Goal: Task Accomplishment & Management: Use online tool/utility

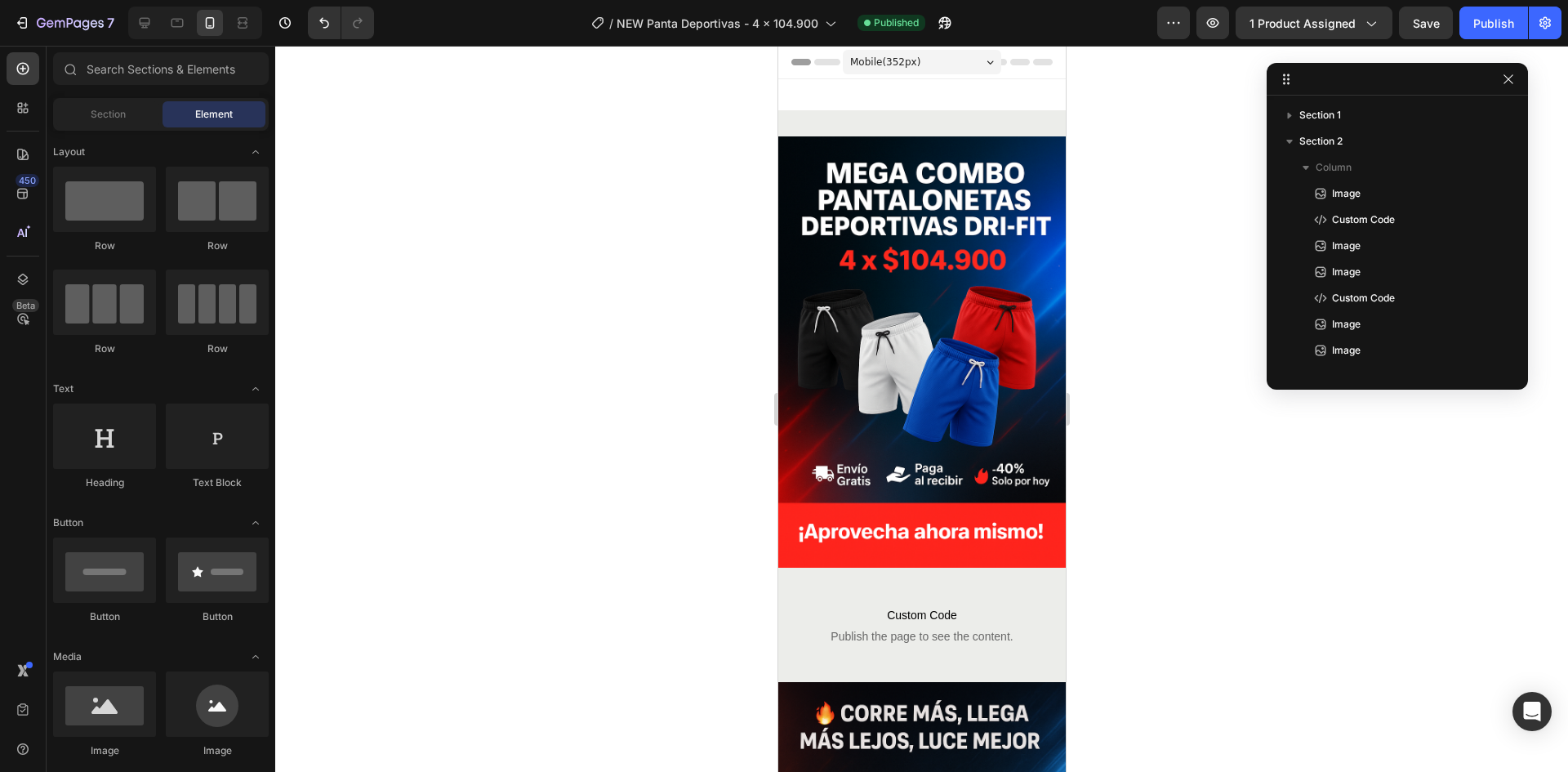
scroll to position [980, 0]
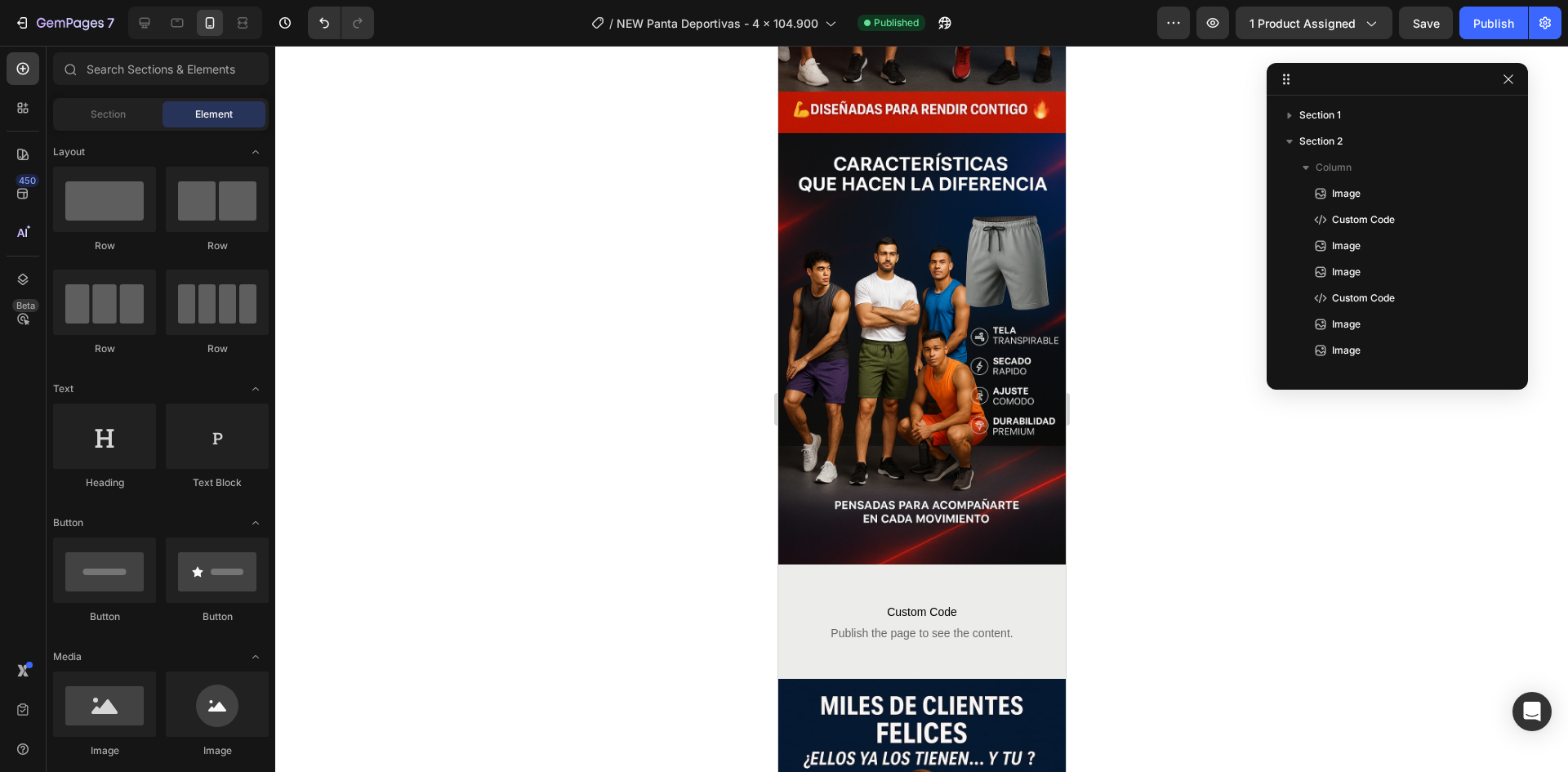
click at [1132, 530] on div at bounding box center [921, 408] width 1292 height 727
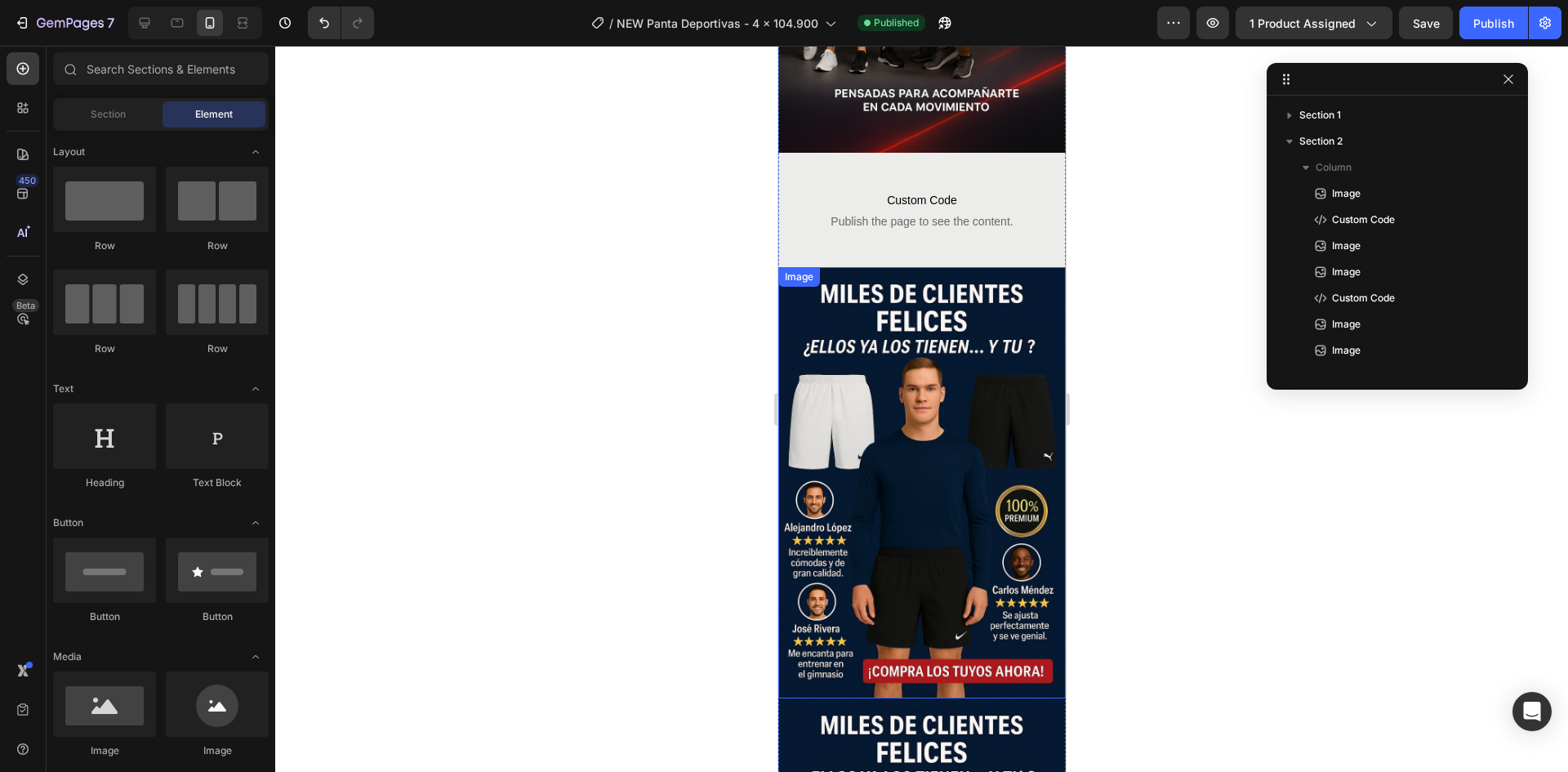
scroll to position [1389, 0]
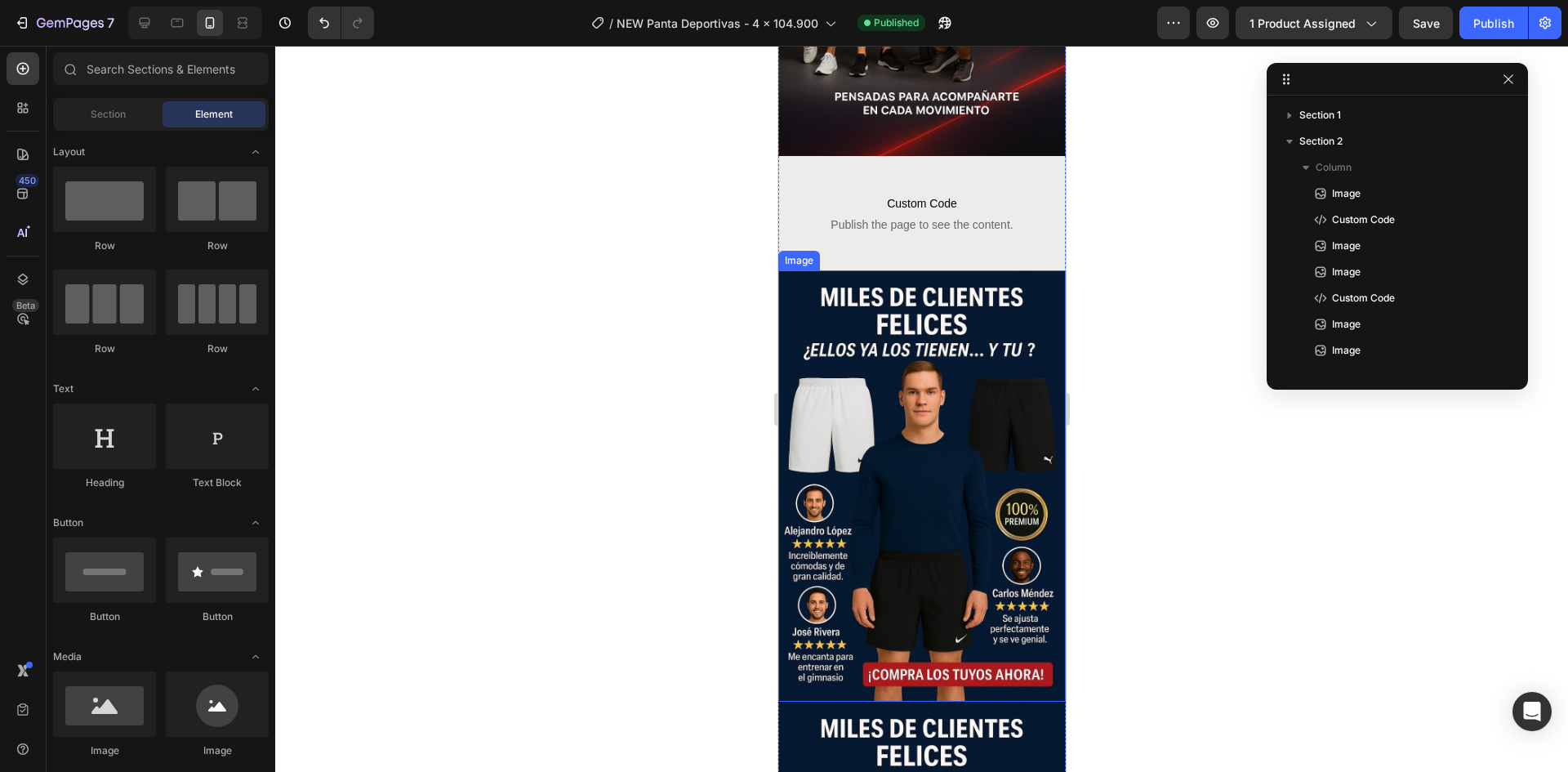
click at [897, 454] on img at bounding box center [921, 486] width 287 height 431
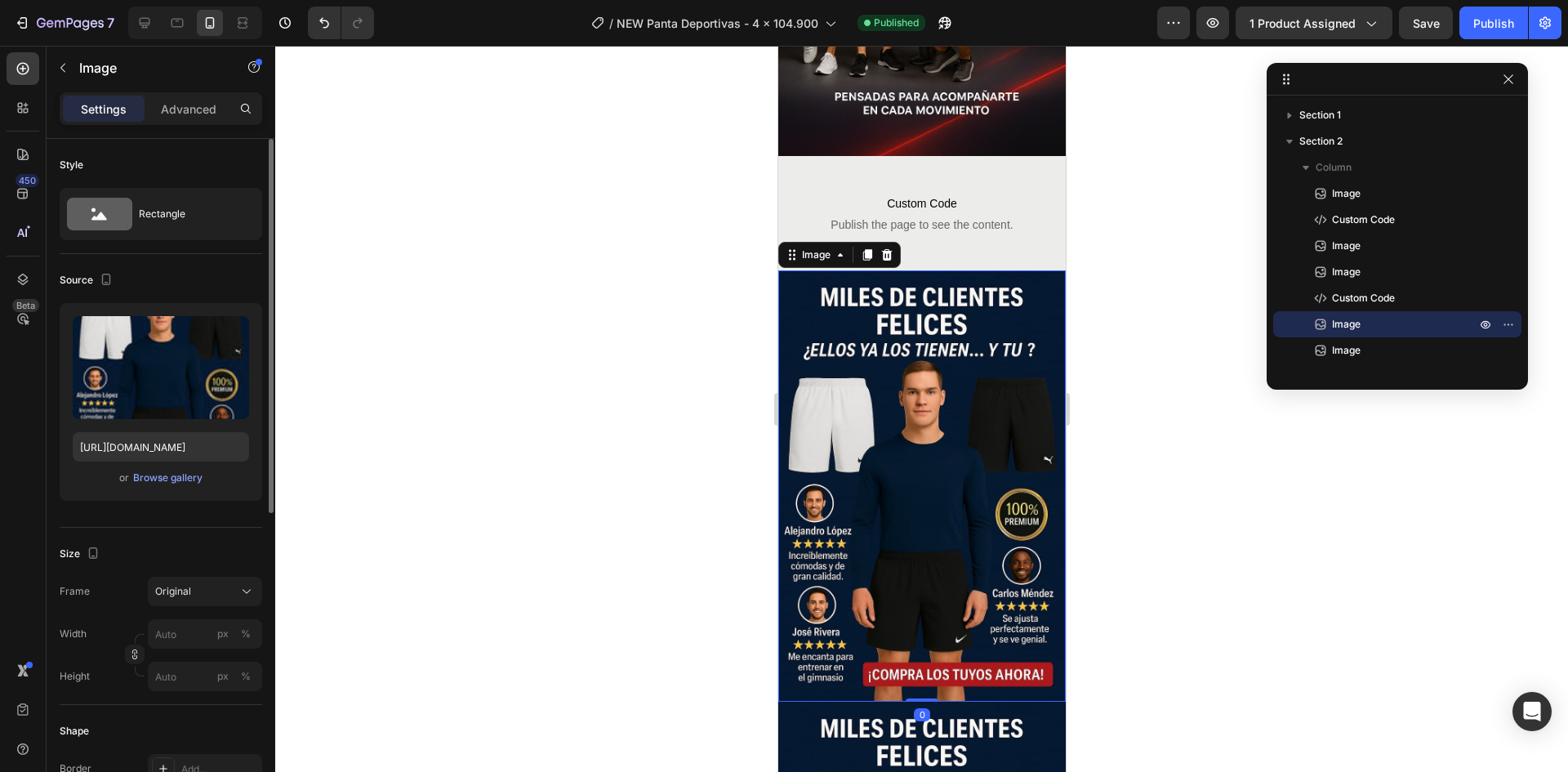
click at [146, 494] on div "Upload Image [URL][DOMAIN_NAME] or Browse gallery" at bounding box center [161, 402] width 202 height 197
click at [154, 483] on div "Browse gallery" at bounding box center [167, 478] width 69 height 15
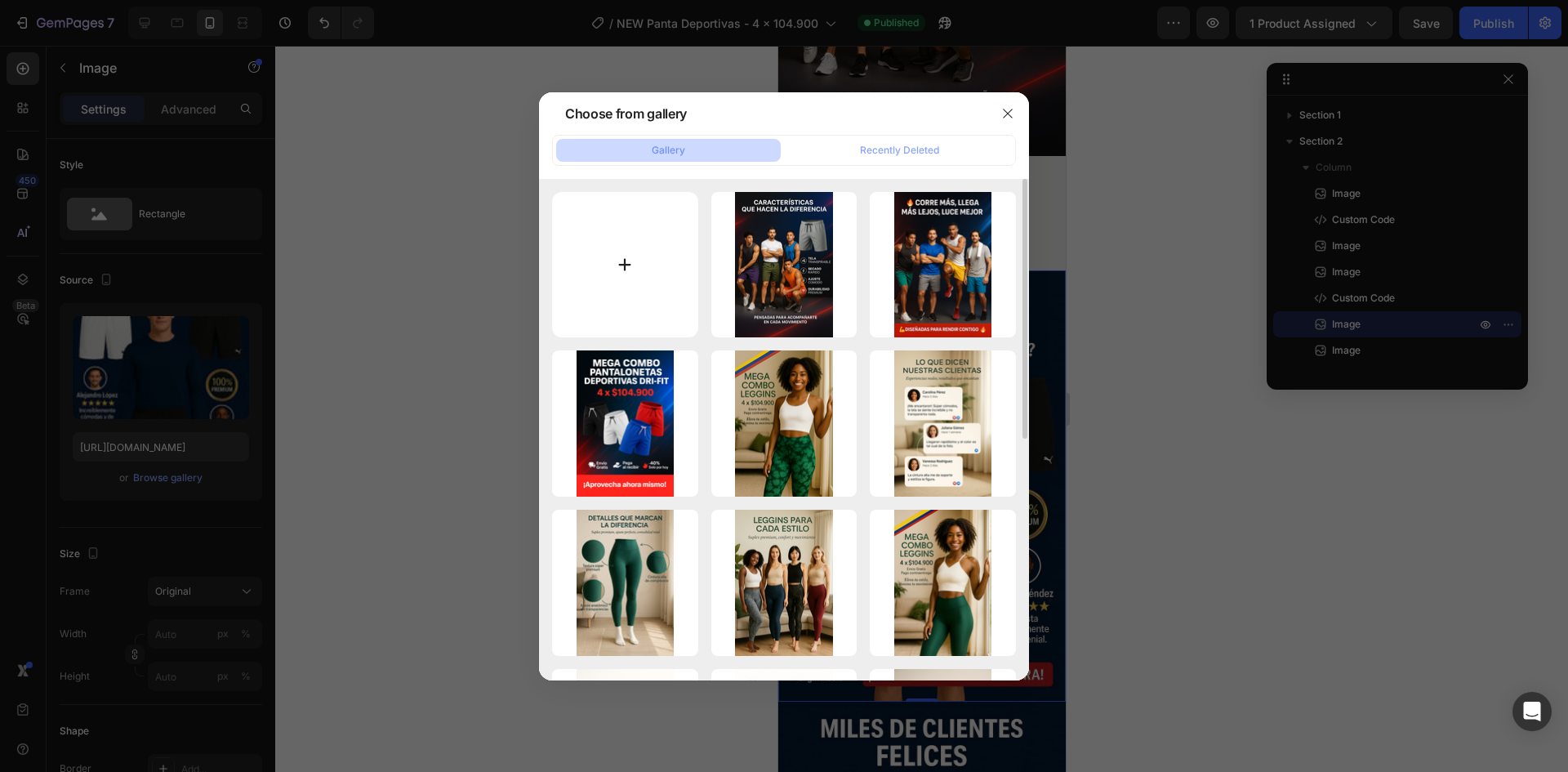
click at [588, 274] on input "file" at bounding box center [624, 265] width 146 height 146
type input "C:\fakepath\PANT4.png"
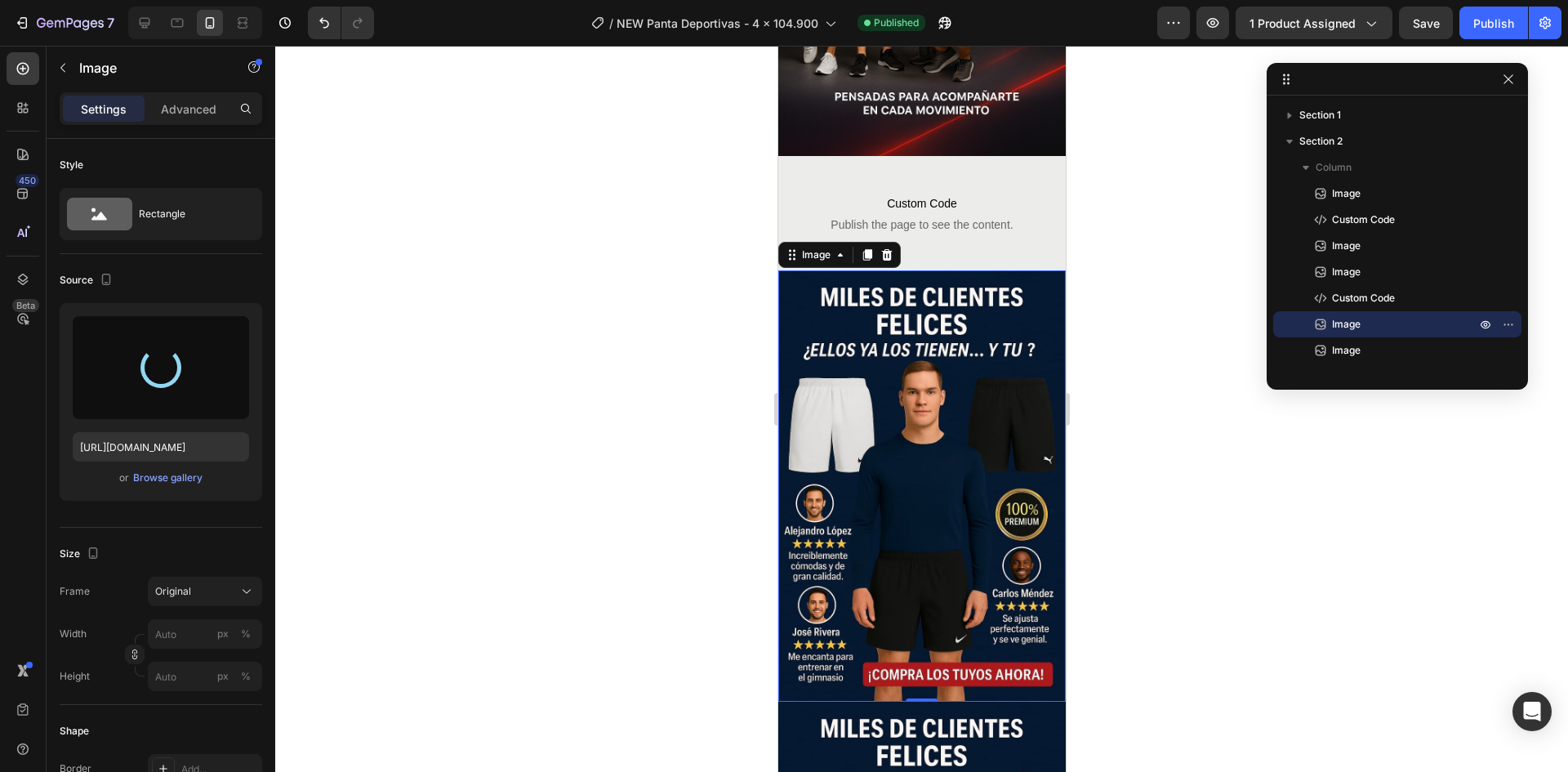
type input "[URL][DOMAIN_NAME]"
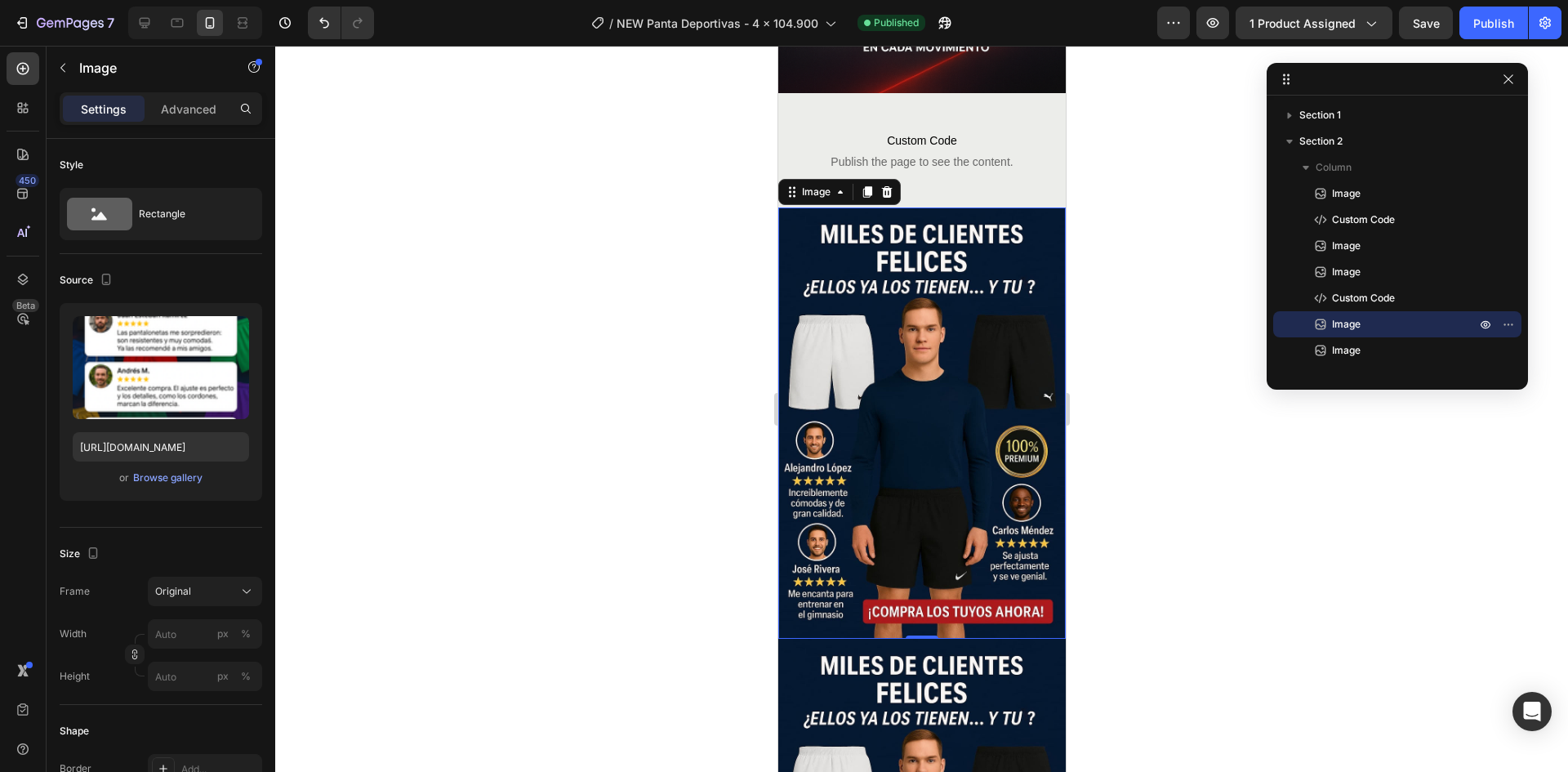
scroll to position [1715, 0]
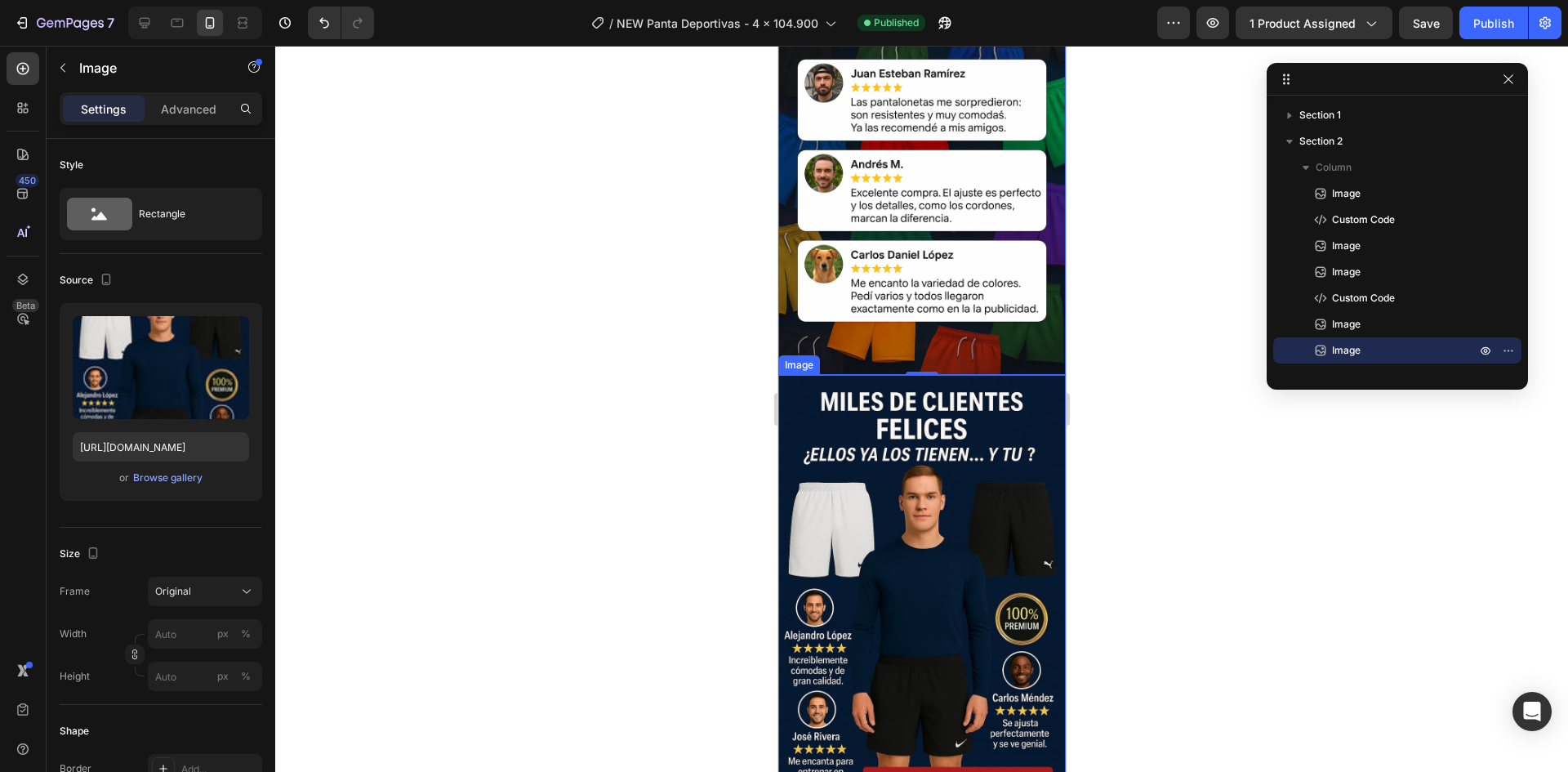
click at [830, 482] on img at bounding box center [921, 591] width 287 height 431
click at [171, 477] on div "Browse gallery" at bounding box center [167, 478] width 69 height 15
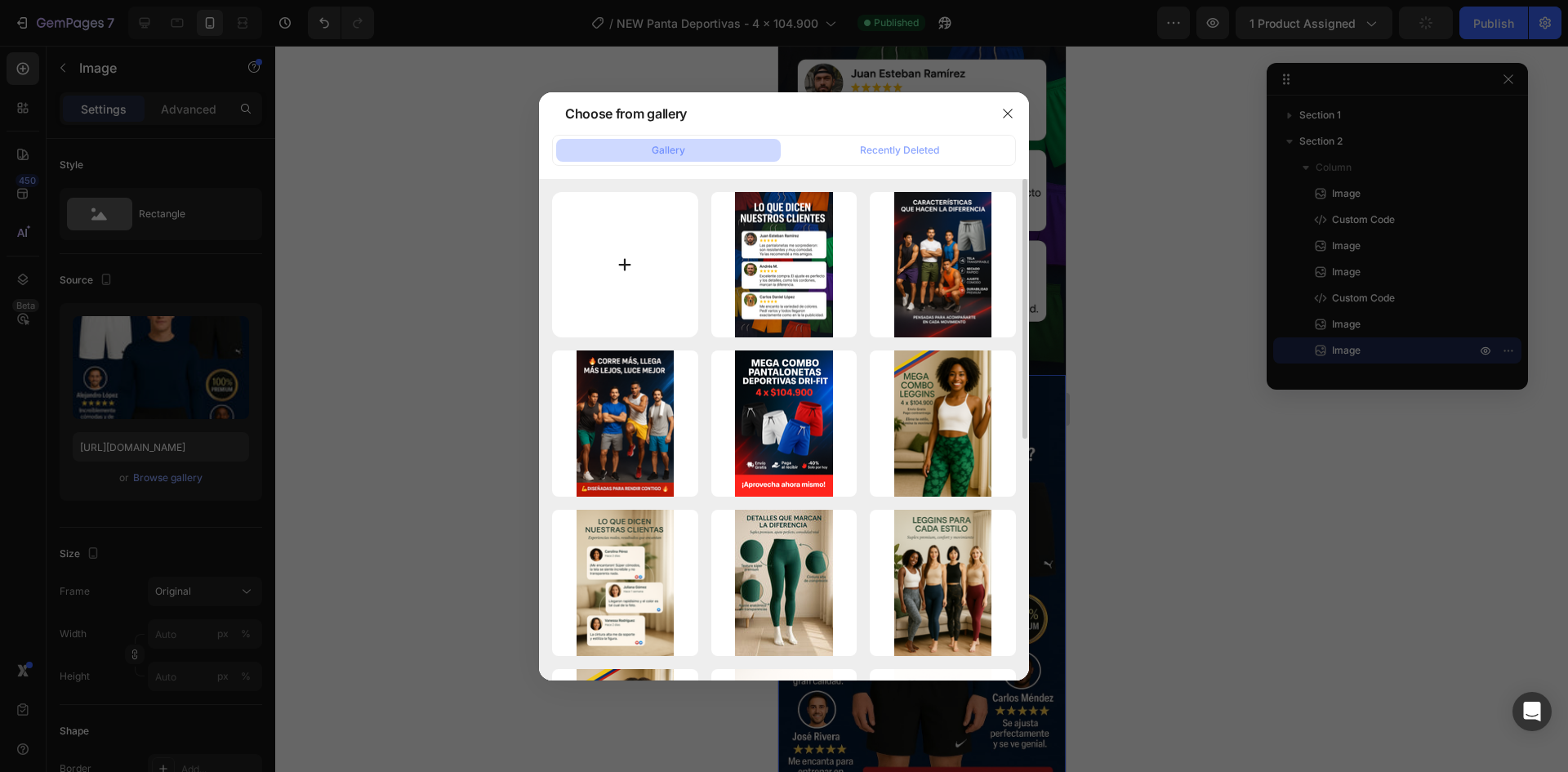
click at [641, 275] on input "file" at bounding box center [624, 265] width 146 height 146
type input "C:\fakepath\PANT5.png"
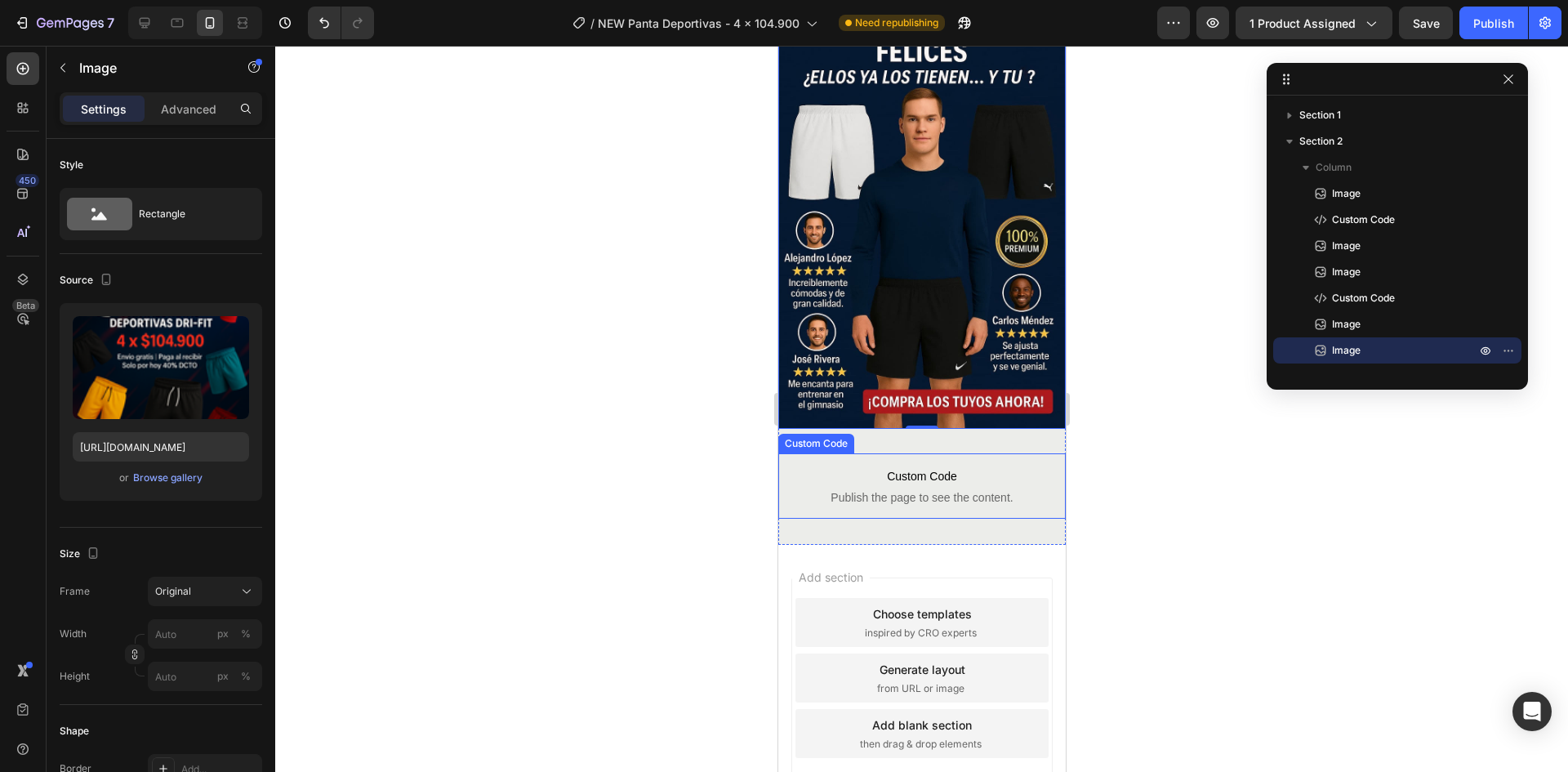
scroll to position [2120, 0]
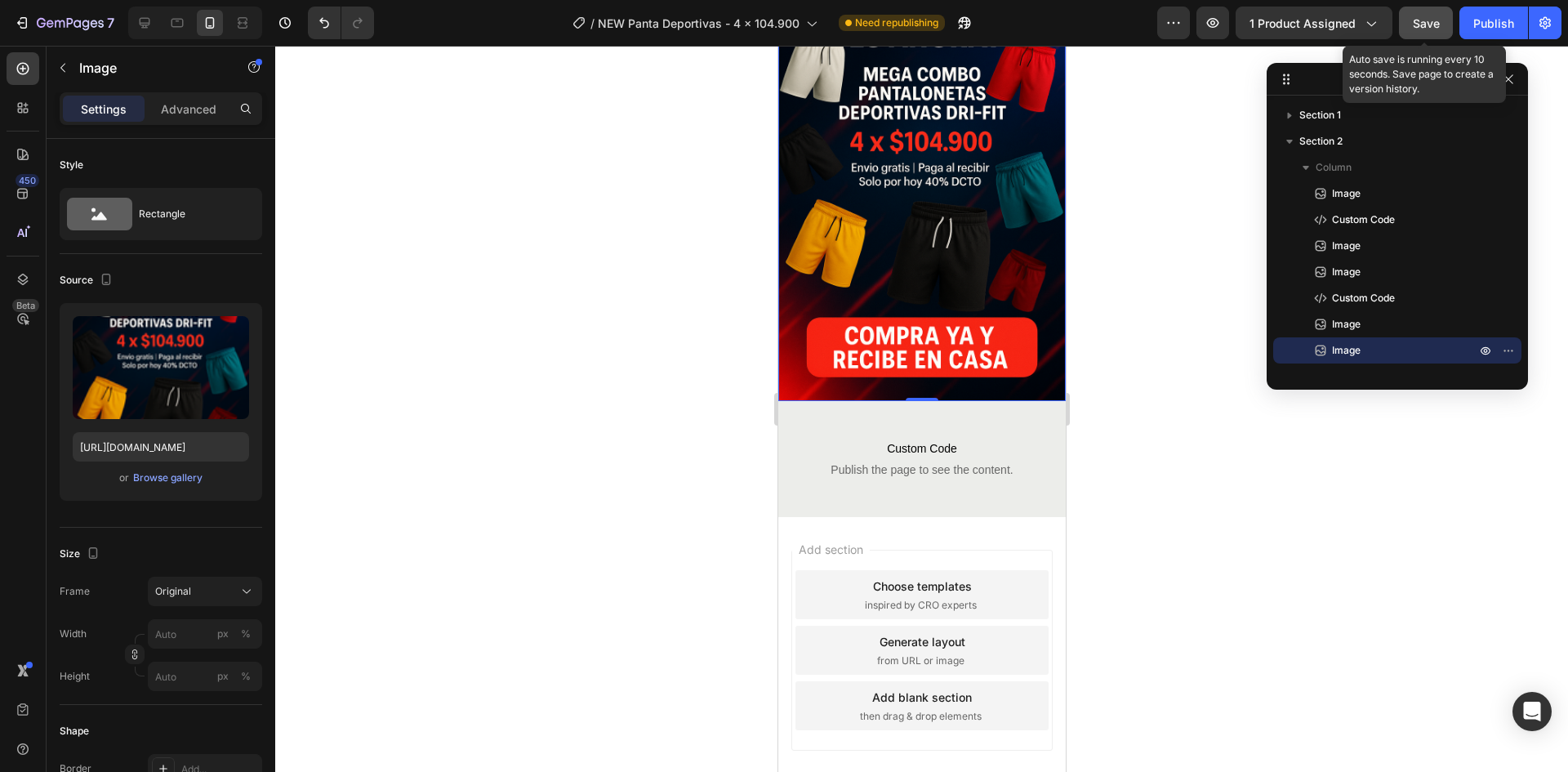
click at [1440, 14] on button "Save" at bounding box center [1425, 23] width 54 height 33
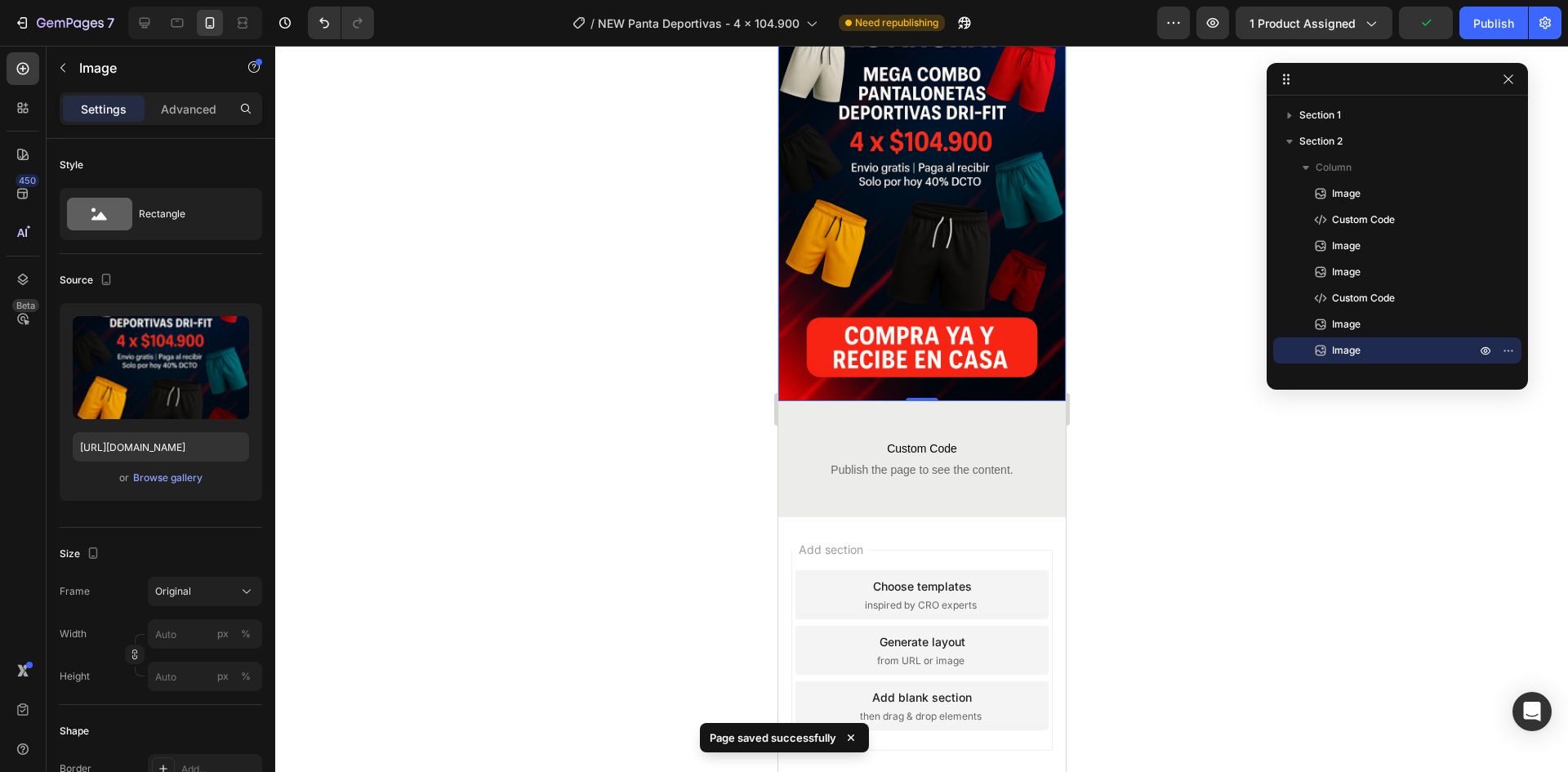
click at [145, 37] on div at bounding box center [196, 23] width 134 height 33
click at [147, 37] on div at bounding box center [196, 23] width 134 height 33
click at [147, 36] on div at bounding box center [196, 23] width 134 height 33
click at [149, 31] on div at bounding box center [145, 23] width 26 height 26
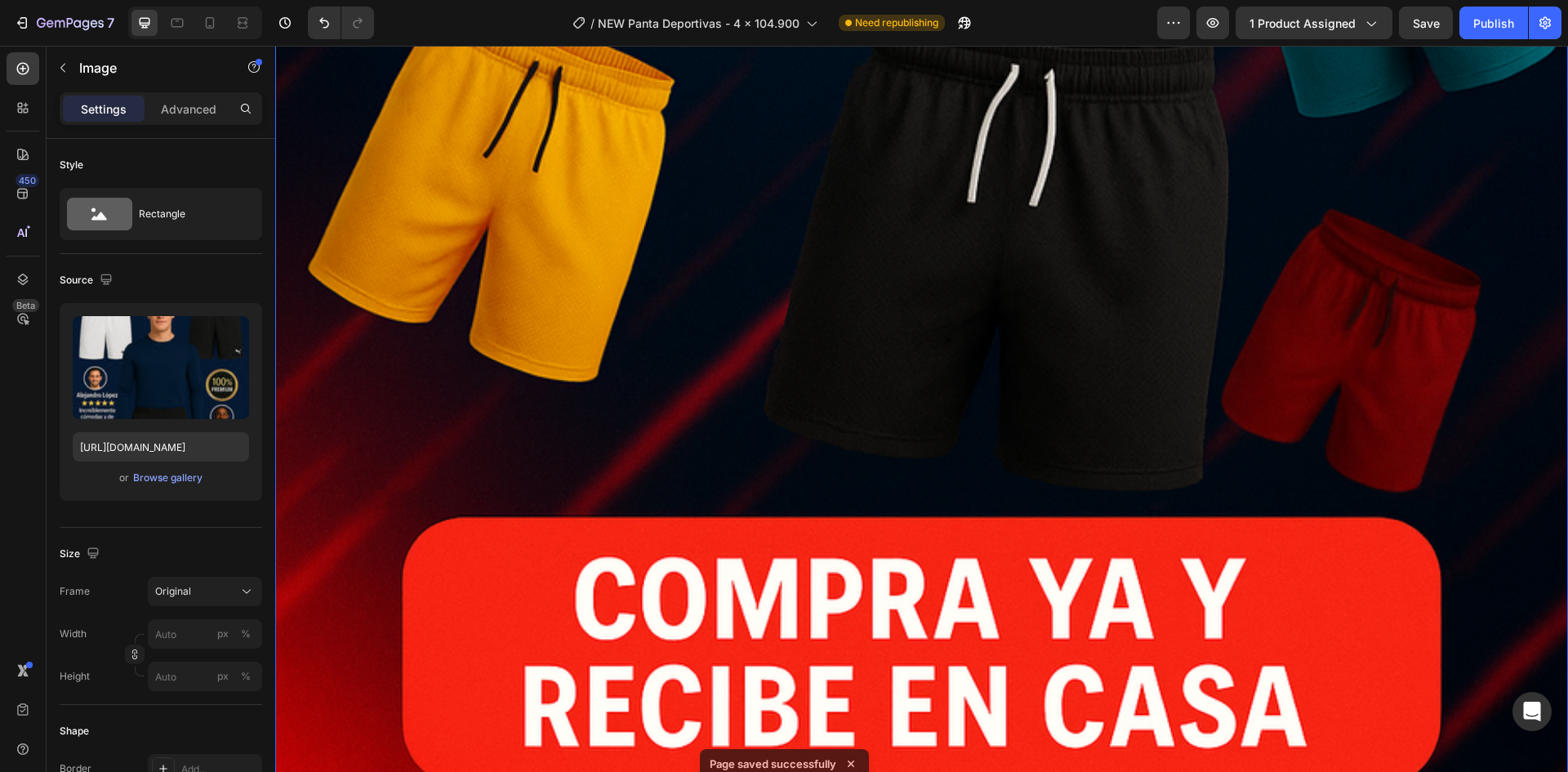
scroll to position [9050, 0]
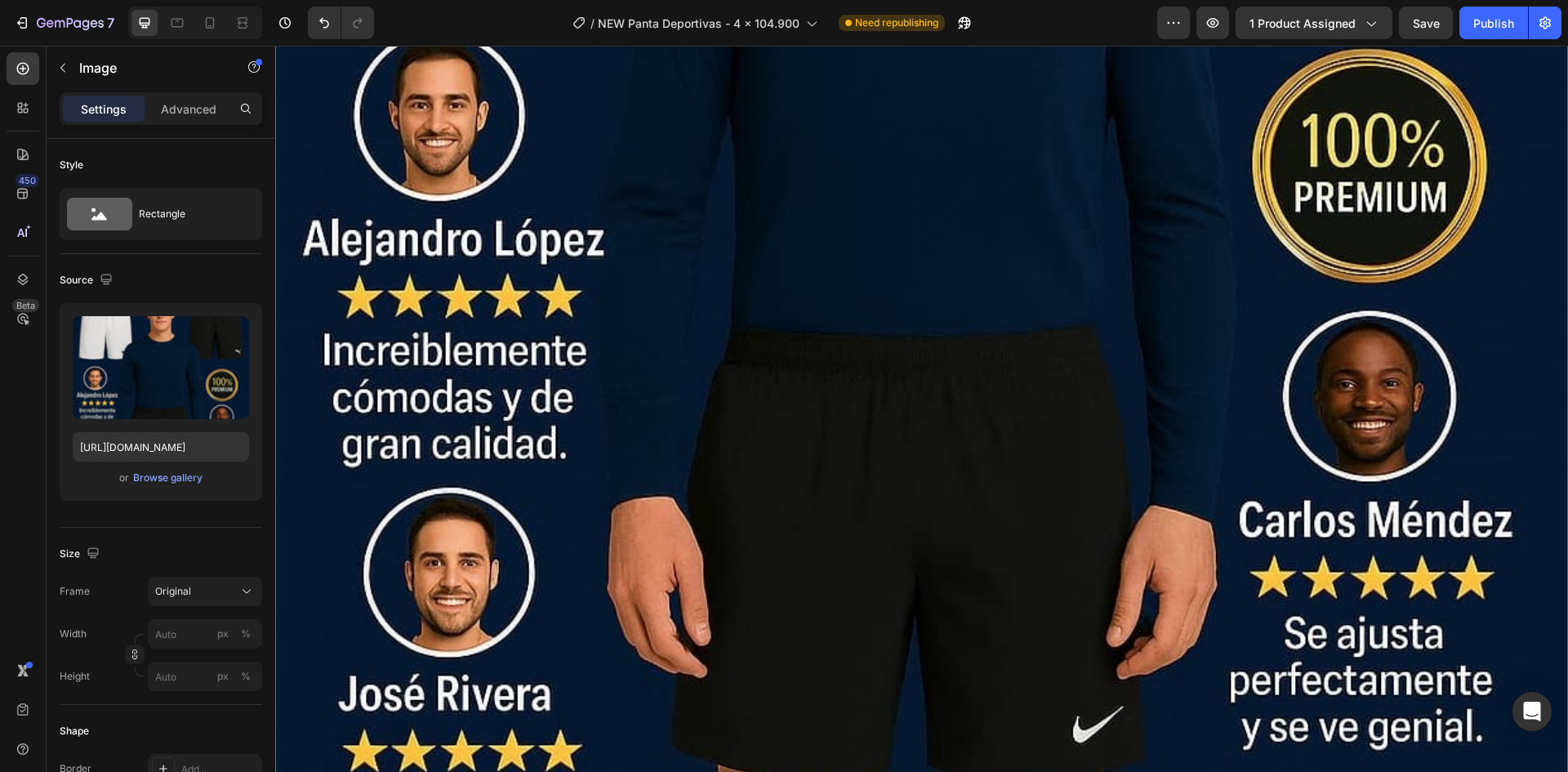
click at [804, 434] on img at bounding box center [921, 38] width 1292 height 1940
click at [121, 485] on span "or" at bounding box center [124, 477] width 9 height 20
click at [146, 476] on div "Browse gallery" at bounding box center [167, 478] width 69 height 15
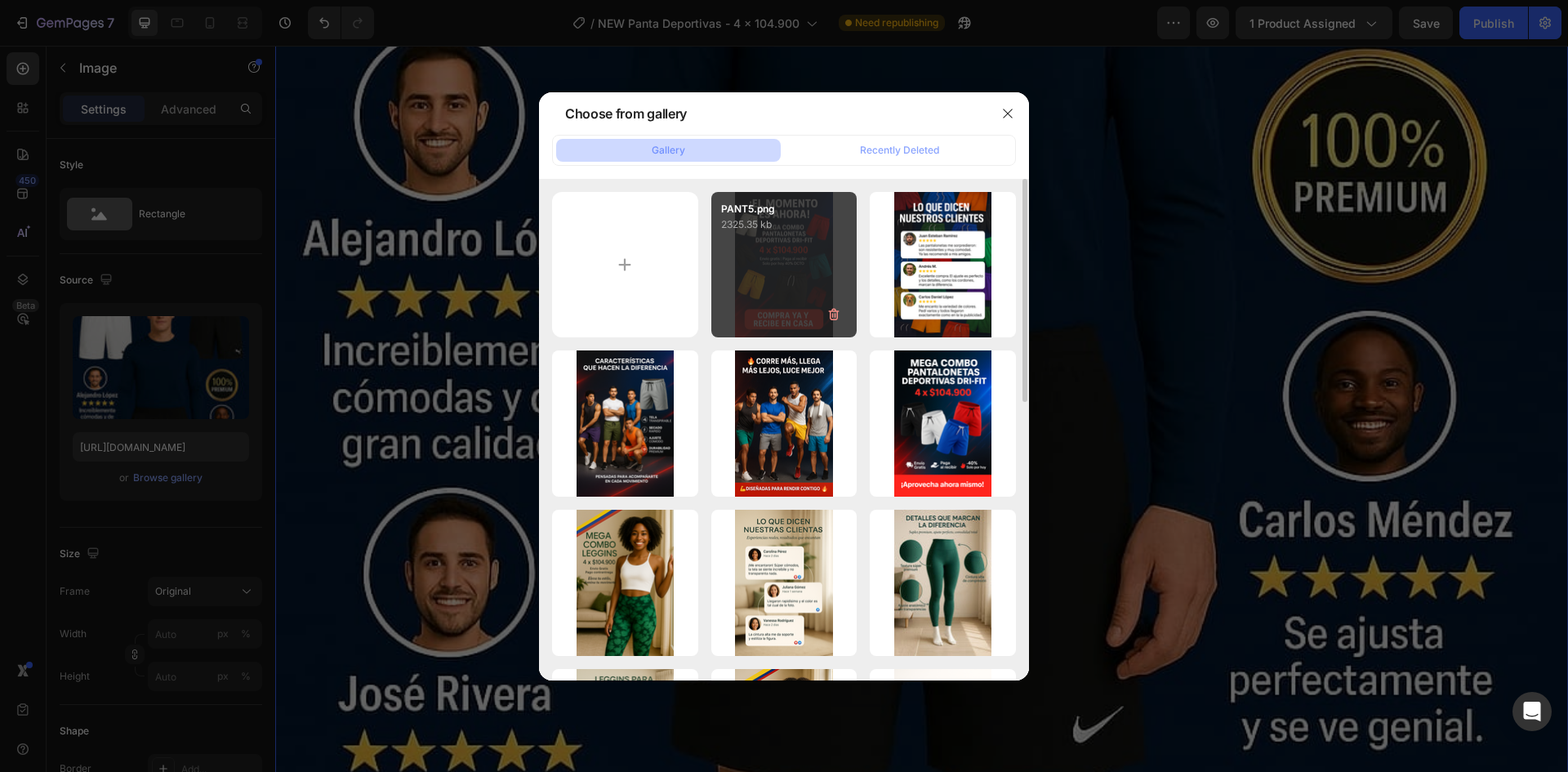
click at [789, 267] on div "PANT5.png 2325.35 kb" at bounding box center [784, 265] width 146 height 146
type input "[URL][DOMAIN_NAME]"
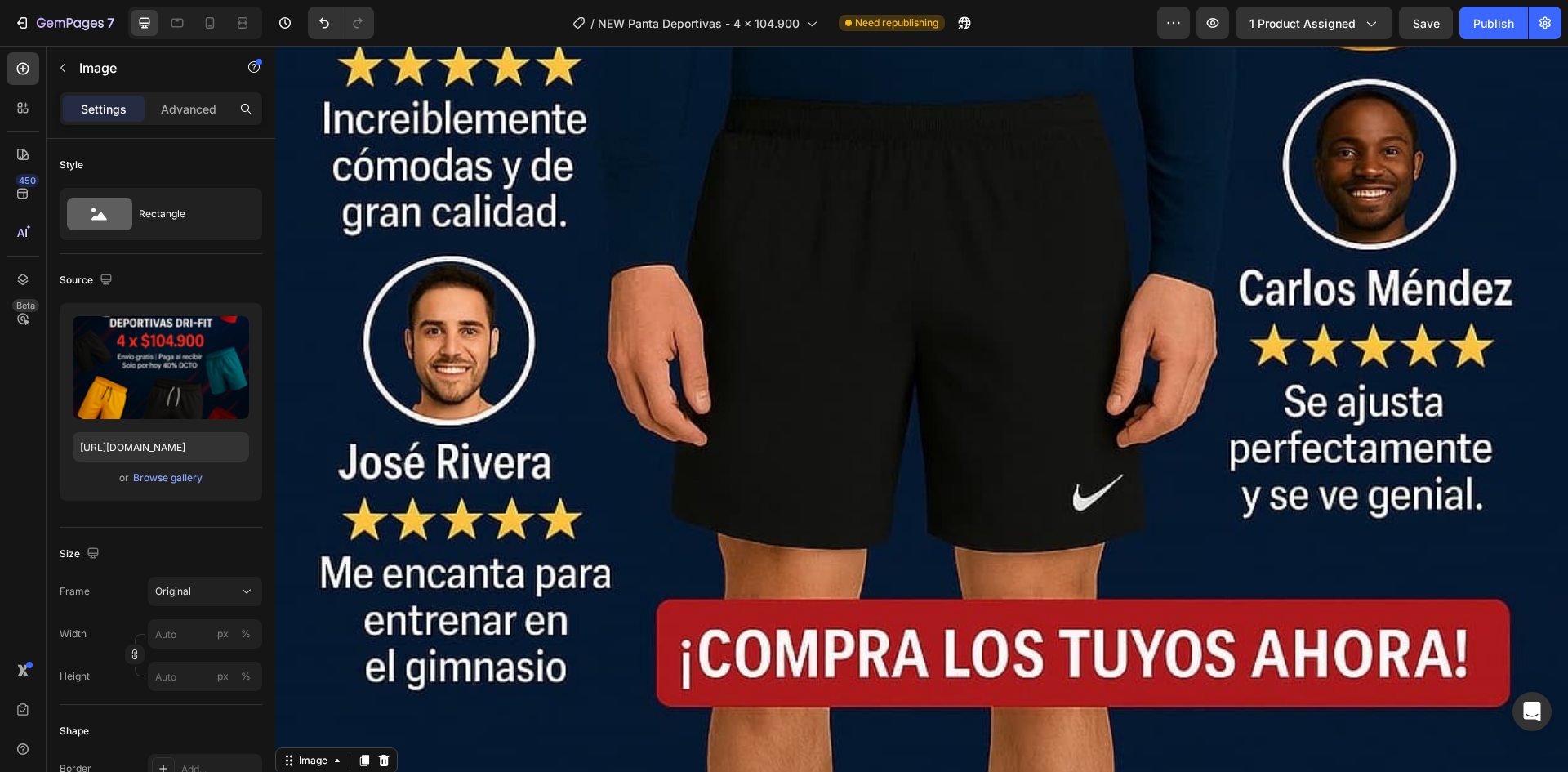
scroll to position [7334, 0]
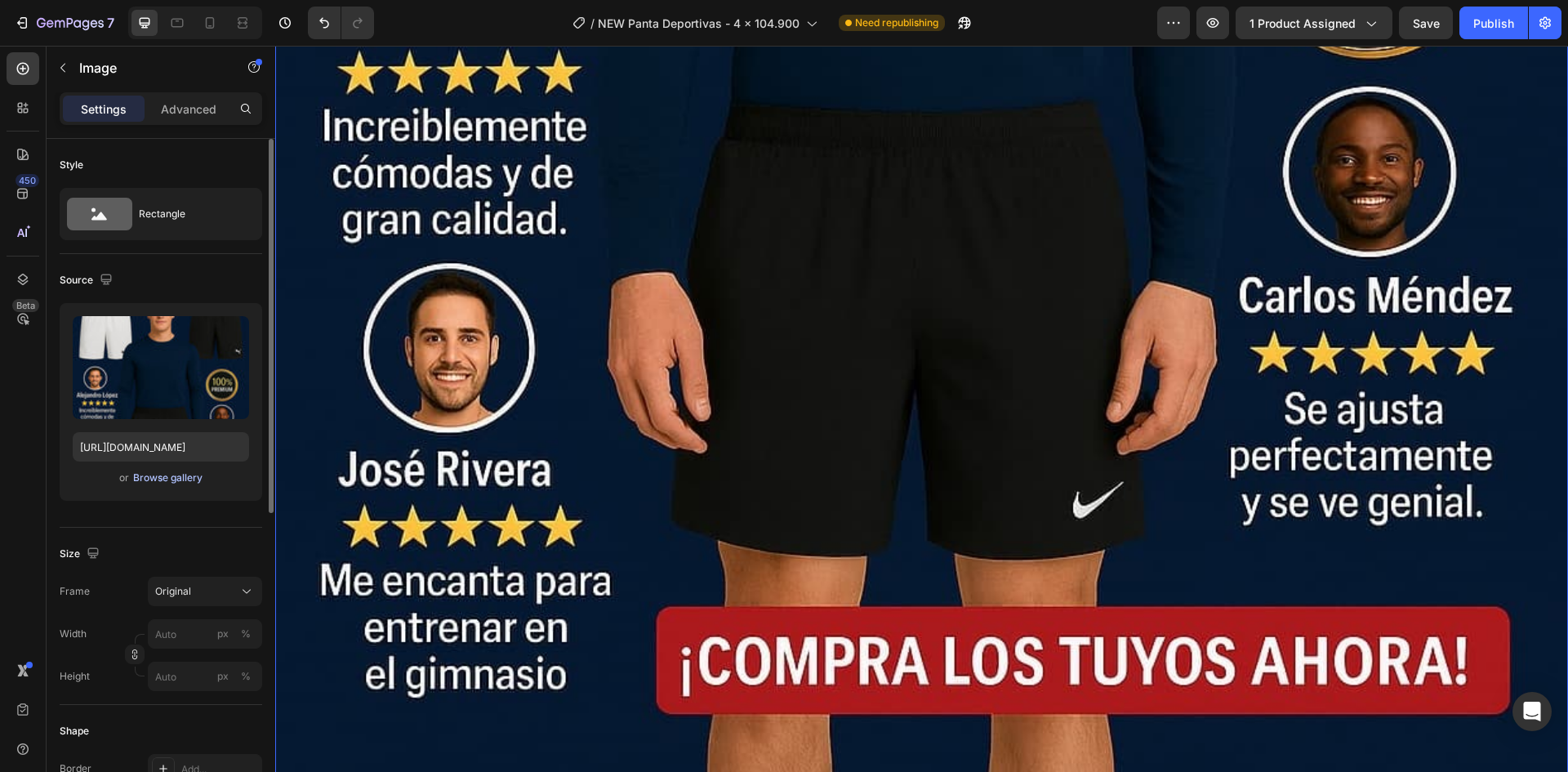
click at [196, 471] on div "Browse gallery" at bounding box center [167, 478] width 69 height 15
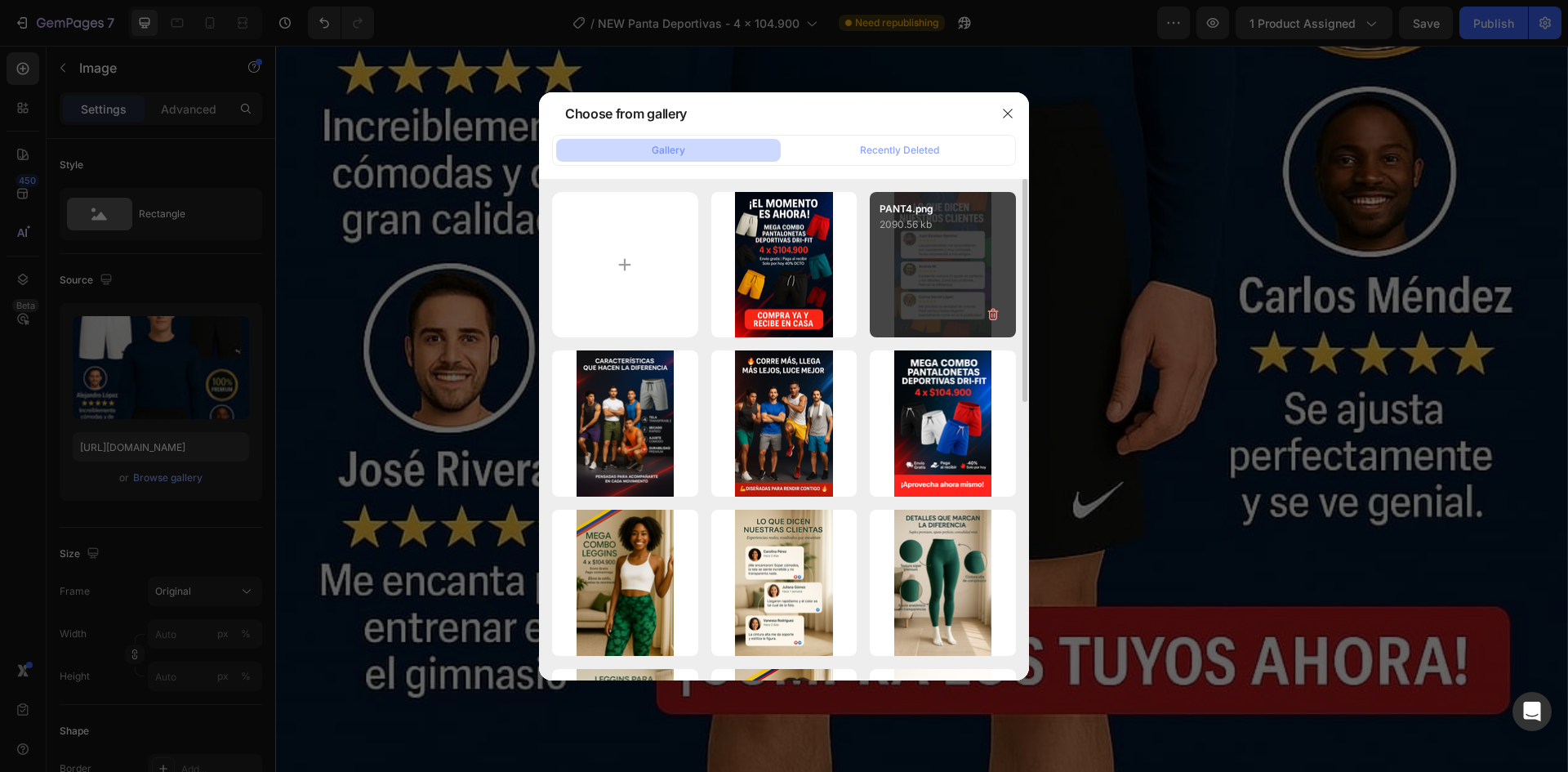
click at [932, 258] on div "PANT4.png 2090.56 kb" at bounding box center [943, 265] width 146 height 146
type input "[URL][DOMAIN_NAME]"
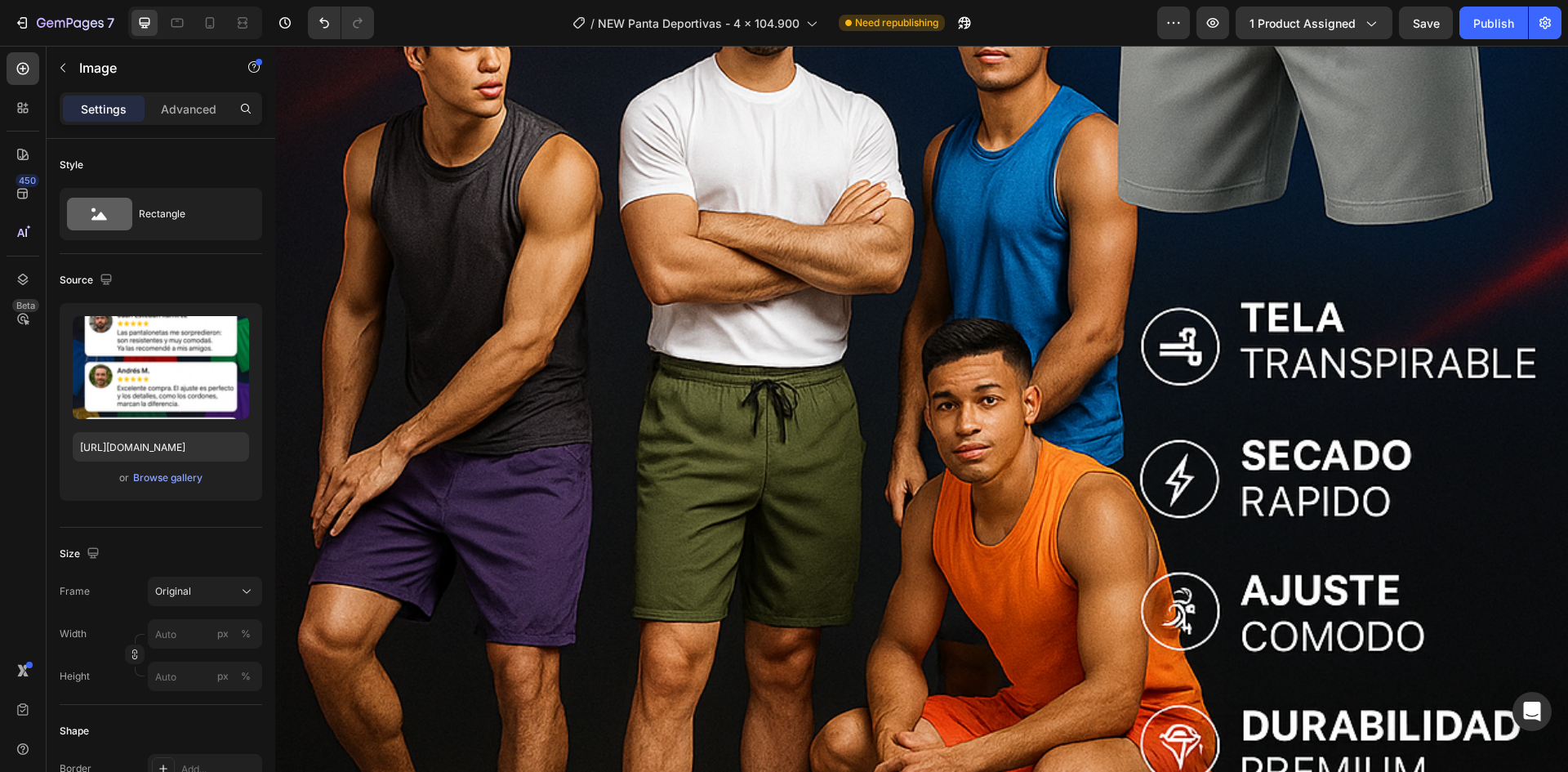
scroll to position [4720, 0]
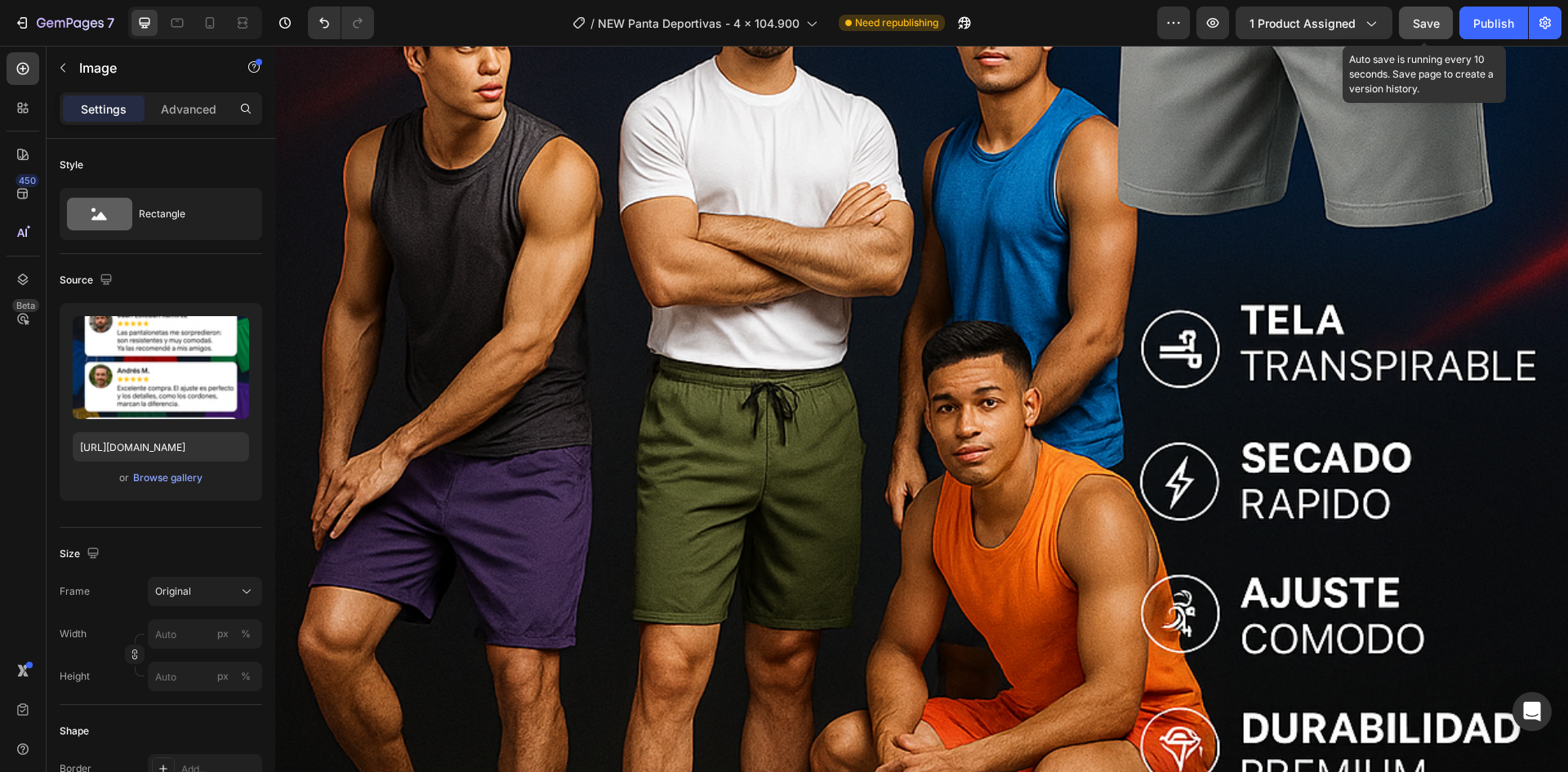
click at [1418, 16] on span "Save" at bounding box center [1426, 23] width 27 height 14
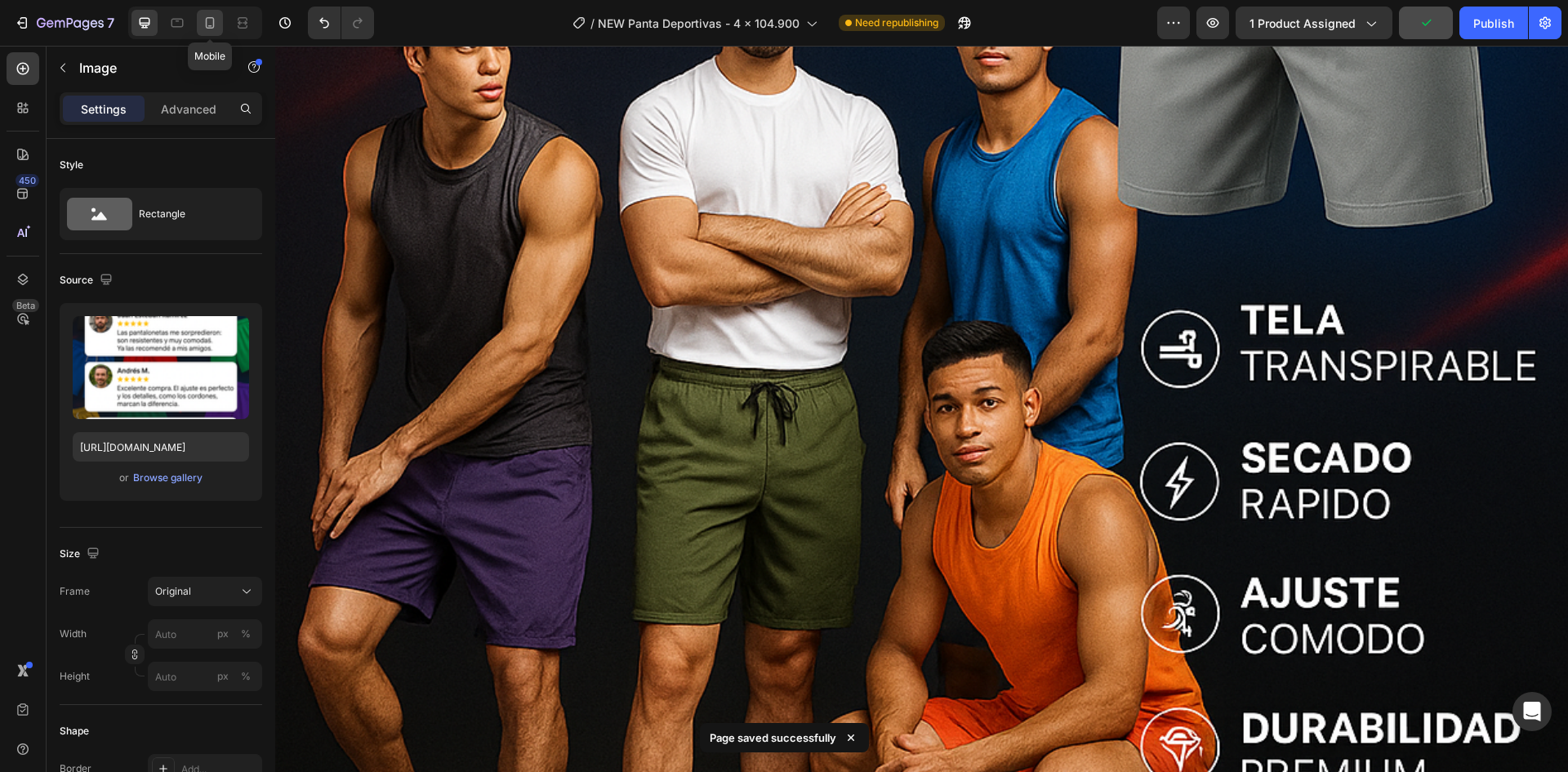
click at [210, 20] on icon at bounding box center [210, 23] width 16 height 16
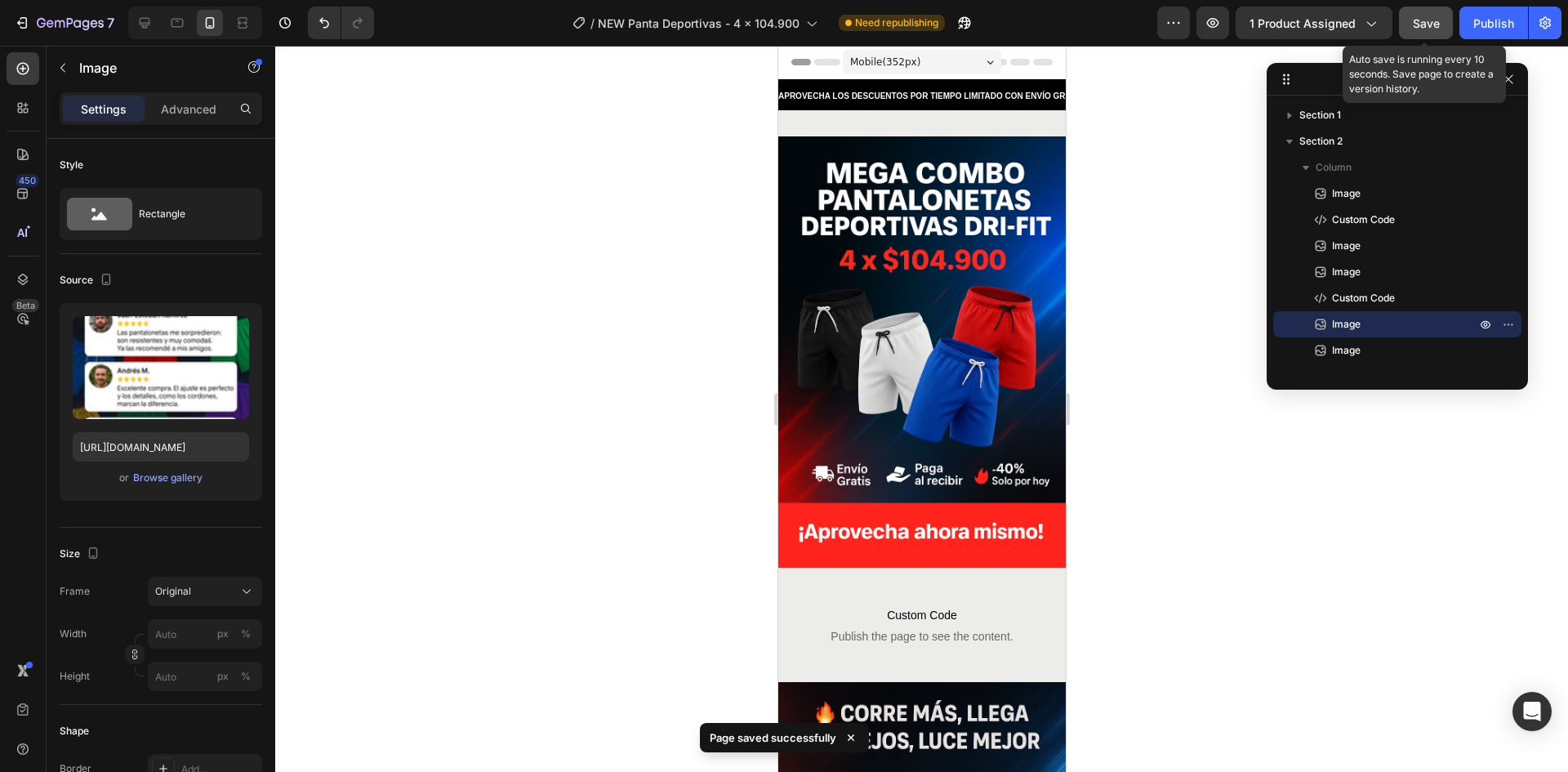
click at [1440, 27] on span "Save" at bounding box center [1426, 23] width 27 height 14
click at [1504, 27] on div "Publish" at bounding box center [1493, 24] width 41 height 17
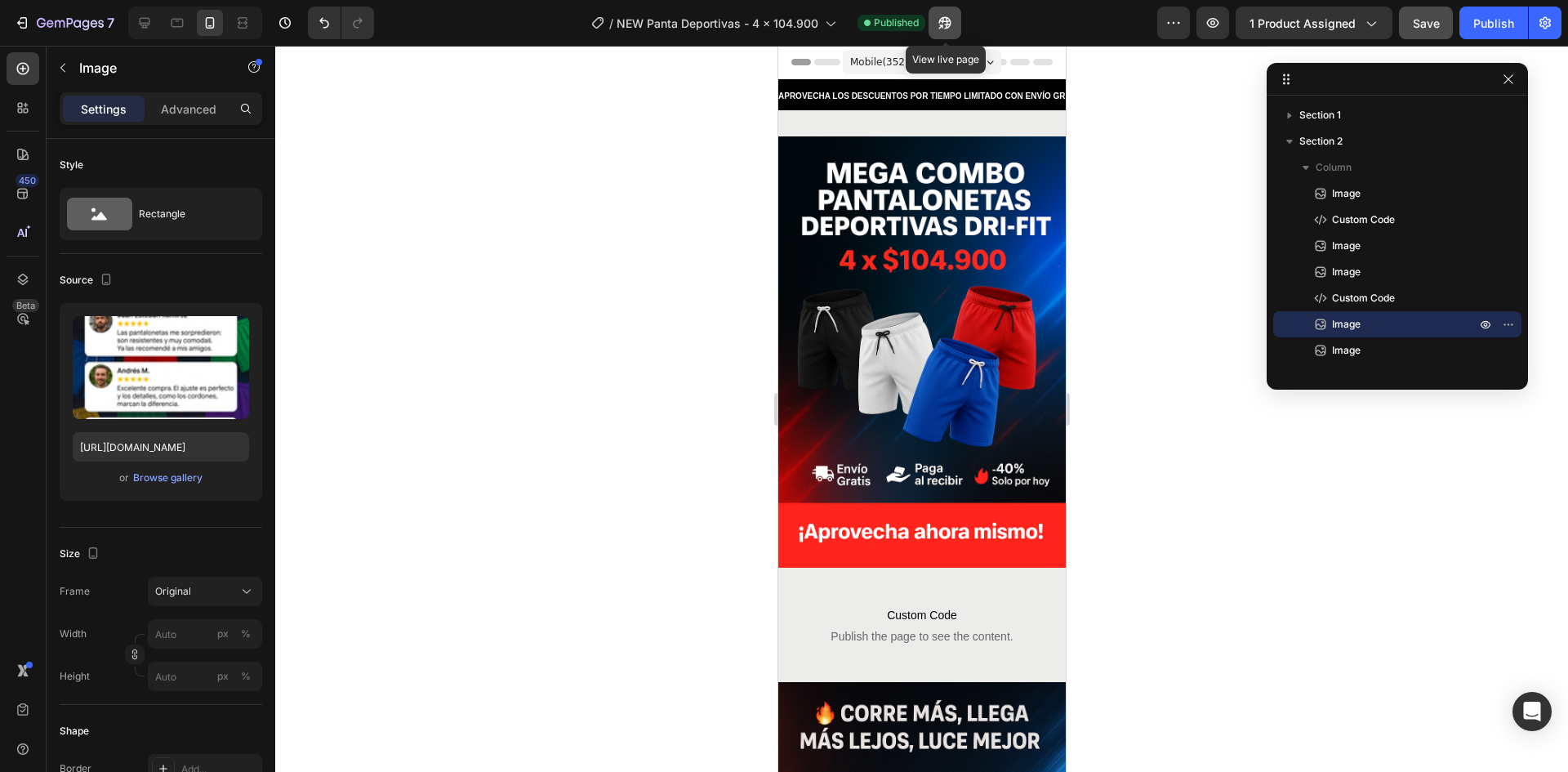
click at [949, 26] on icon "button" at bounding box center [945, 23] width 16 height 16
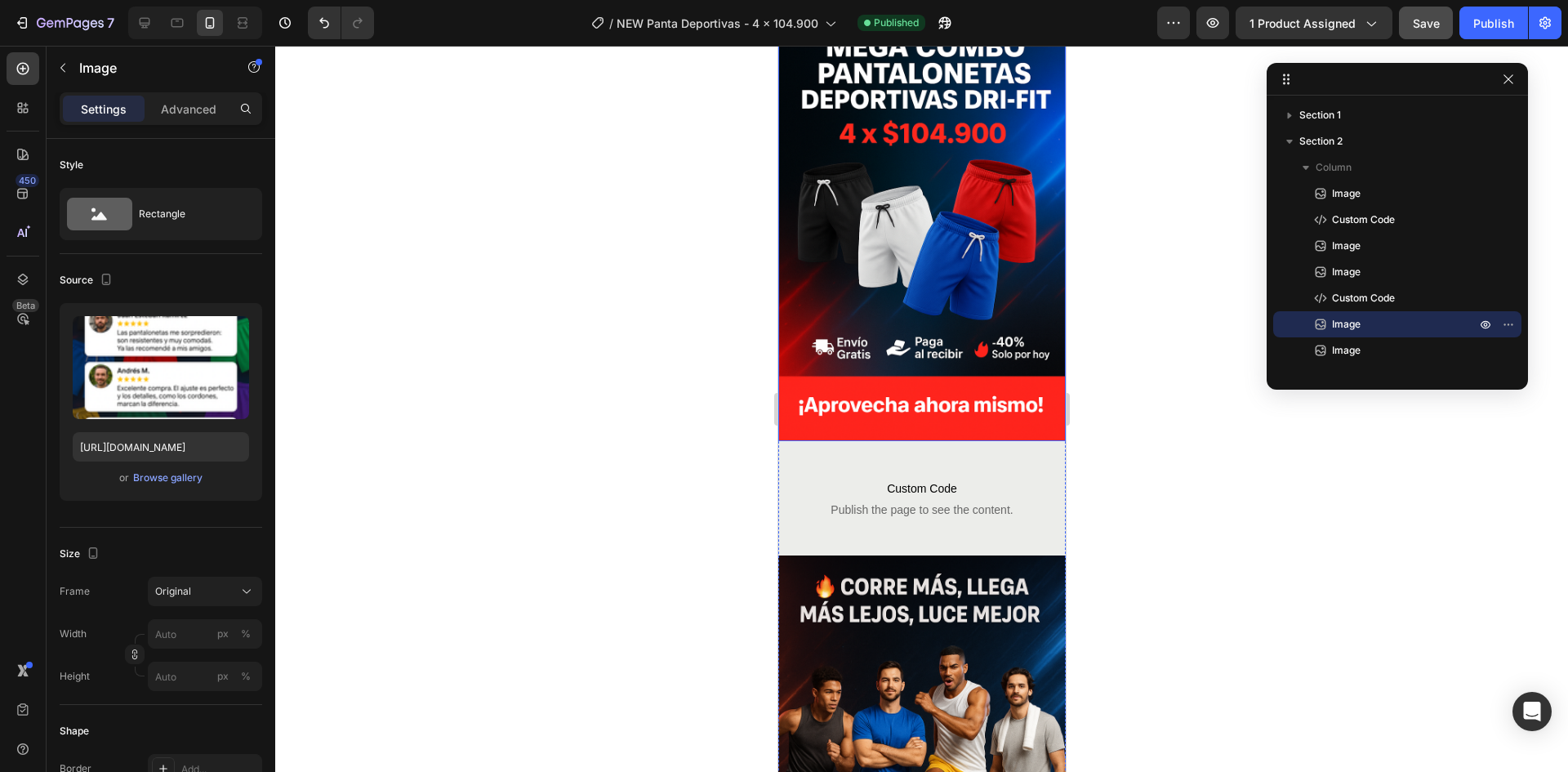
scroll to position [245, 0]
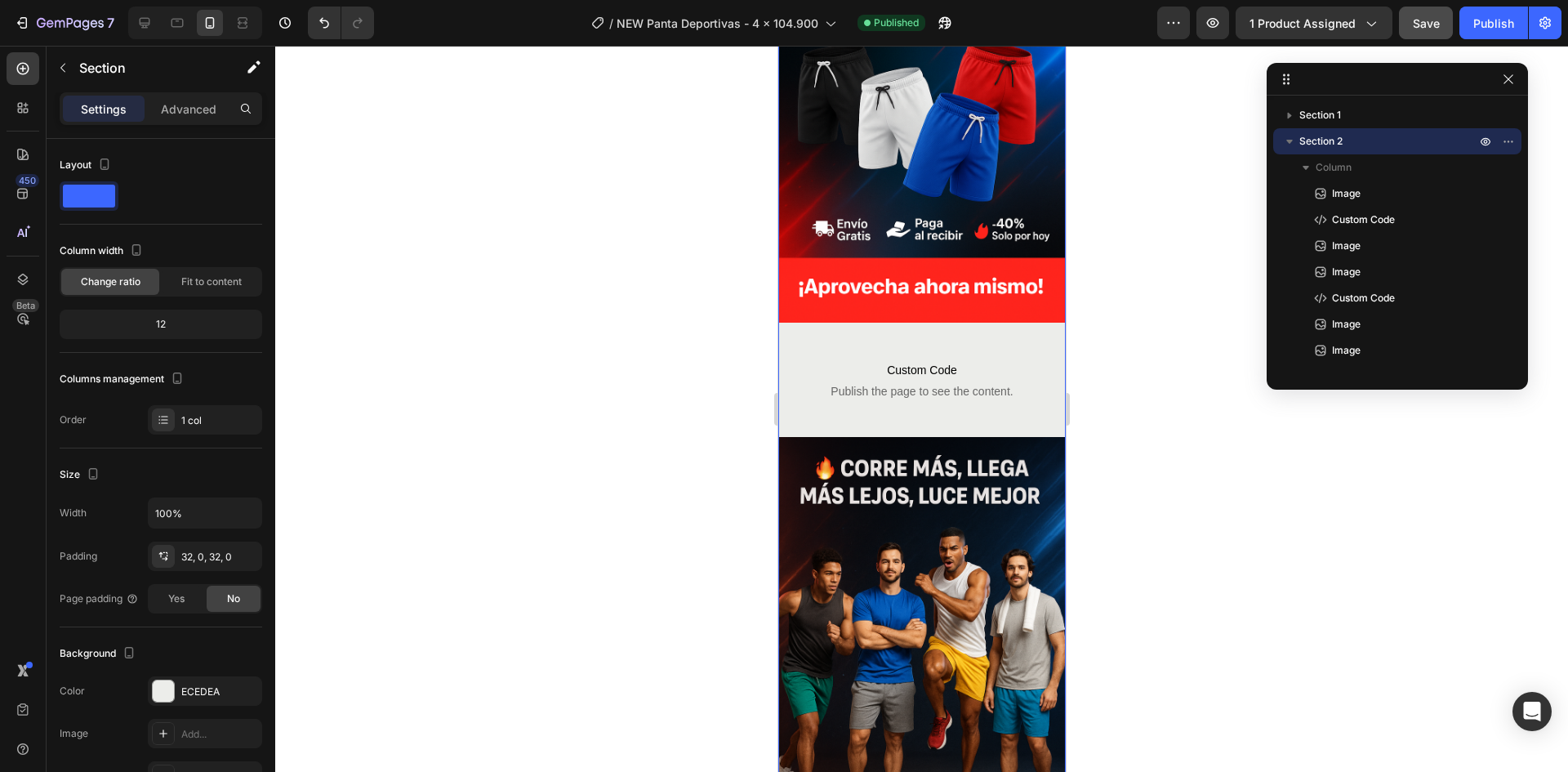
click at [946, 360] on span "Custom Code" at bounding box center [921, 369] width 287 height 20
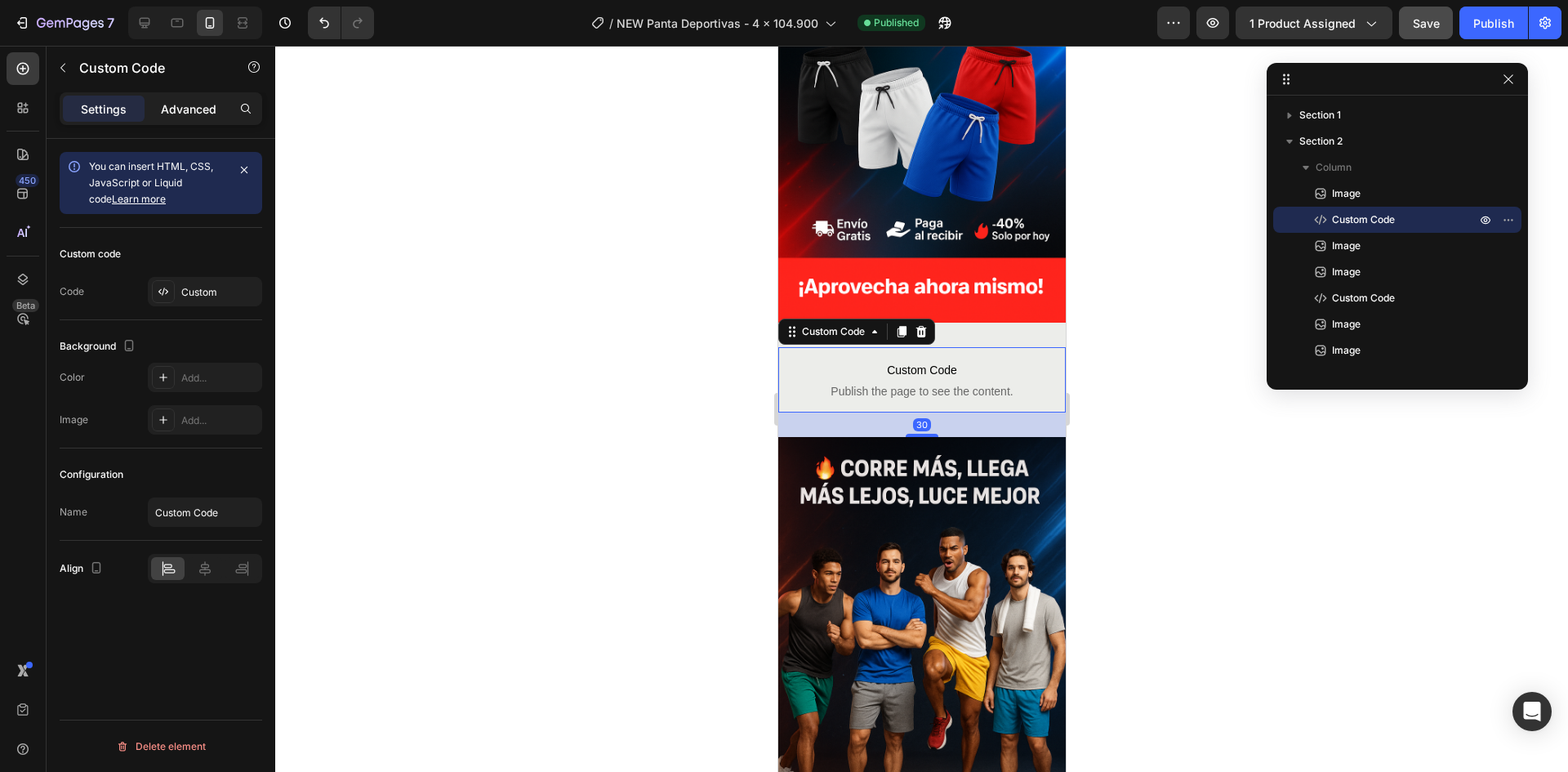
click at [166, 113] on p "Advanced" at bounding box center [188, 109] width 56 height 17
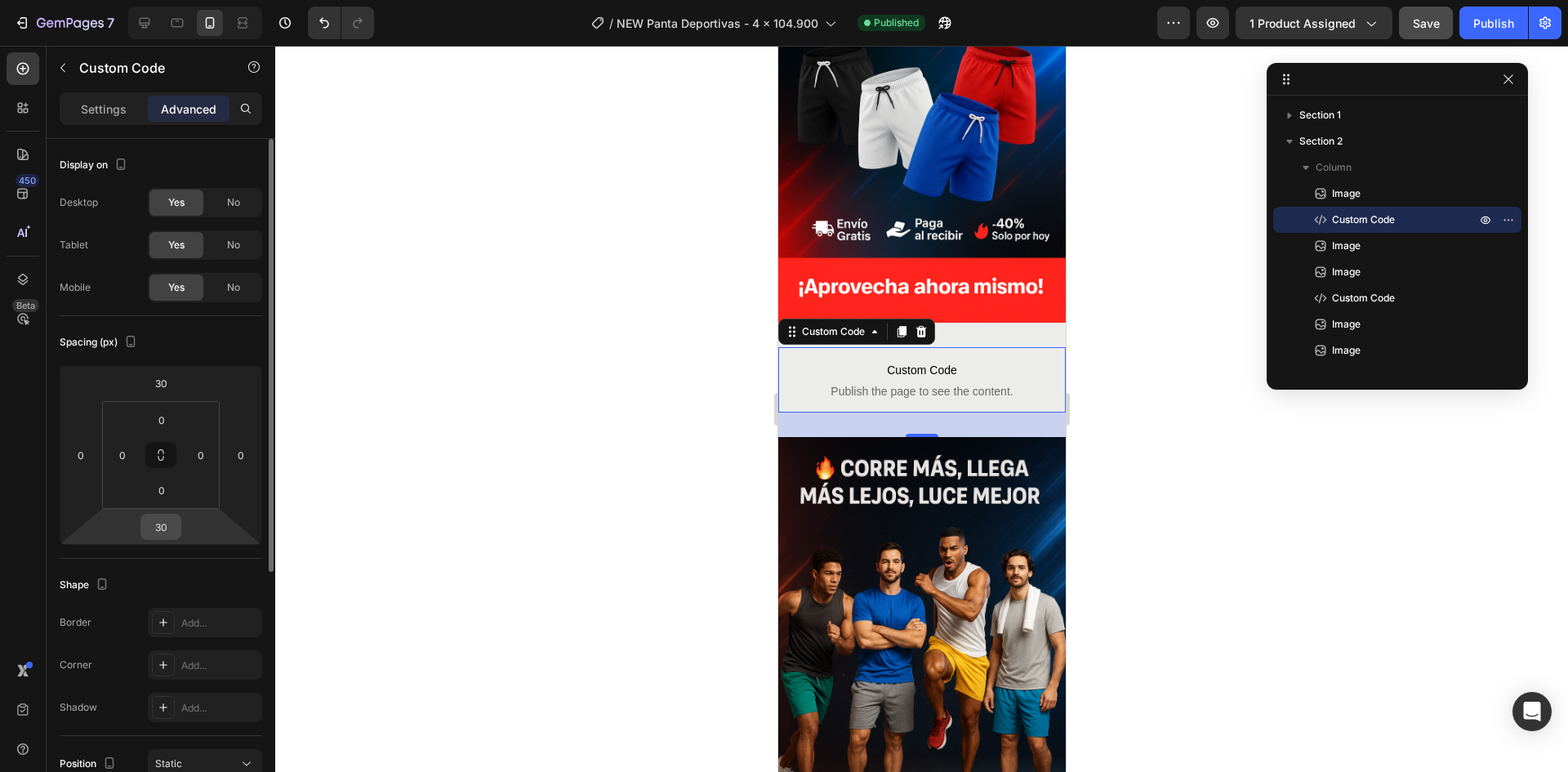
click at [169, 514] on div "30" at bounding box center [161, 527] width 41 height 26
click at [163, 523] on input "30" at bounding box center [161, 527] width 33 height 25
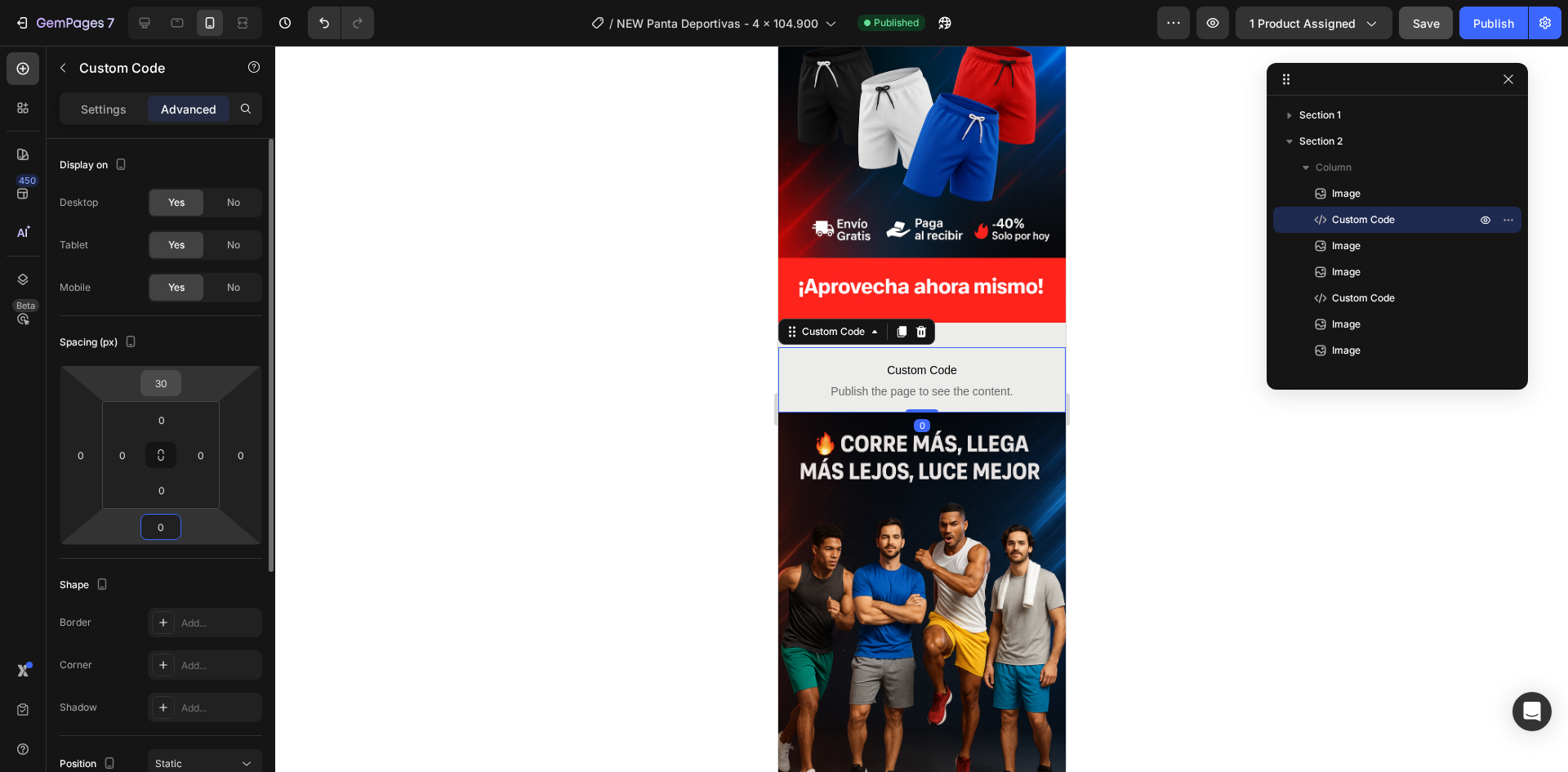
type input "0"
click at [160, 383] on input "30" at bounding box center [161, 383] width 33 height 25
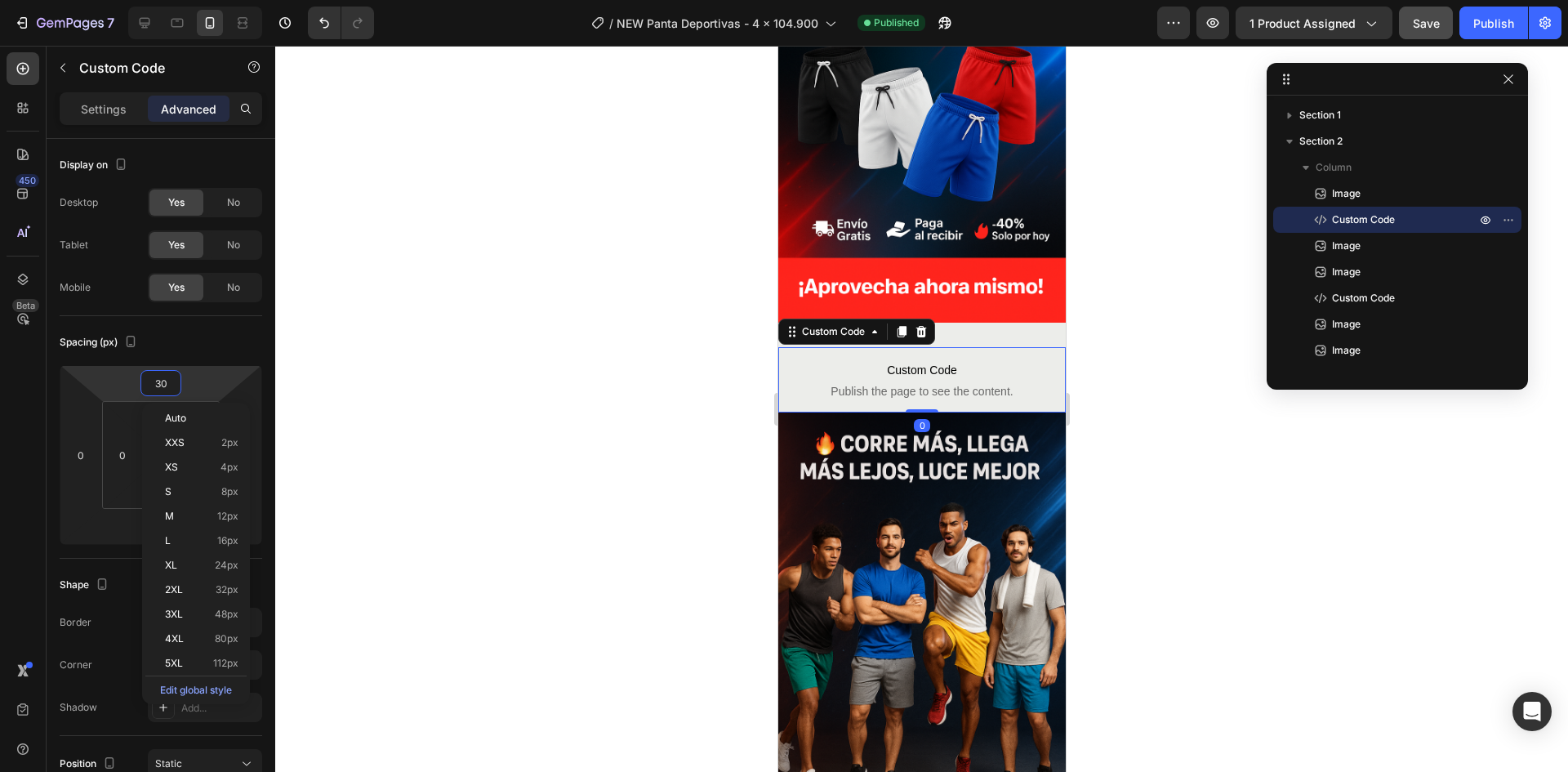
type input "0"
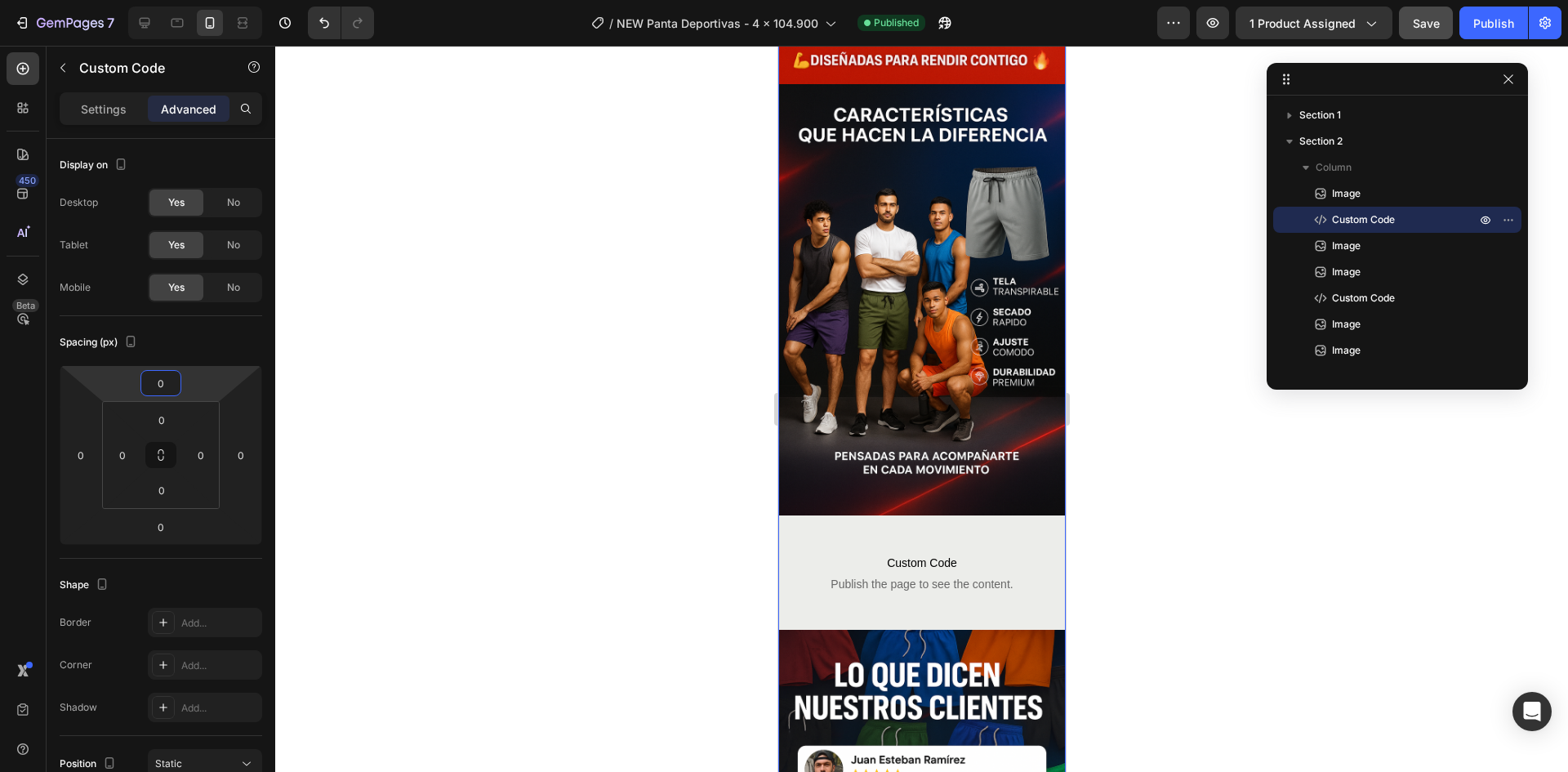
scroll to position [1143, 0]
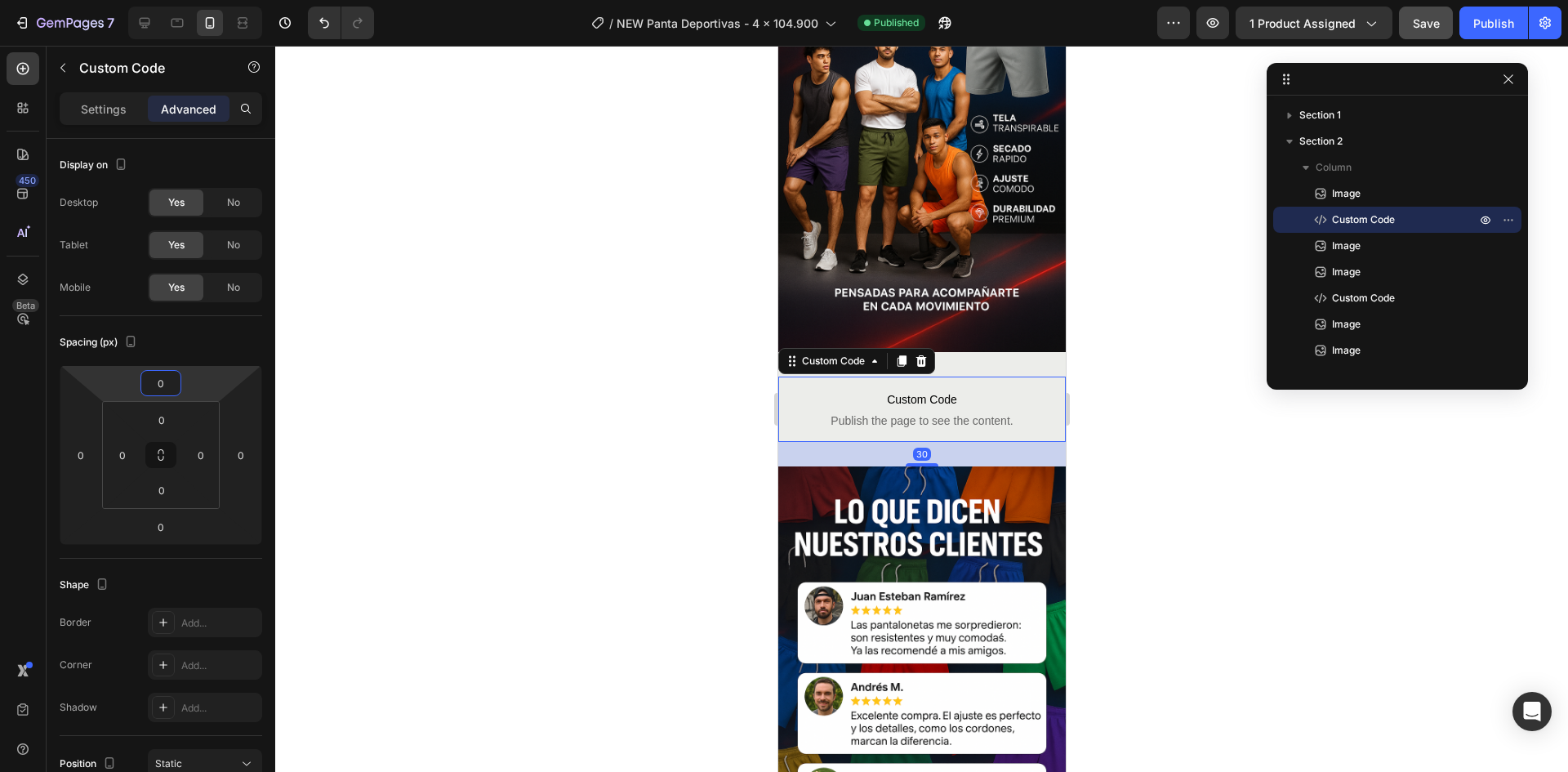
drag, startPoint x: 902, startPoint y: 369, endPoint x: 1540, endPoint y: 453, distance: 643.5
click at [902, 413] on span "Publish the page to see the content." at bounding box center [921, 420] width 287 height 16
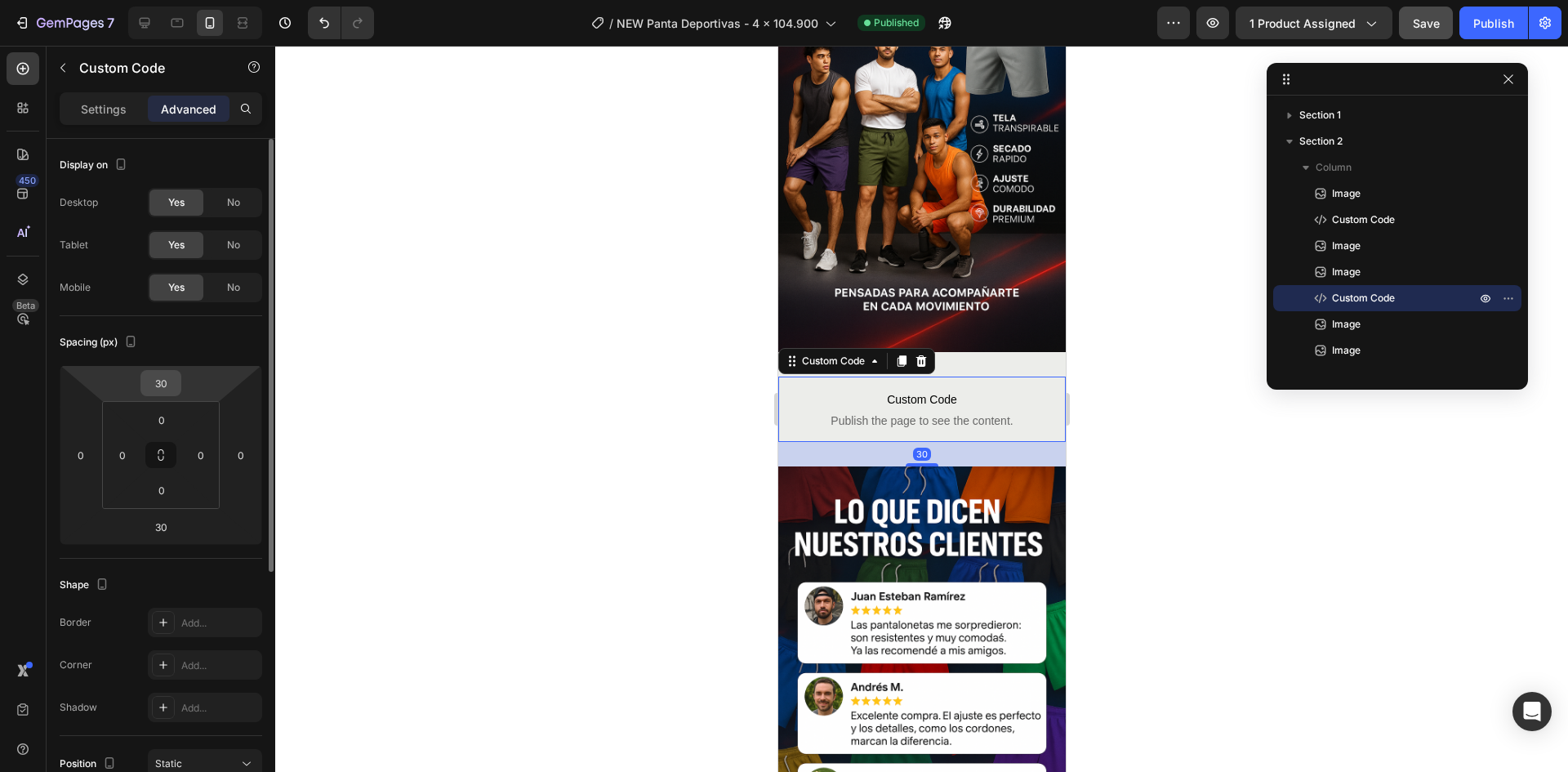
click at [155, 377] on input "30" at bounding box center [161, 383] width 33 height 25
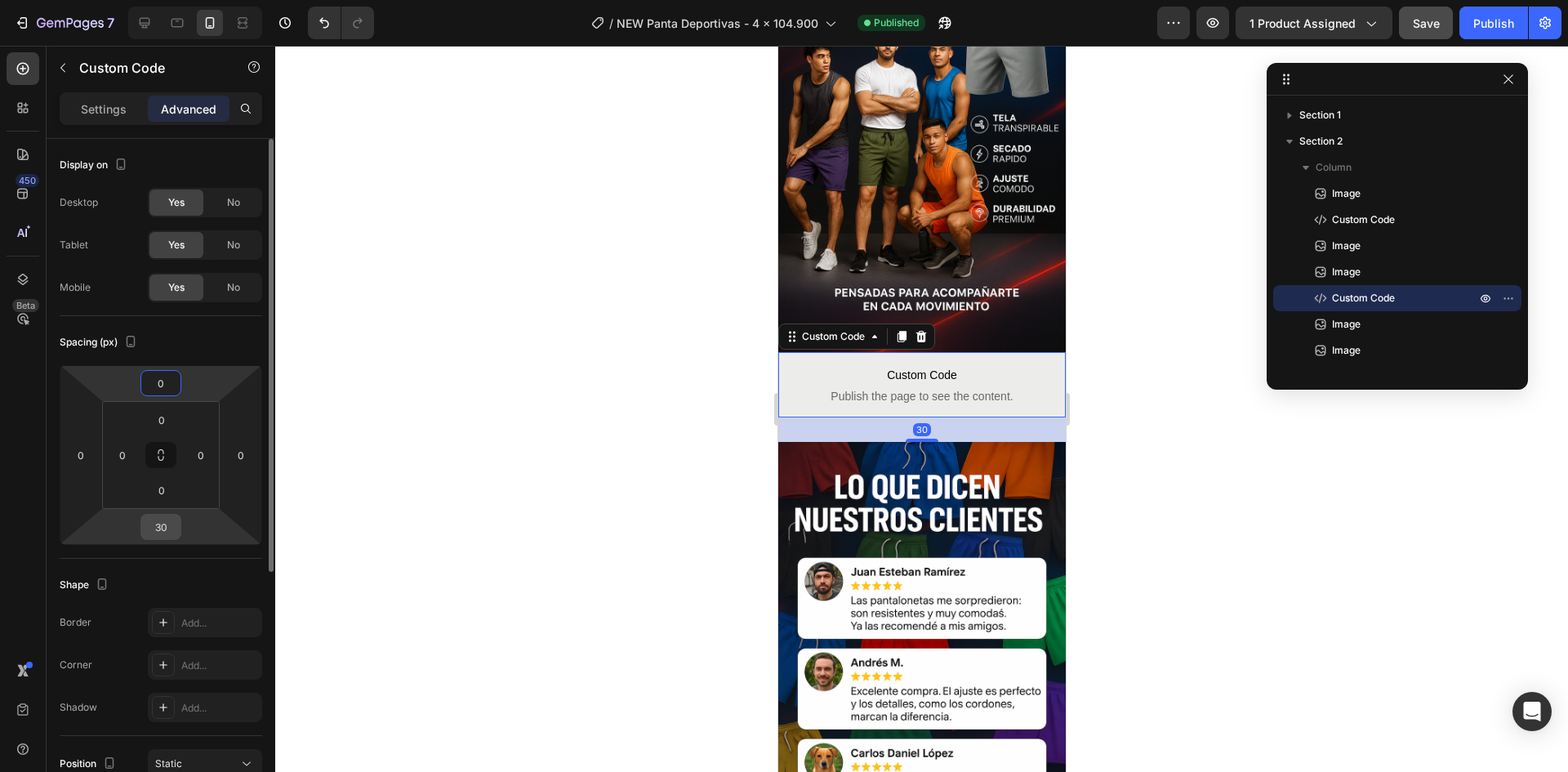
type input "0"
click at [172, 522] on input "30" at bounding box center [161, 527] width 33 height 25
type input "0"
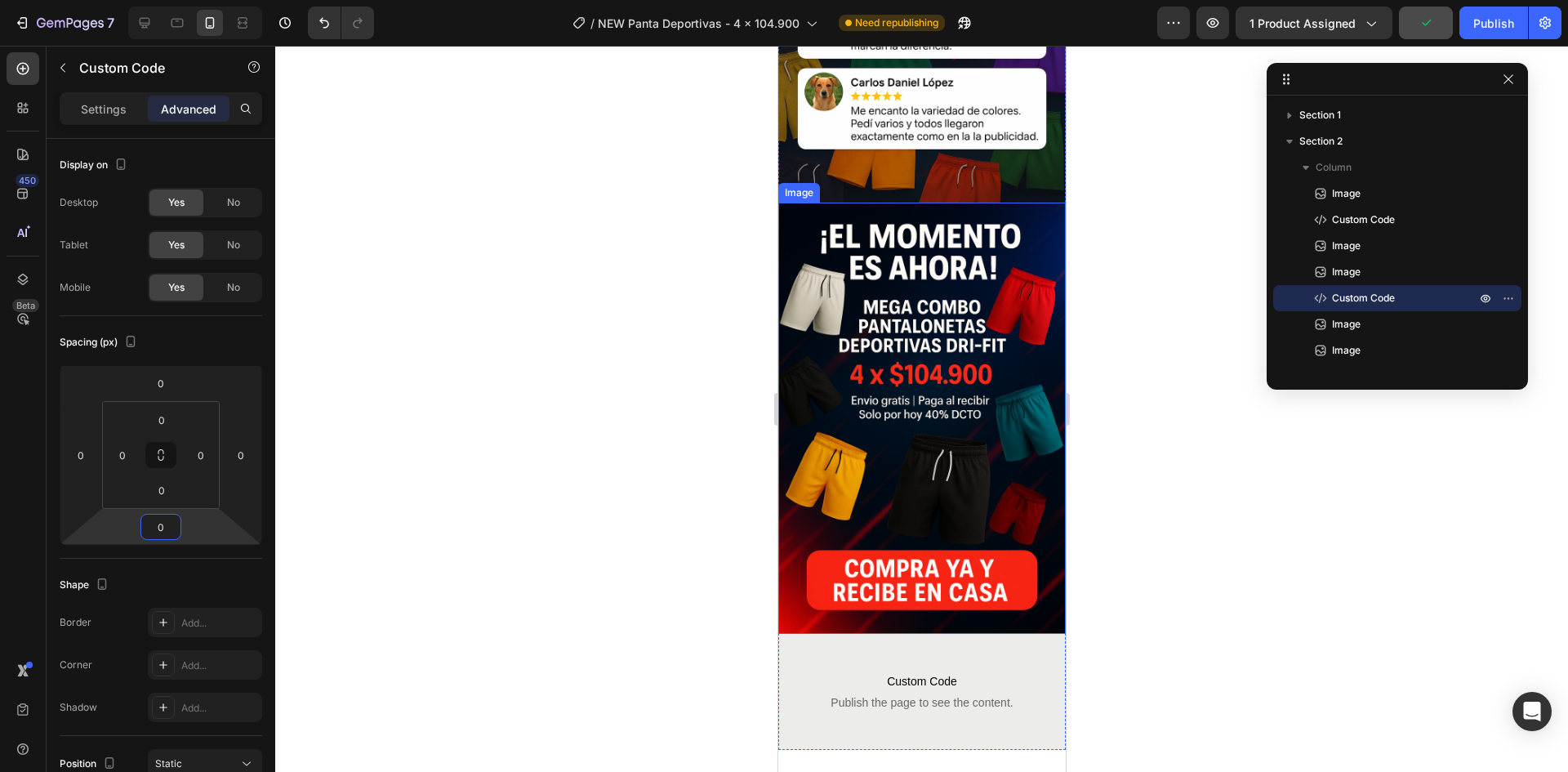
scroll to position [2022, 0]
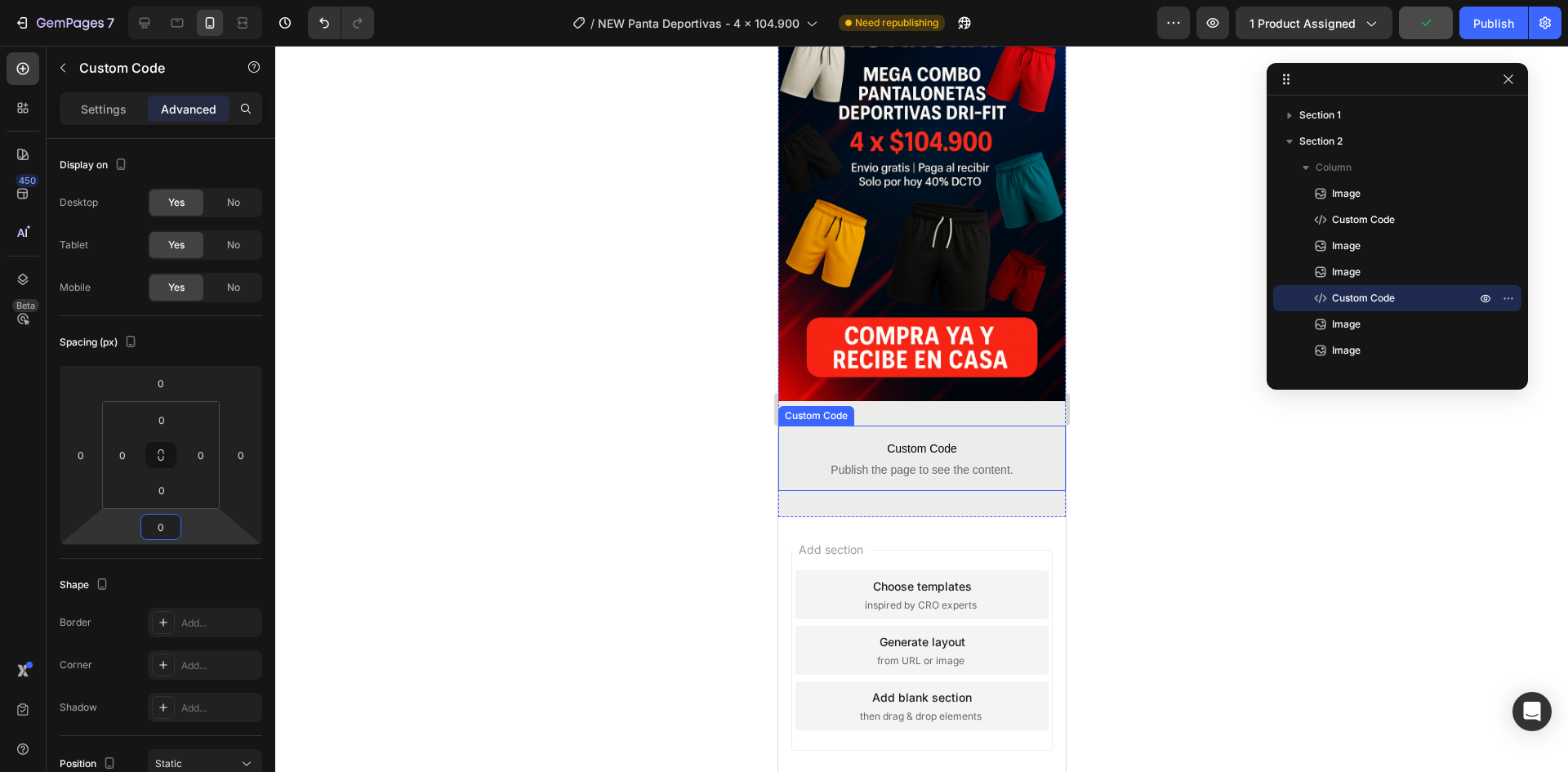
click at [912, 438] on span "Custom Code" at bounding box center [921, 448] width 287 height 20
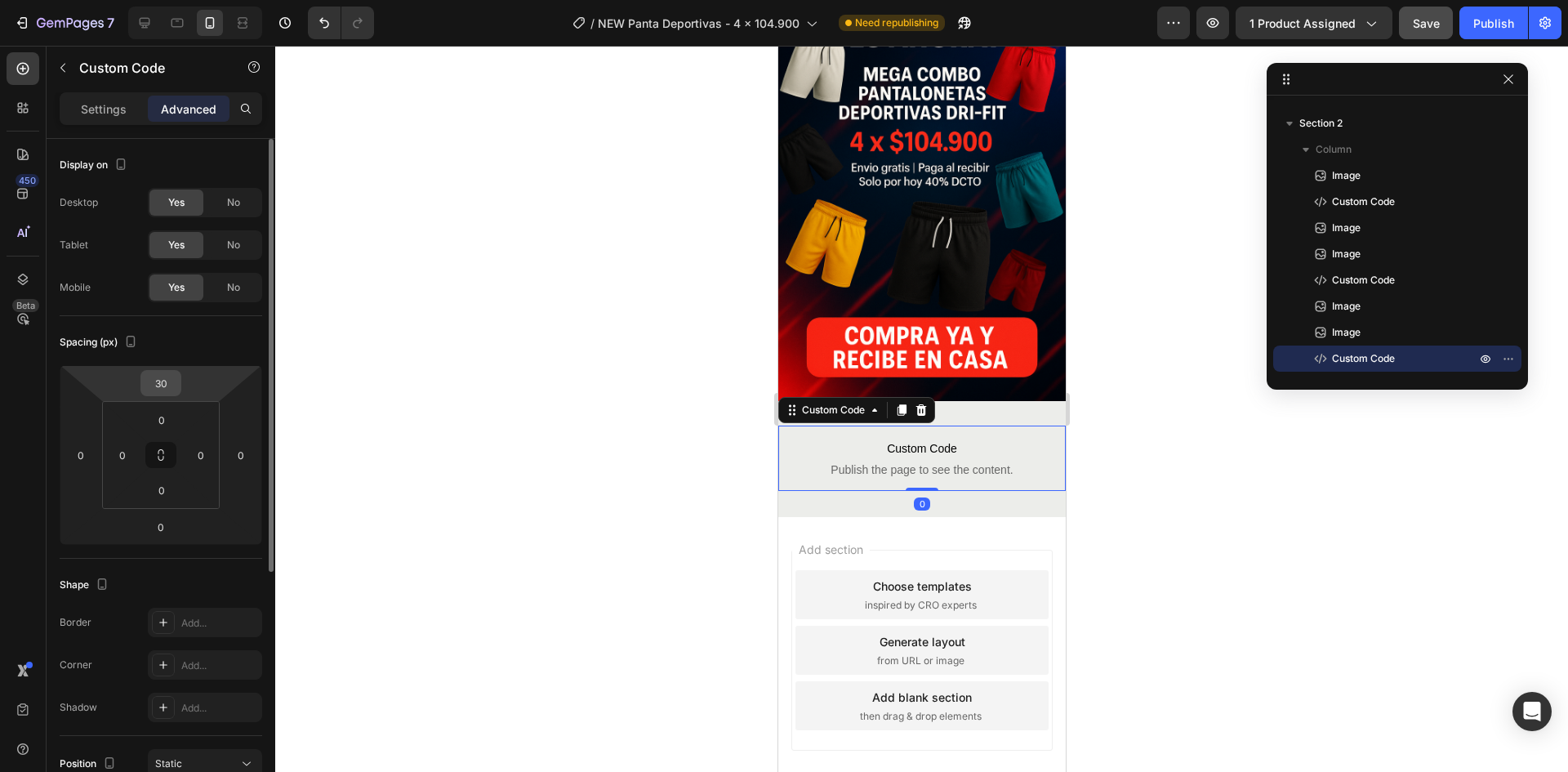
click at [167, 386] on input "30" at bounding box center [161, 383] width 33 height 25
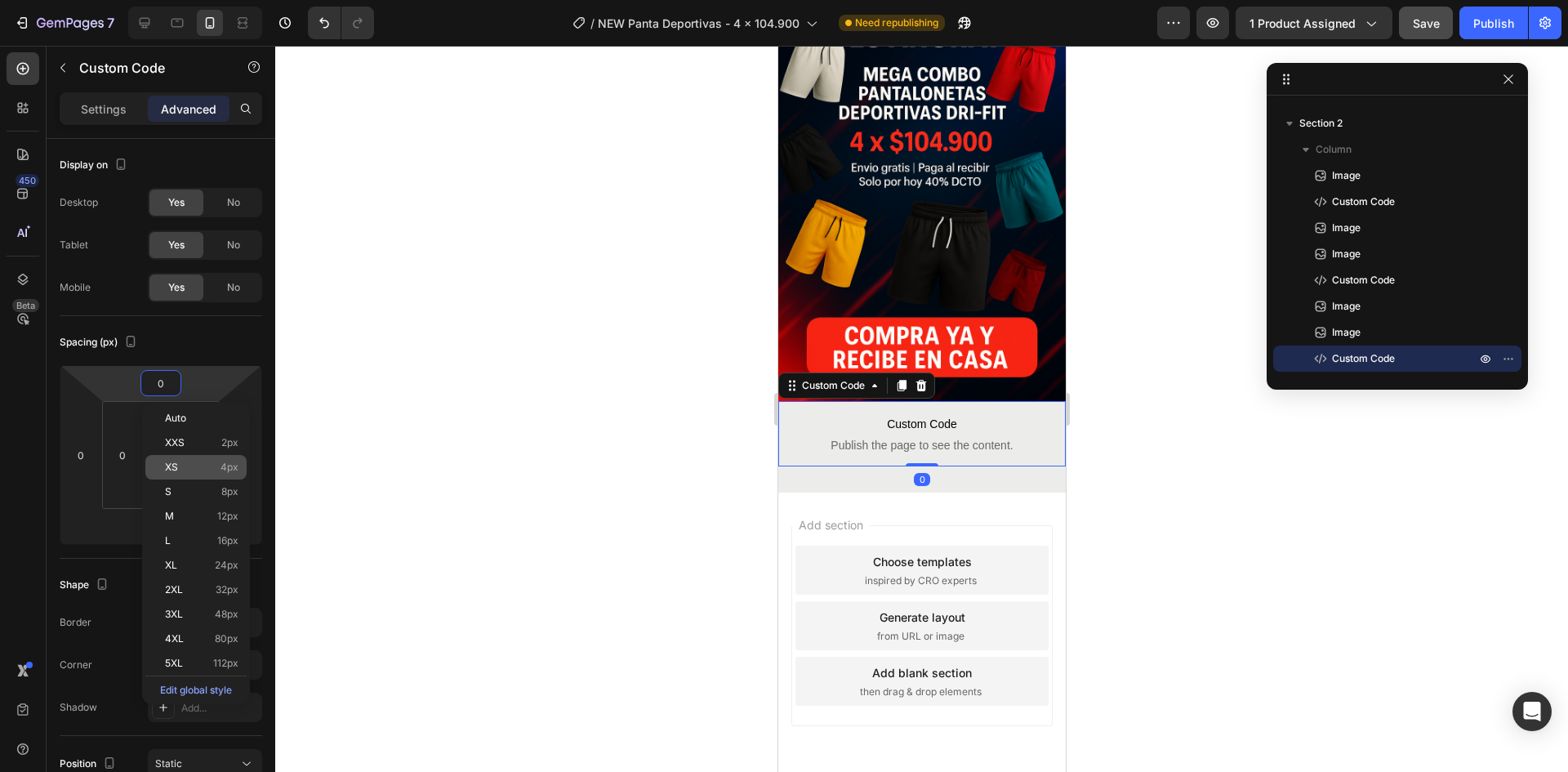
scroll to position [1998, 0]
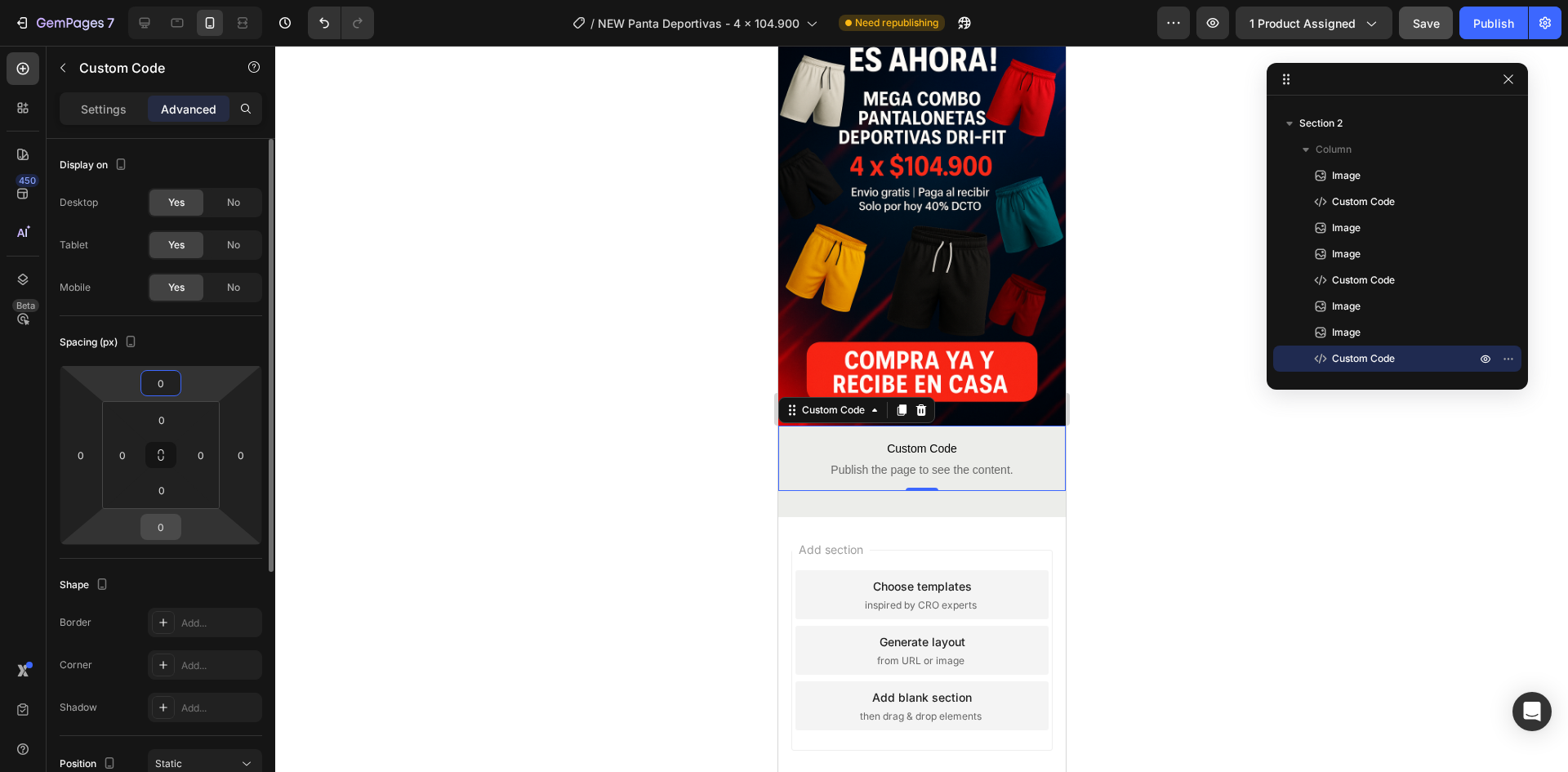
type input "0"
click at [165, 527] on input "0" at bounding box center [161, 527] width 33 height 25
click at [450, 437] on div at bounding box center [921, 408] width 1292 height 727
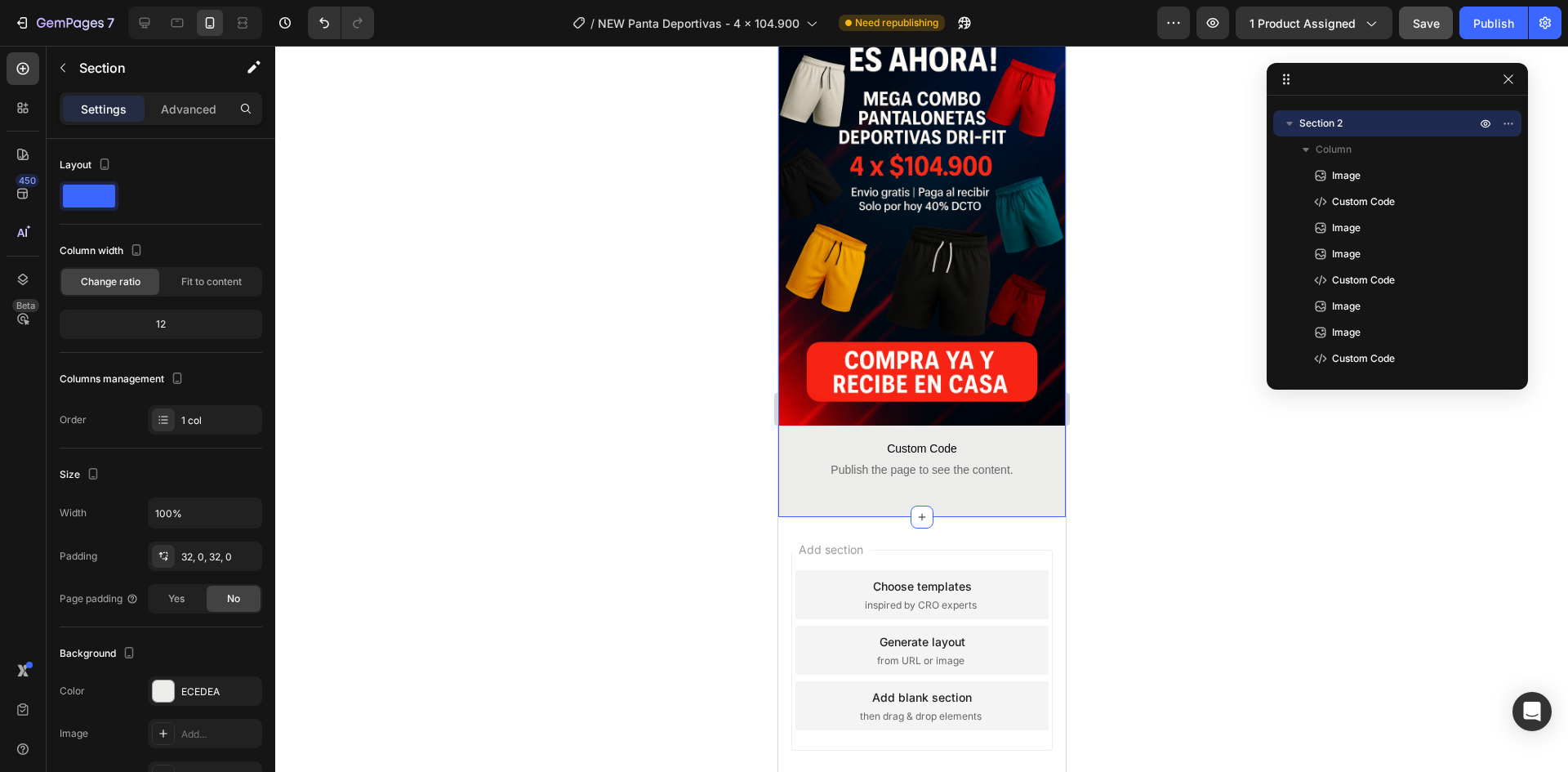
click at [174, 117] on p "Advanced" at bounding box center [188, 109] width 56 height 17
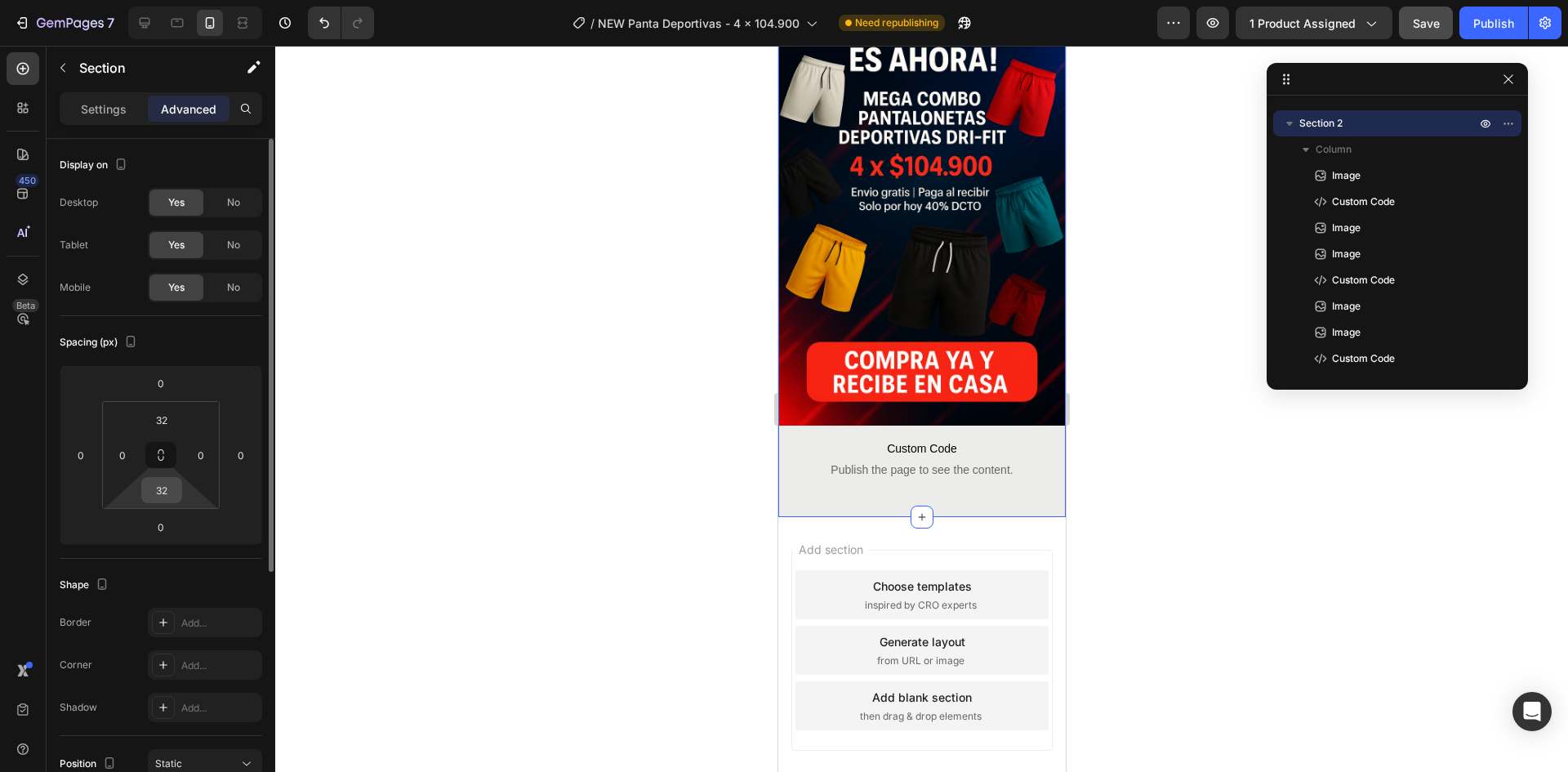
click at [159, 491] on input "32" at bounding box center [162, 490] width 33 height 25
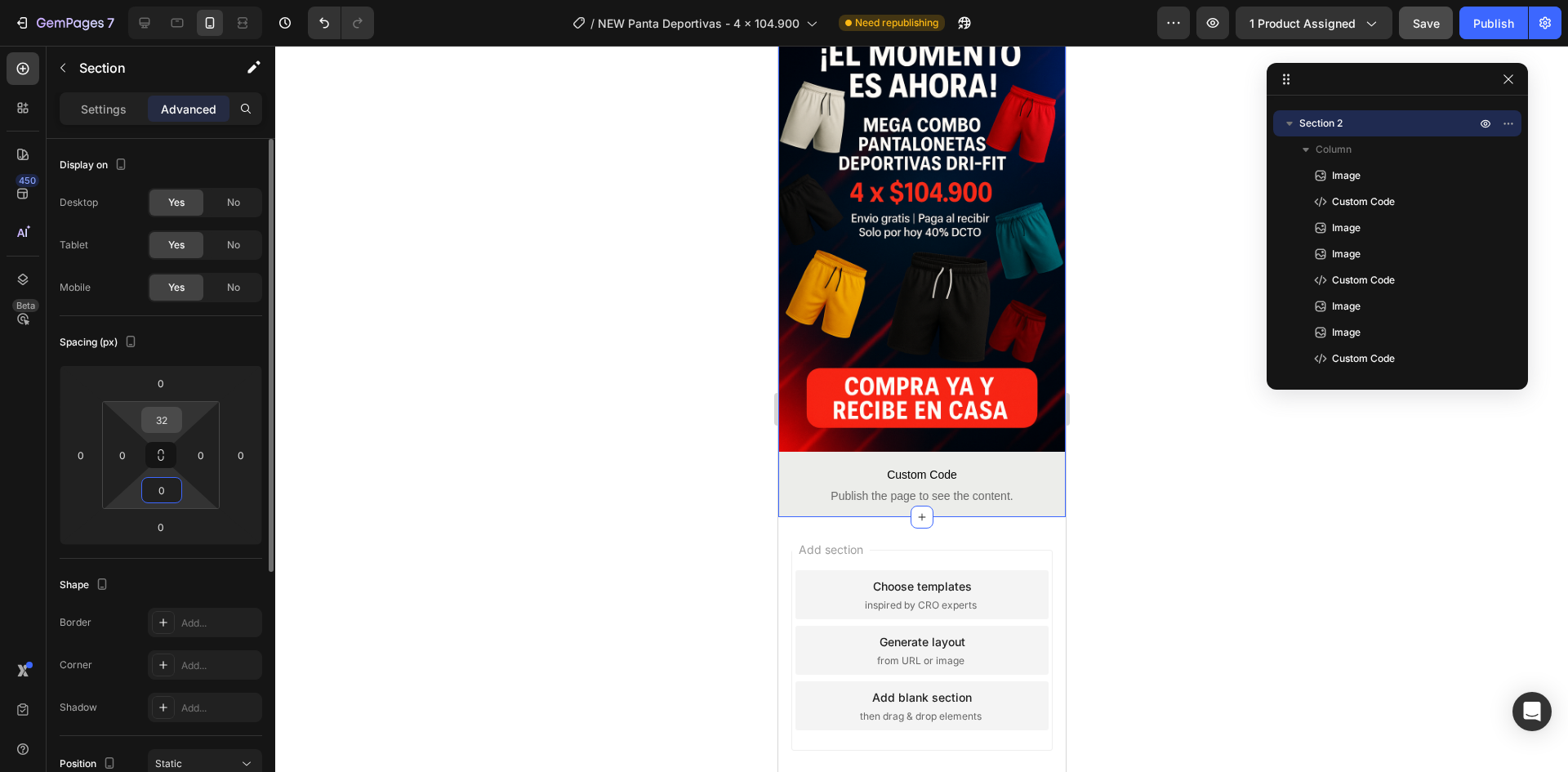
type input "0"
click at [163, 420] on input "32" at bounding box center [162, 420] width 33 height 25
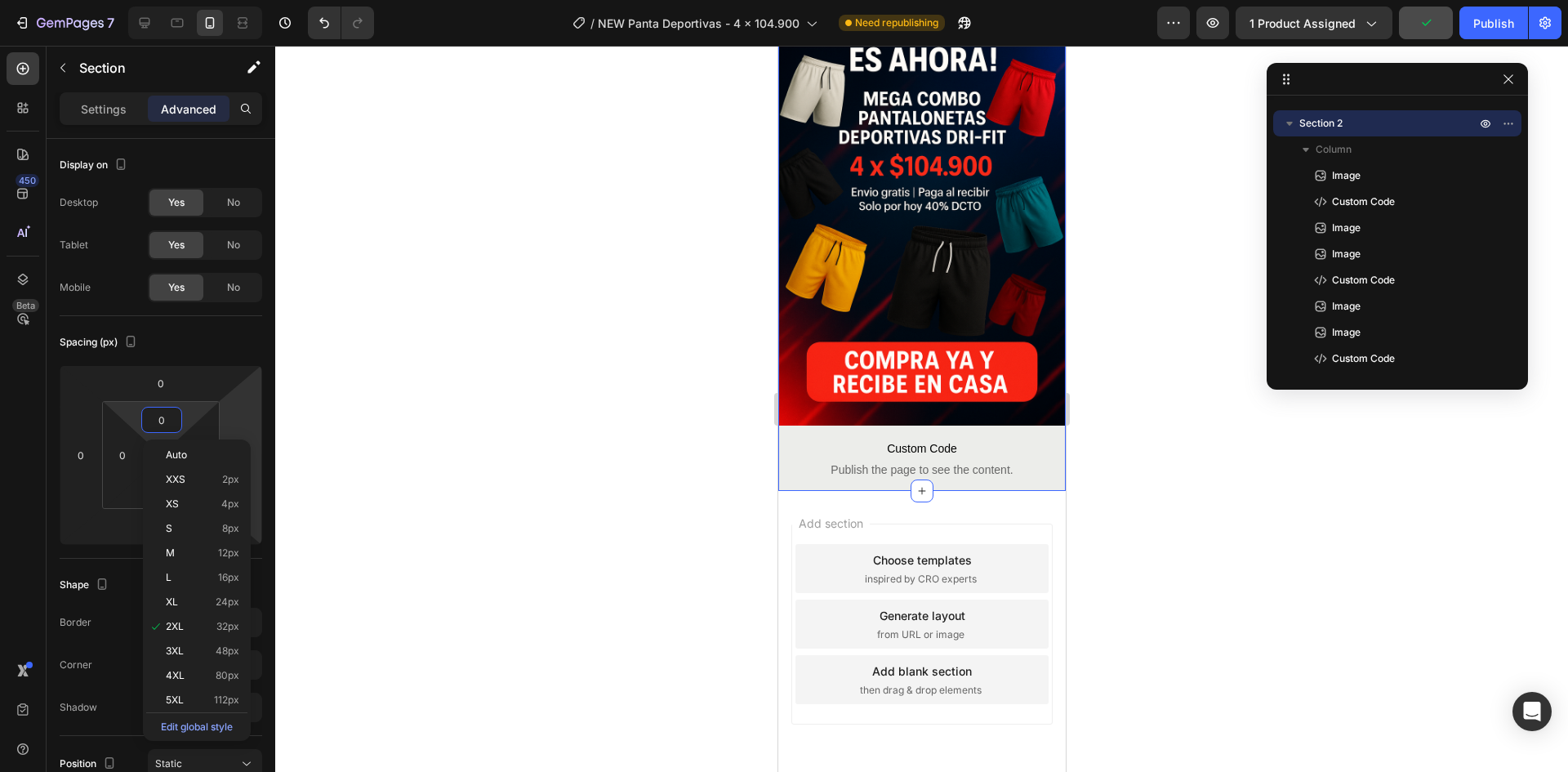
scroll to position [1946, 0]
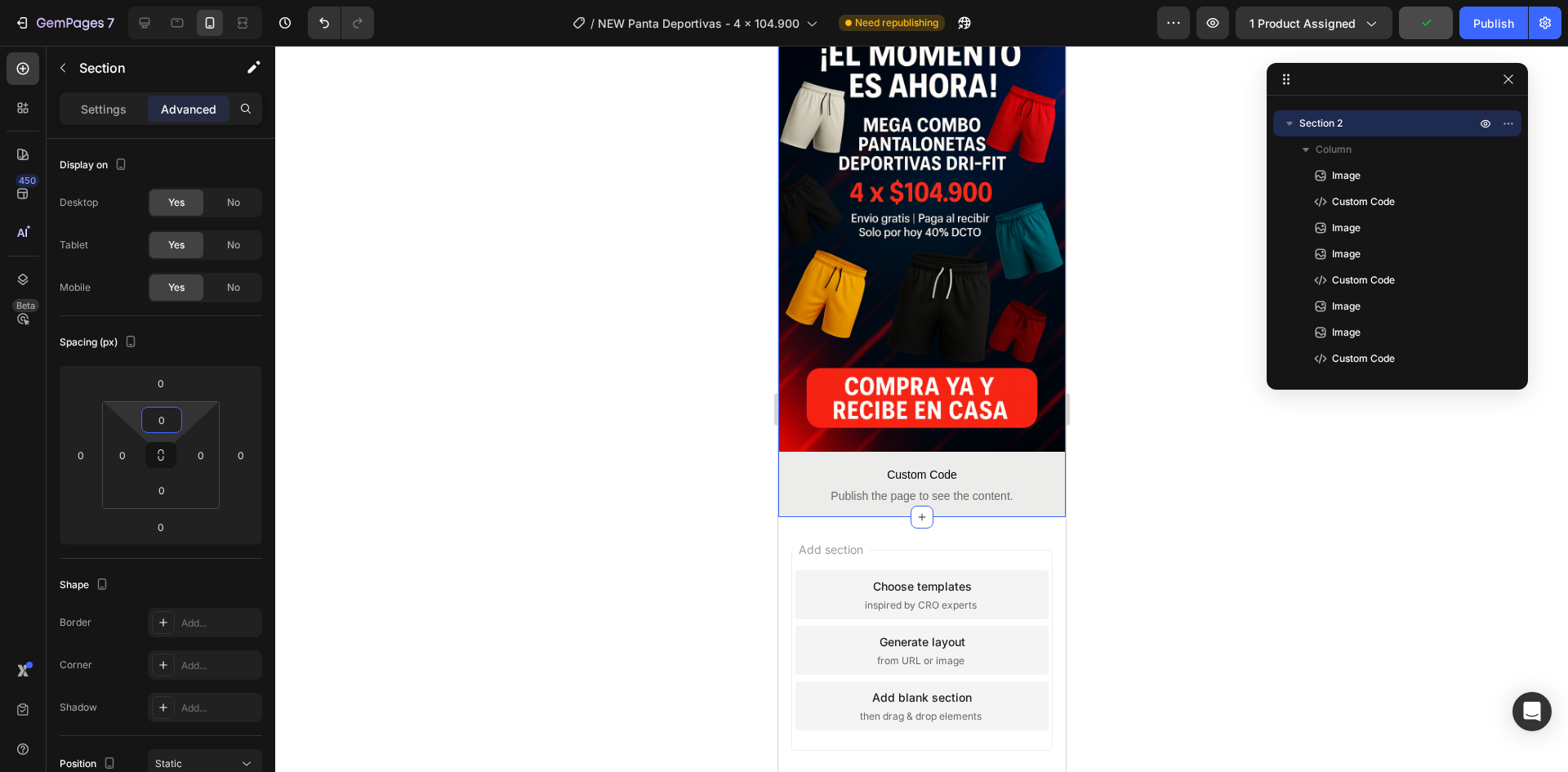
type input "0"
click at [401, 395] on div at bounding box center [921, 408] width 1292 height 727
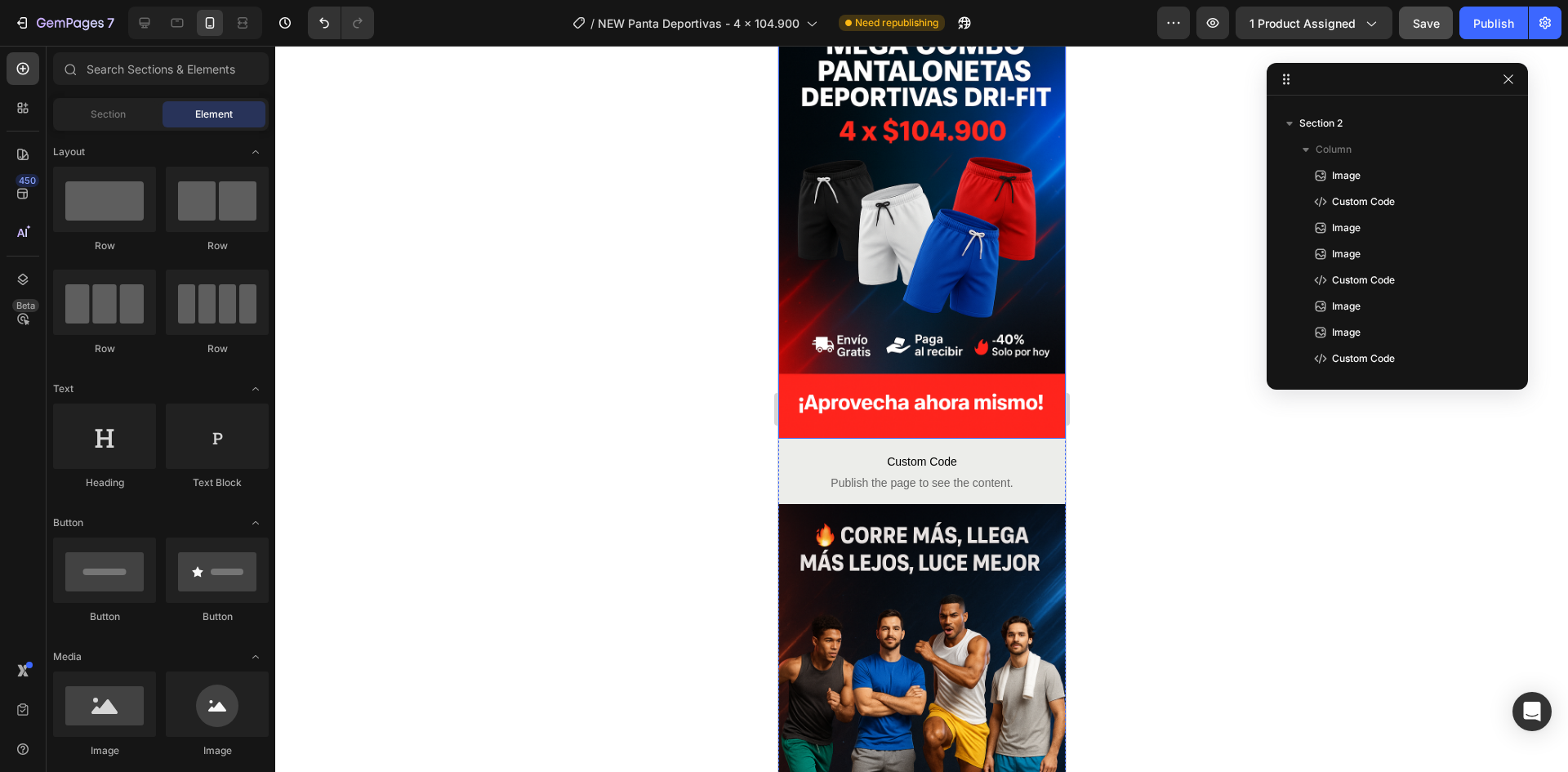
scroll to position [0, 0]
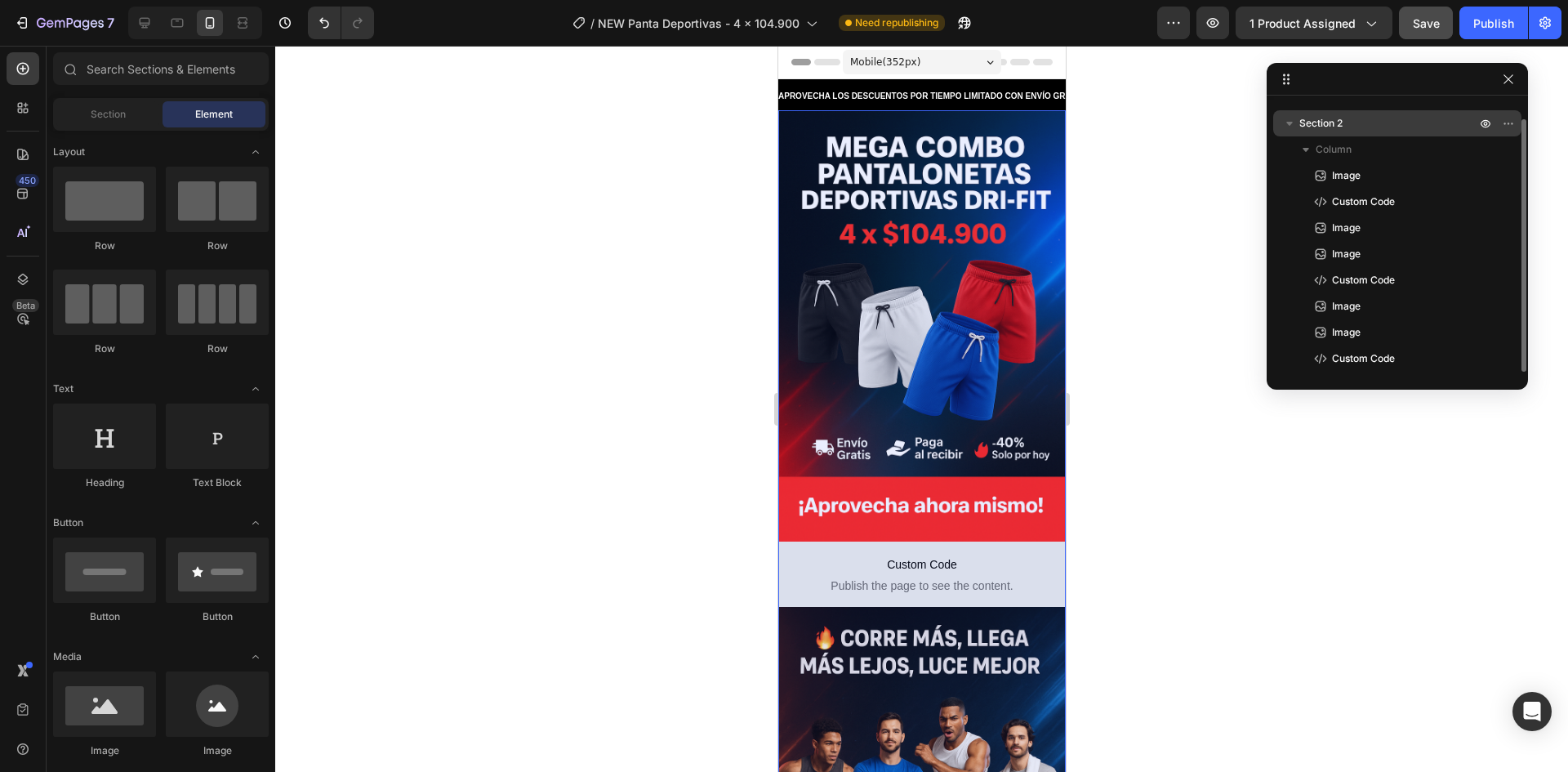
click at [1338, 129] on span "Section 2" at bounding box center [1321, 123] width 43 height 16
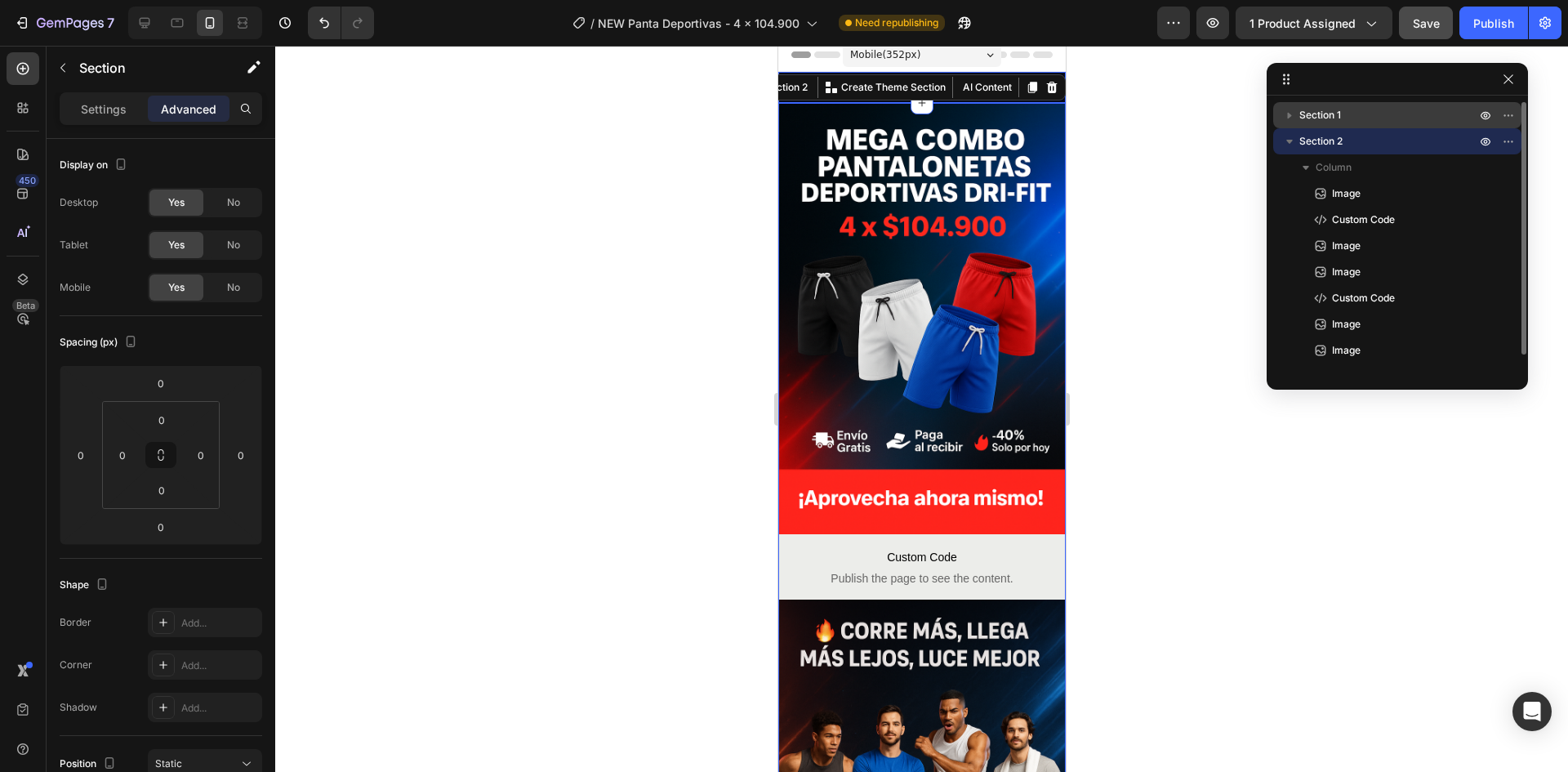
click at [1309, 117] on span "Section 1" at bounding box center [1320, 114] width 42 height 16
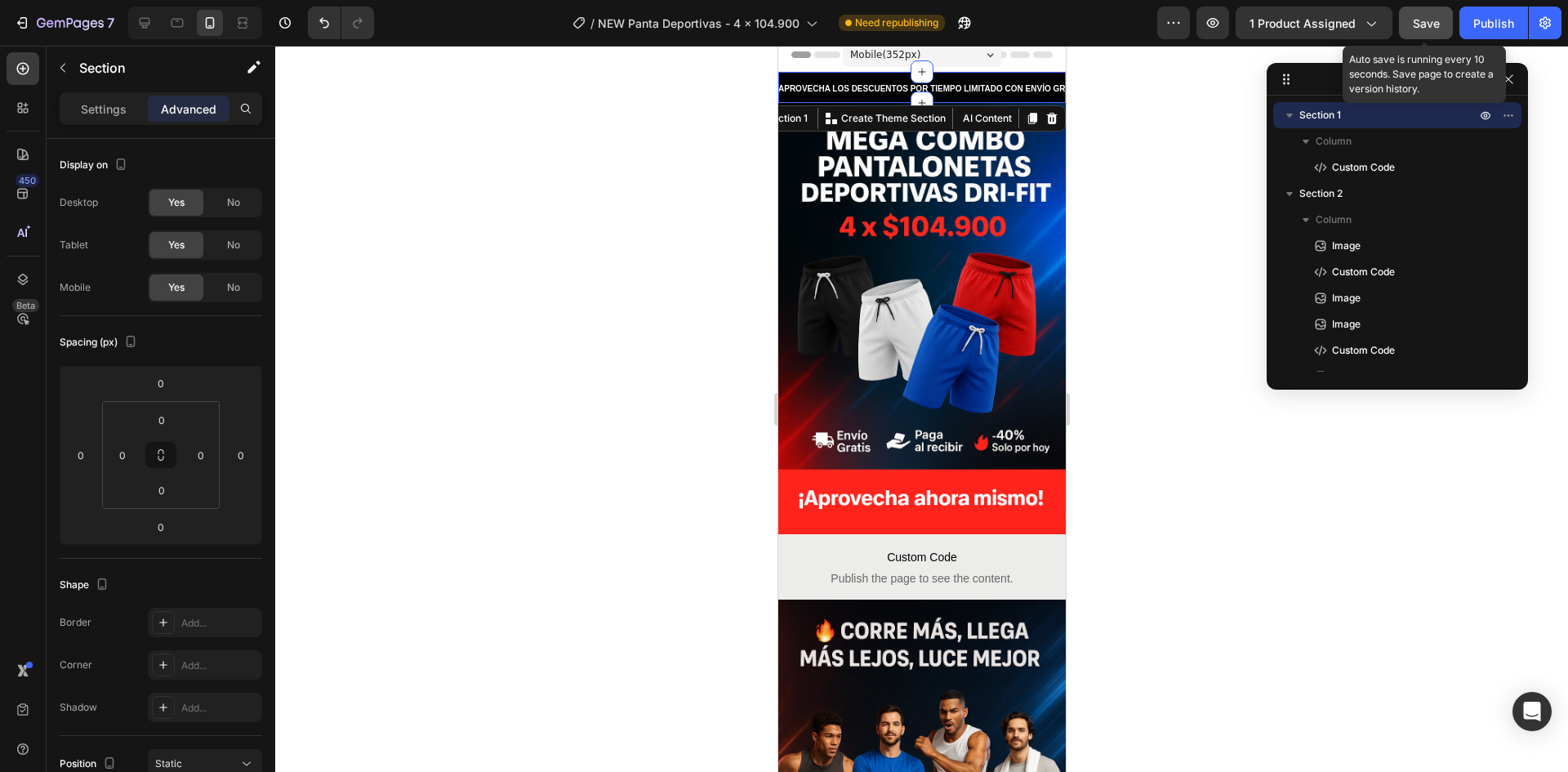
click at [1415, 15] on div "Save" at bounding box center [1426, 24] width 27 height 17
click at [1495, 31] on div "Publish" at bounding box center [1493, 24] width 41 height 17
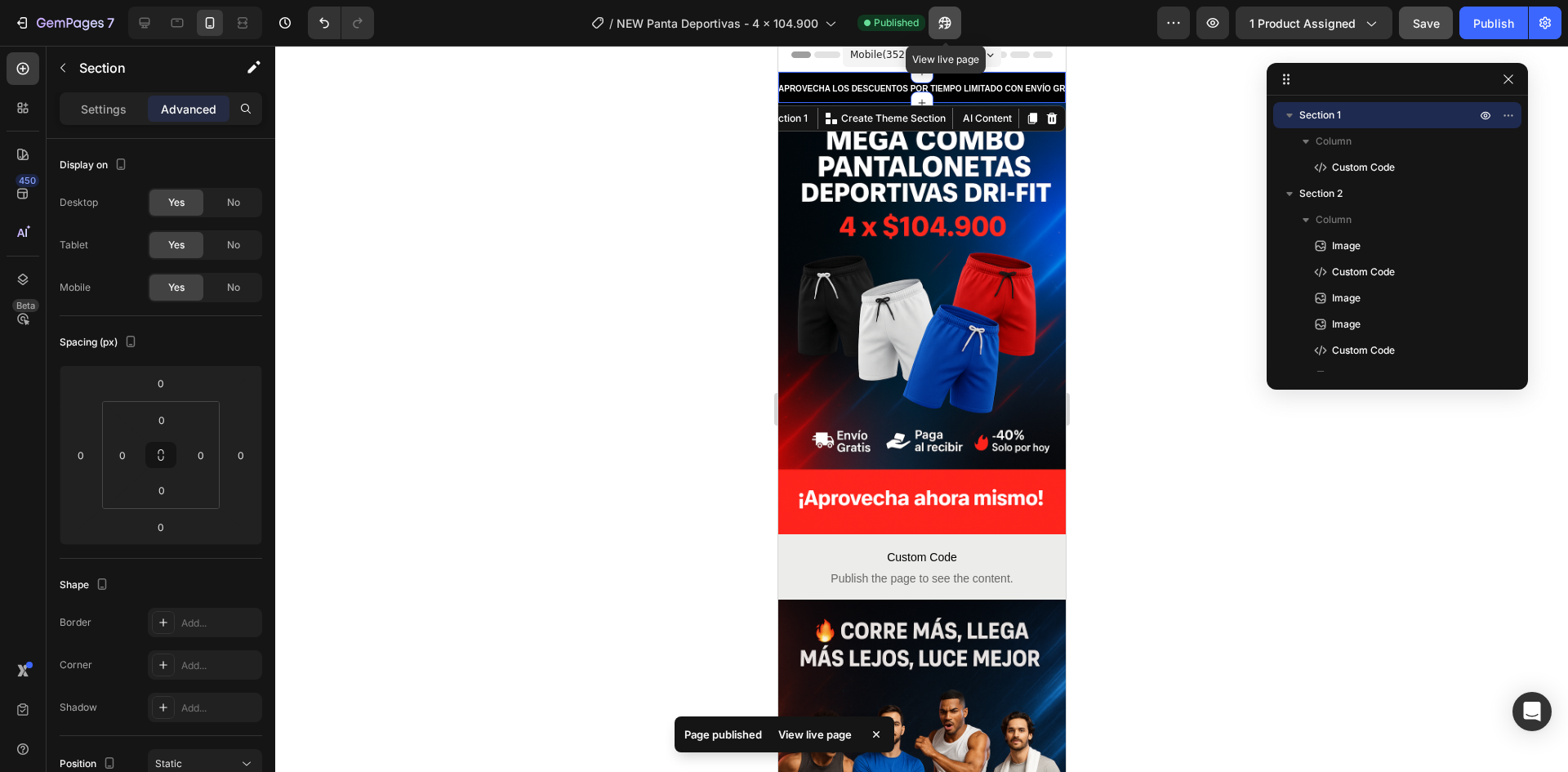
click at [948, 30] on icon "button" at bounding box center [945, 23] width 16 height 16
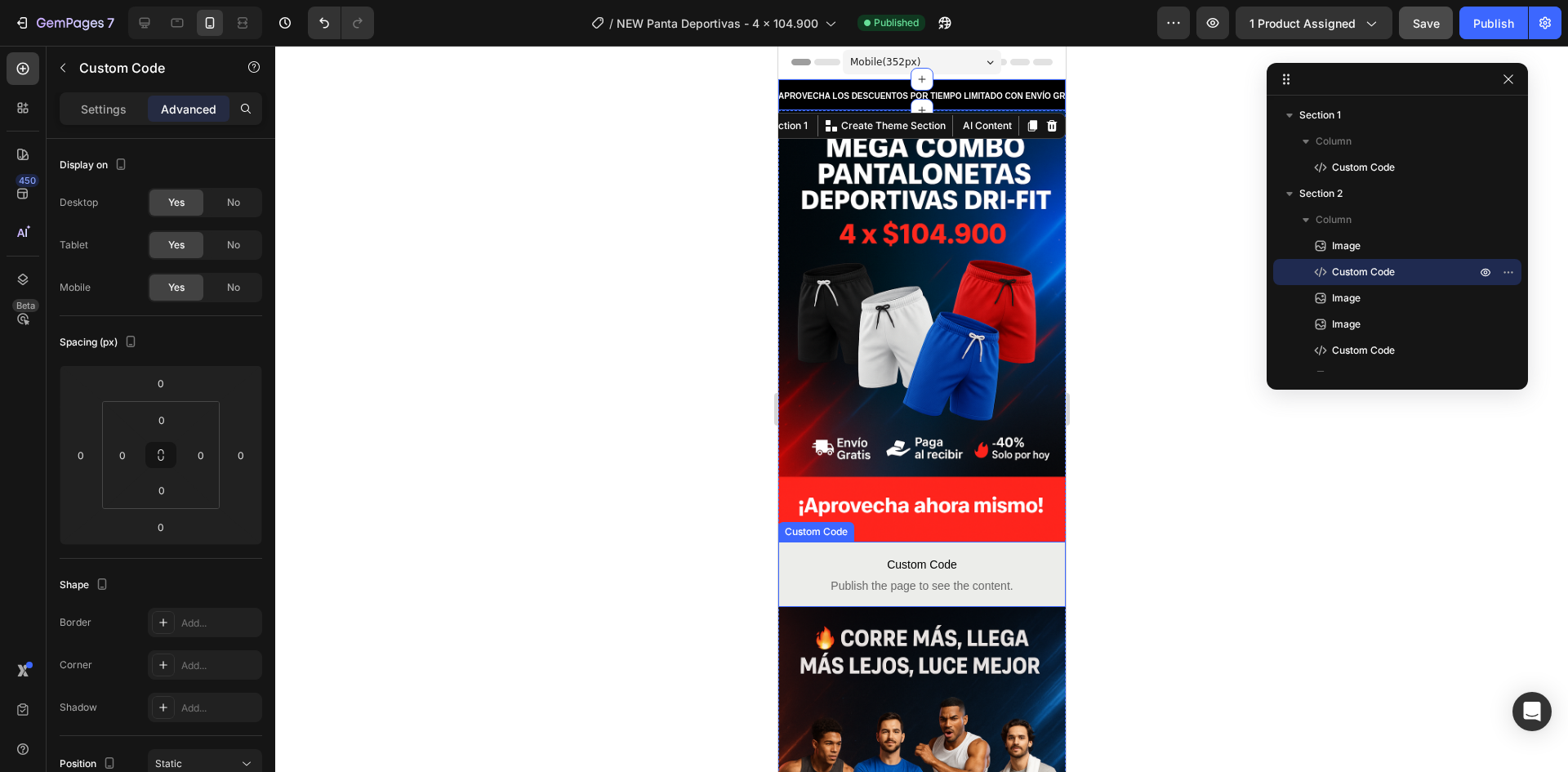
click at [912, 555] on span "Custom Code" at bounding box center [921, 564] width 287 height 20
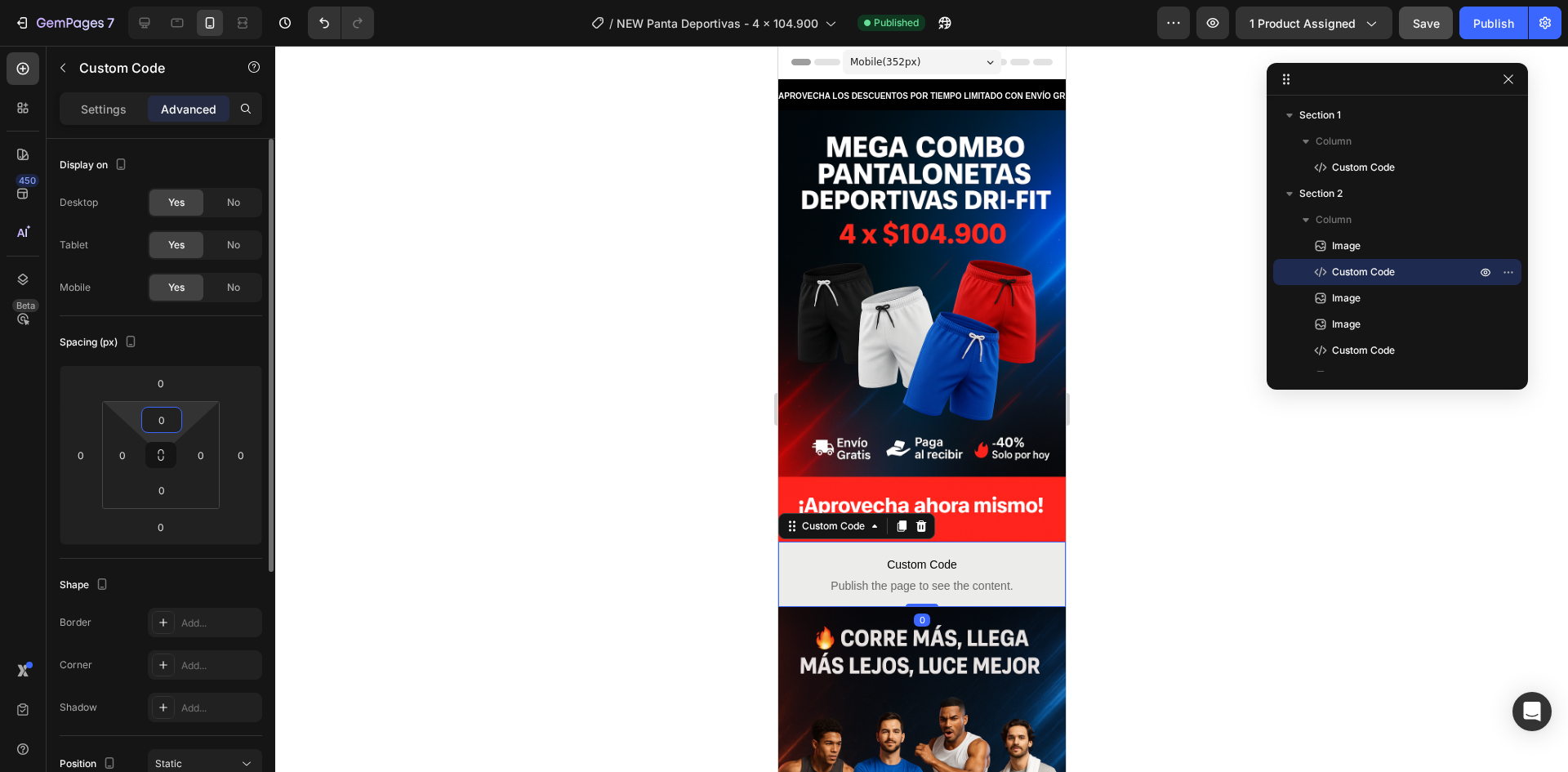
click at [165, 421] on input "0" at bounding box center [162, 420] width 33 height 25
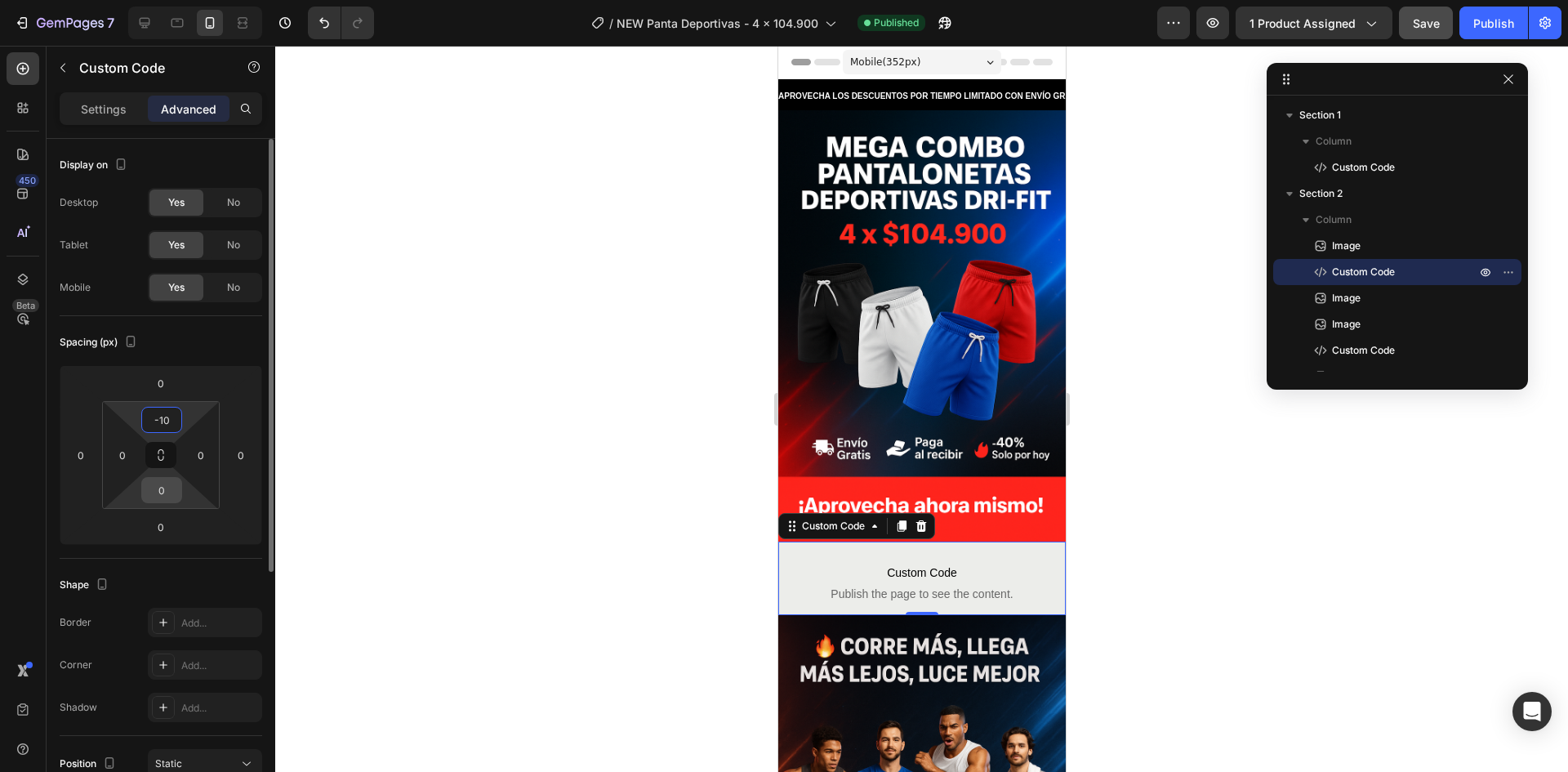
type input "10"
click at [162, 495] on input "0" at bounding box center [162, 490] width 33 height 25
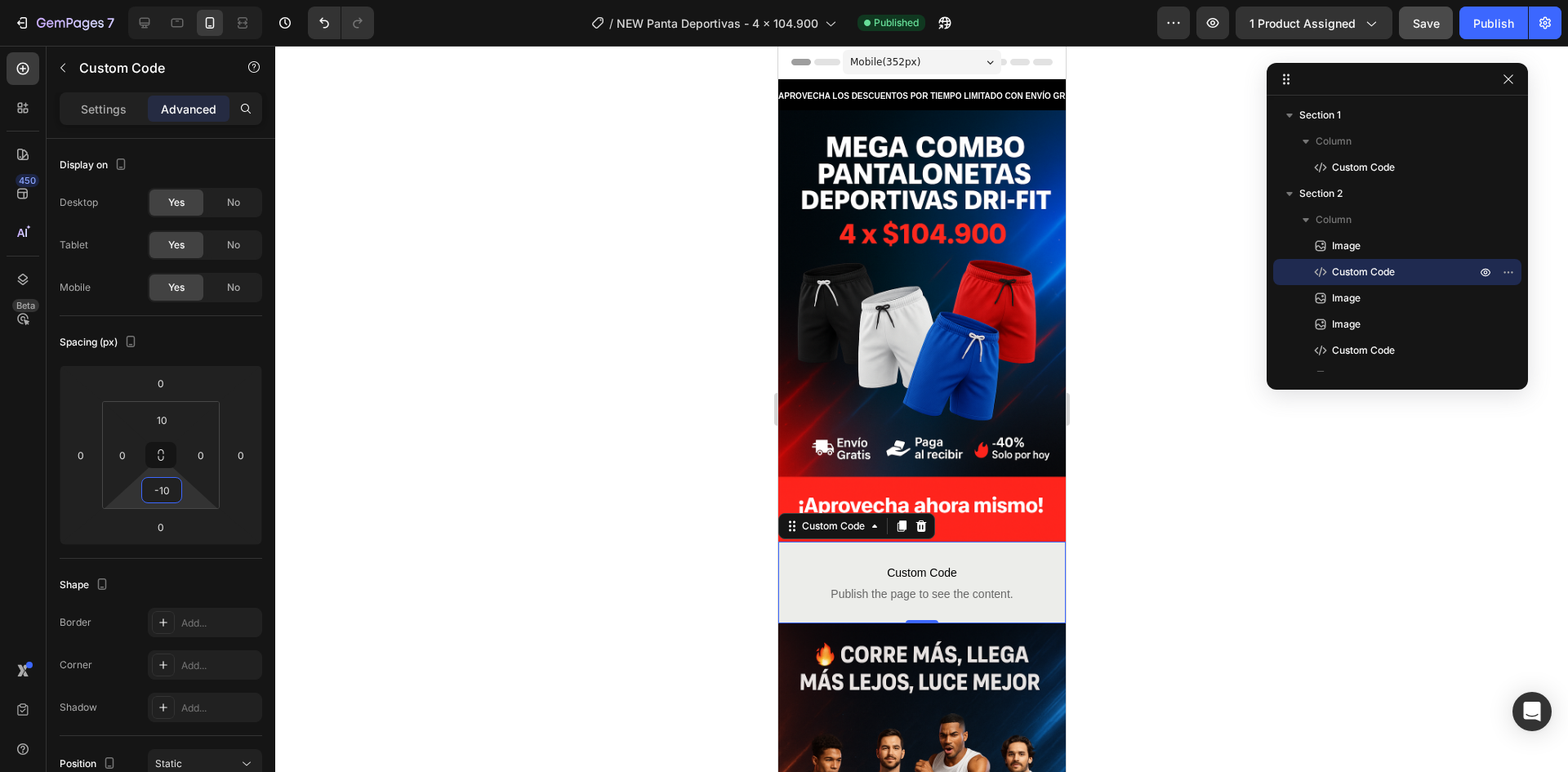
type input "10"
click at [498, 443] on div at bounding box center [921, 408] width 1292 height 727
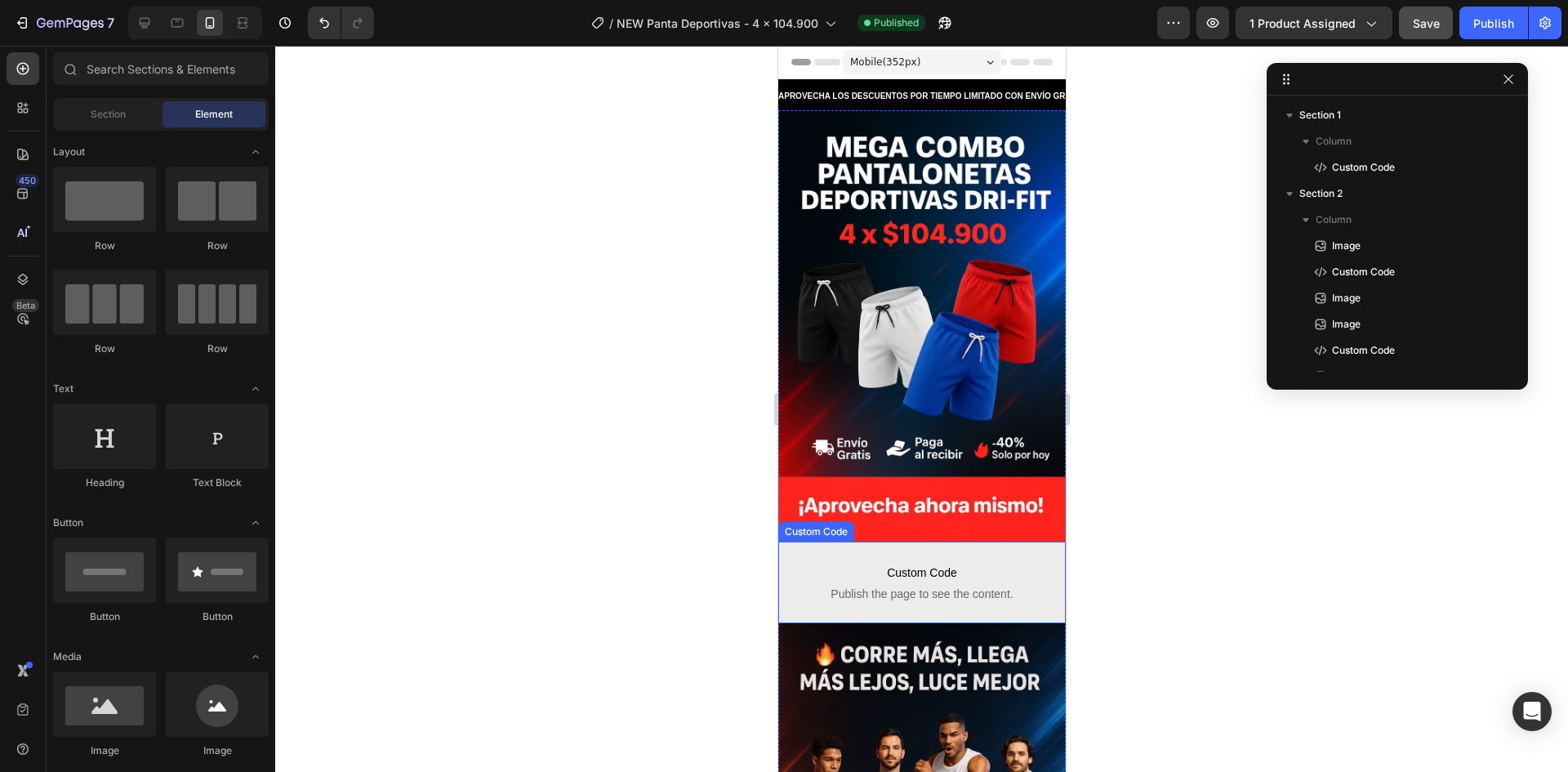
click at [850, 563] on span "Custom Code" at bounding box center [921, 573] width 287 height 20
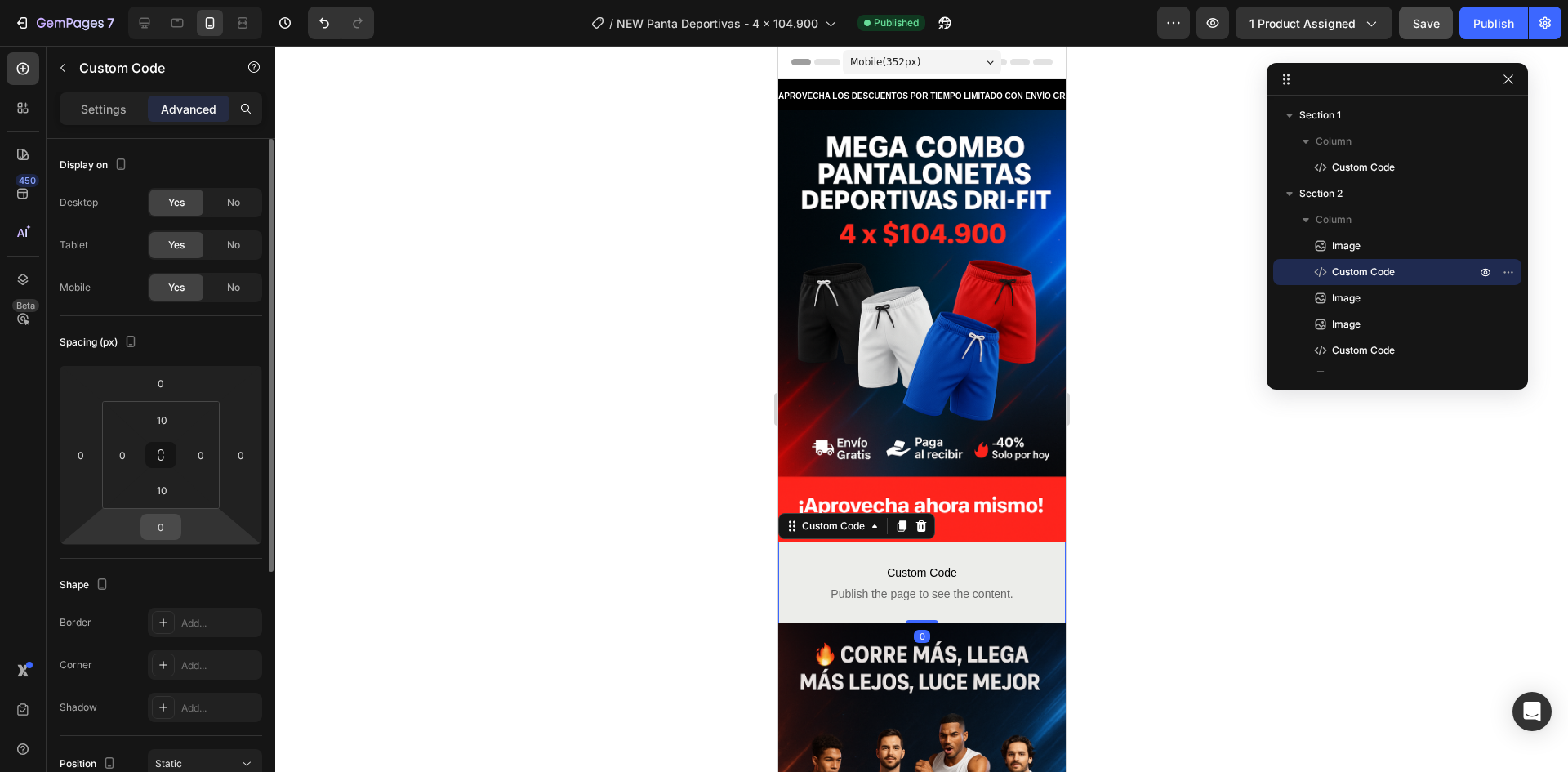
click at [160, 522] on input "0" at bounding box center [161, 527] width 33 height 25
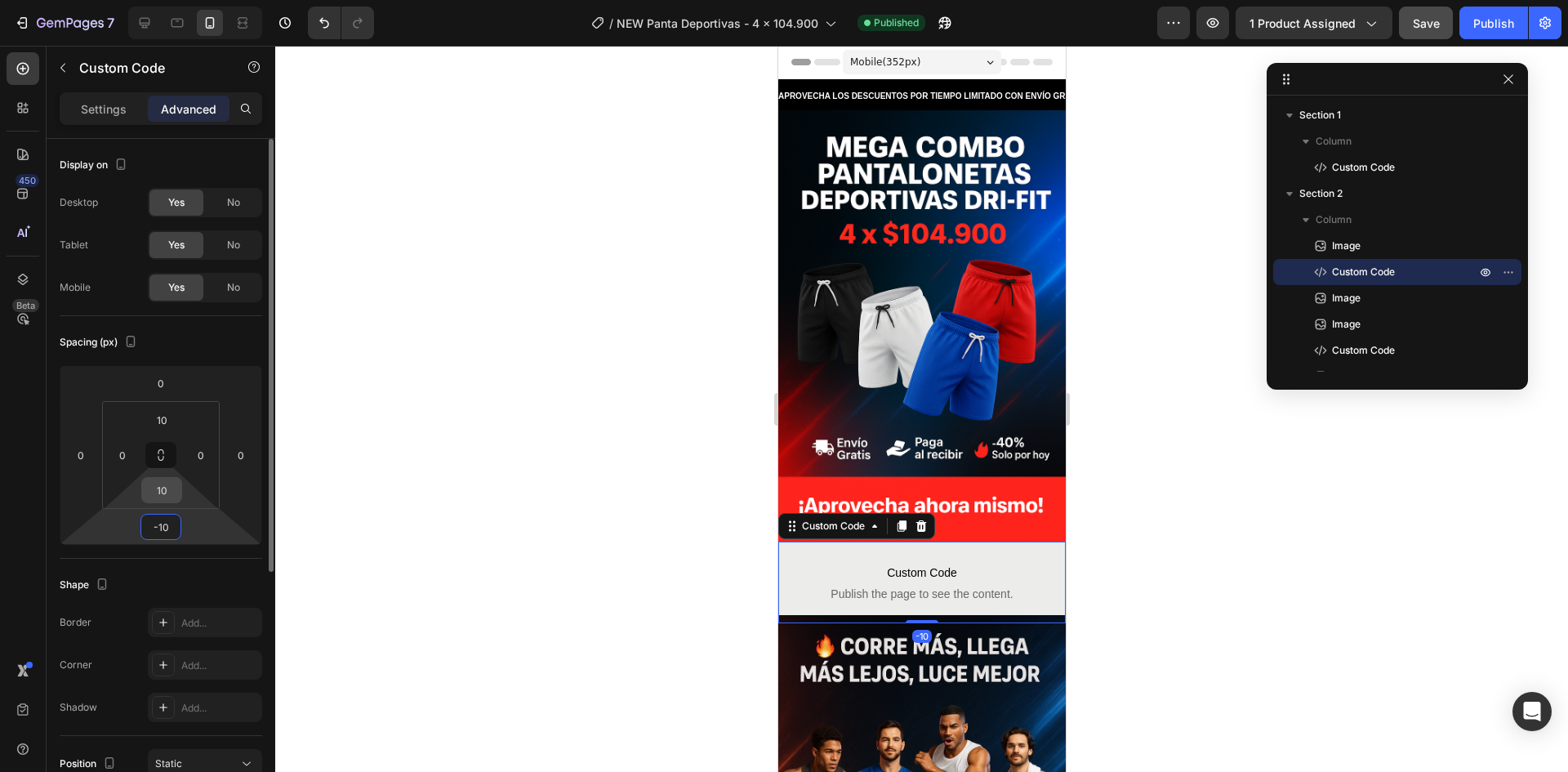
type input "-10"
click at [160, 497] on input "10" at bounding box center [162, 490] width 33 height 25
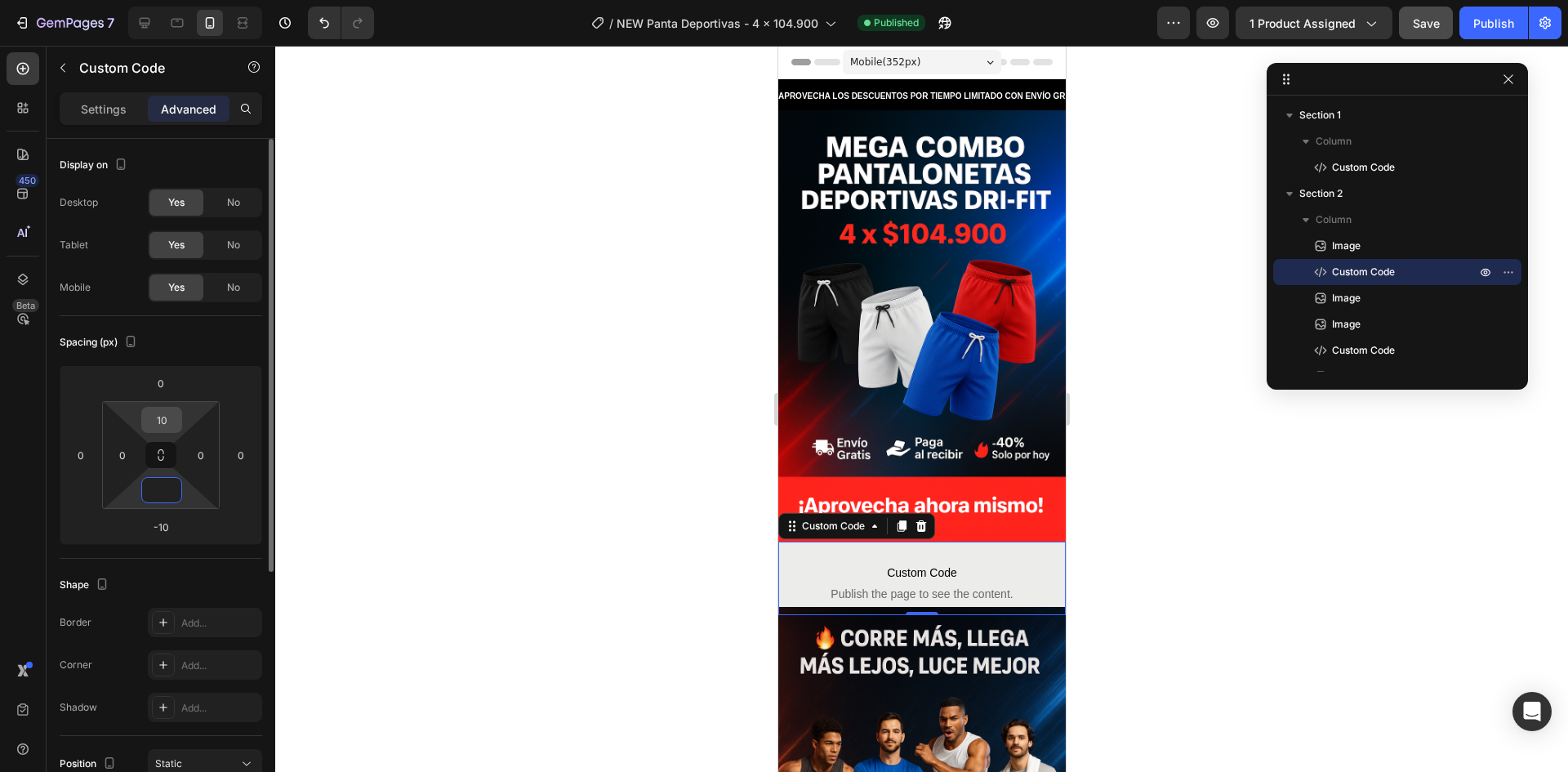
type input "0"
click at [169, 420] on input "10" at bounding box center [162, 420] width 33 height 25
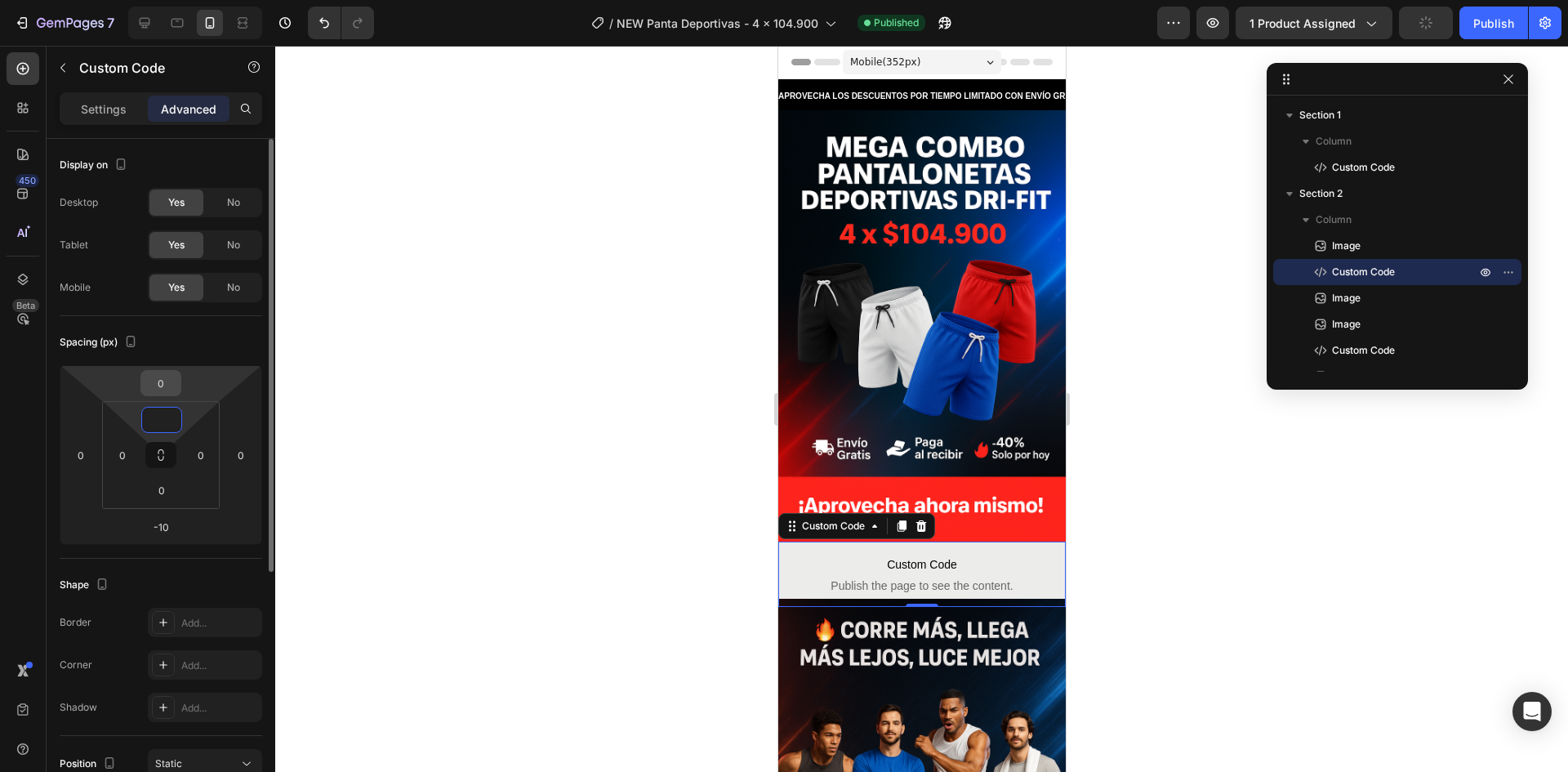
type input "0"
click at [165, 392] on input "0" at bounding box center [161, 383] width 33 height 25
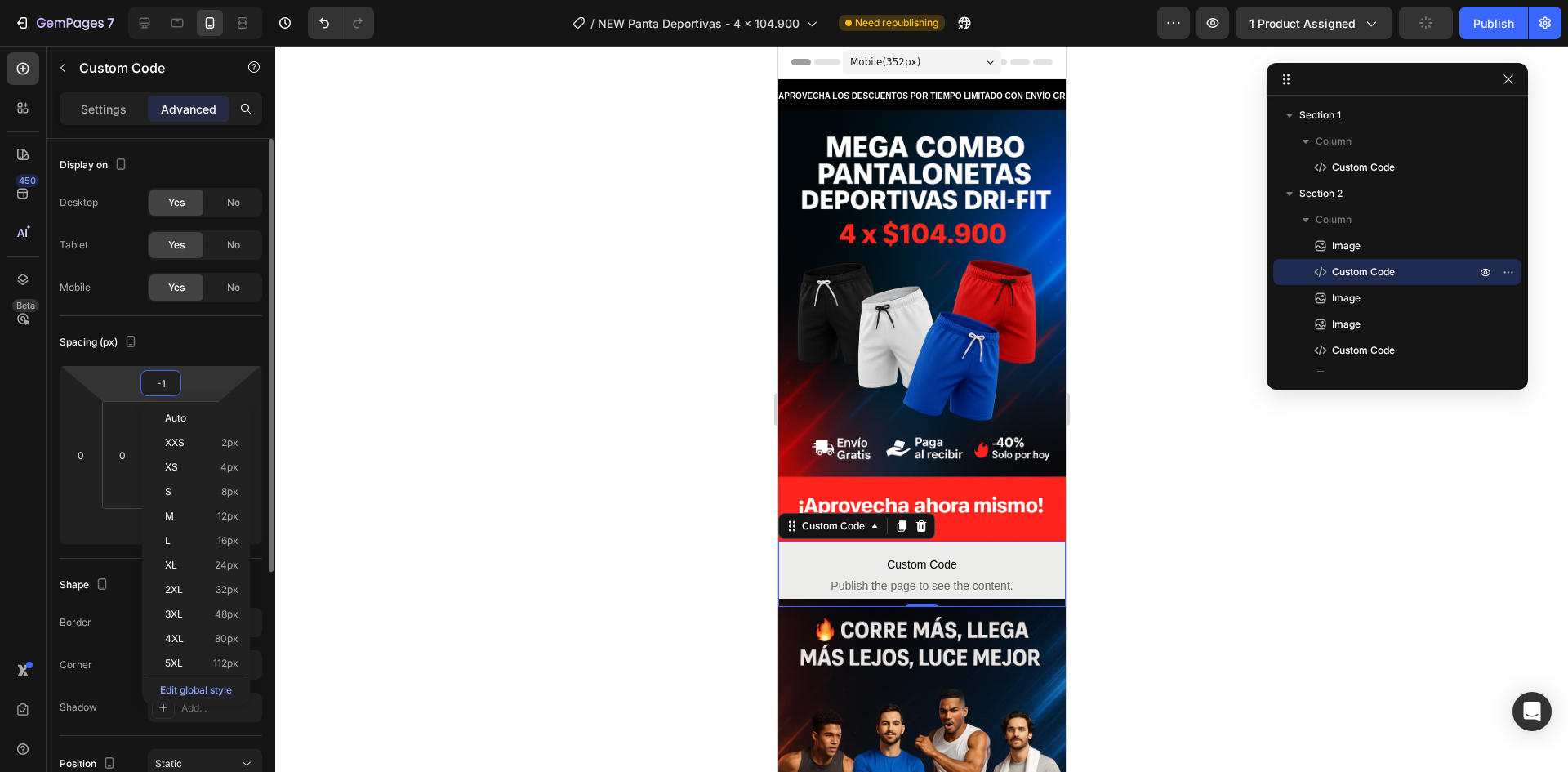
type input "-10"
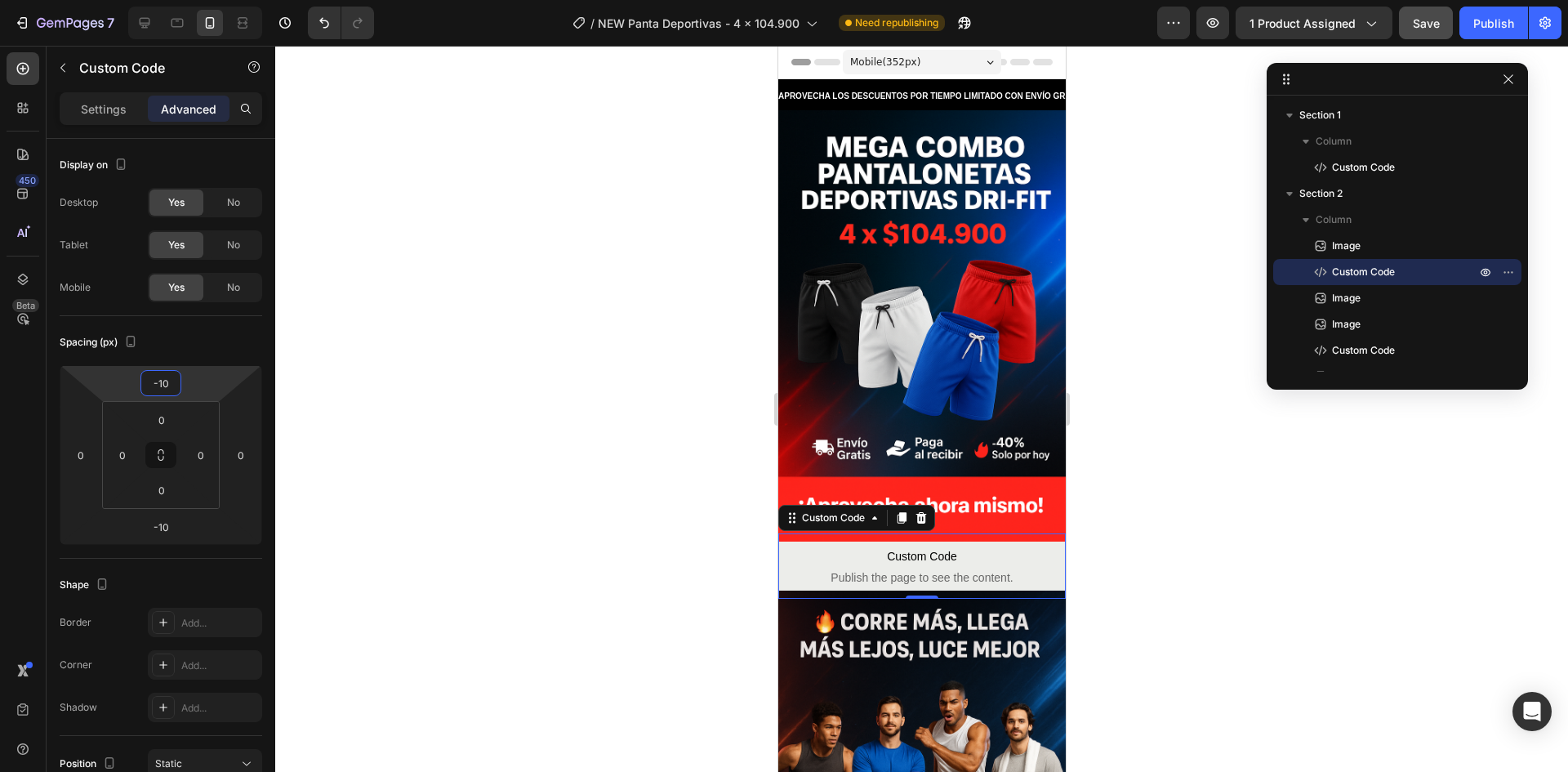
click at [651, 491] on div at bounding box center [921, 408] width 1292 height 727
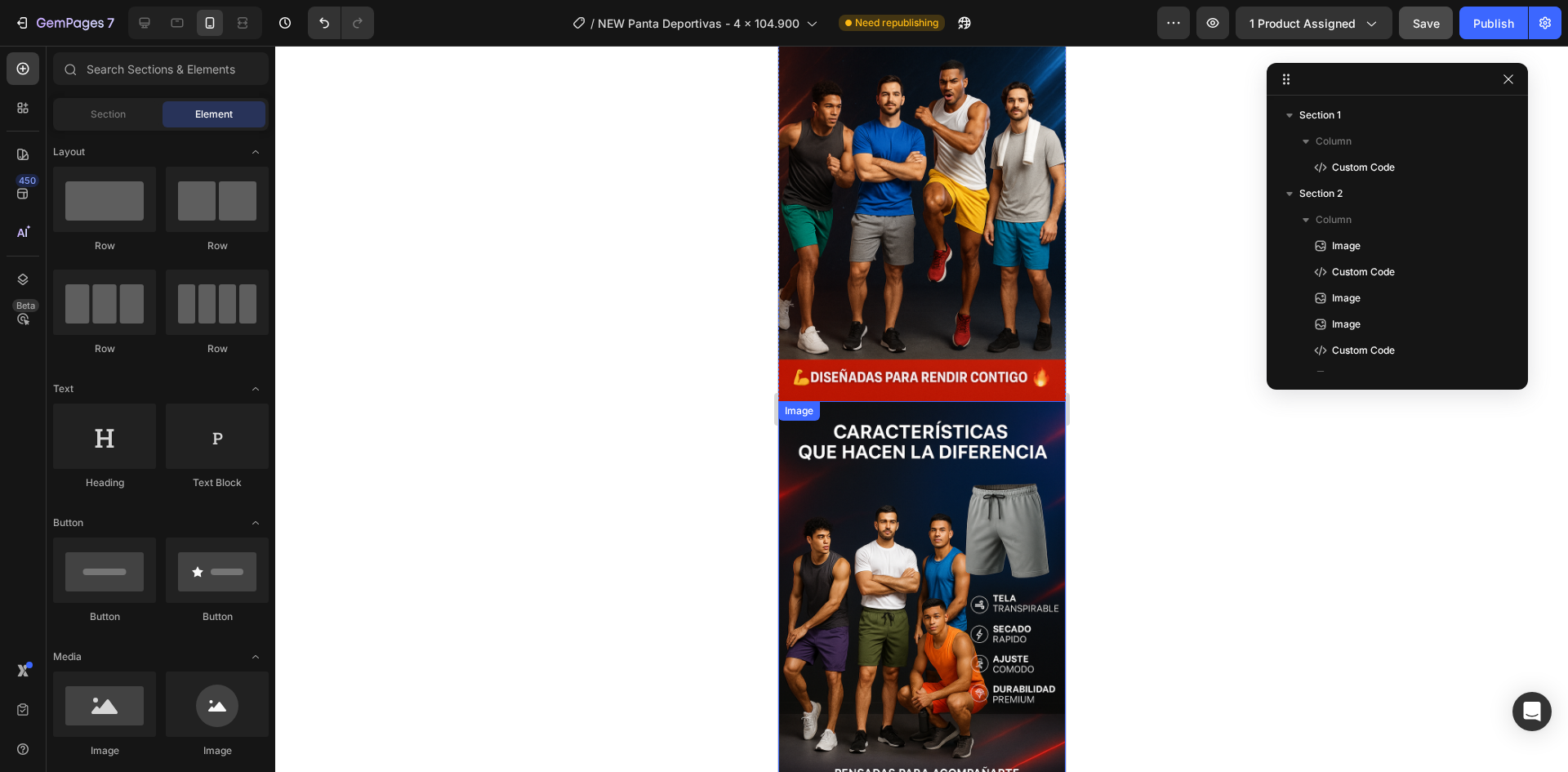
scroll to position [899, 0]
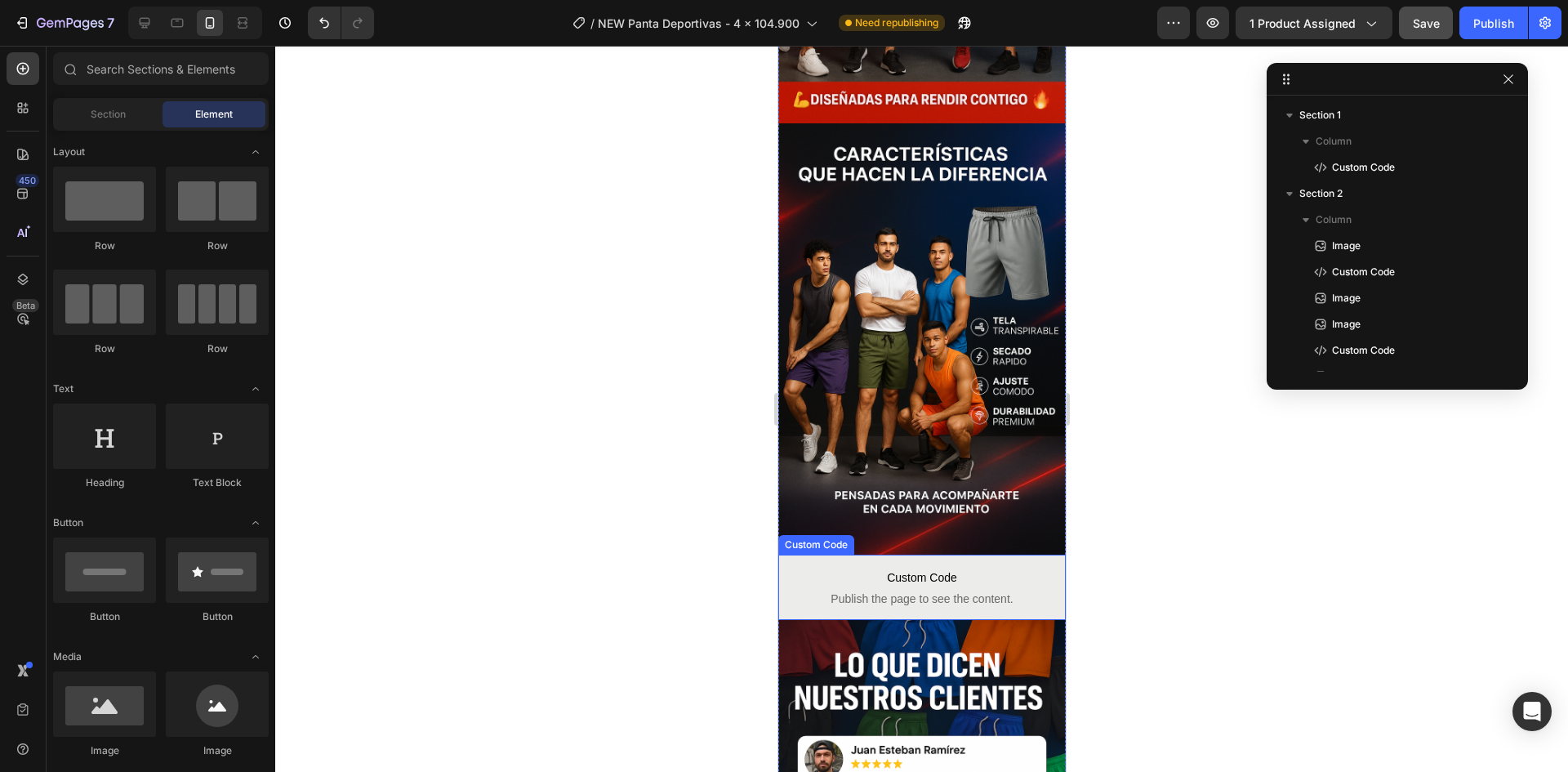
click at [898, 568] on span "Custom Code" at bounding box center [921, 577] width 287 height 20
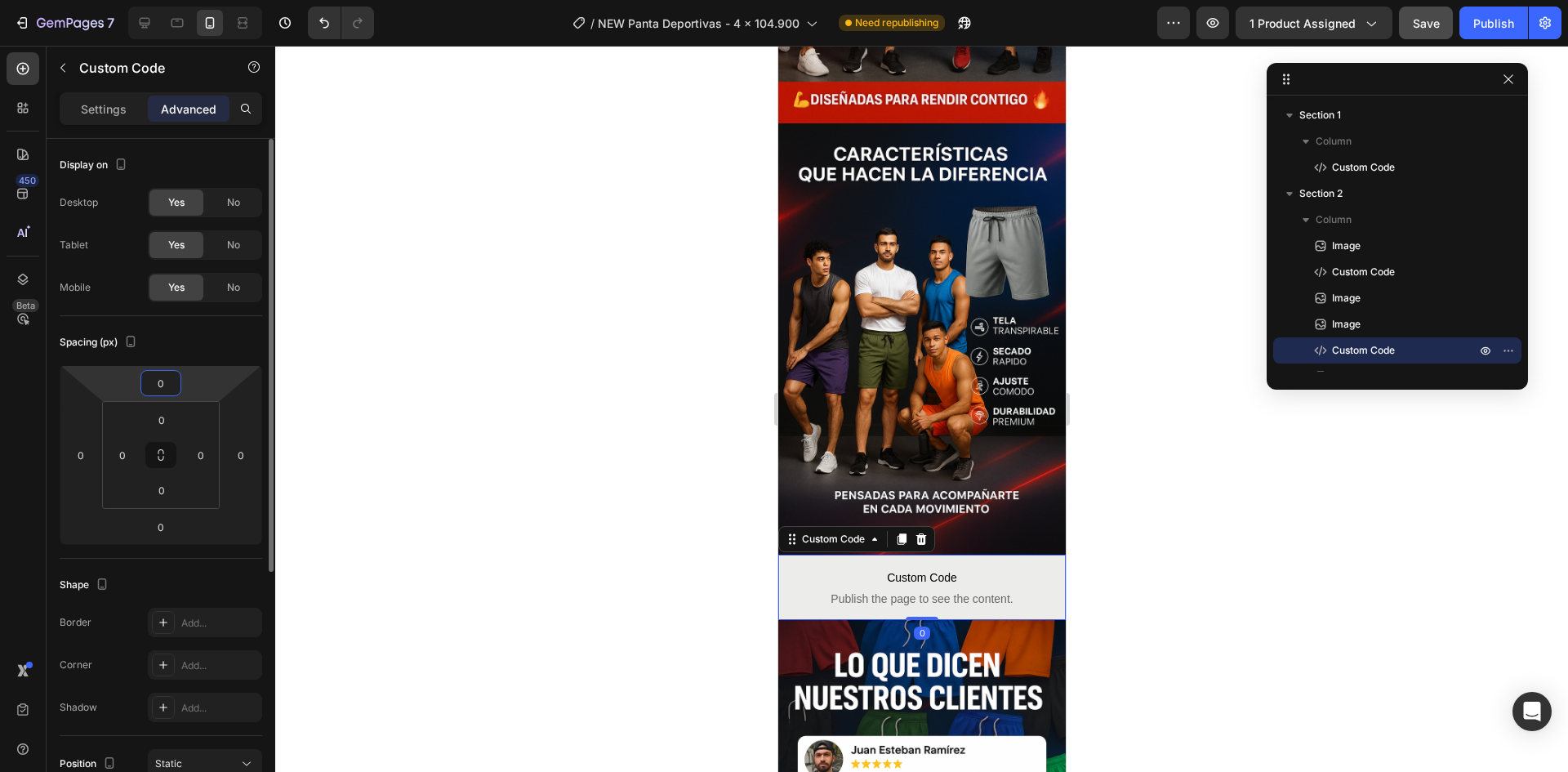
click at [171, 392] on input "0" at bounding box center [161, 383] width 33 height 25
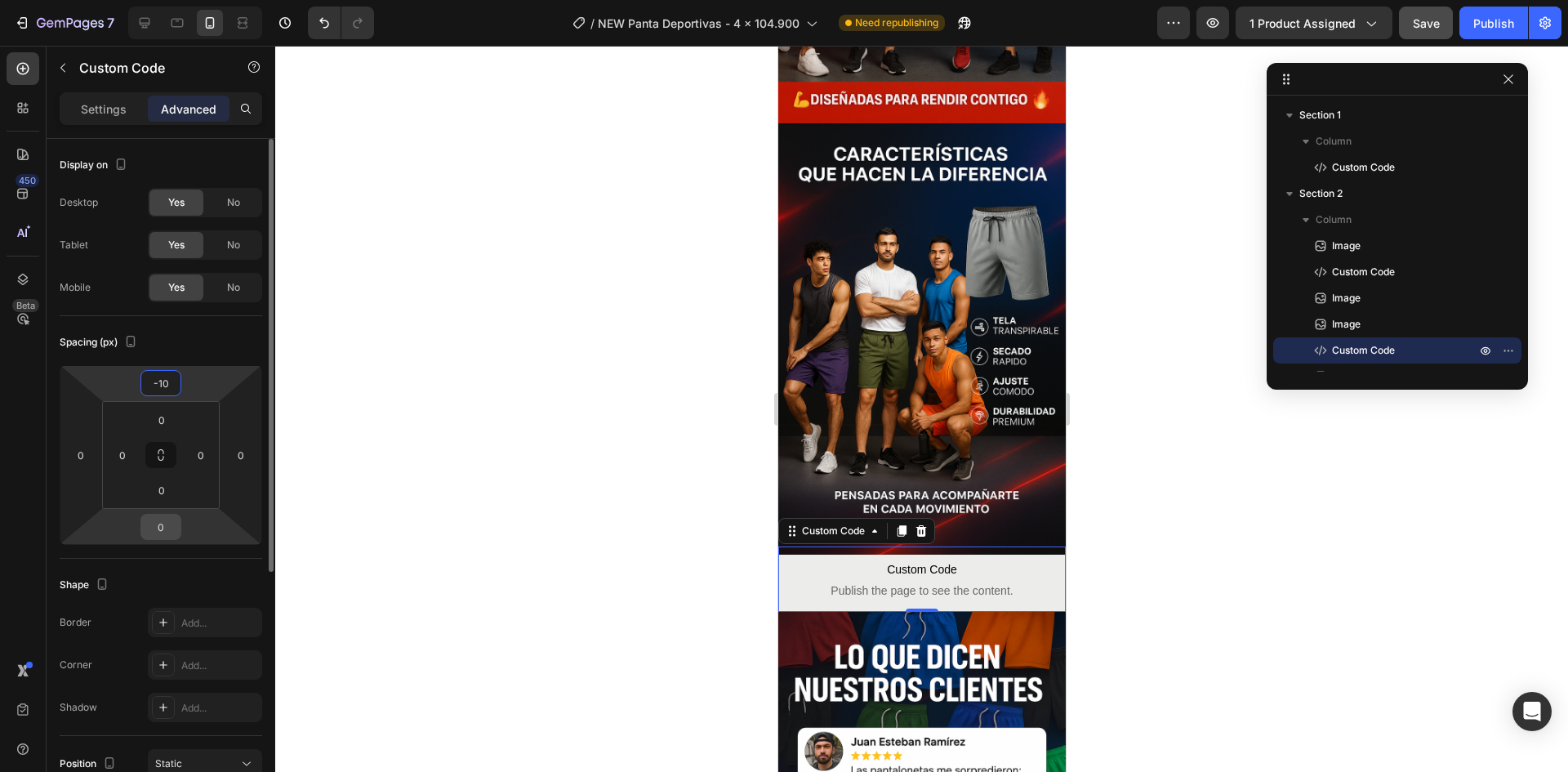
type input "-10"
click at [165, 533] on input "0" at bounding box center [161, 527] width 33 height 25
type input "-10"
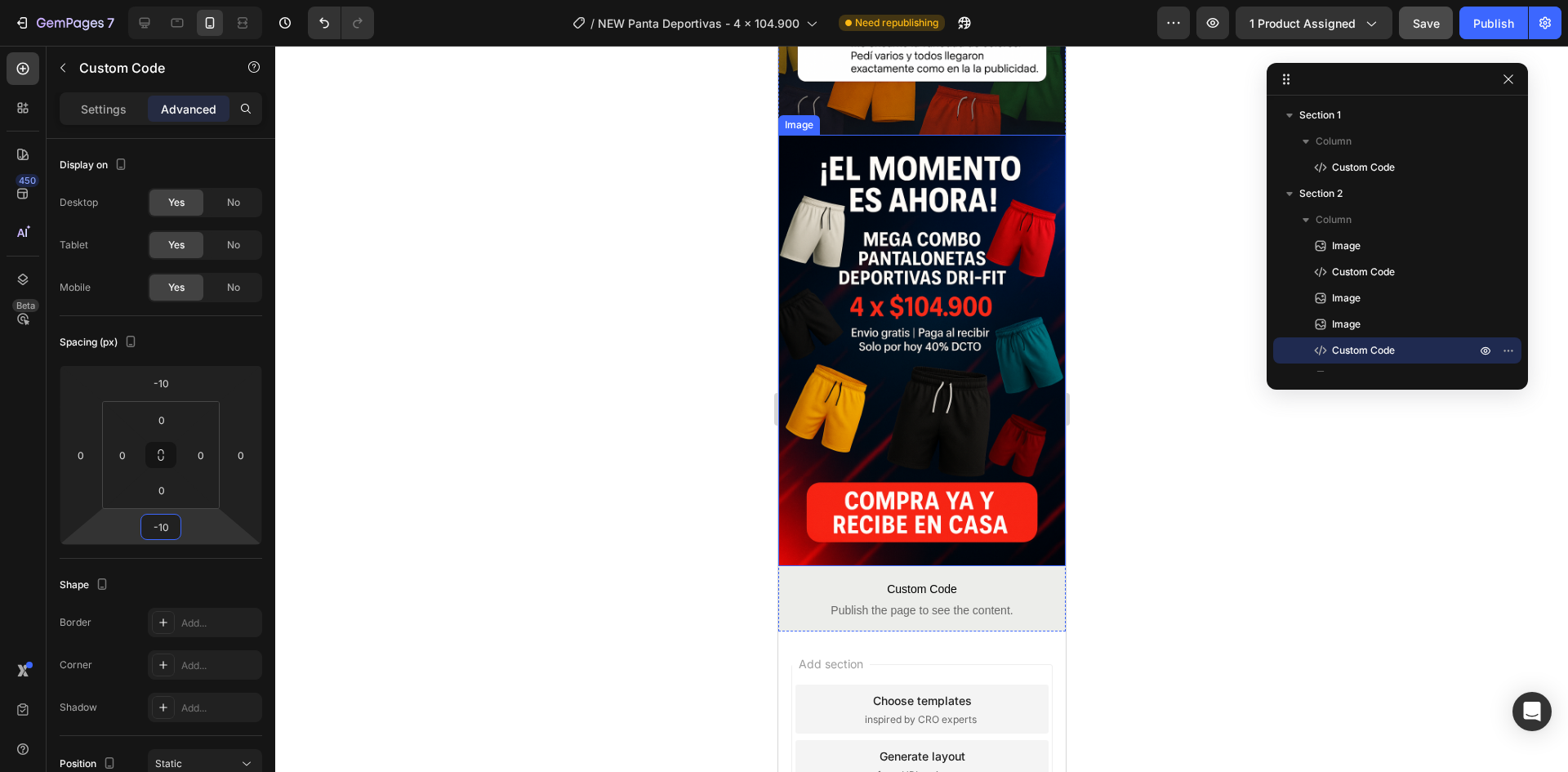
scroll to position [1913, 0]
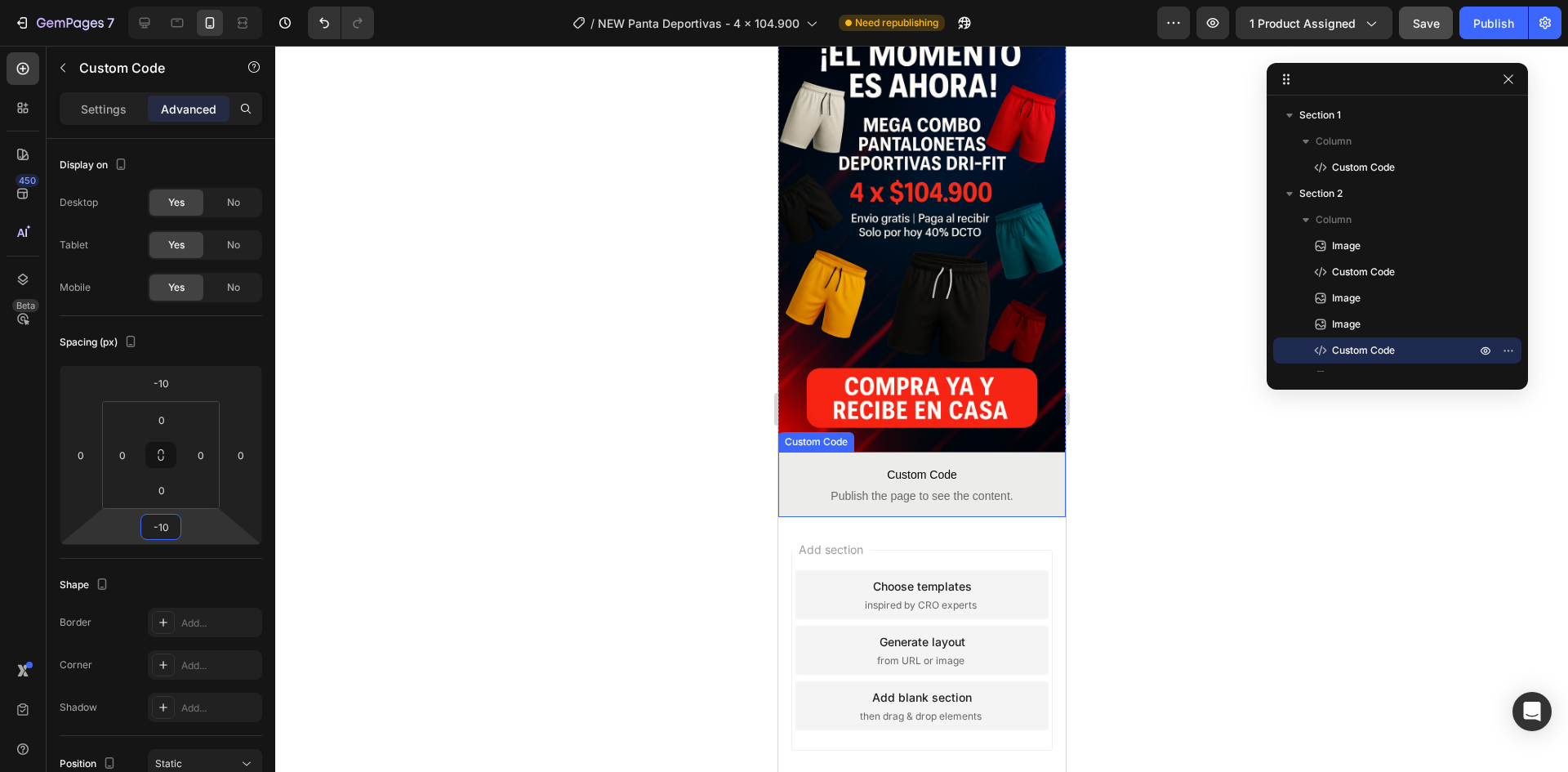
click at [890, 452] on p "Custom Code Publish the page to see the content." at bounding box center [921, 484] width 287 height 65
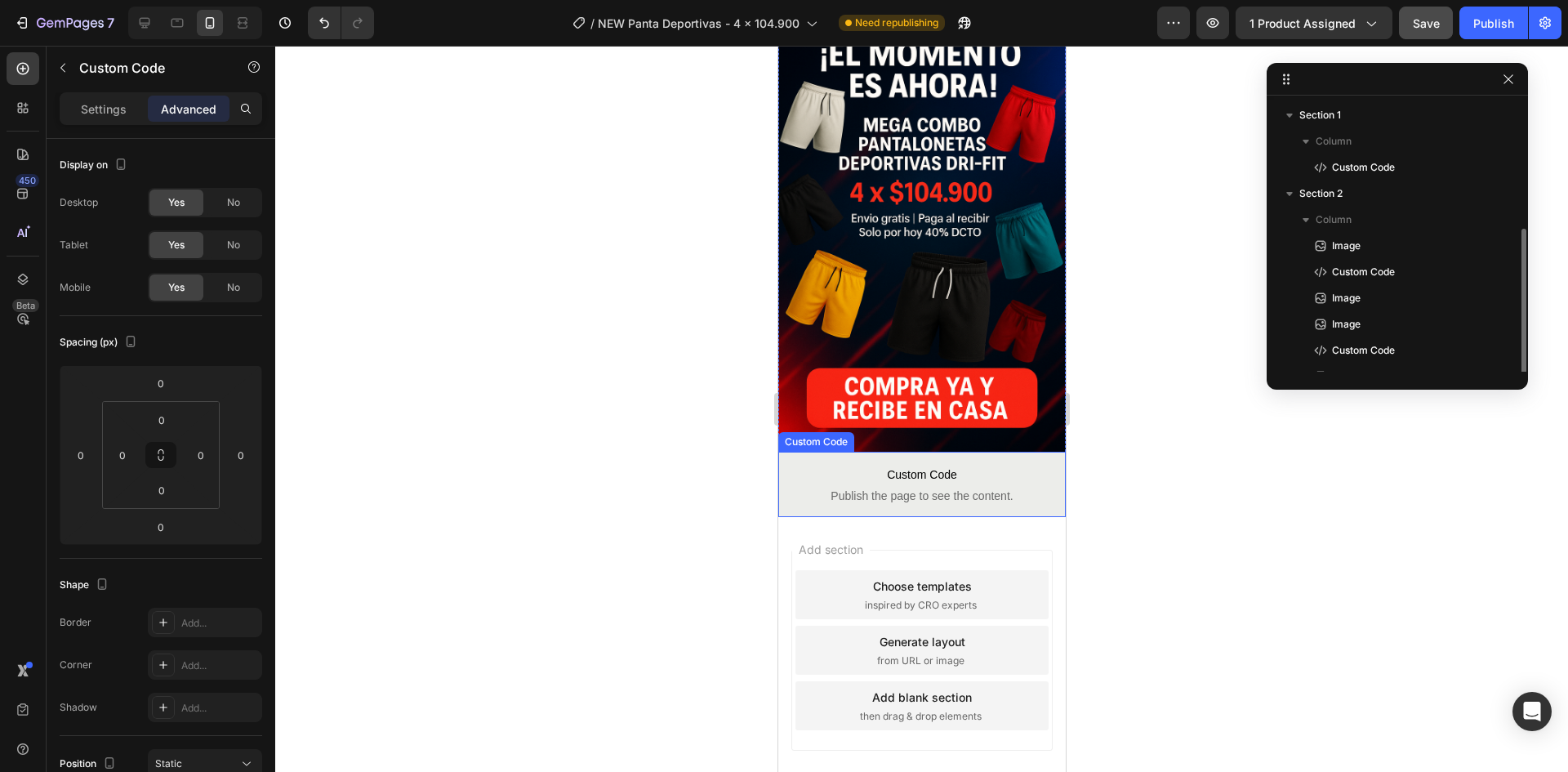
scroll to position [70, 0]
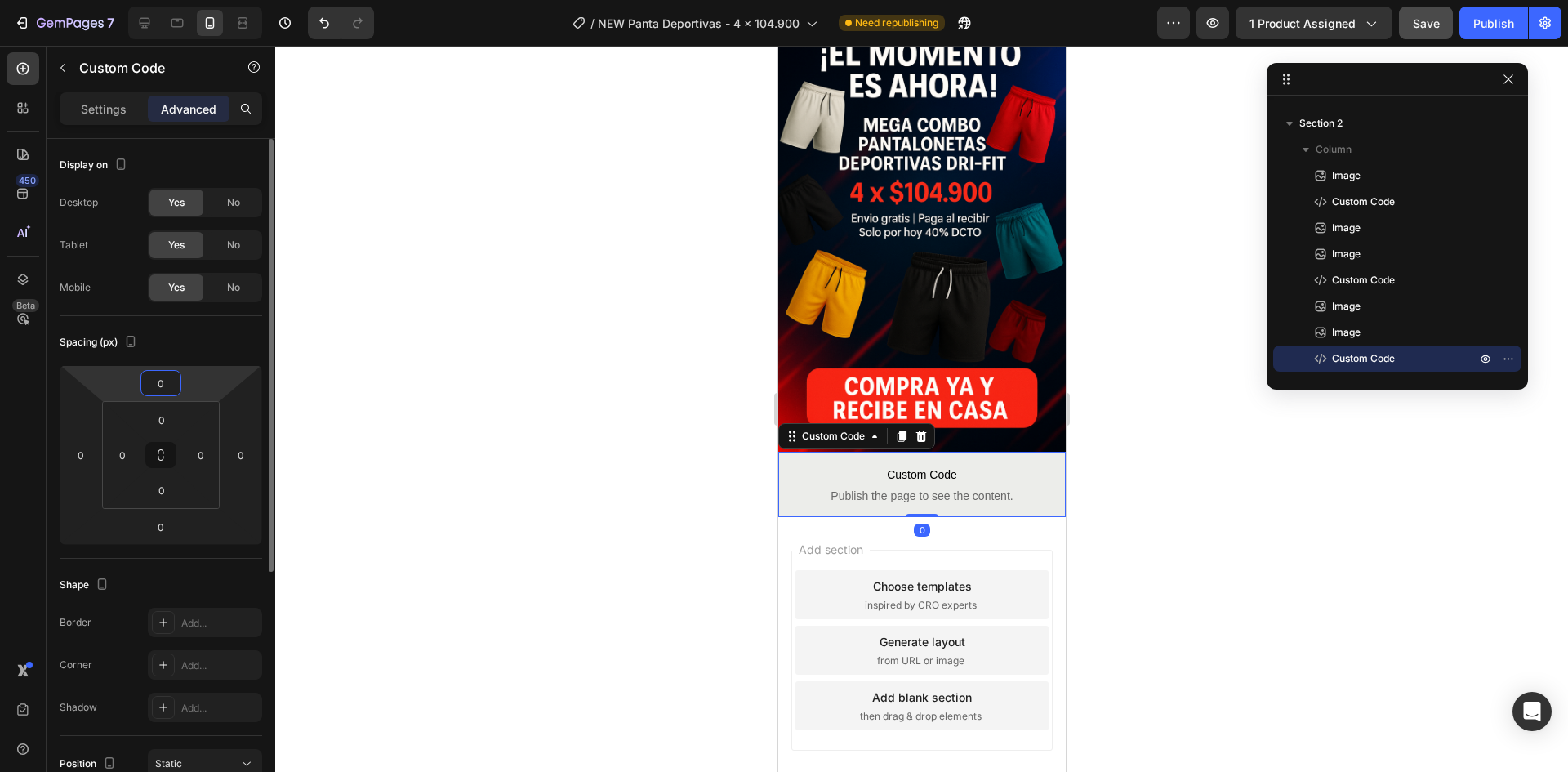
click at [162, 374] on input "0" at bounding box center [161, 383] width 33 height 25
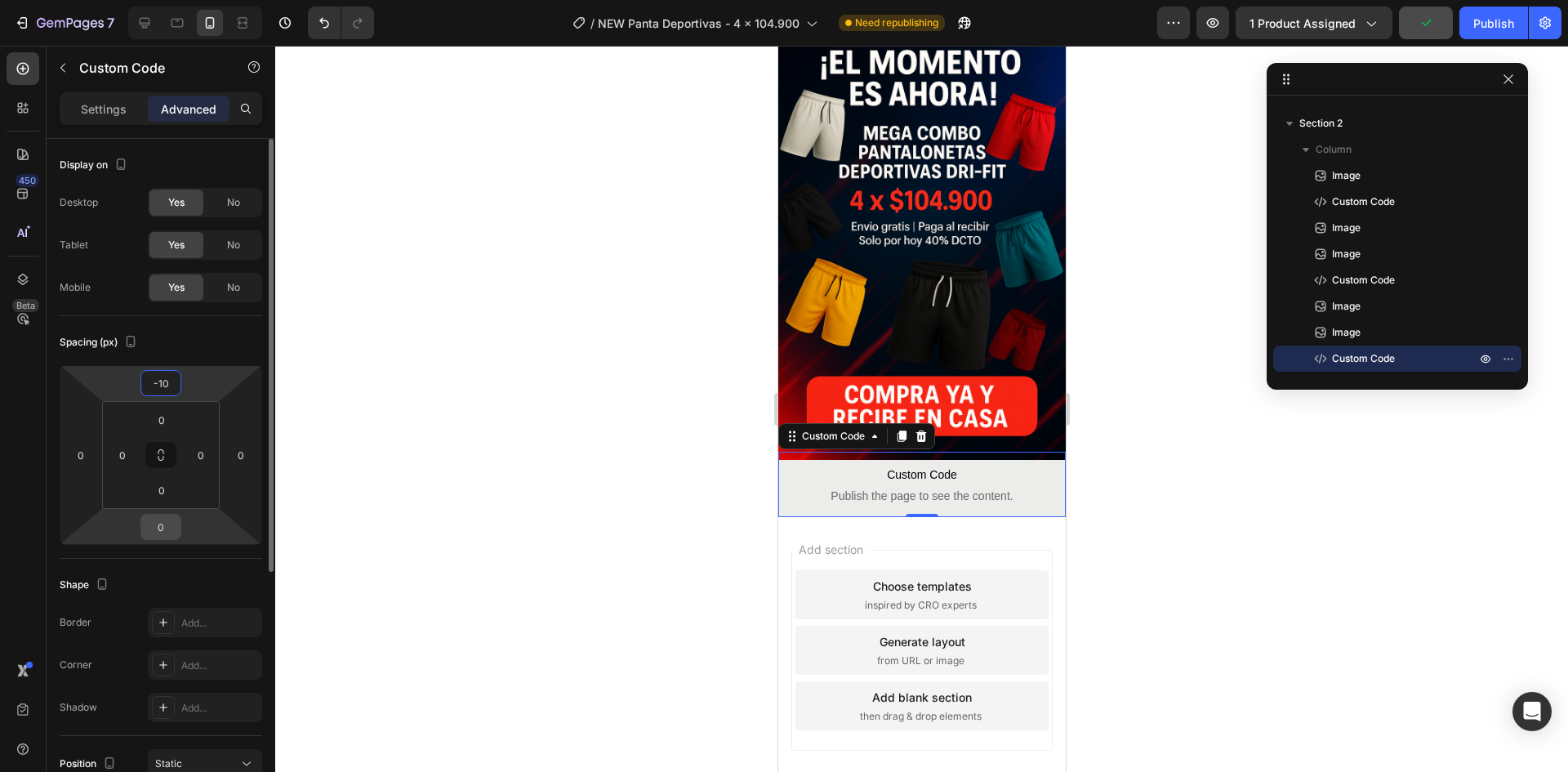
type input "-10"
click at [163, 526] on input "0" at bounding box center [161, 527] width 33 height 25
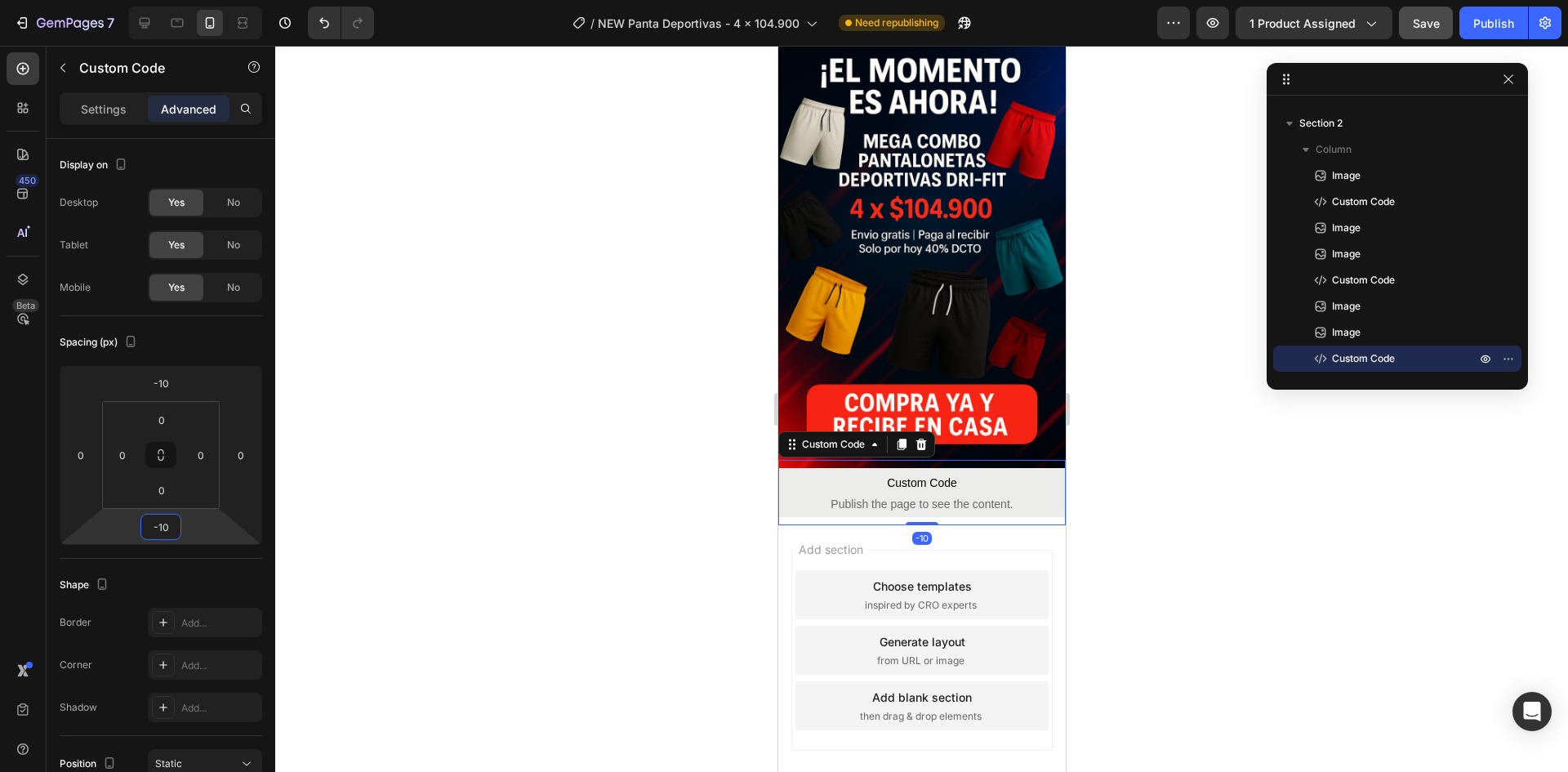
type input "-10"
click at [575, 537] on div at bounding box center [921, 408] width 1292 height 727
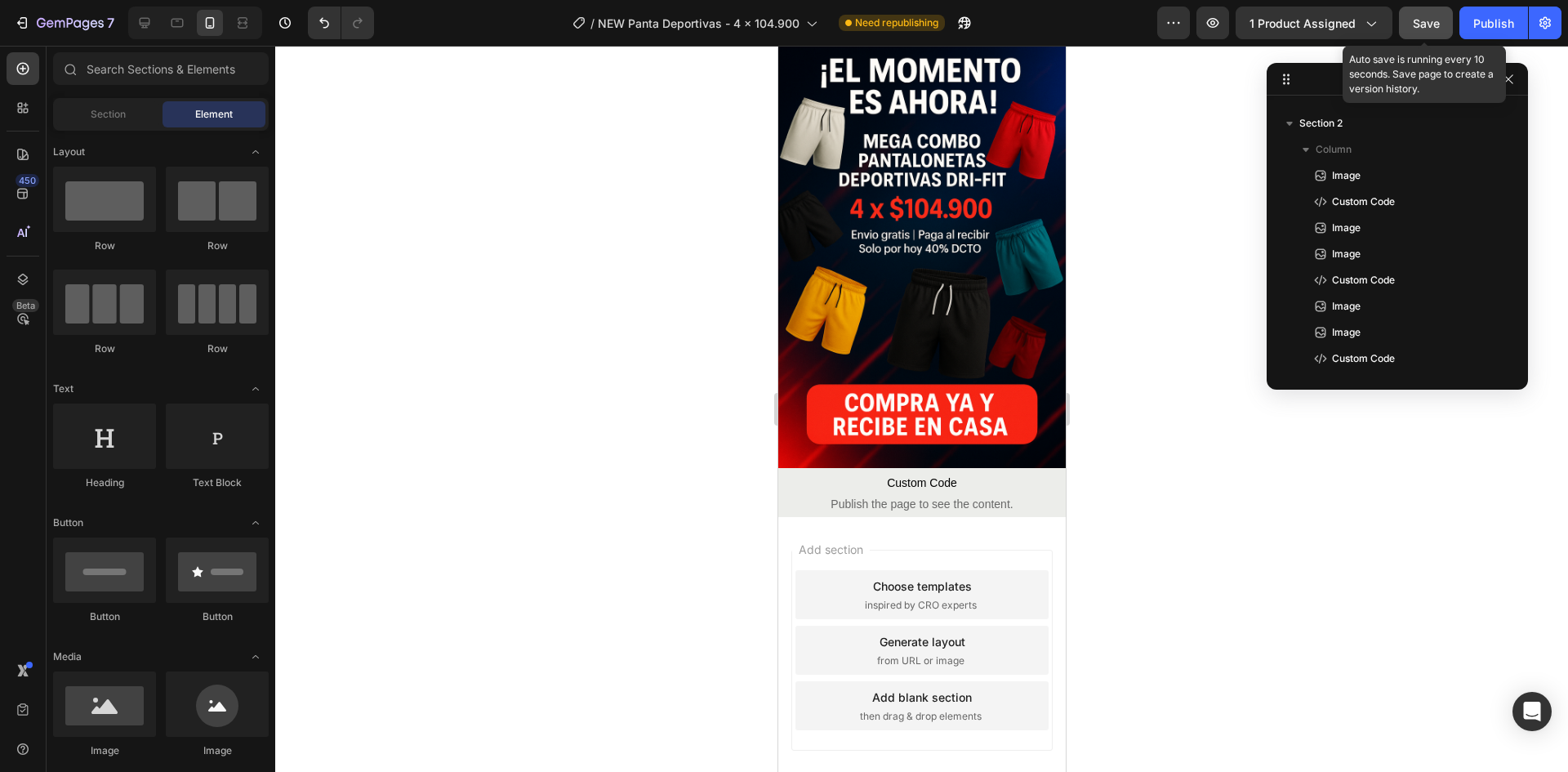
click at [1424, 20] on span "Save" at bounding box center [1426, 23] width 27 height 14
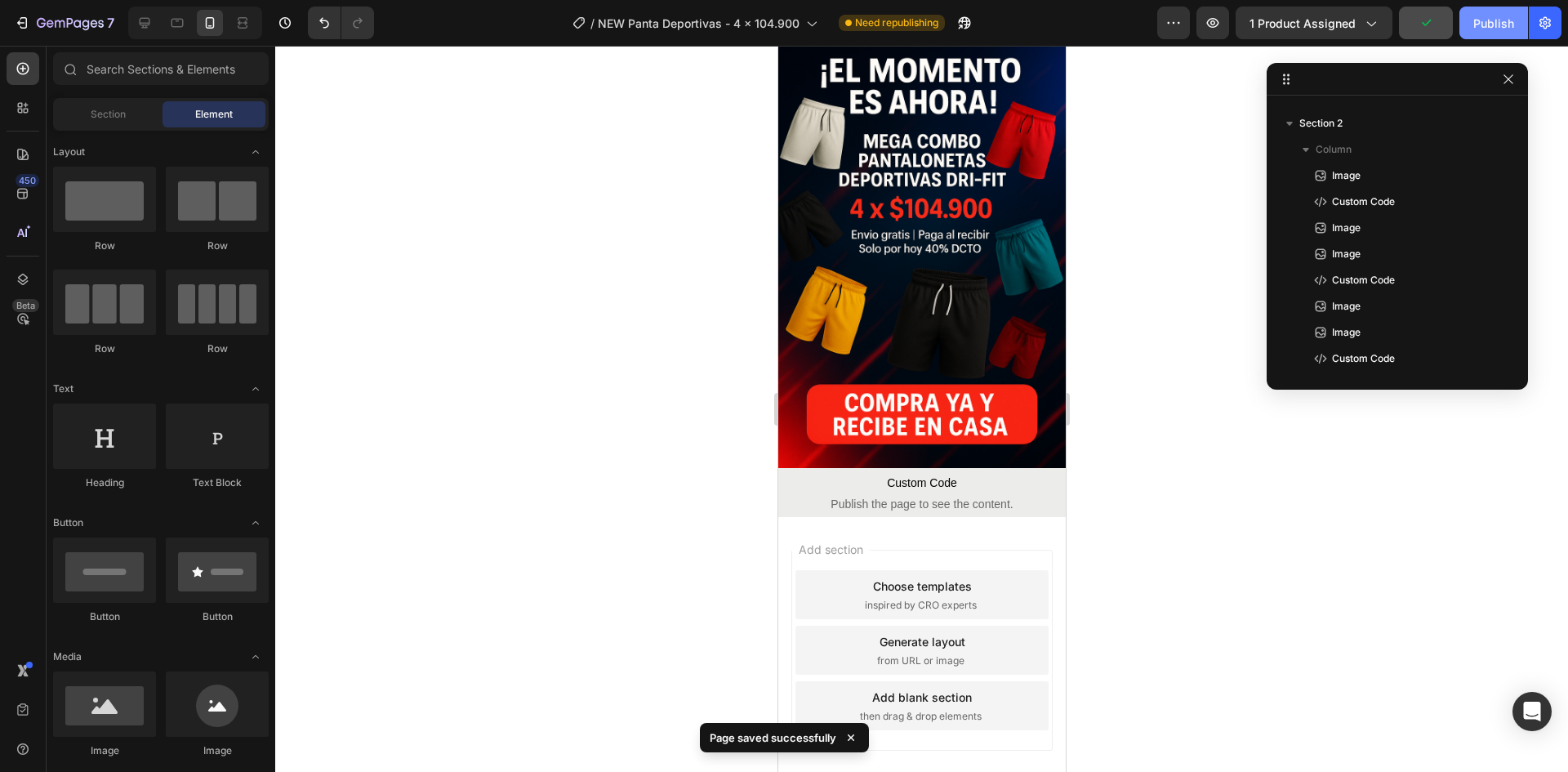
click at [1496, 23] on div "Publish" at bounding box center [1493, 24] width 41 height 17
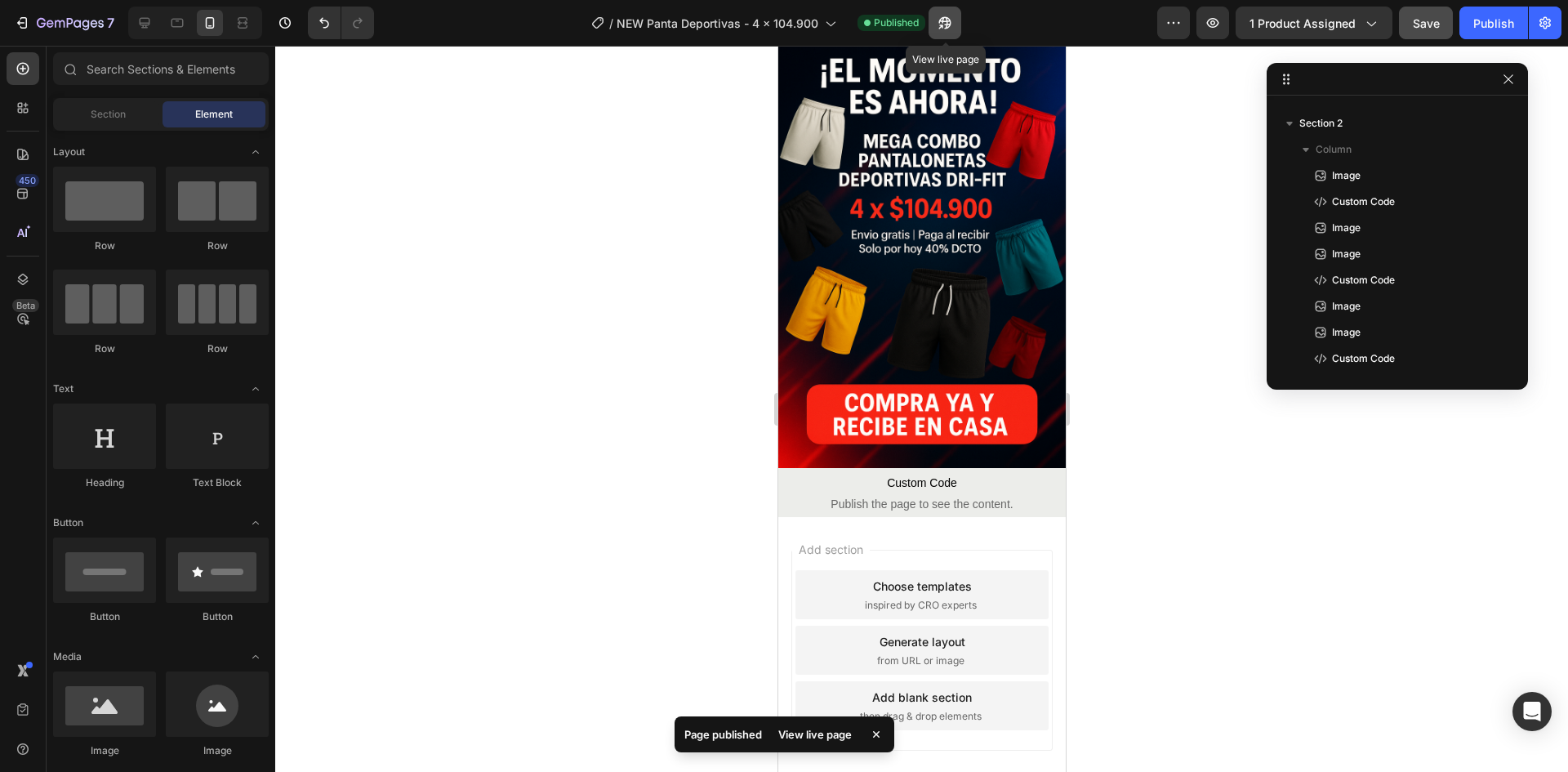
click at [933, 26] on button "button" at bounding box center [945, 23] width 33 height 33
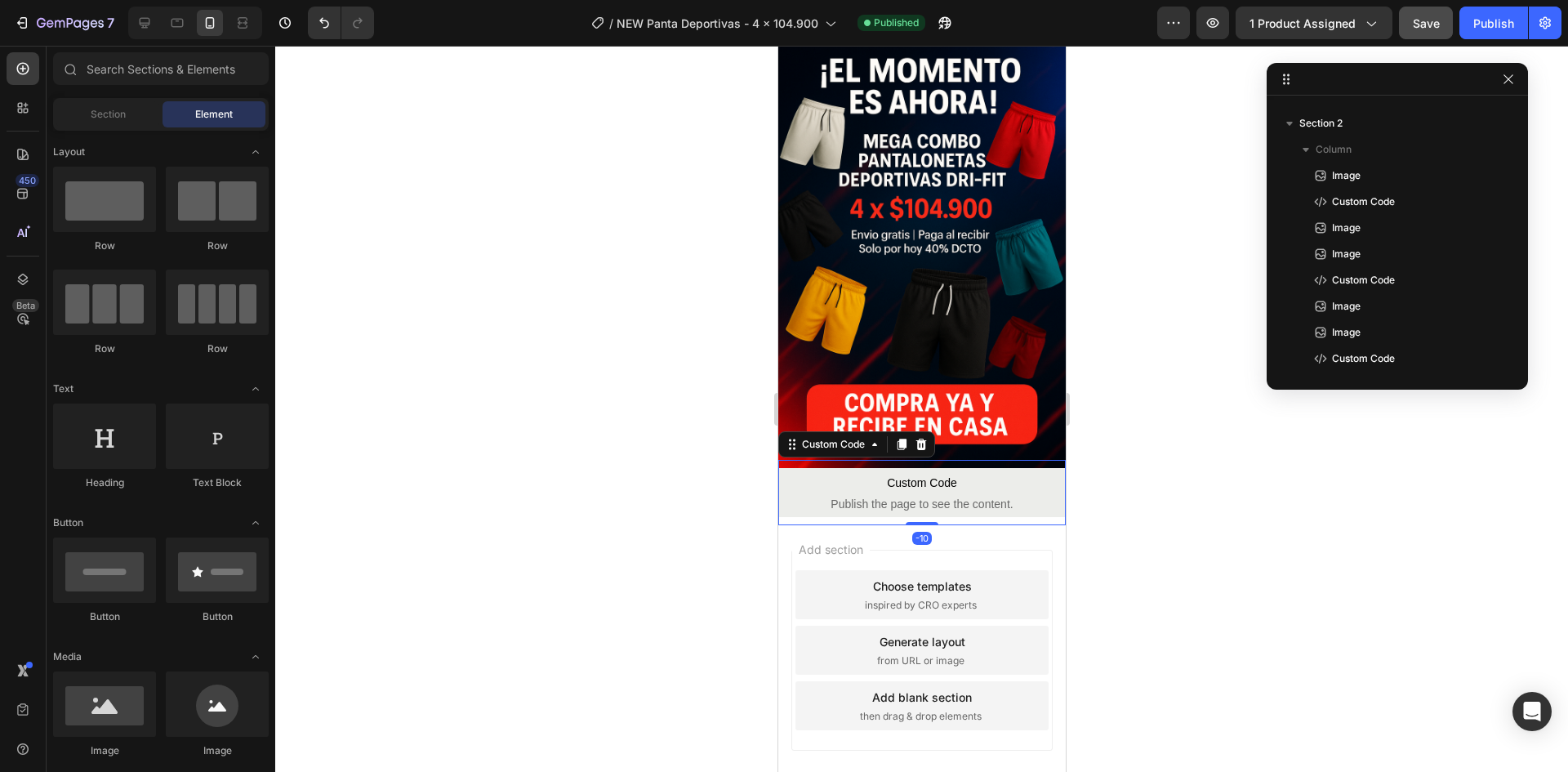
click at [873, 473] on span "Custom Code" at bounding box center [921, 483] width 287 height 20
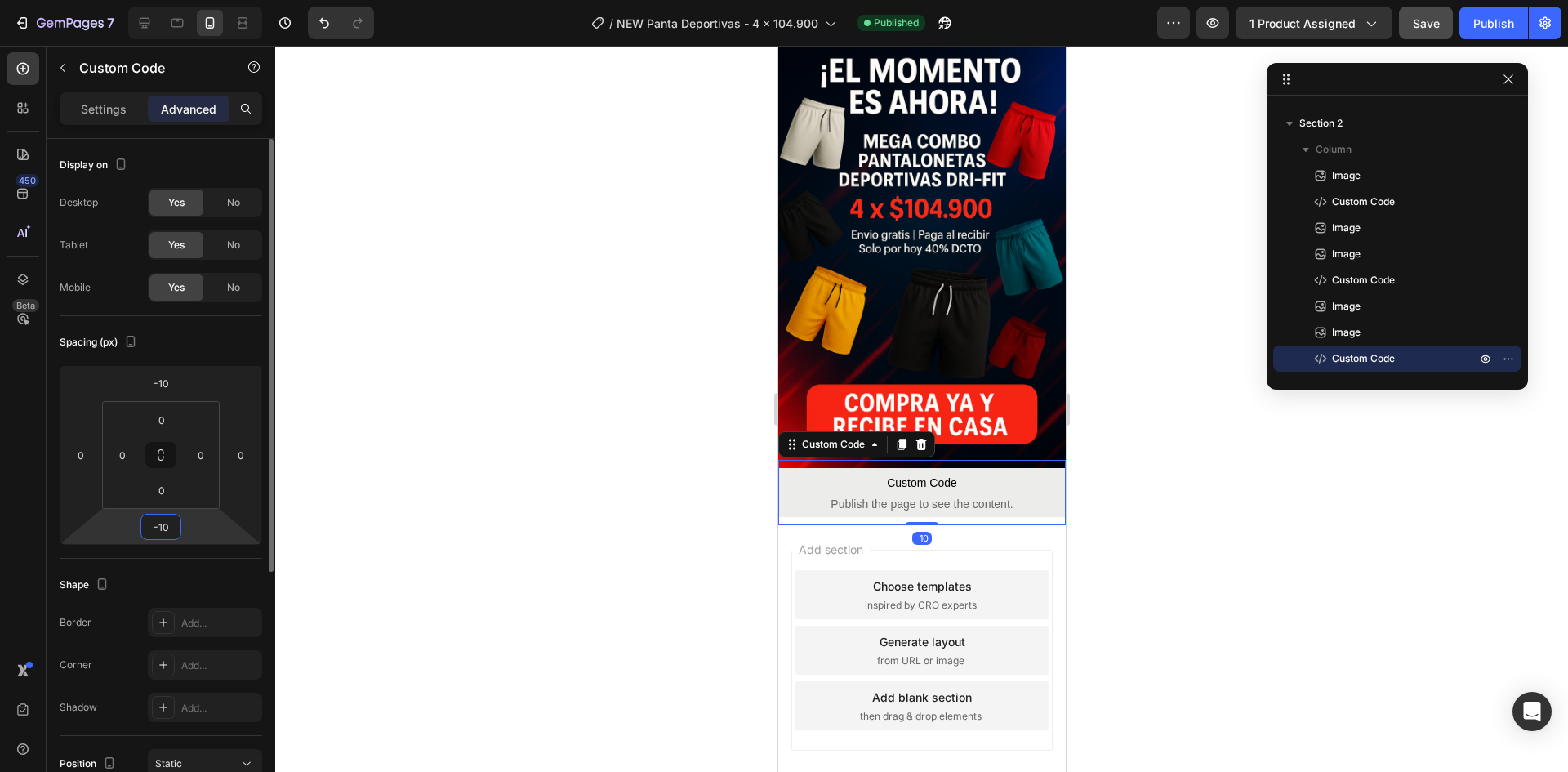
click at [172, 530] on input "-10" at bounding box center [161, 527] width 33 height 25
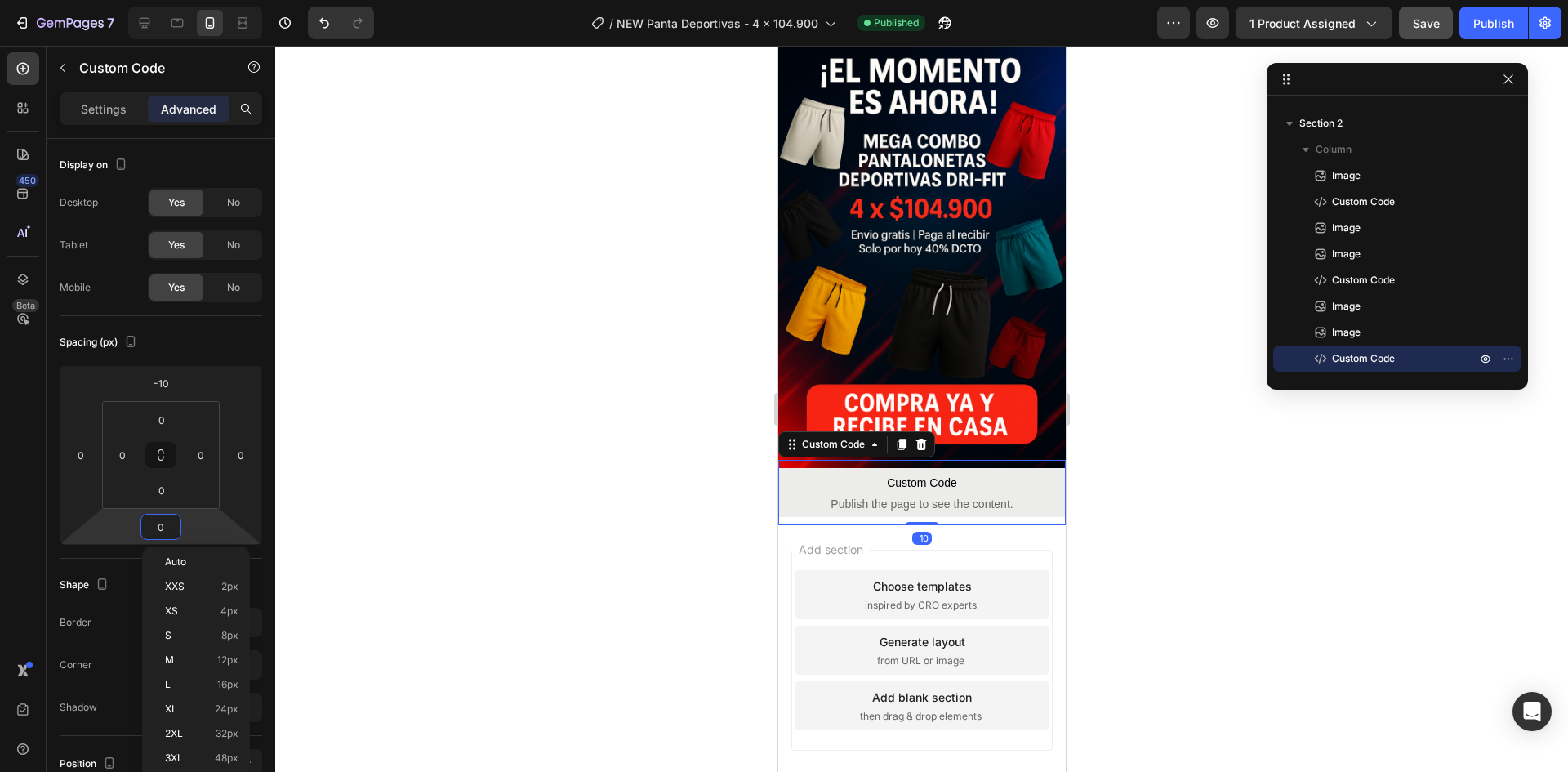
scroll to position [1905, 0]
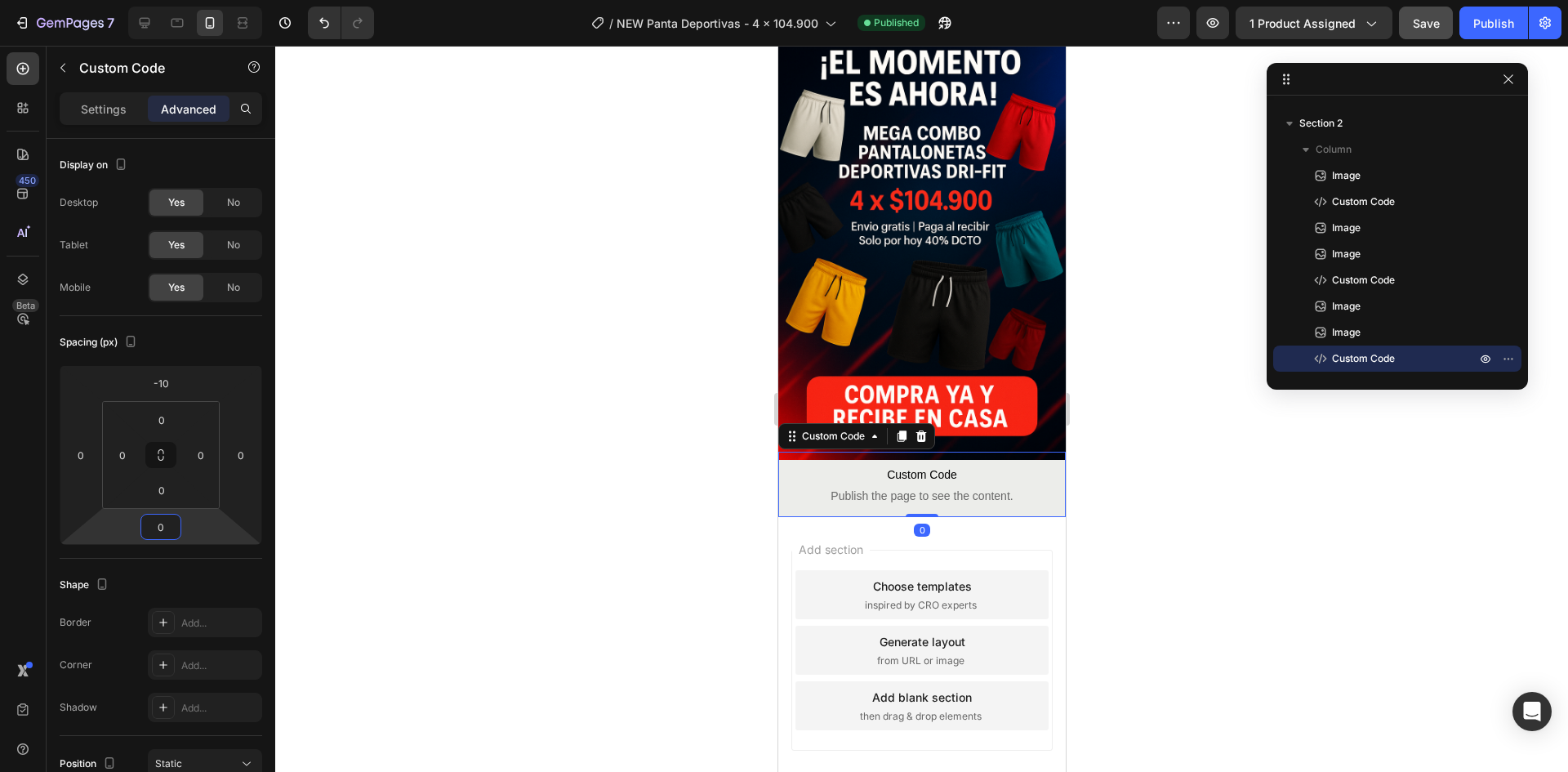
type input "0"
click at [480, 464] on div at bounding box center [921, 408] width 1292 height 727
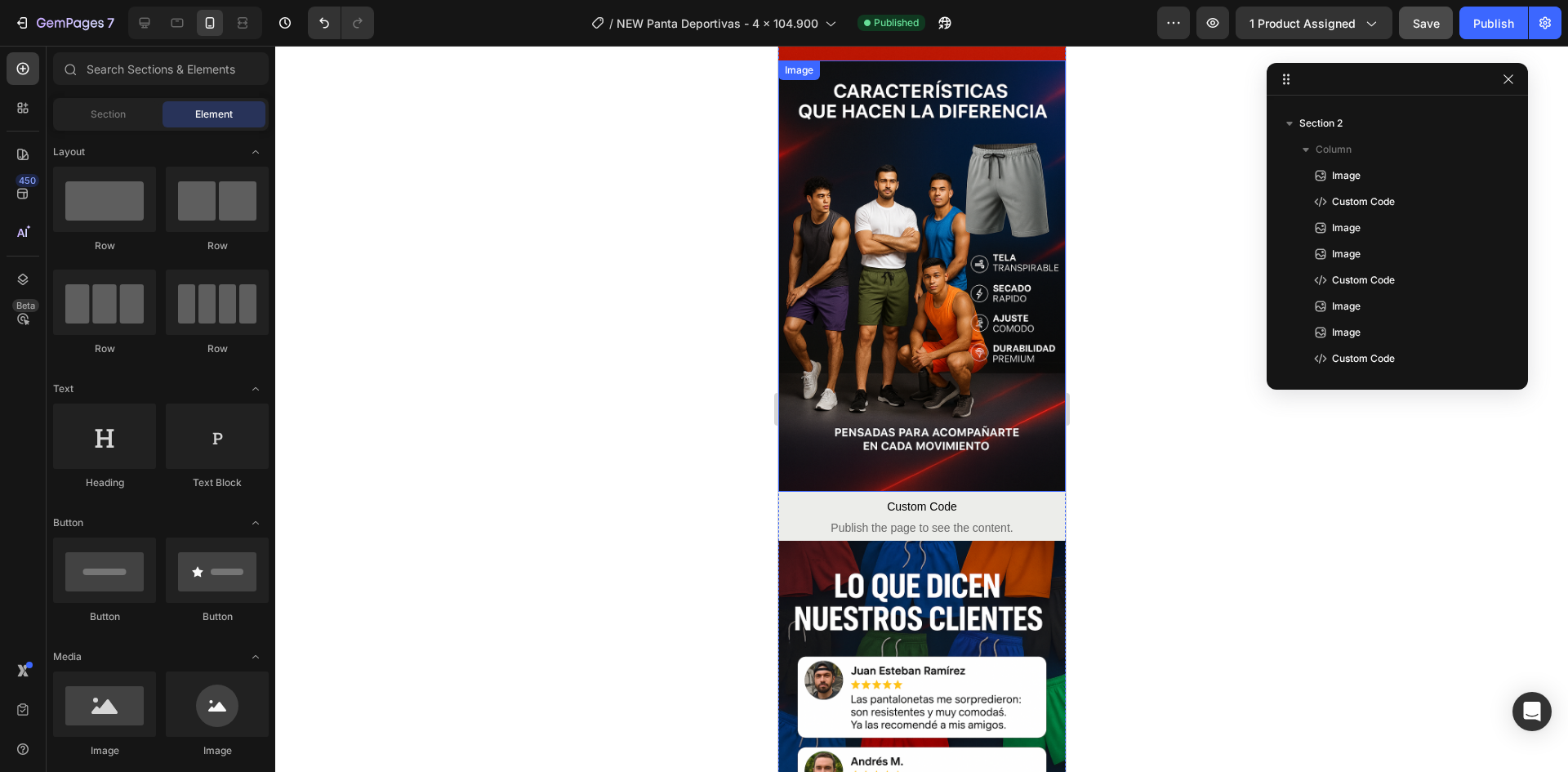
scroll to position [925, 0]
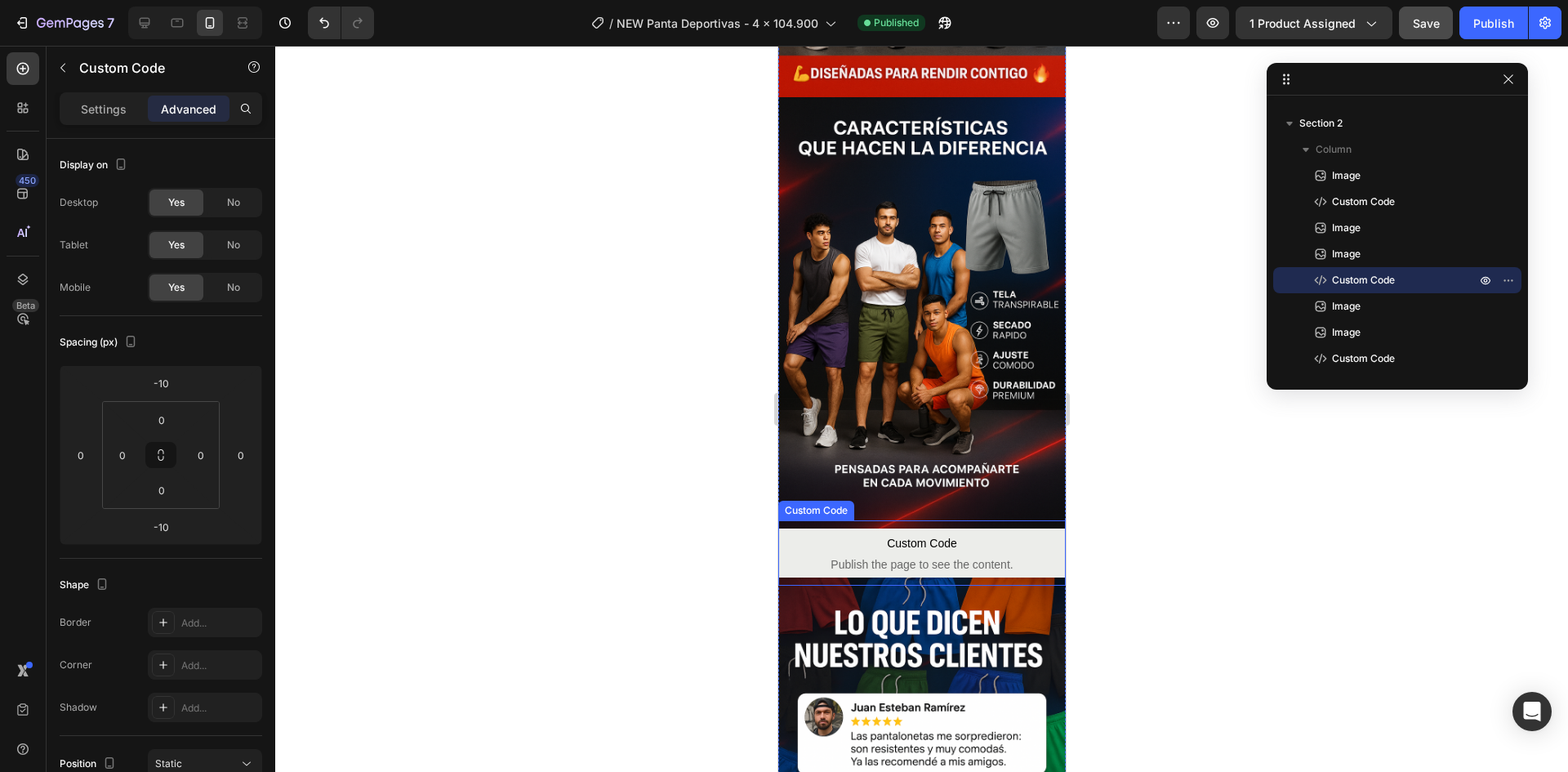
click at [920, 533] on span "Custom Code" at bounding box center [921, 542] width 287 height 20
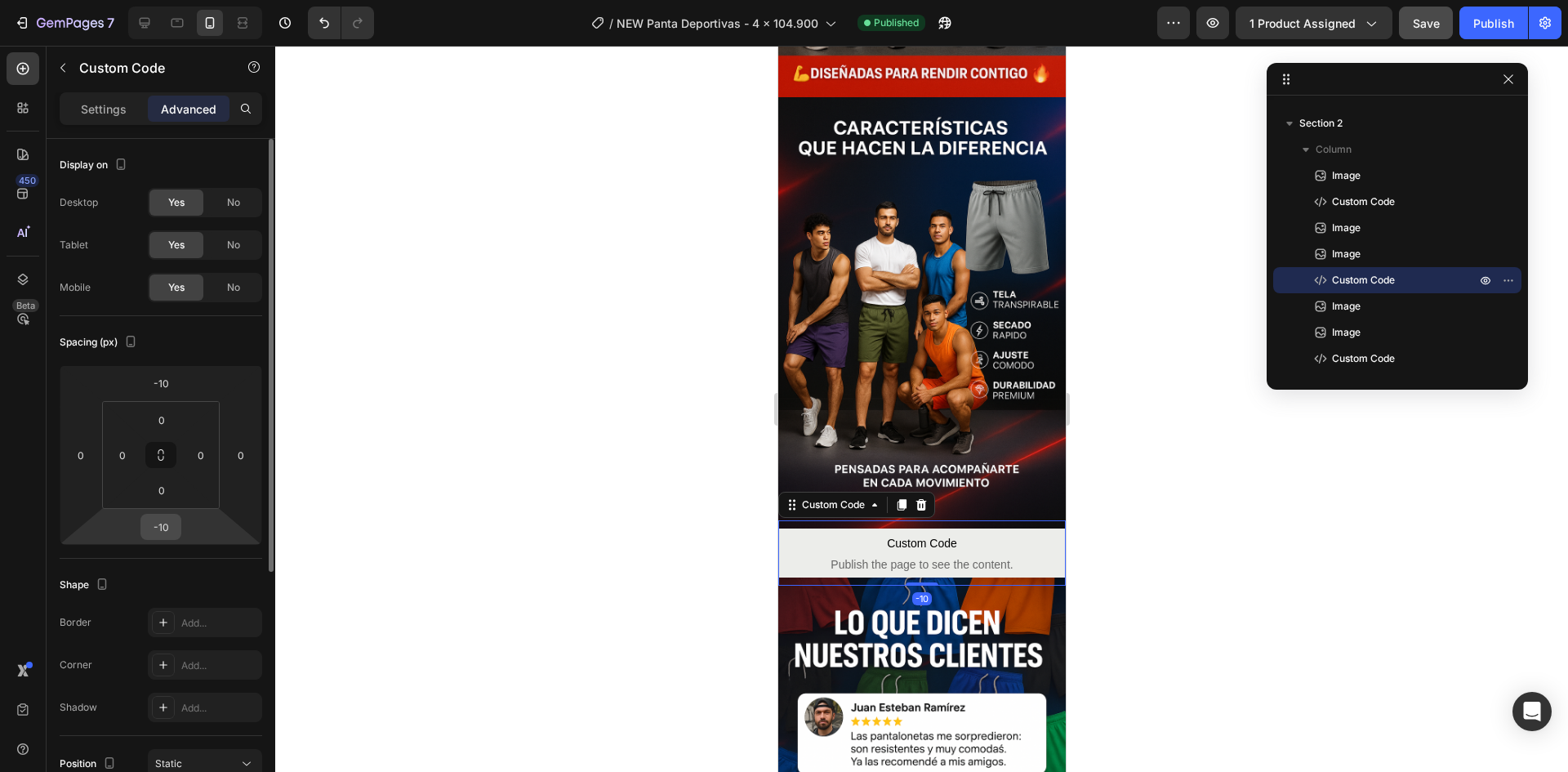
click at [172, 527] on input "-10" at bounding box center [161, 527] width 33 height 25
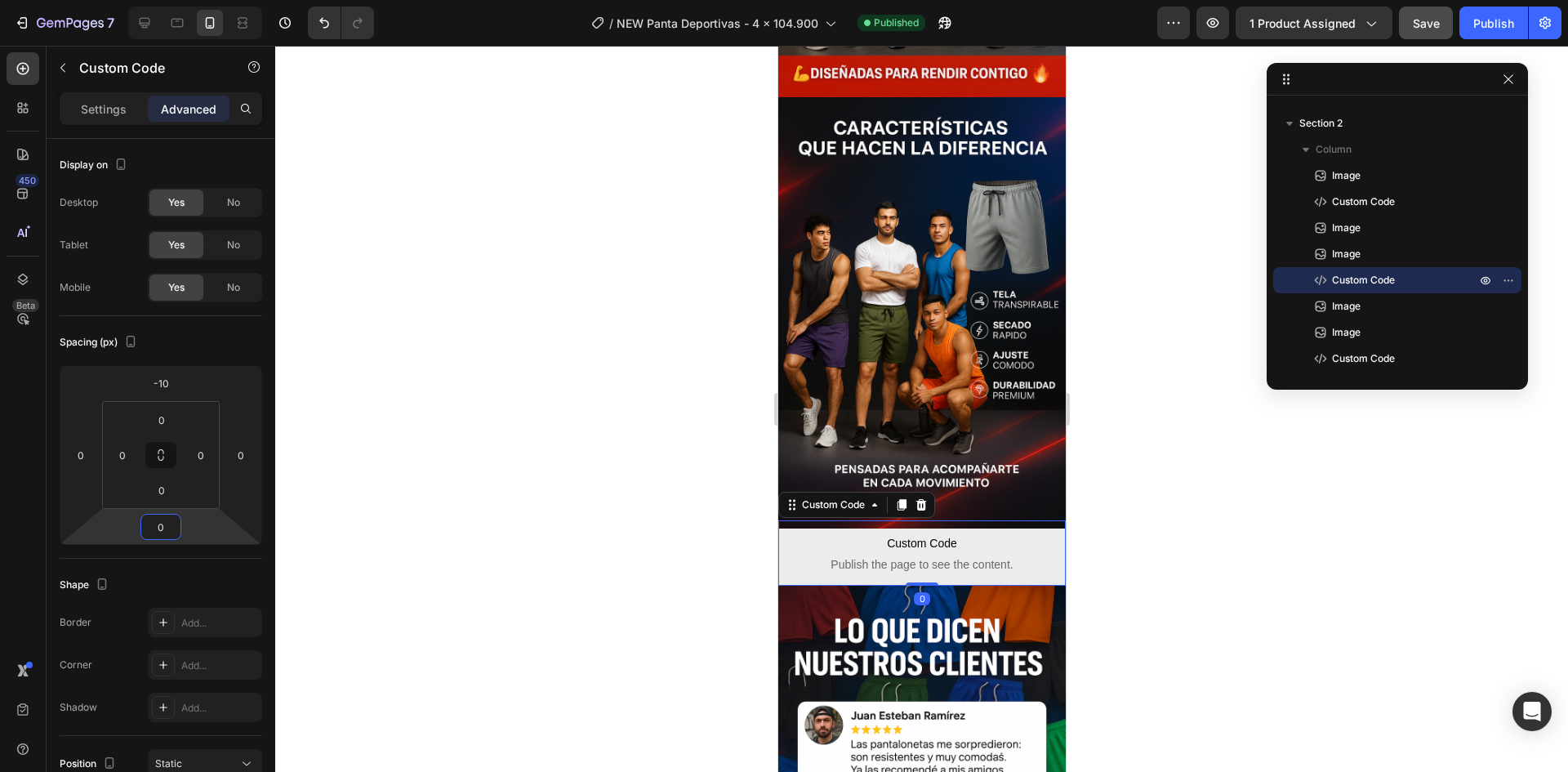
type input "0"
click at [660, 437] on div at bounding box center [921, 408] width 1292 height 727
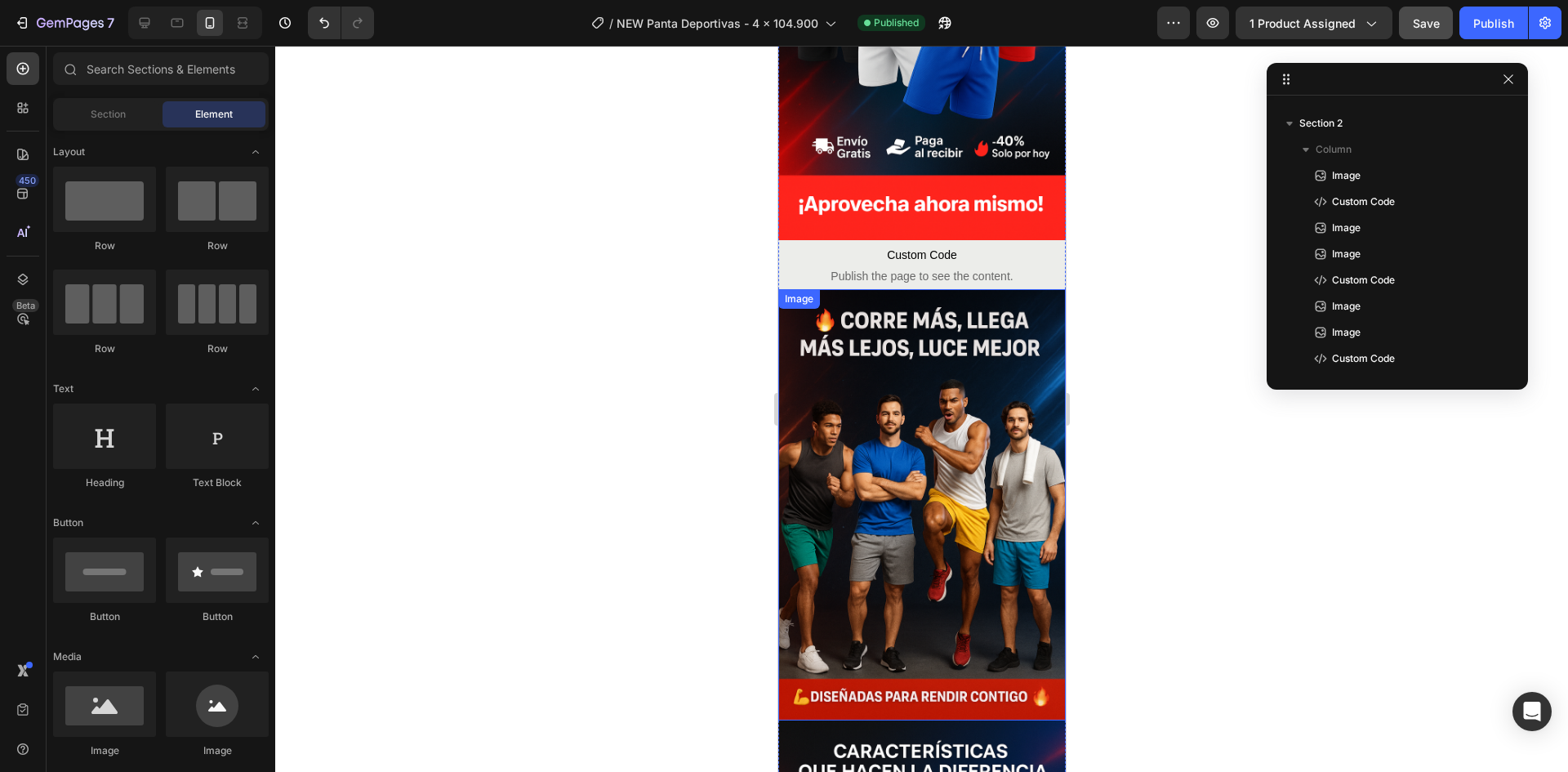
scroll to position [108, 0]
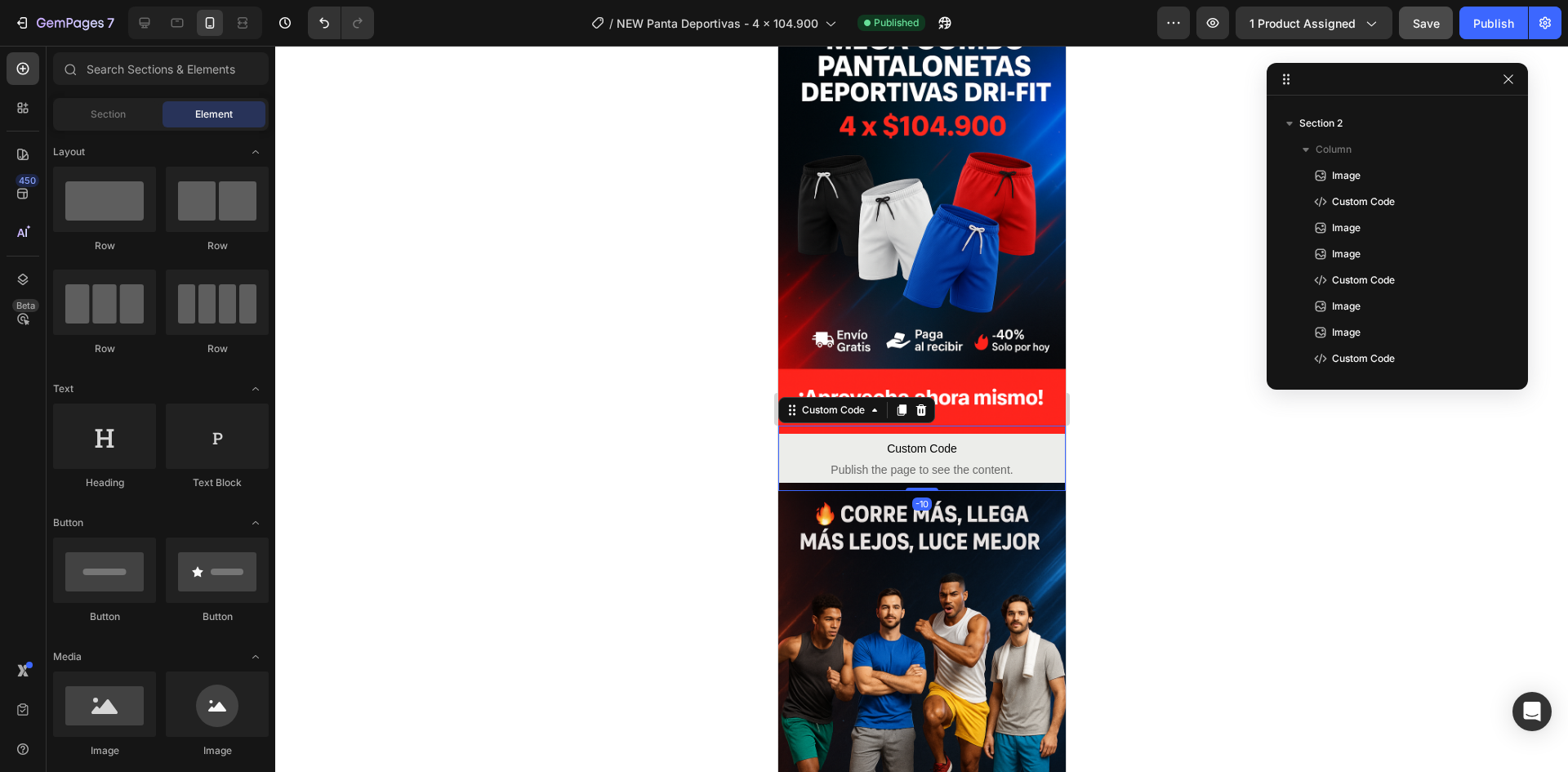
click at [931, 438] on span "Custom Code" at bounding box center [921, 448] width 287 height 20
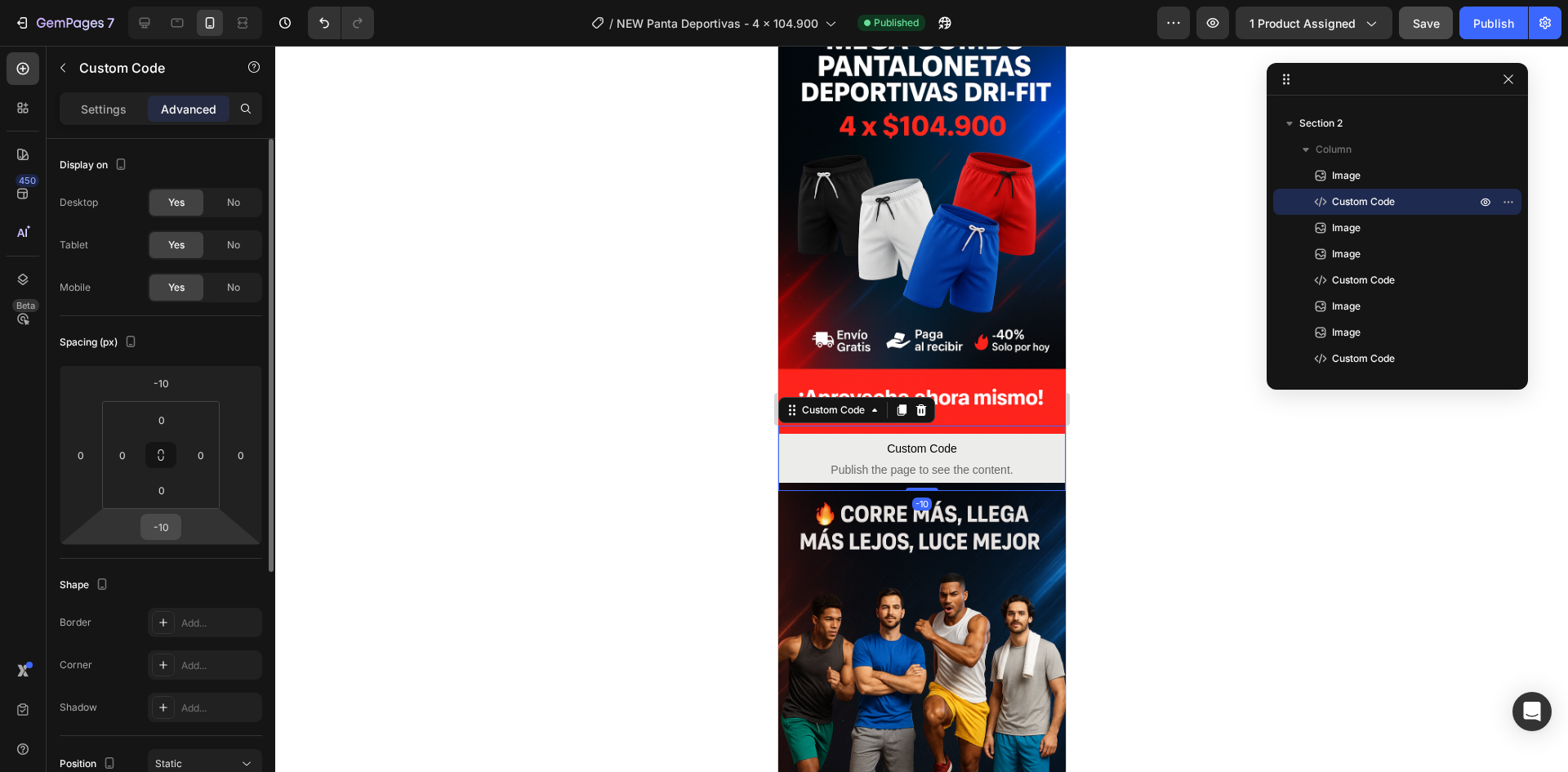
click at [161, 518] on input "-10" at bounding box center [161, 527] width 33 height 25
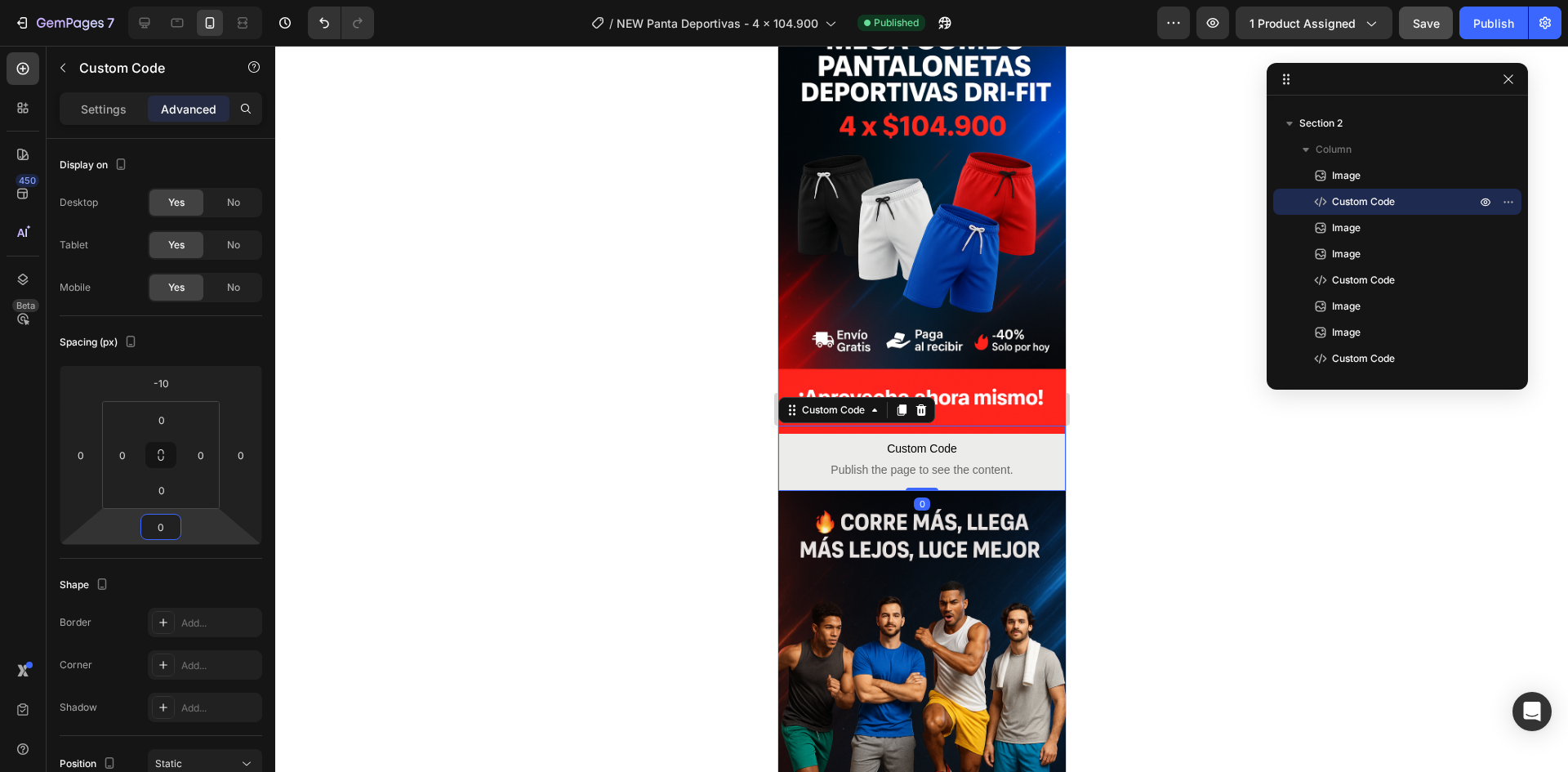
type input "0"
click at [423, 479] on div at bounding box center [921, 408] width 1292 height 727
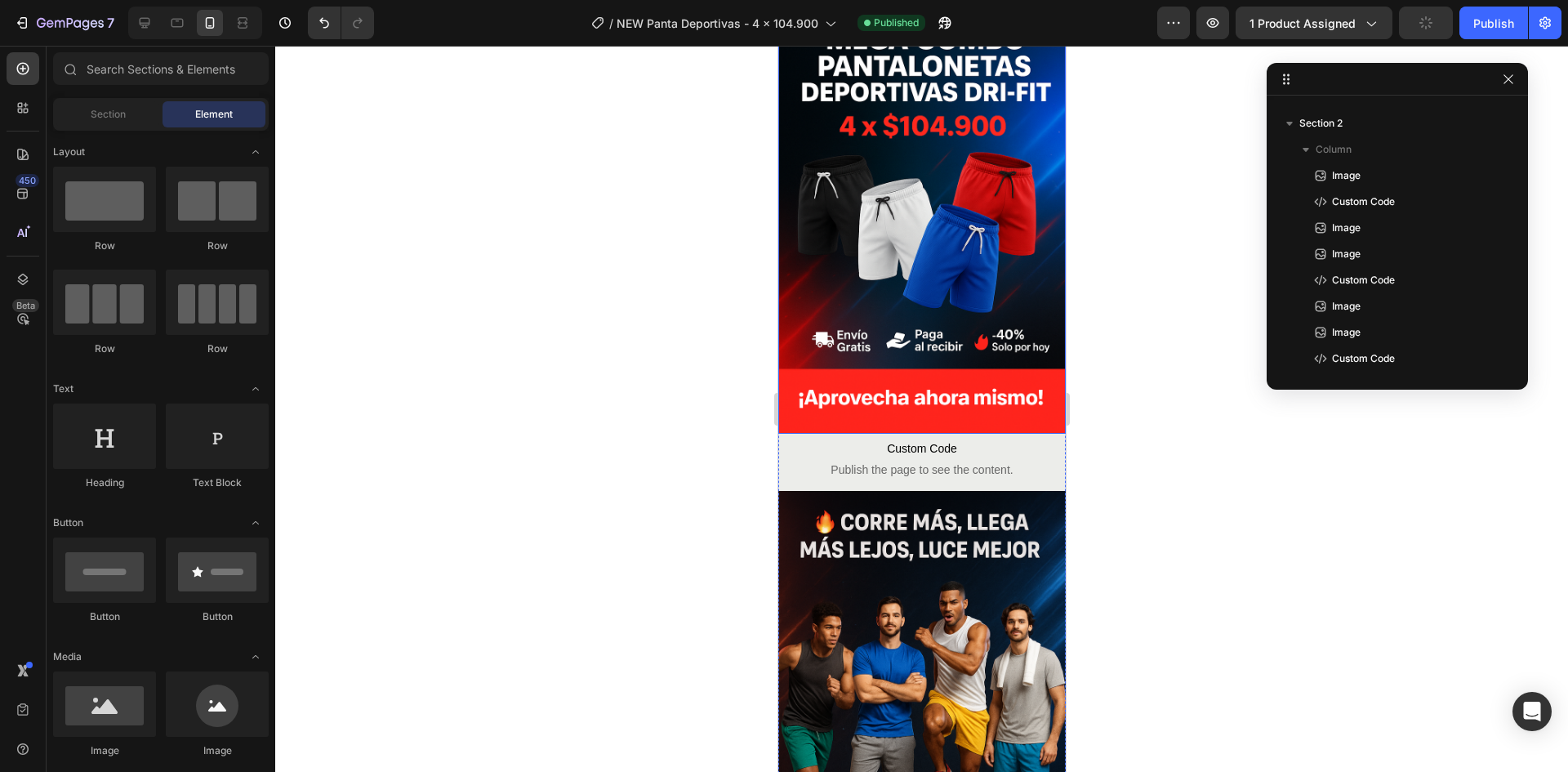
scroll to position [0, 0]
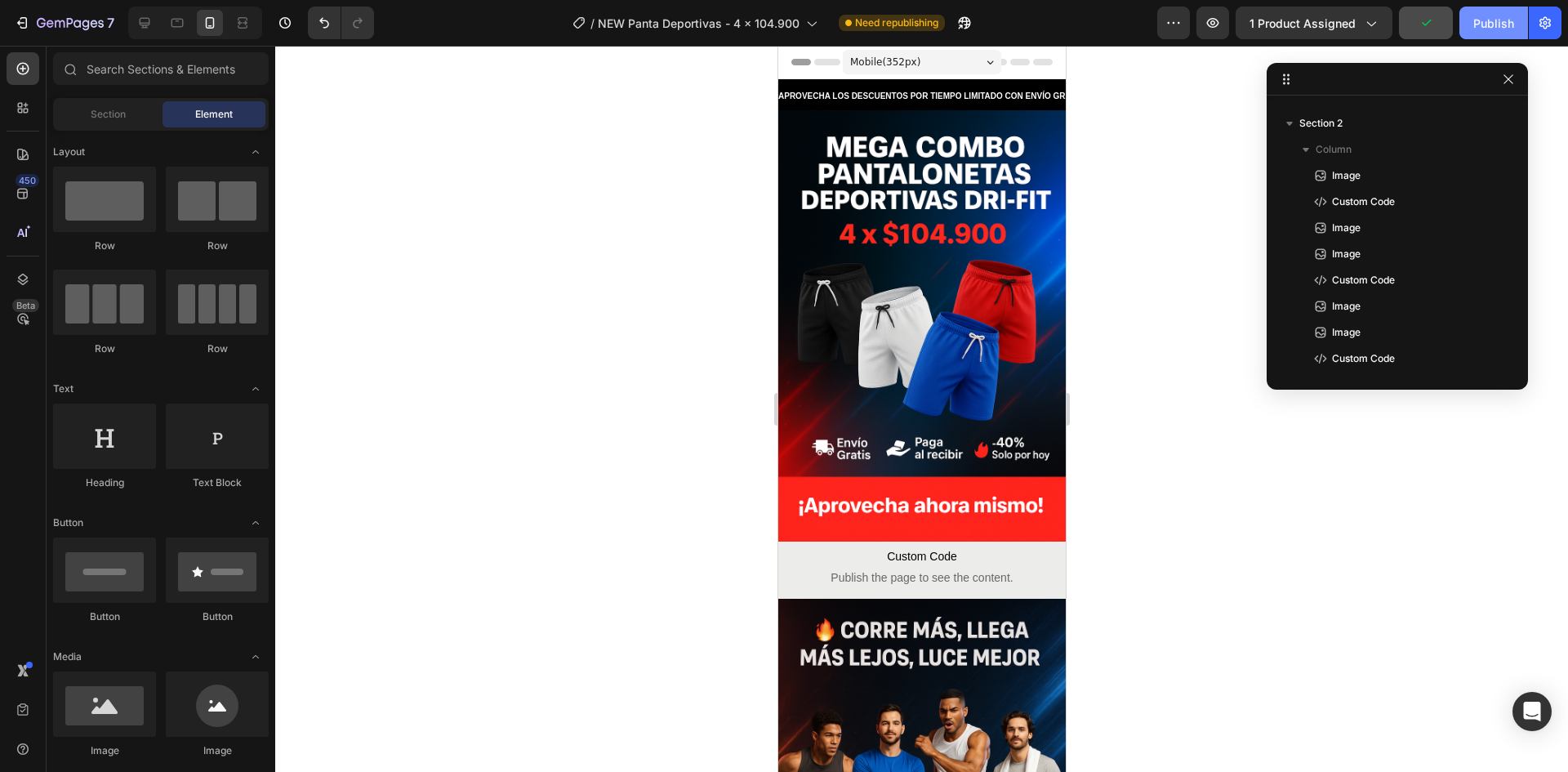
click at [1484, 22] on div "Publish" at bounding box center [1493, 24] width 41 height 17
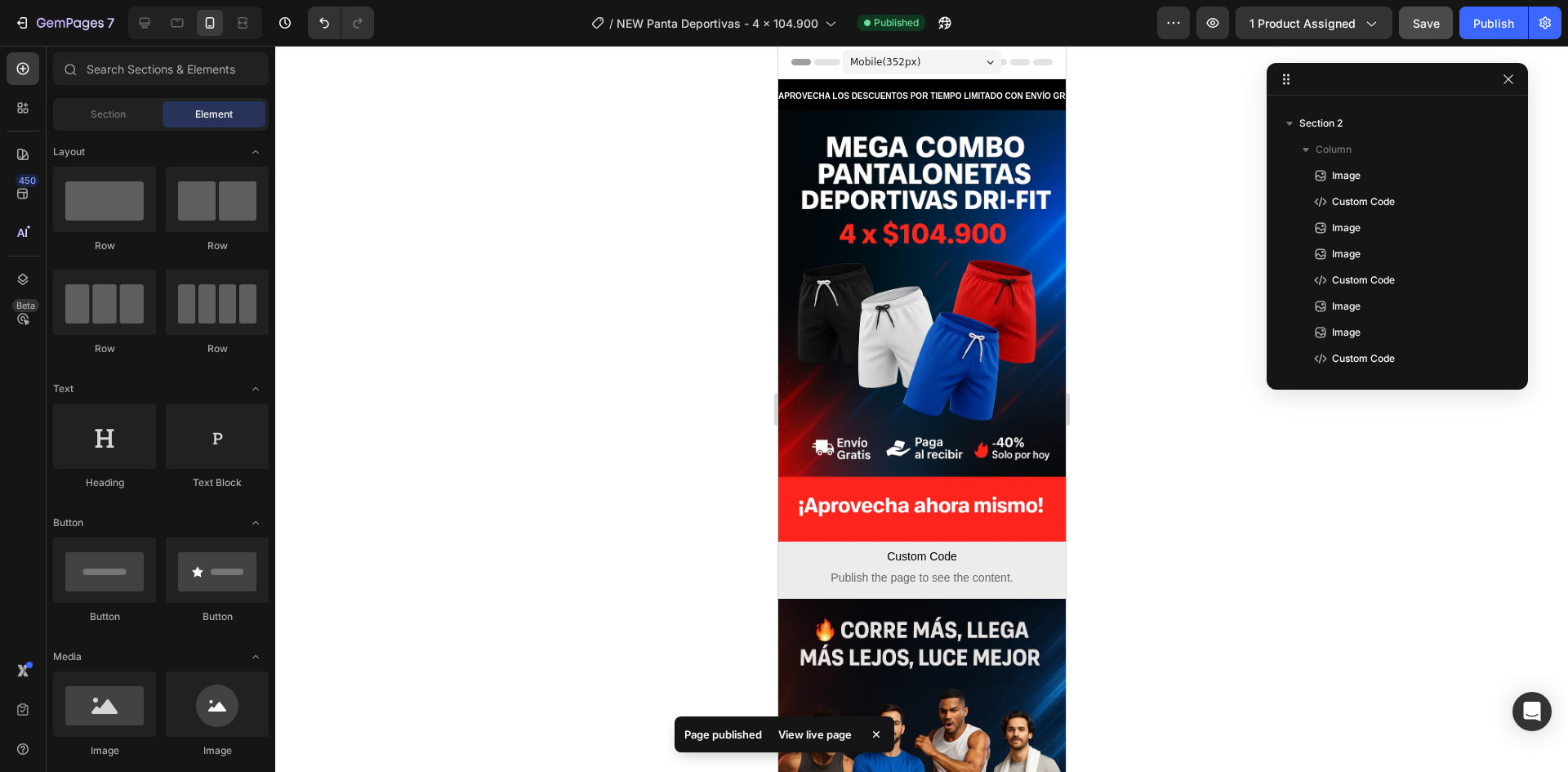
click at [793, 734] on div "View live page" at bounding box center [814, 734] width 94 height 23
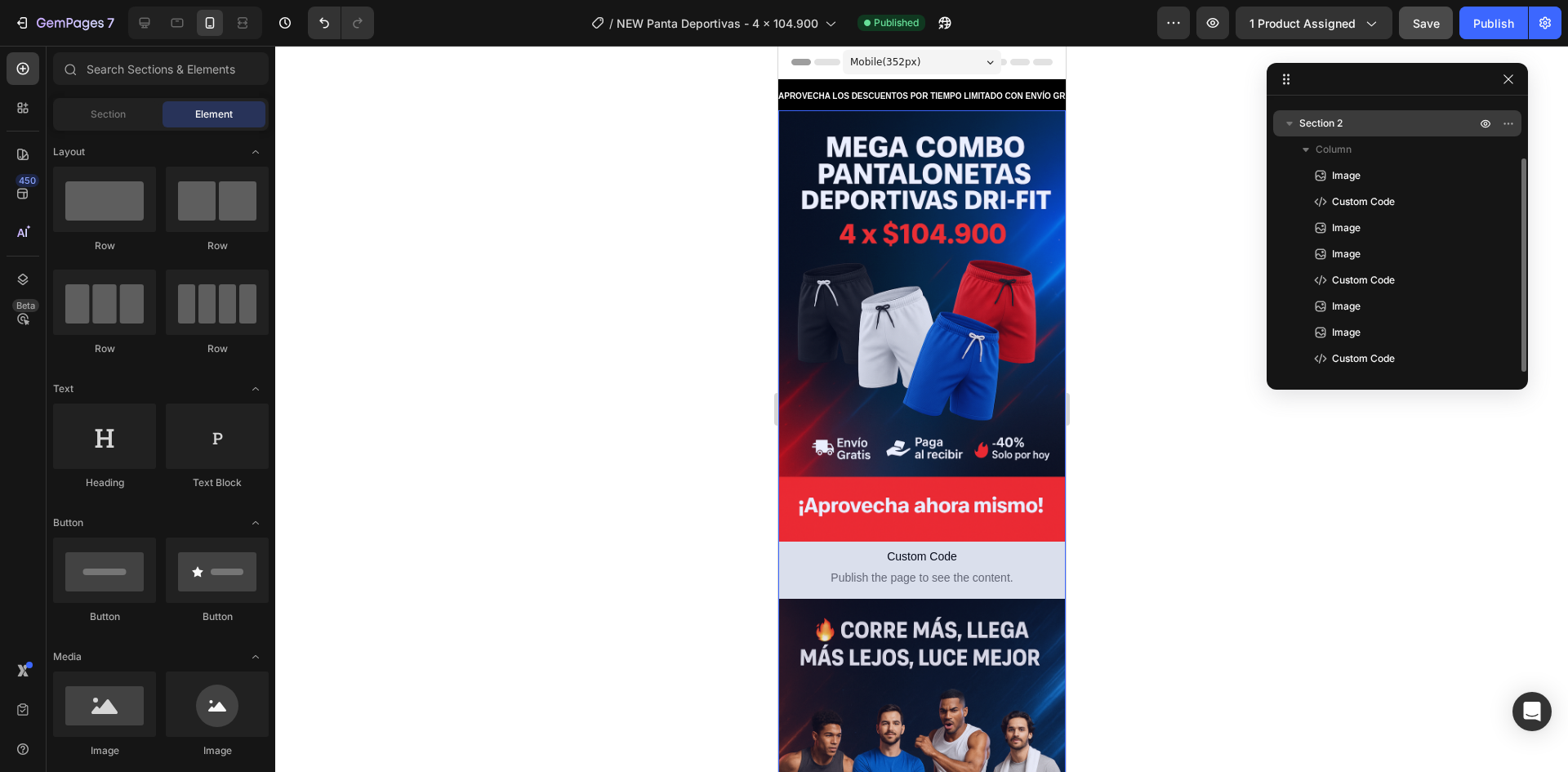
click at [1346, 117] on p "Section 2" at bounding box center [1389, 123] width 179 height 16
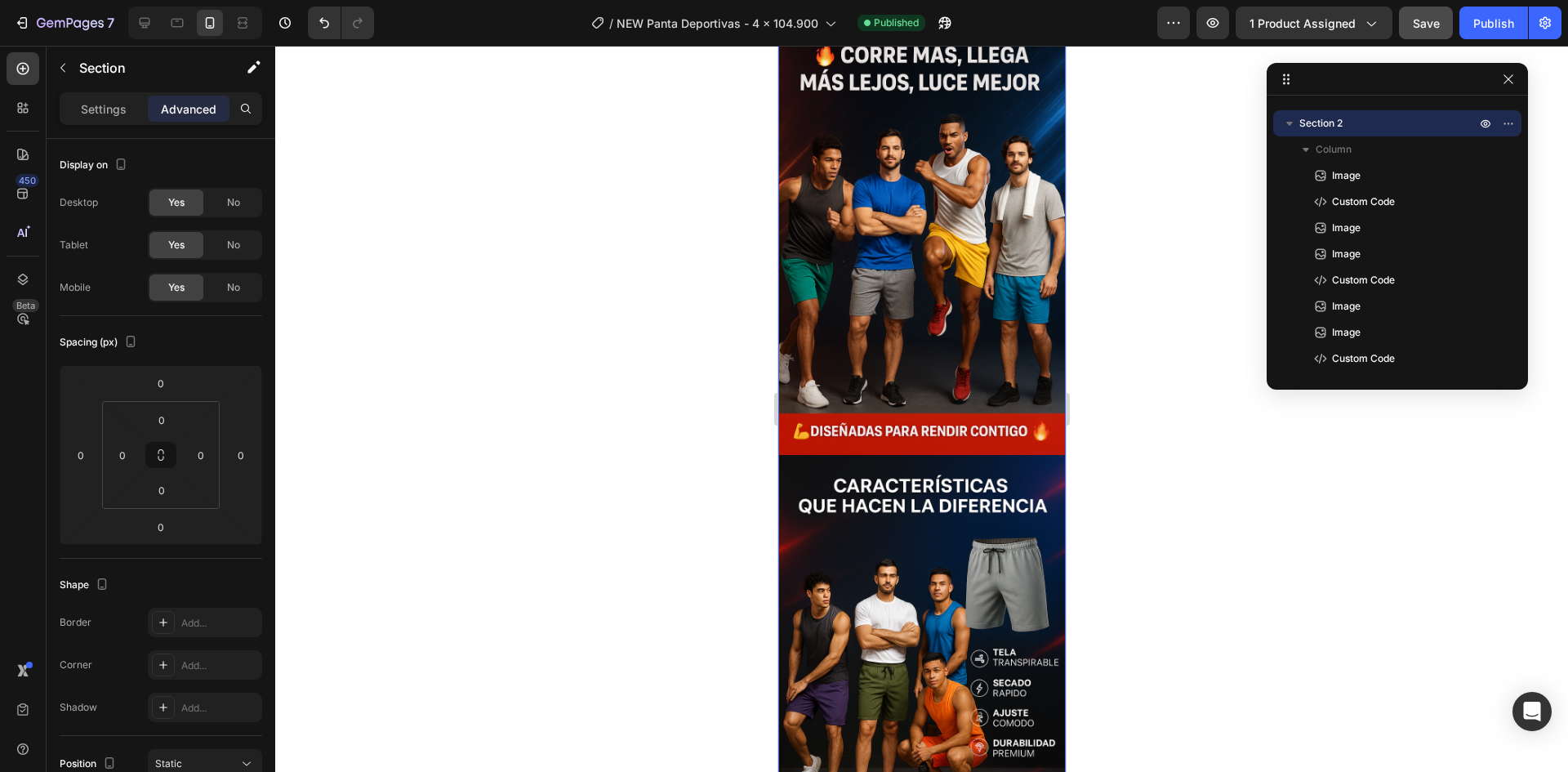
scroll to position [579, 0]
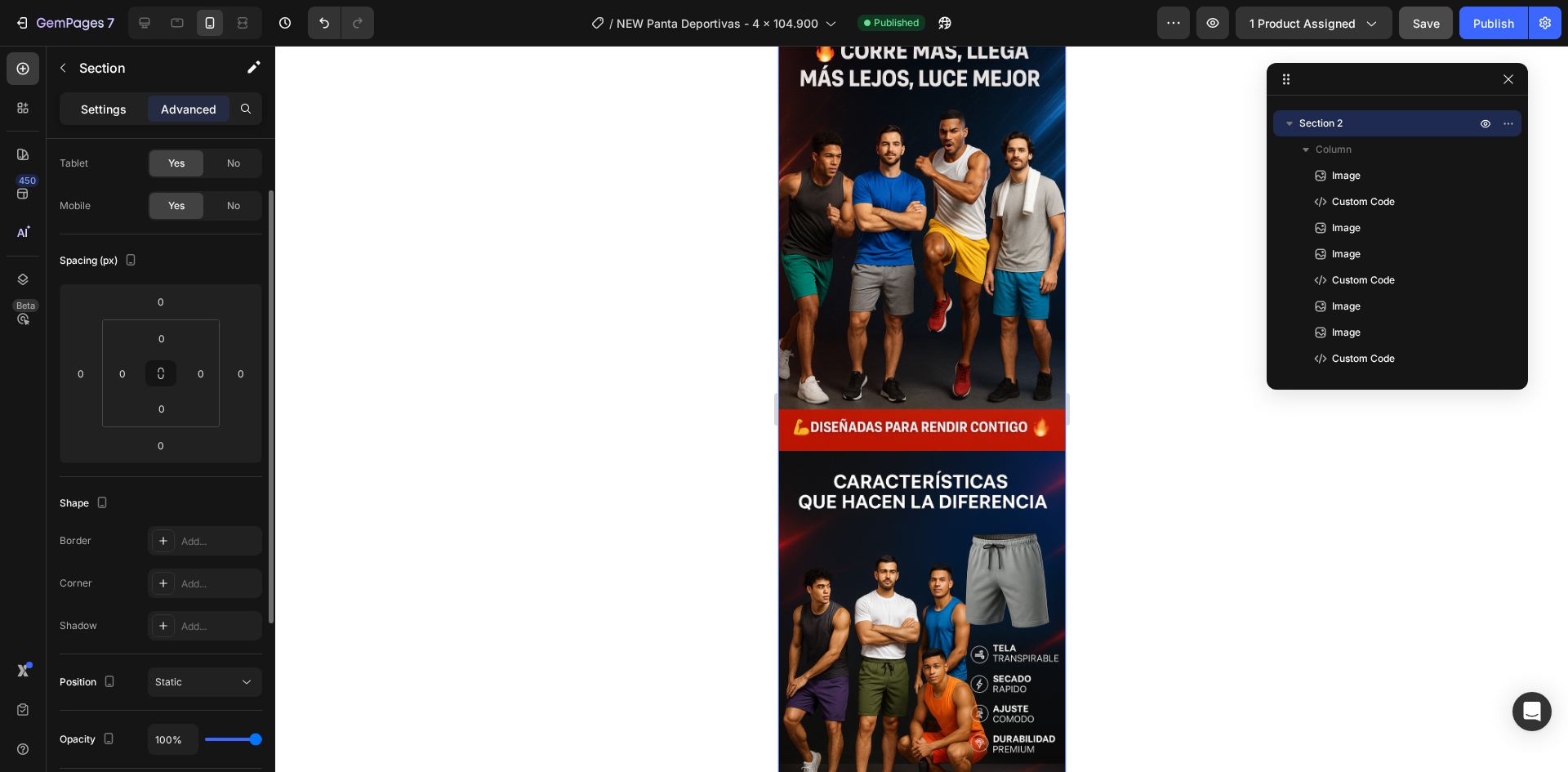
click at [111, 101] on p "Settings" at bounding box center [104, 109] width 45 height 17
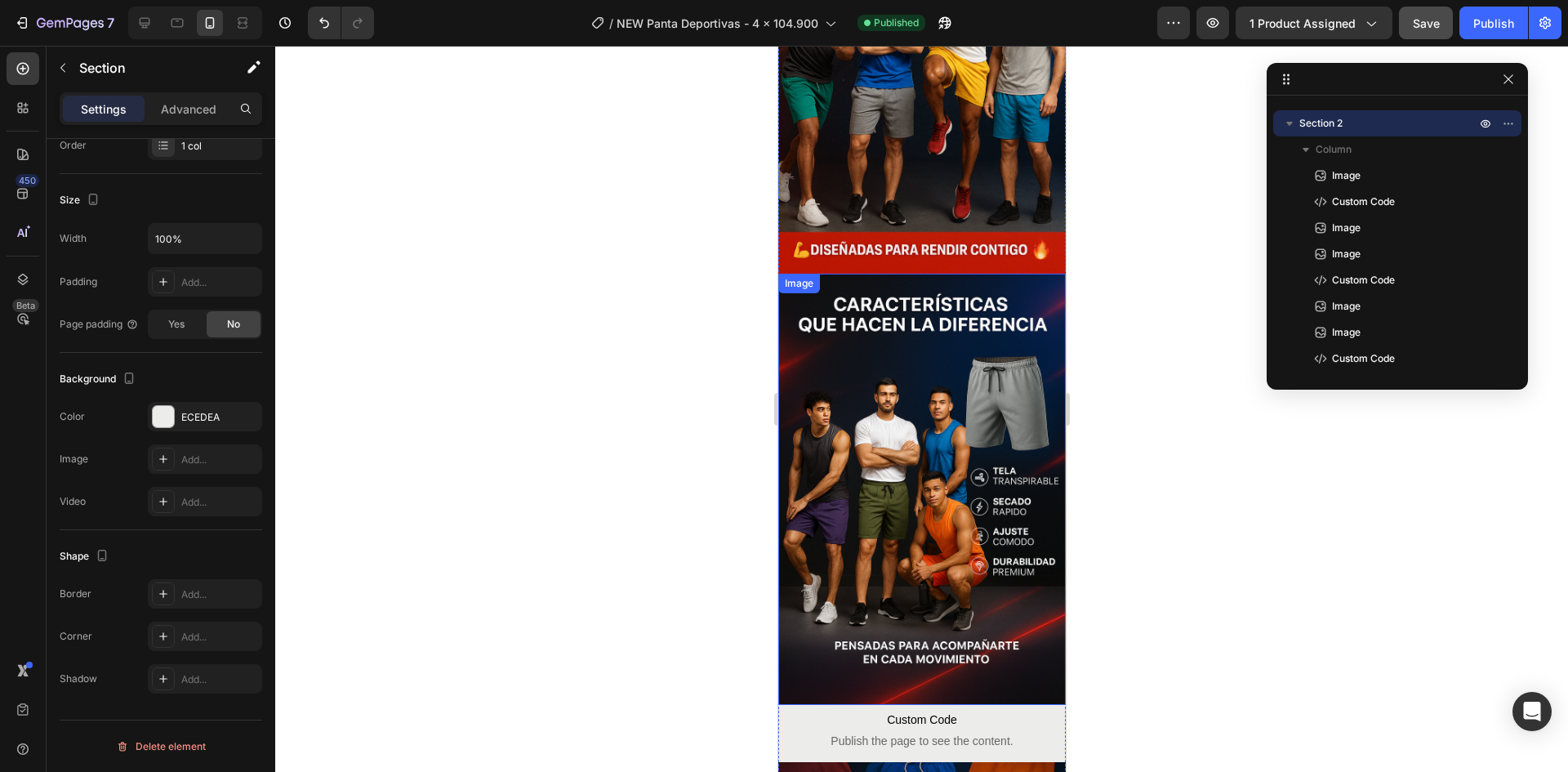
scroll to position [743, 0]
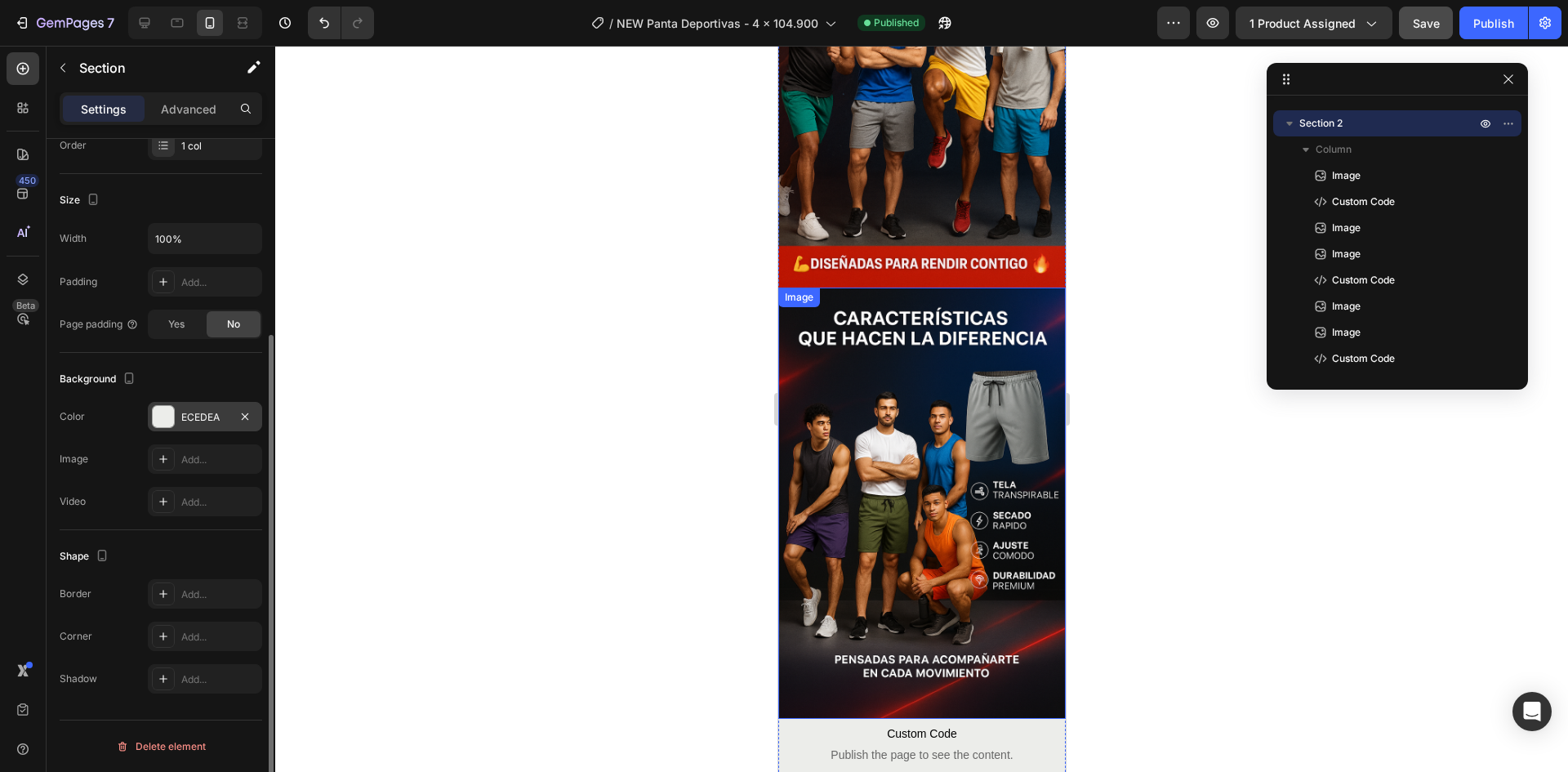
click at [173, 417] on div at bounding box center [163, 417] width 21 height 21
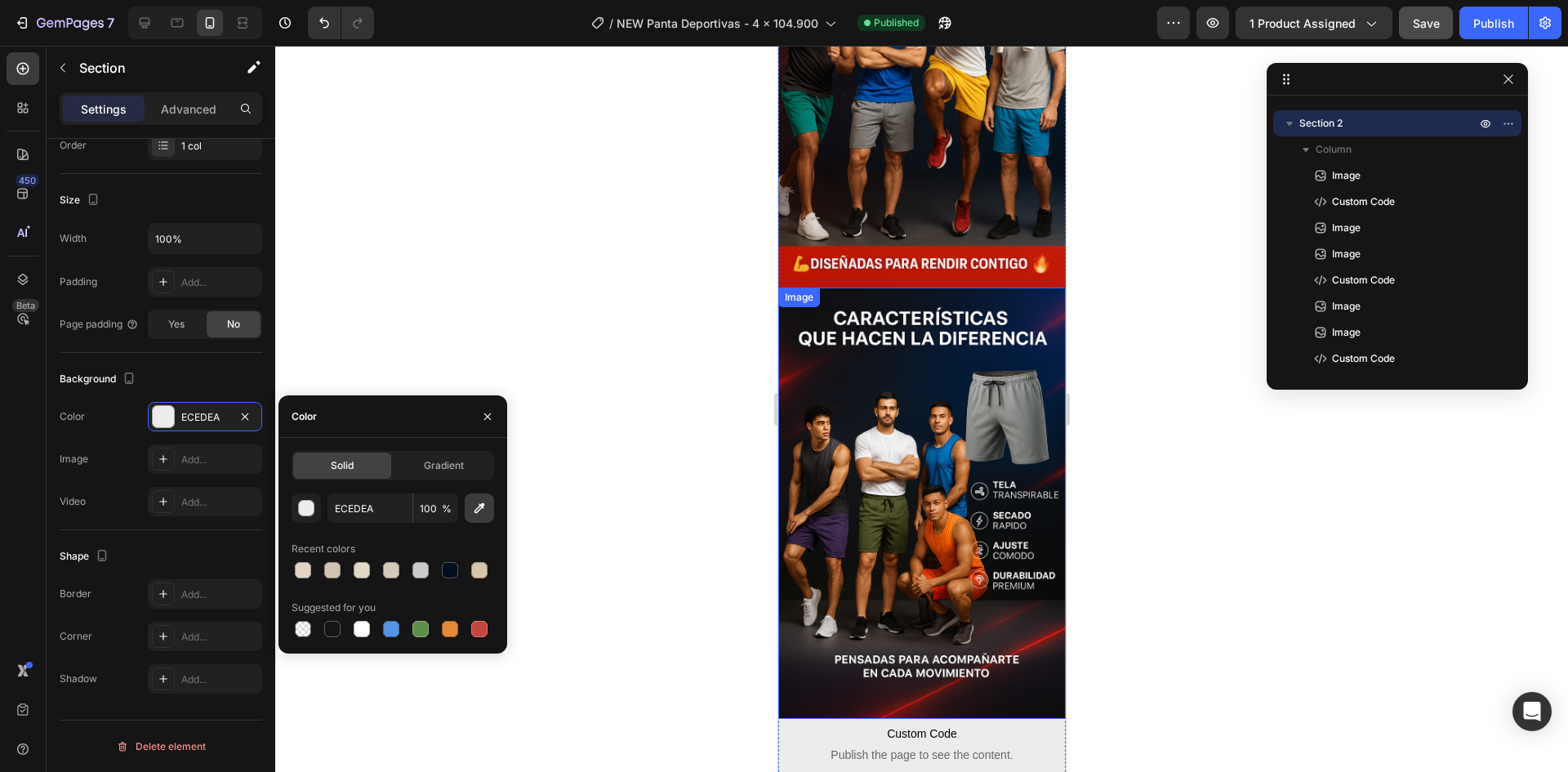
click at [477, 508] on icon "button" at bounding box center [479, 508] width 10 height 10
type input "111113"
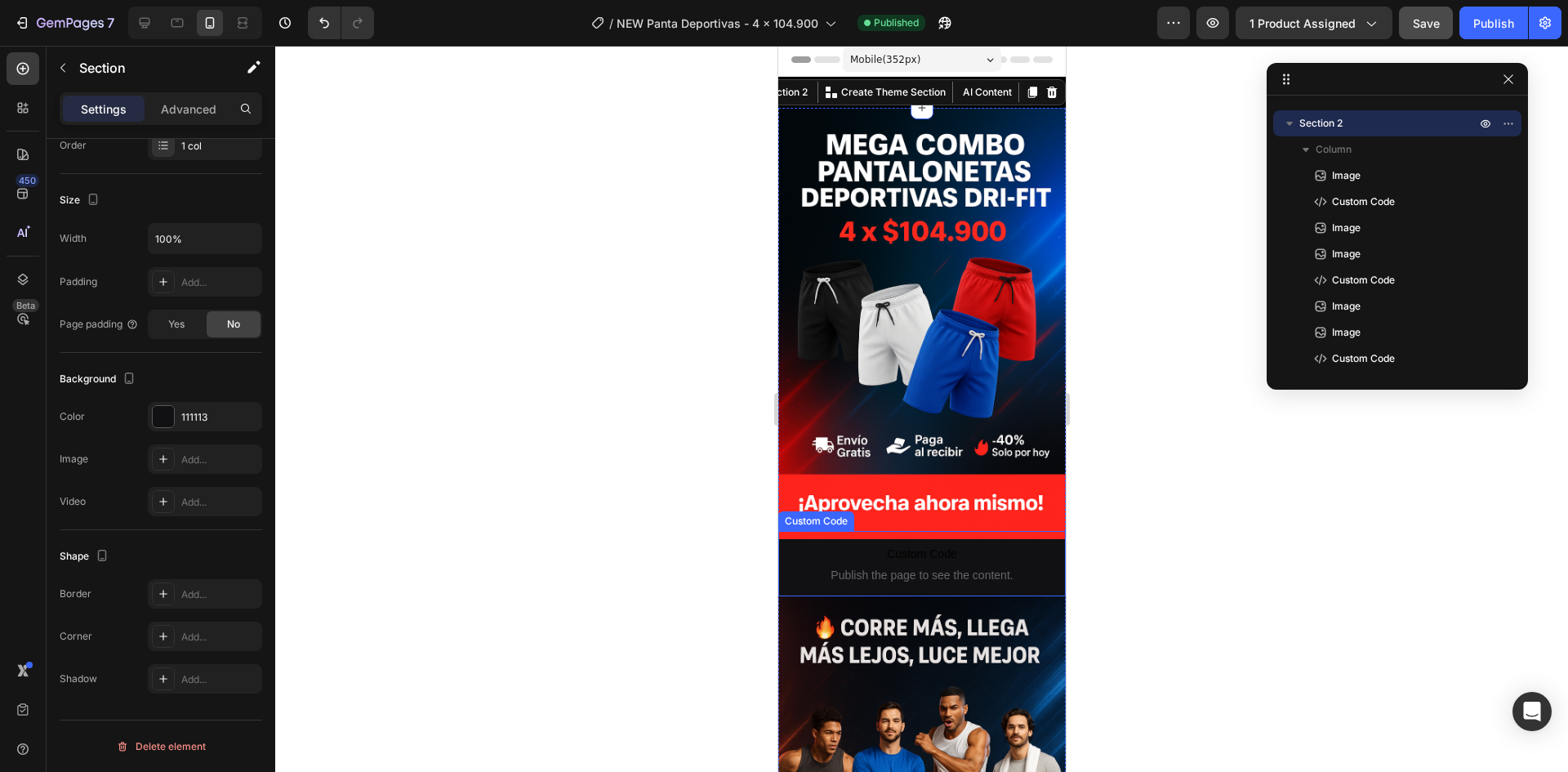
scroll to position [0, 0]
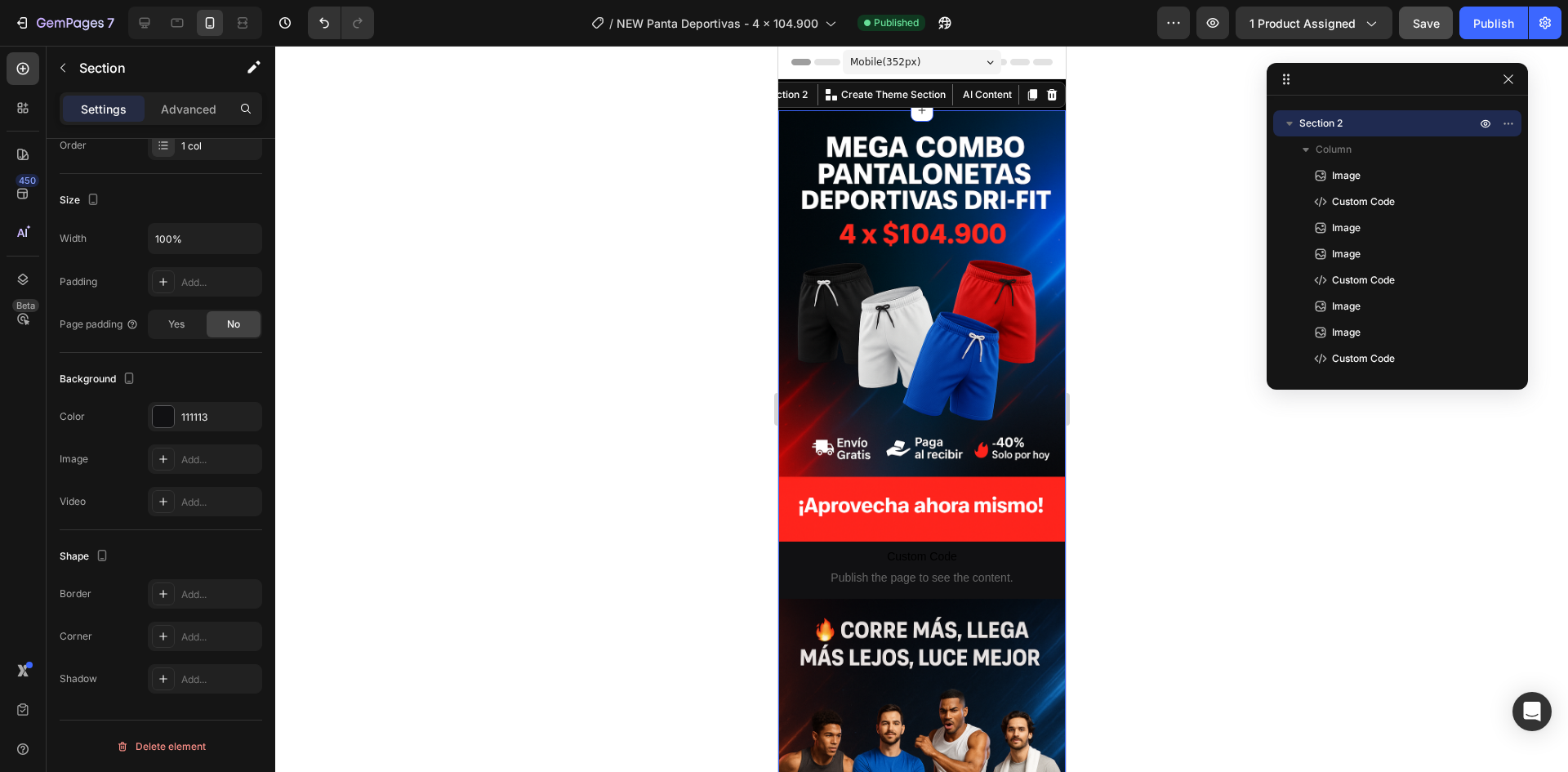
click at [1125, 244] on div at bounding box center [921, 408] width 1292 height 727
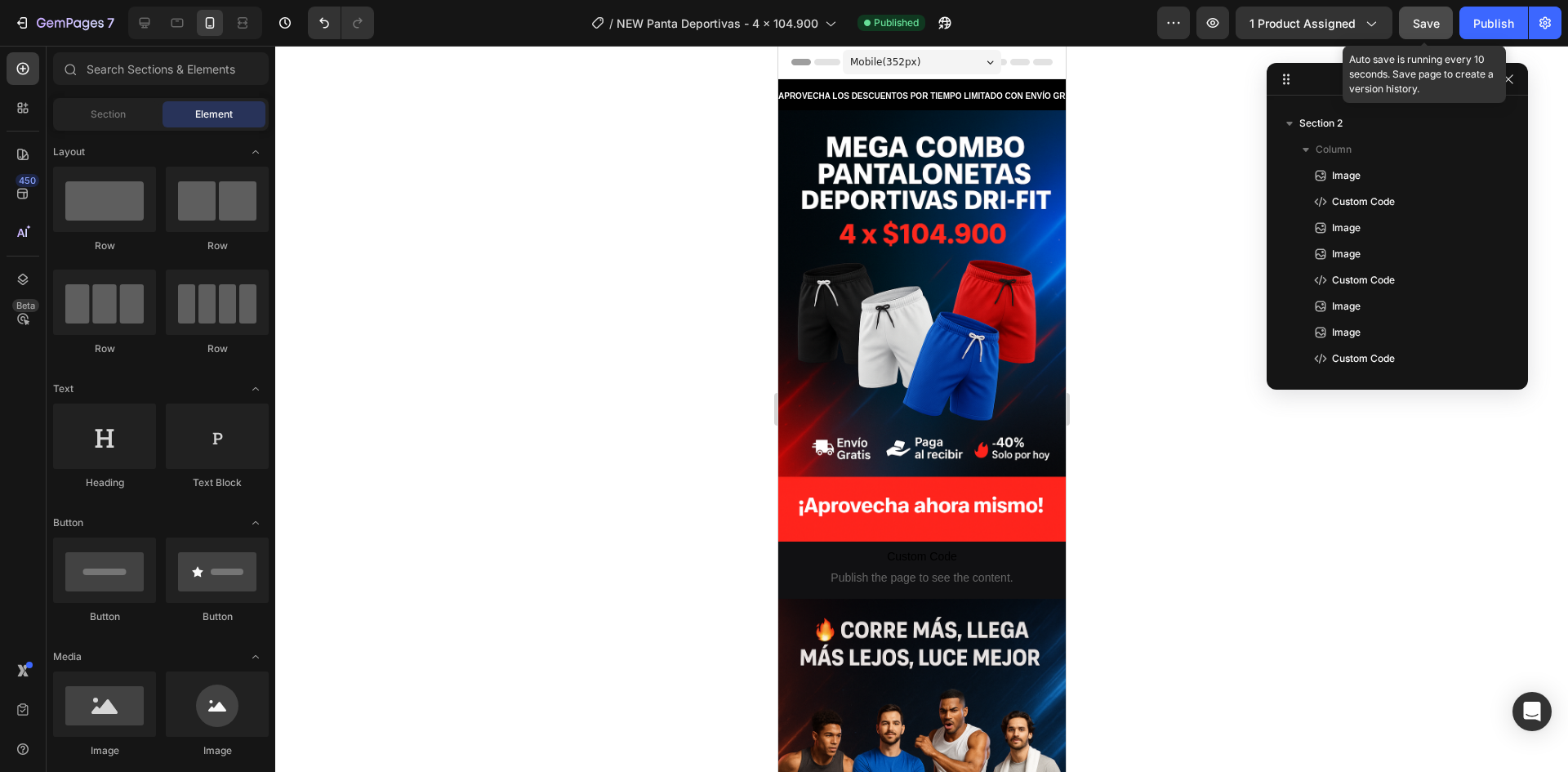
click at [1422, 19] on span "Save" at bounding box center [1426, 23] width 27 height 14
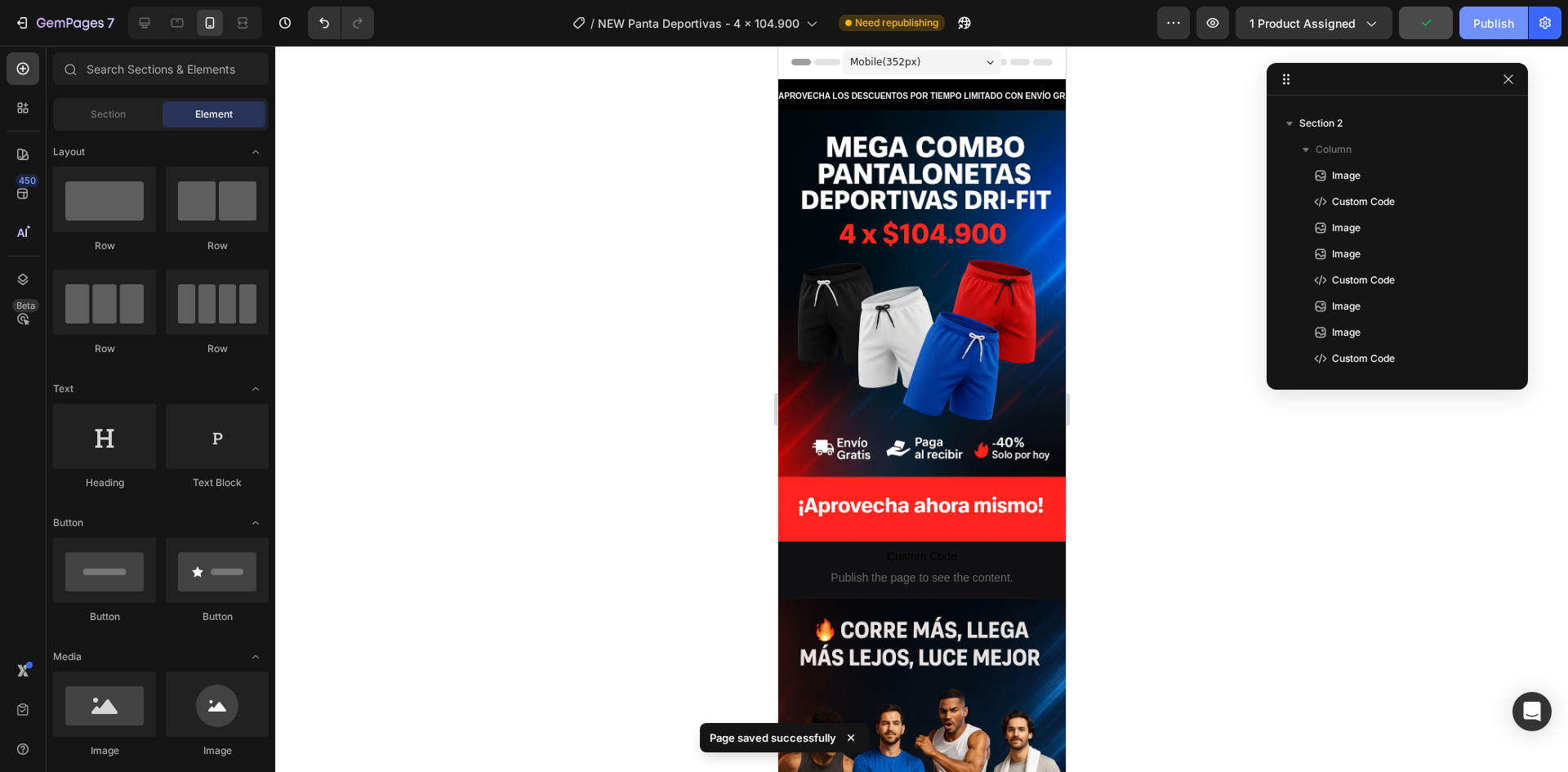
click at [1485, 18] on div "Publish" at bounding box center [1493, 24] width 41 height 17
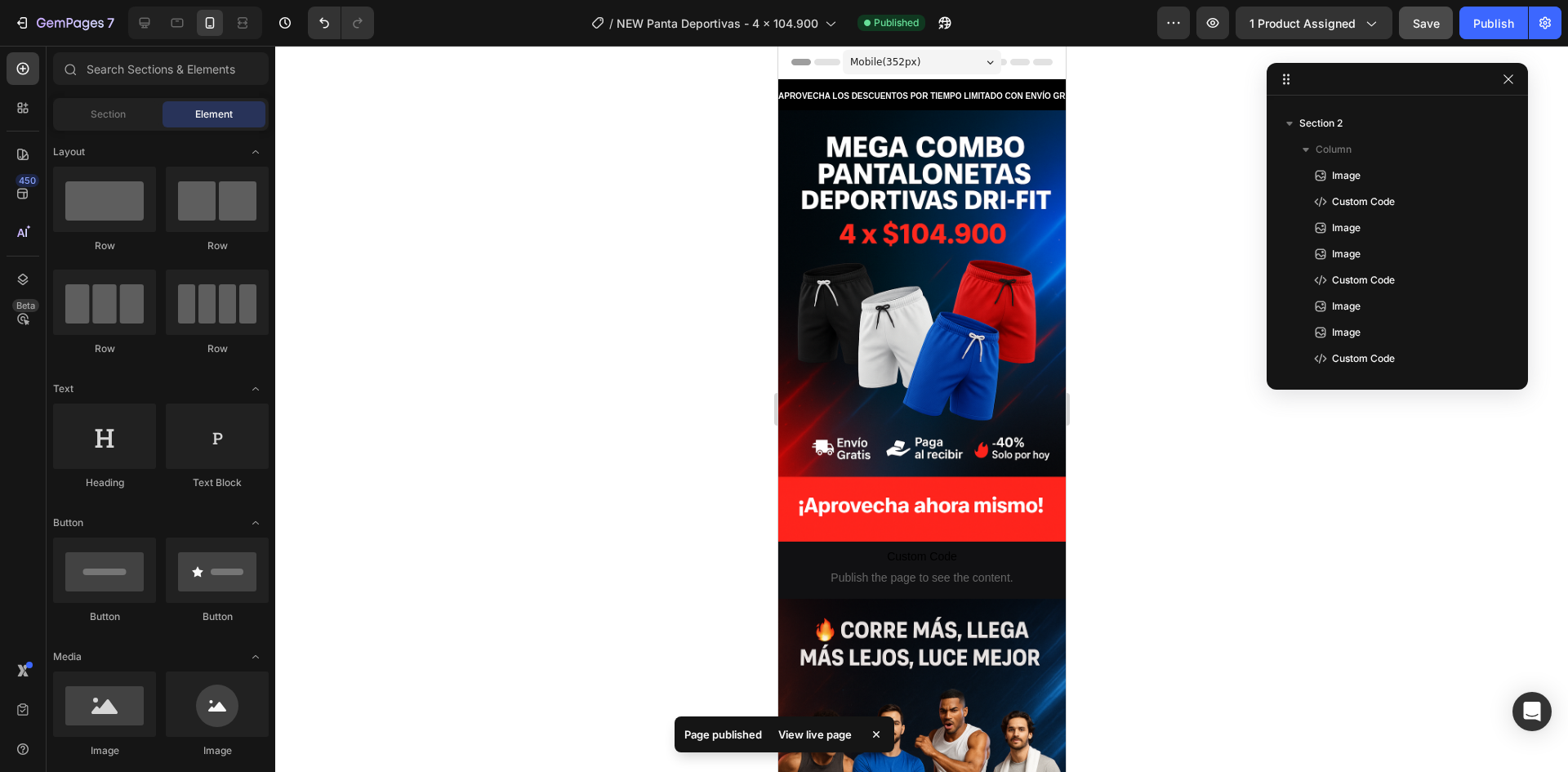
click at [844, 734] on div "View live page" at bounding box center [814, 734] width 94 height 23
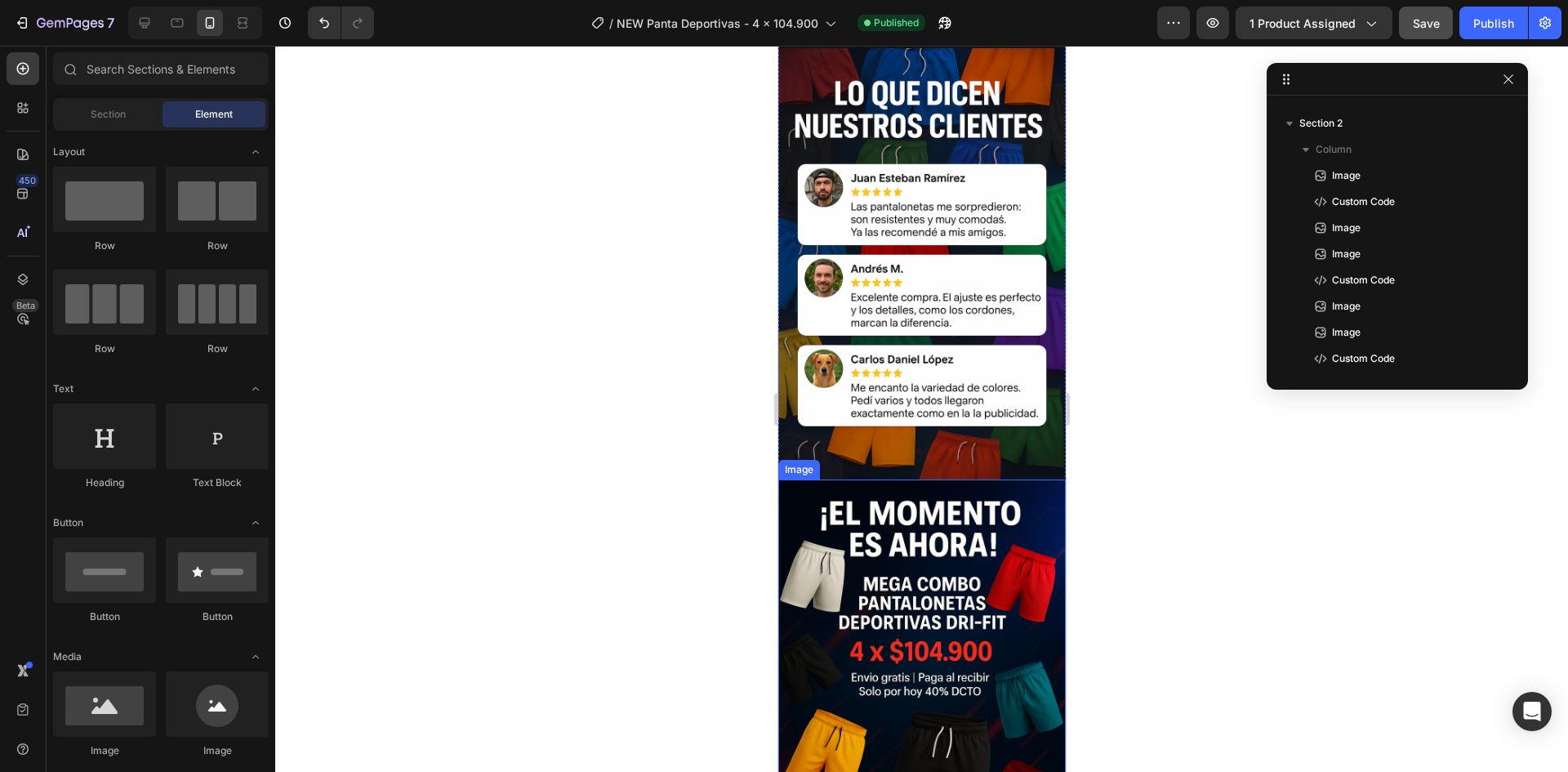
scroll to position [1921, 0]
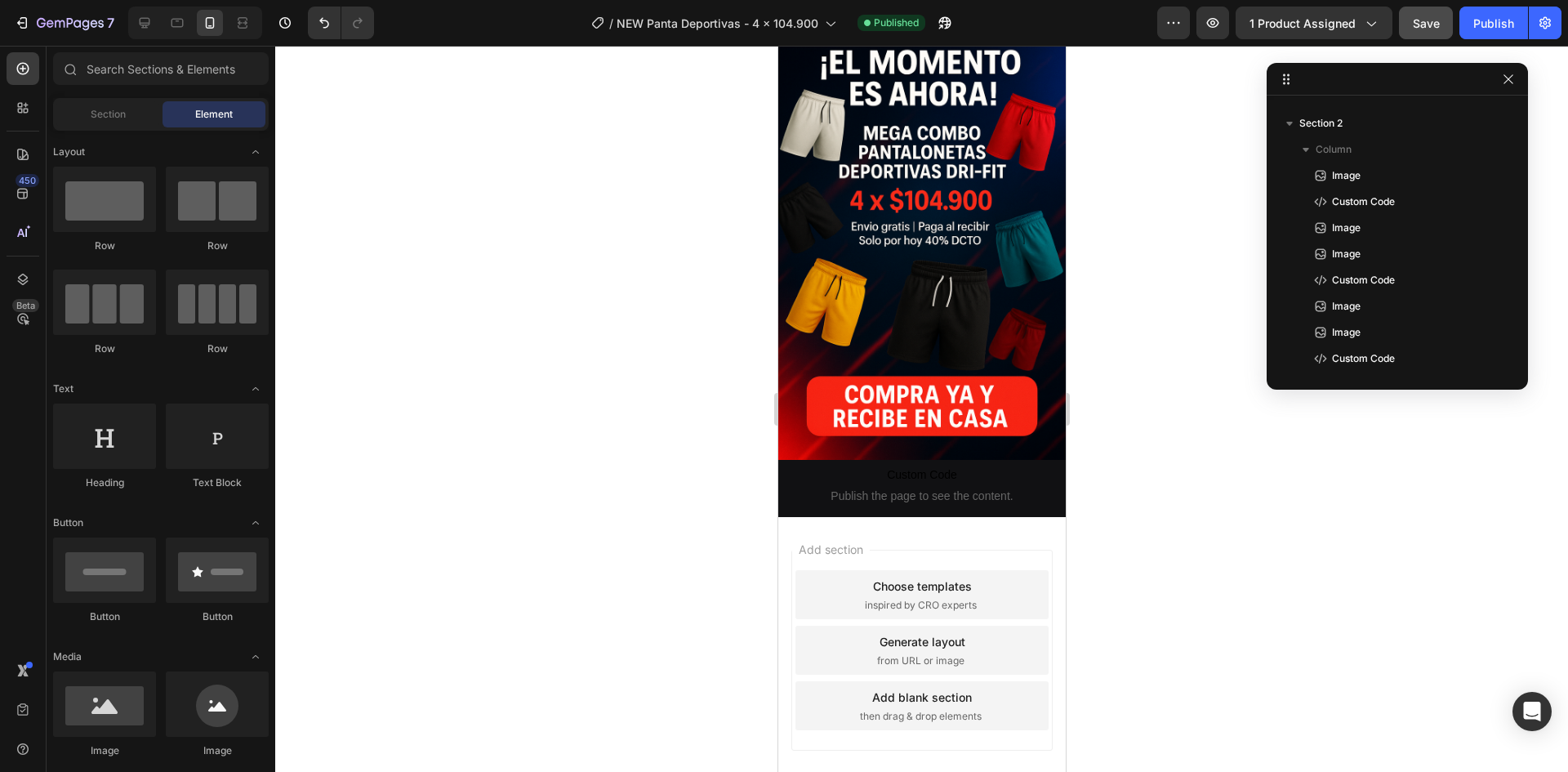
click at [903, 517] on div "Add section Choose templates inspired by CRO experts Generate layout from URL o…" at bounding box center [921, 673] width 287 height 312
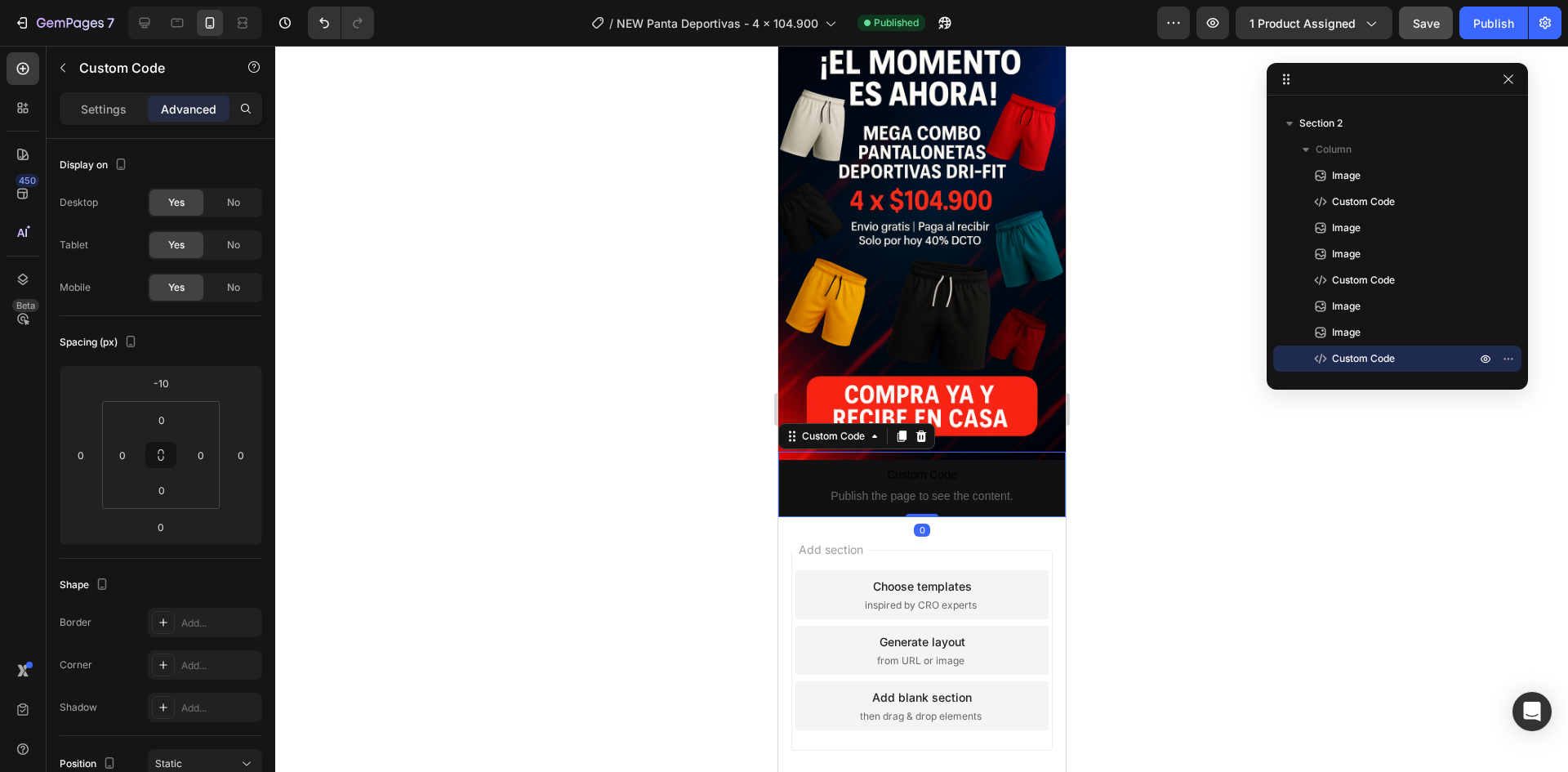
click at [865, 452] on p "Custom Code Publish the page to see the content." at bounding box center [921, 484] width 287 height 65
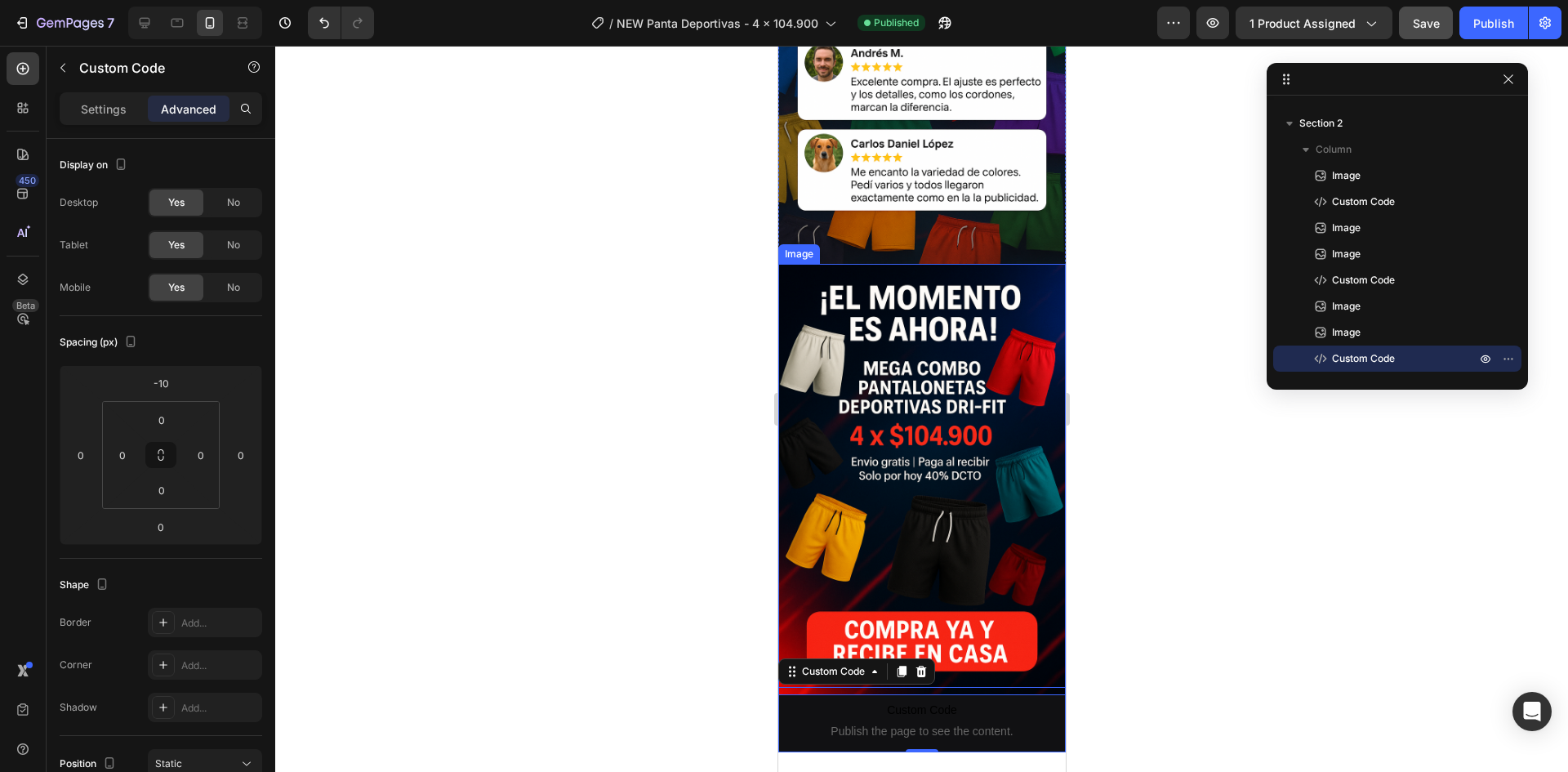
scroll to position [1840, 0]
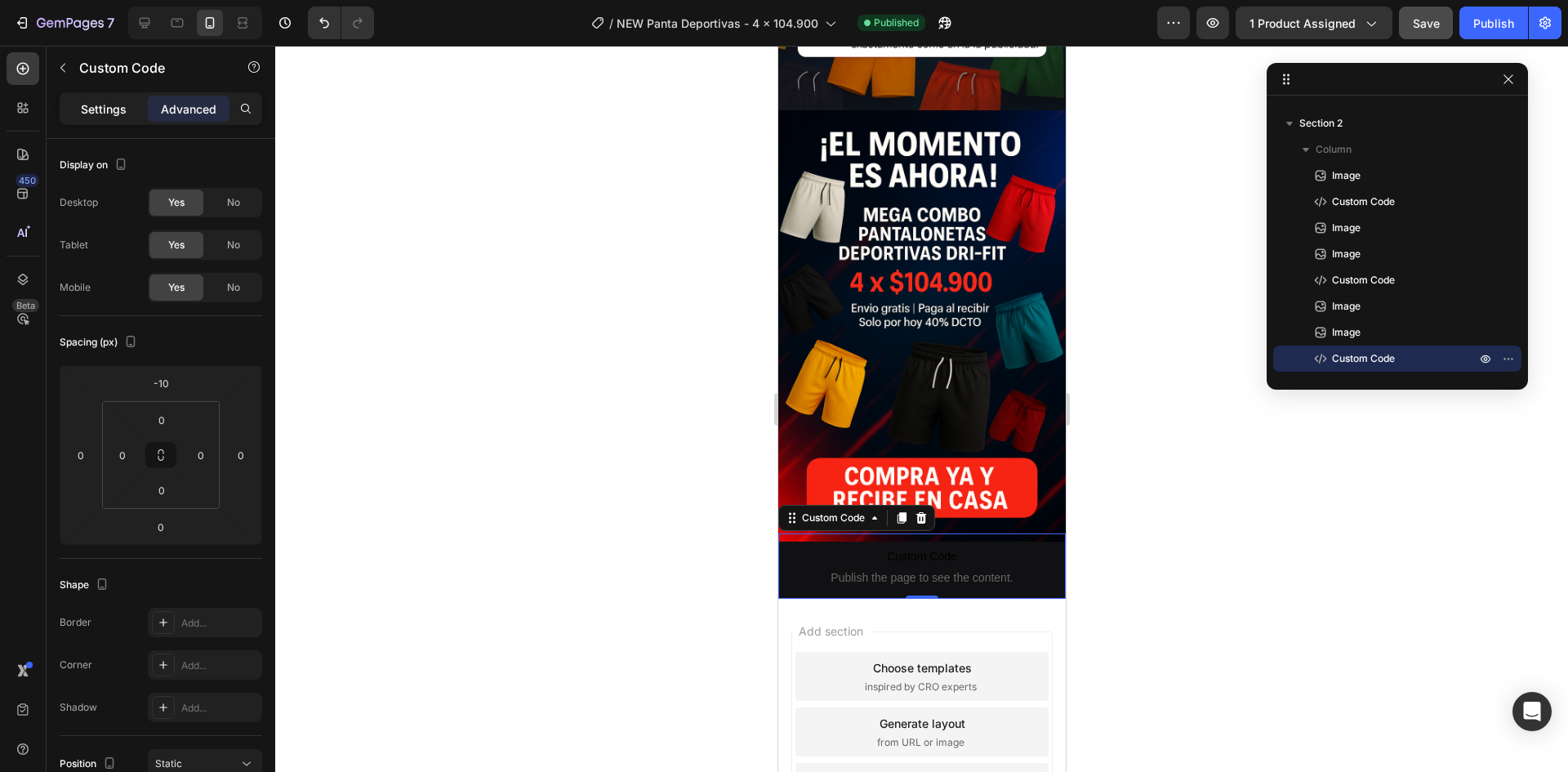
click at [124, 100] on p "Settings" at bounding box center [104, 109] width 45 height 17
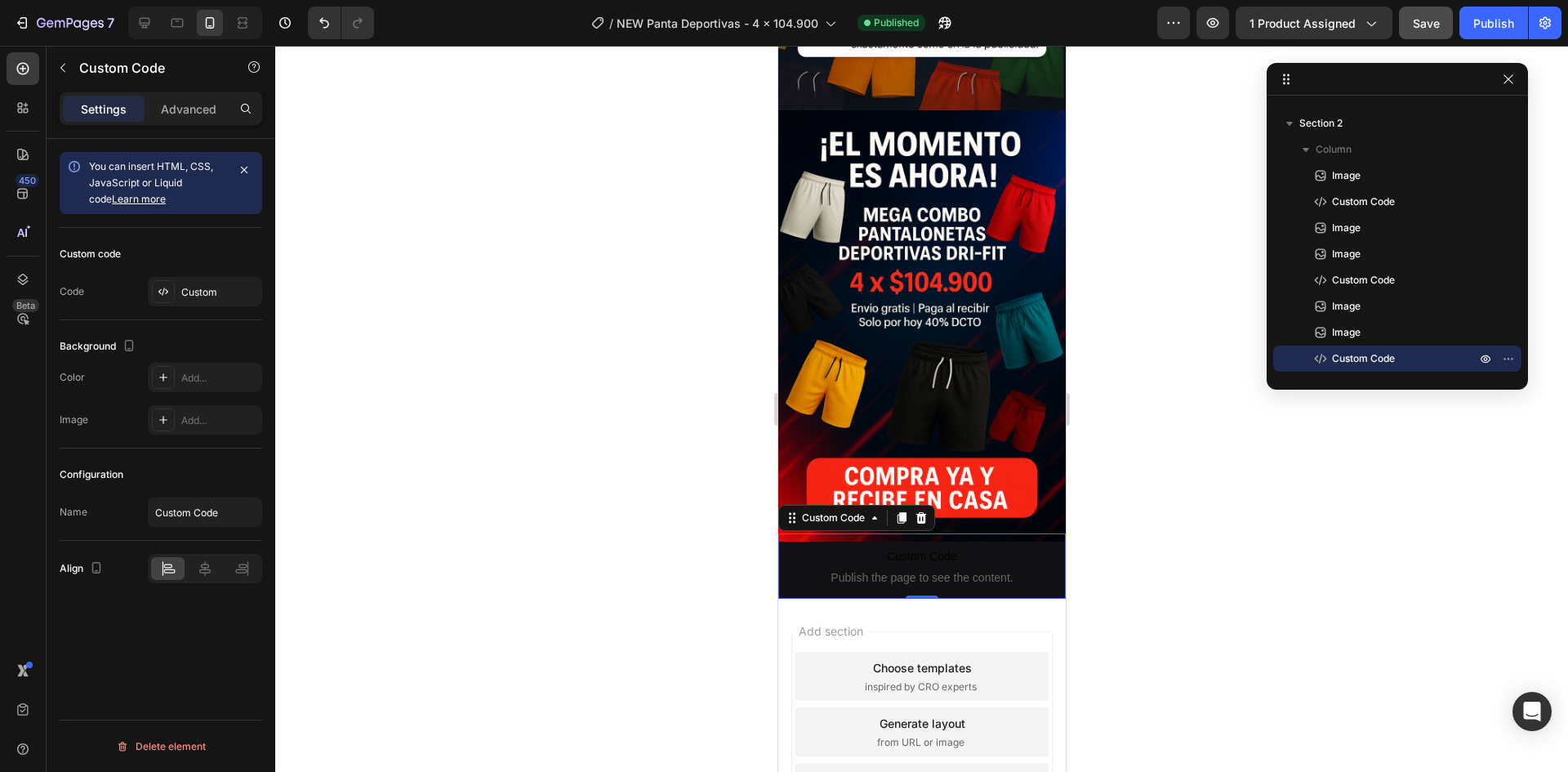
drag, startPoint x: 642, startPoint y: 420, endPoint x: 652, endPoint y: 429, distance: 13.5
click at [642, 420] on div at bounding box center [921, 408] width 1292 height 727
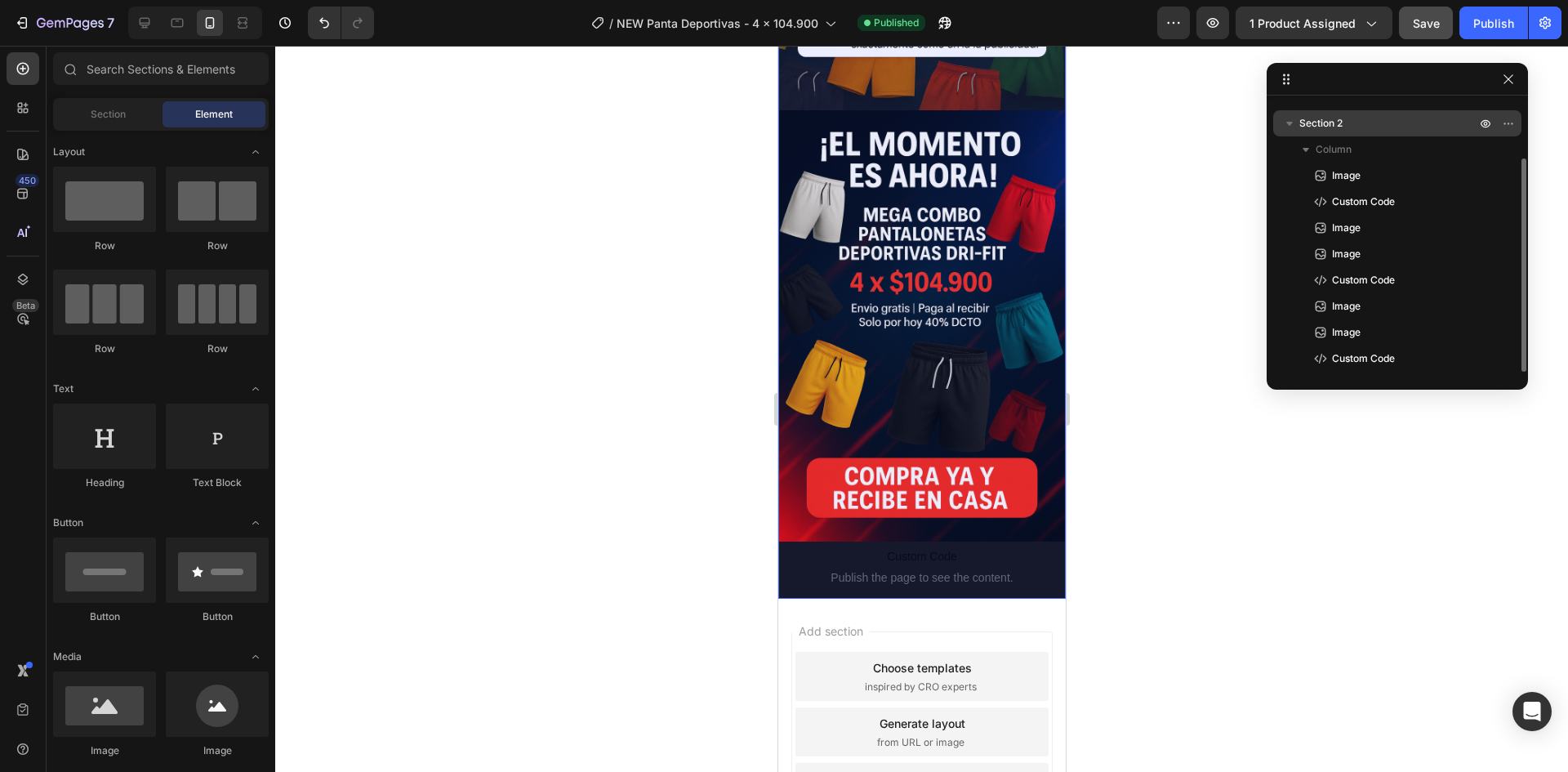
click at [1341, 127] on span "Section 2" at bounding box center [1321, 123] width 43 height 16
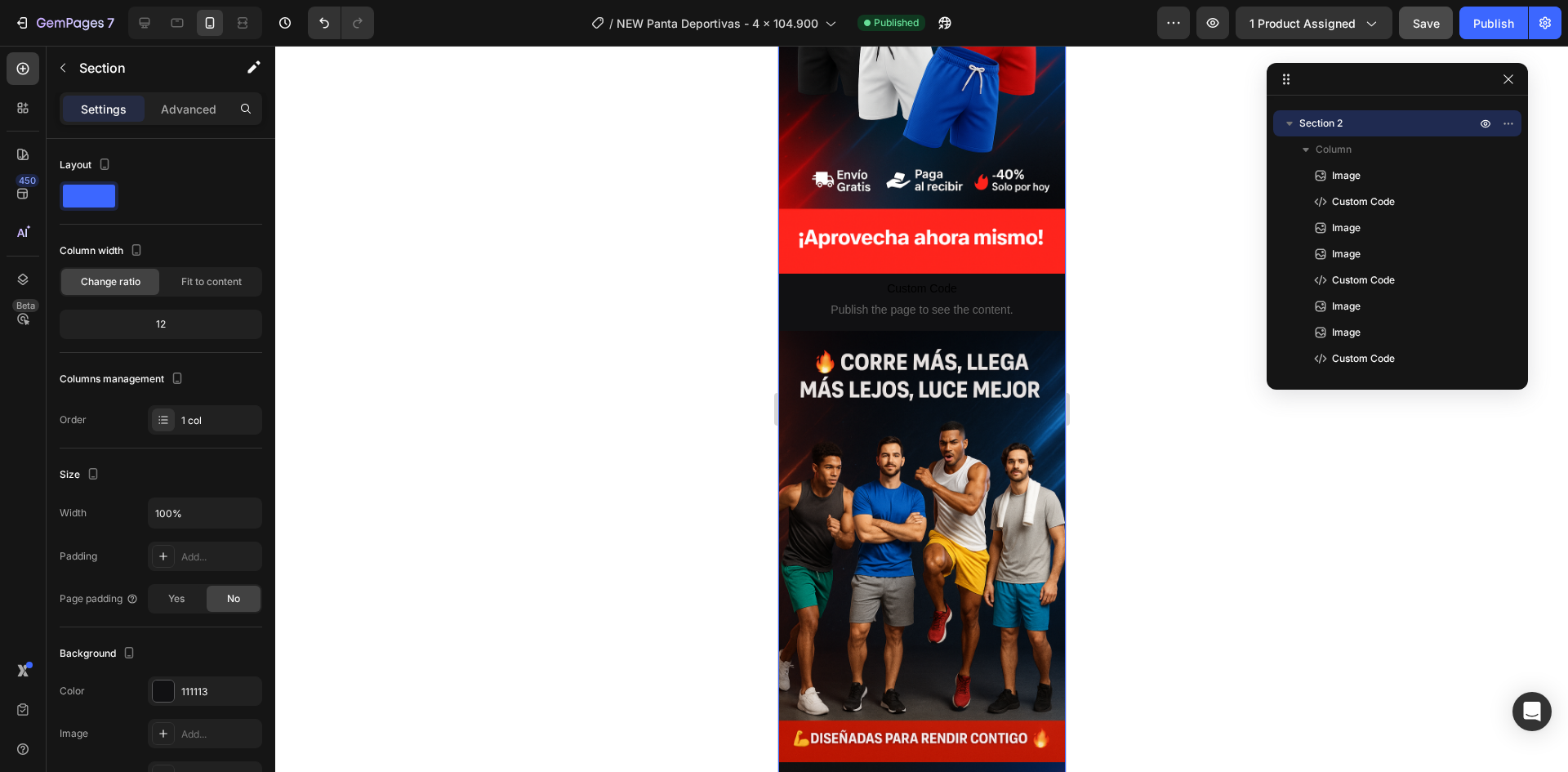
scroll to position [8, 0]
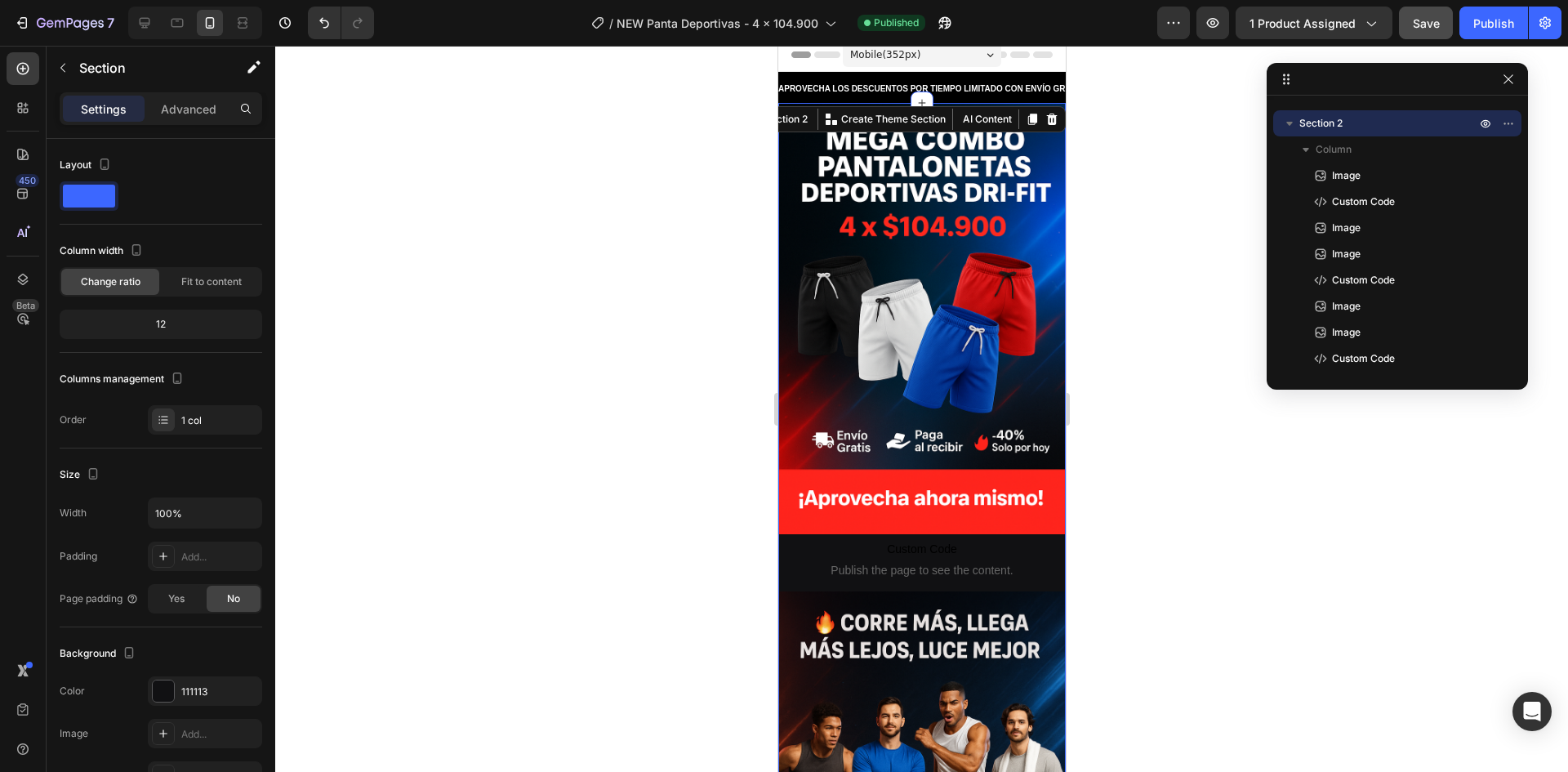
click at [198, 128] on div "Settings Advanced" at bounding box center [161, 115] width 229 height 46
click at [198, 118] on div "Advanced" at bounding box center [188, 109] width 81 height 26
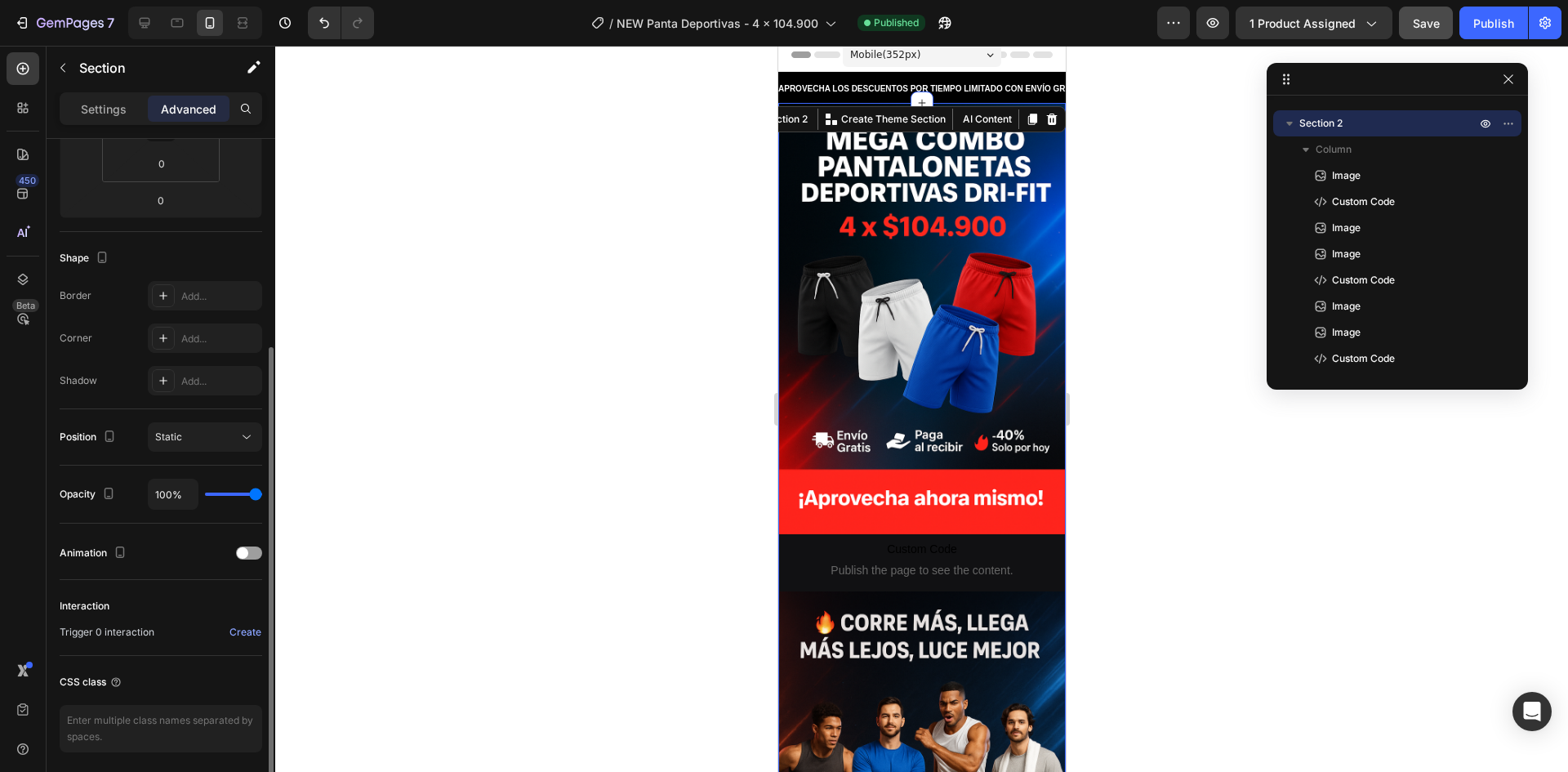
scroll to position [386, 0]
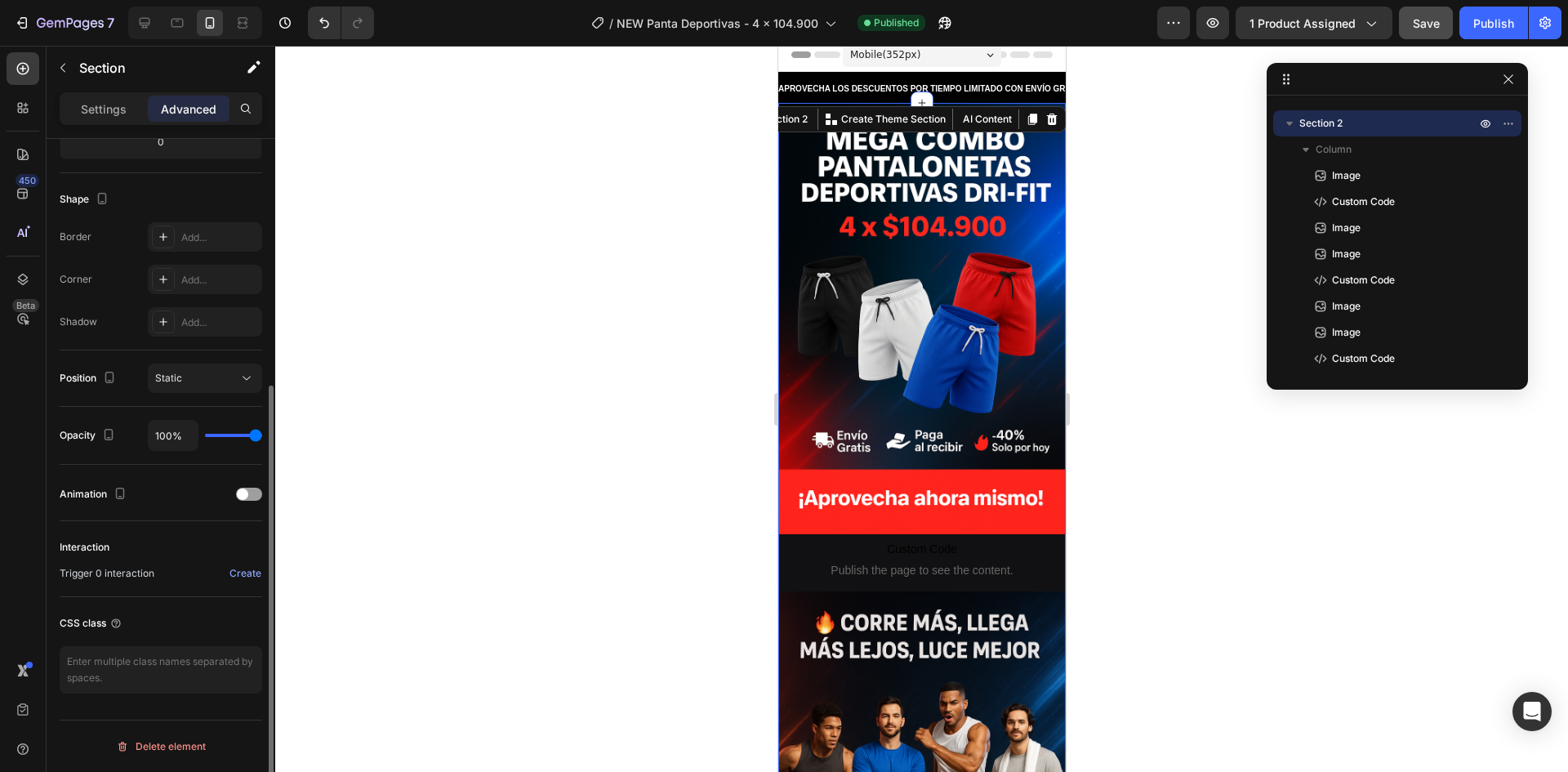
click at [436, 407] on div at bounding box center [921, 408] width 1292 height 727
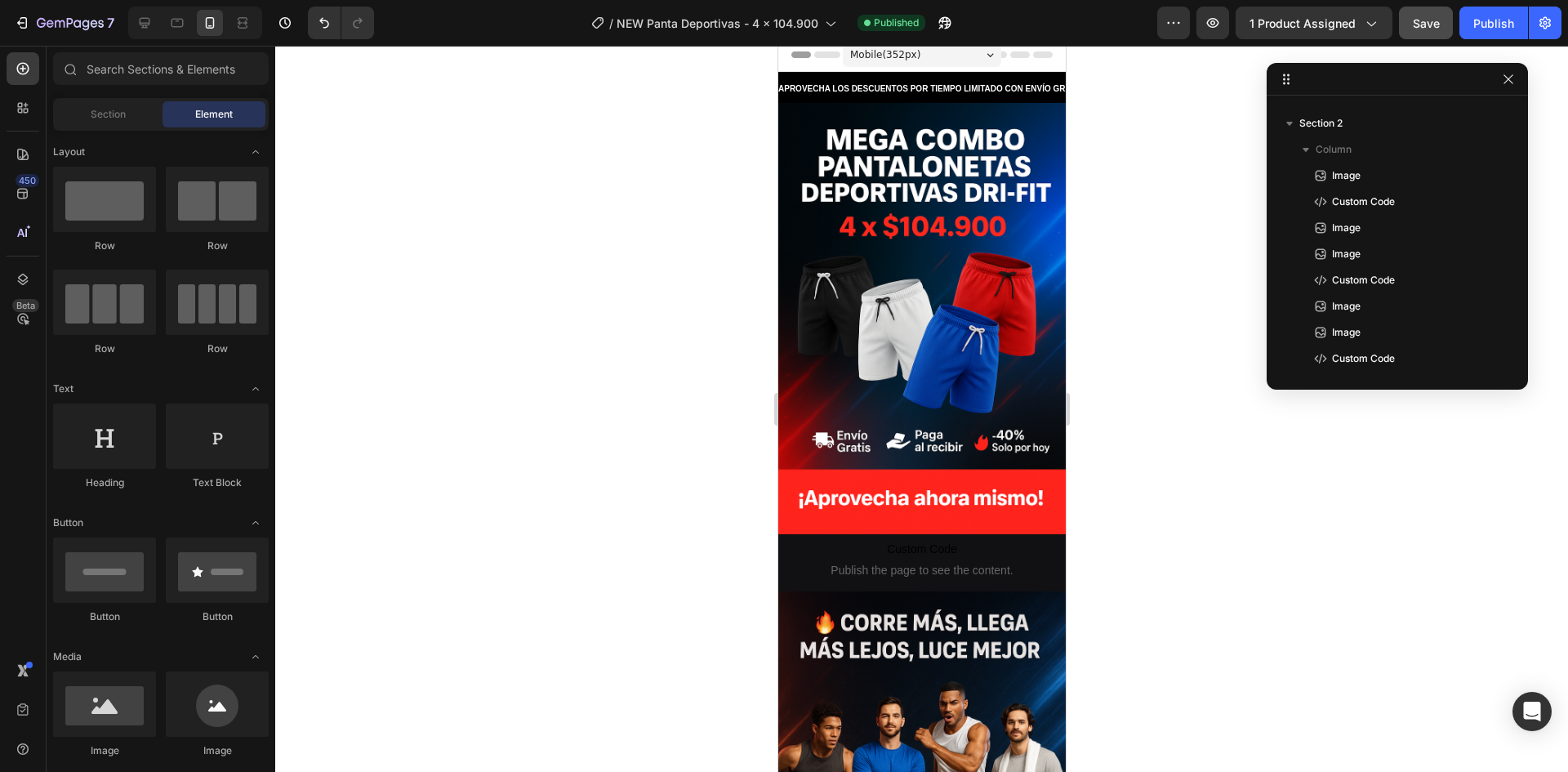
click at [1456, 20] on div "Preview 1 product assigned Save Publish" at bounding box center [1359, 23] width 404 height 33
click at [1444, 20] on button "Save" at bounding box center [1425, 23] width 54 height 33
click at [1475, 23] on div "Publish" at bounding box center [1493, 24] width 41 height 17
click at [821, 732] on div "View live page" at bounding box center [814, 734] width 94 height 23
click at [63, 20] on icon "button" at bounding box center [70, 24] width 67 height 14
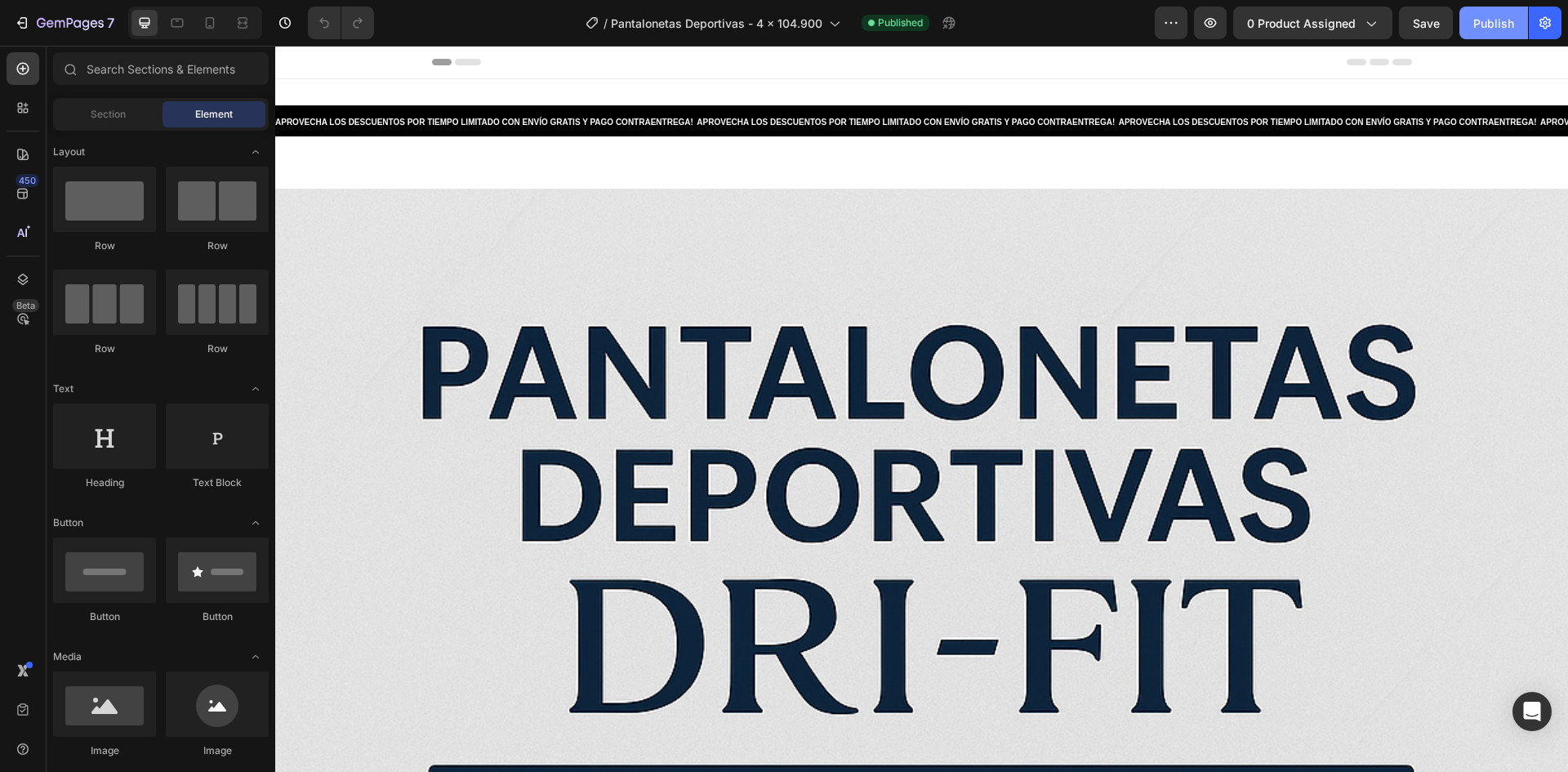
click at [1491, 26] on div "Publish" at bounding box center [1493, 24] width 41 height 17
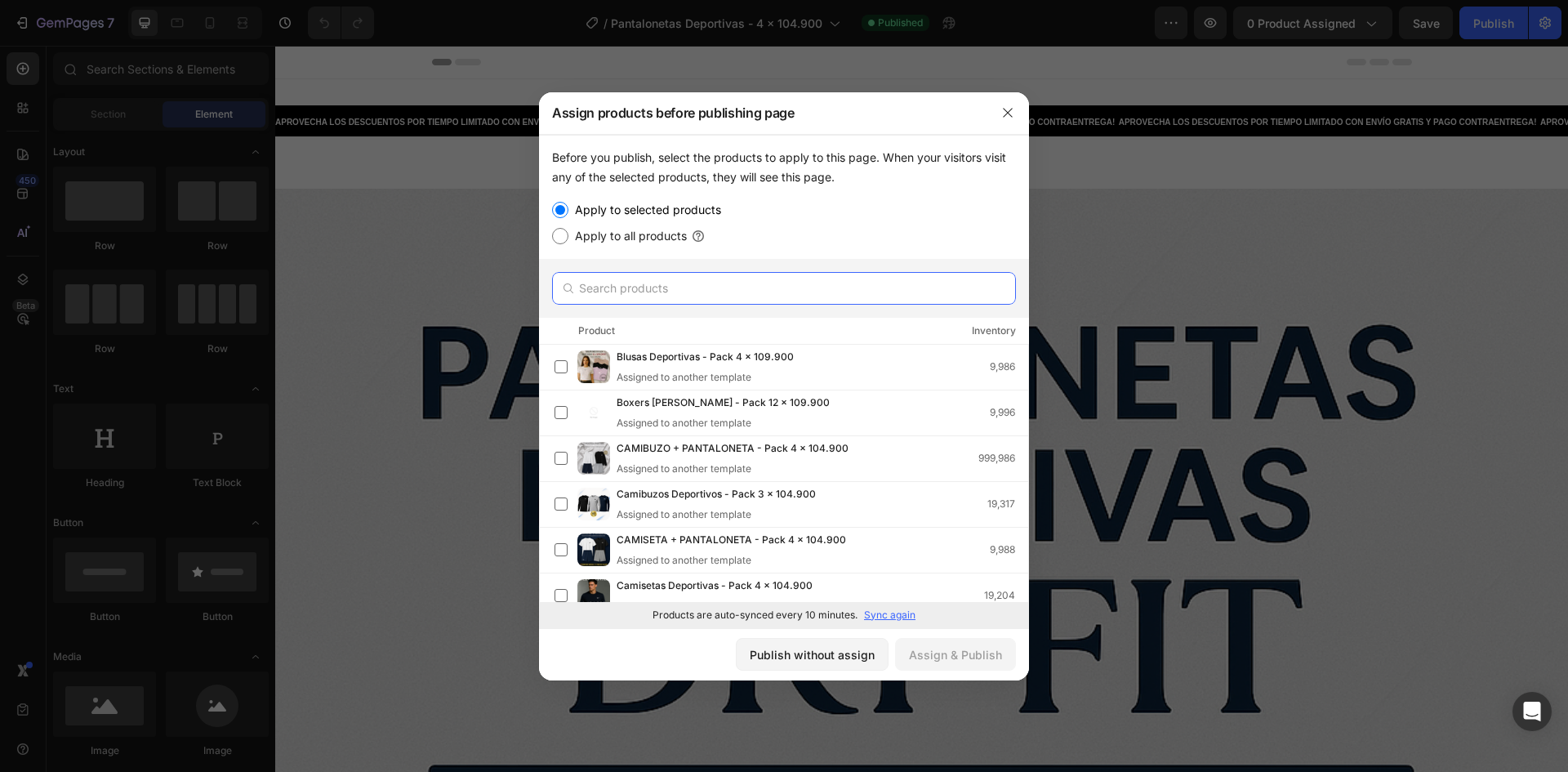
click at [720, 303] on input "text" at bounding box center [783, 288] width 464 height 33
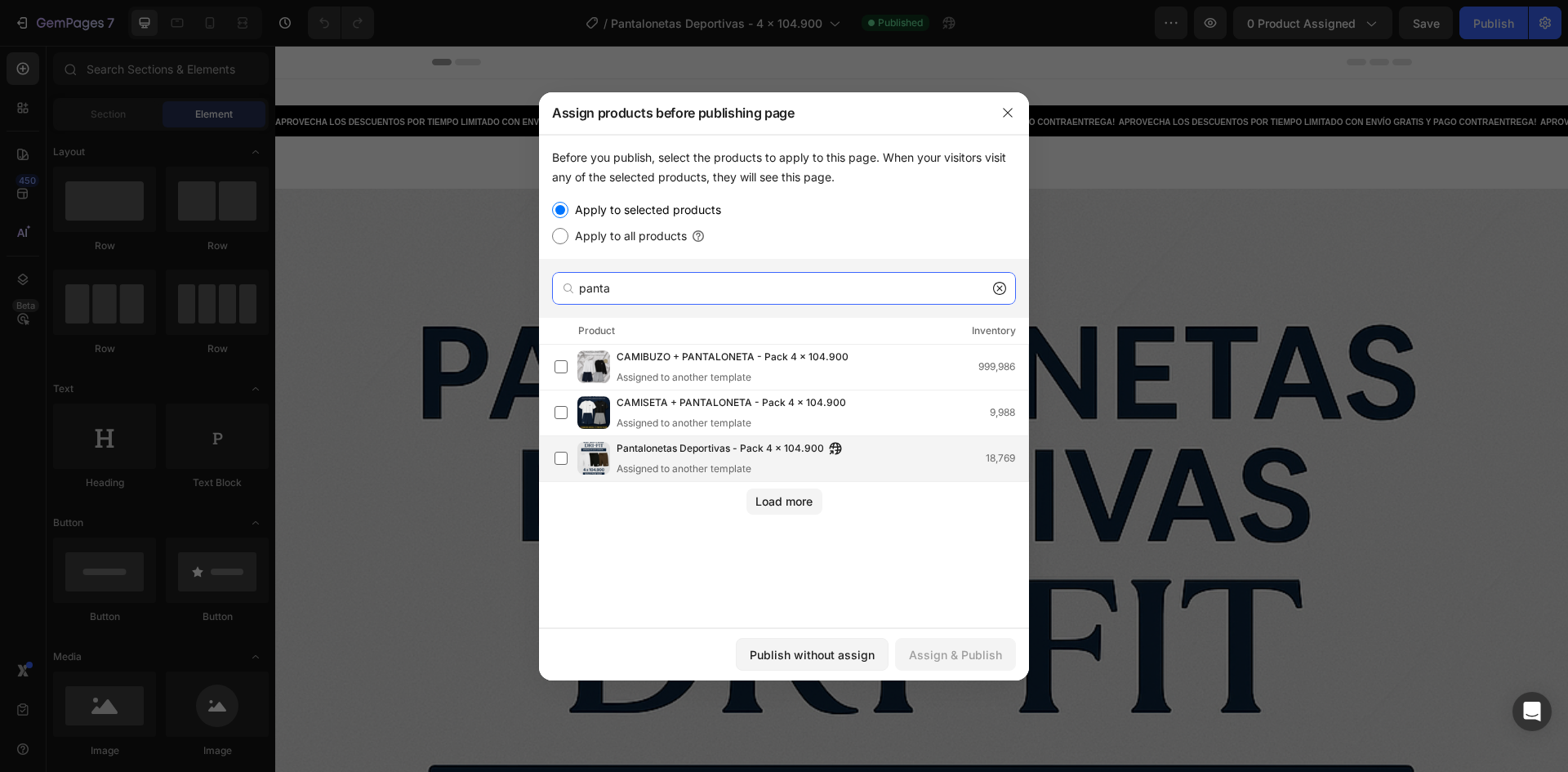
type input "panta"
click at [669, 470] on div "Assigned to another template" at bounding box center [733, 469] width 233 height 15
click at [972, 660] on div "Assign & Publish" at bounding box center [955, 655] width 94 height 17
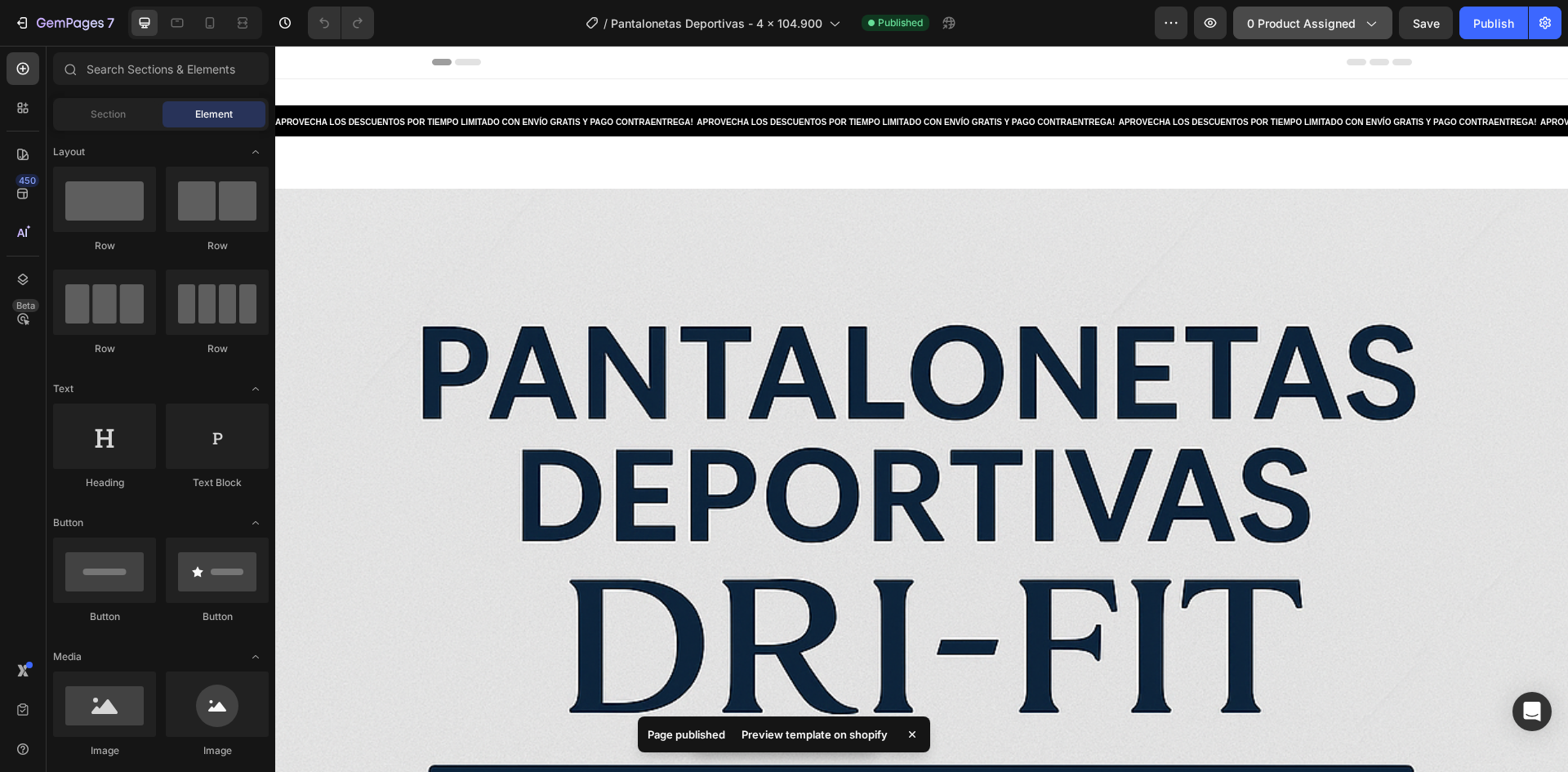
click at [1339, 29] on span "0 product assigned" at bounding box center [1301, 24] width 109 height 17
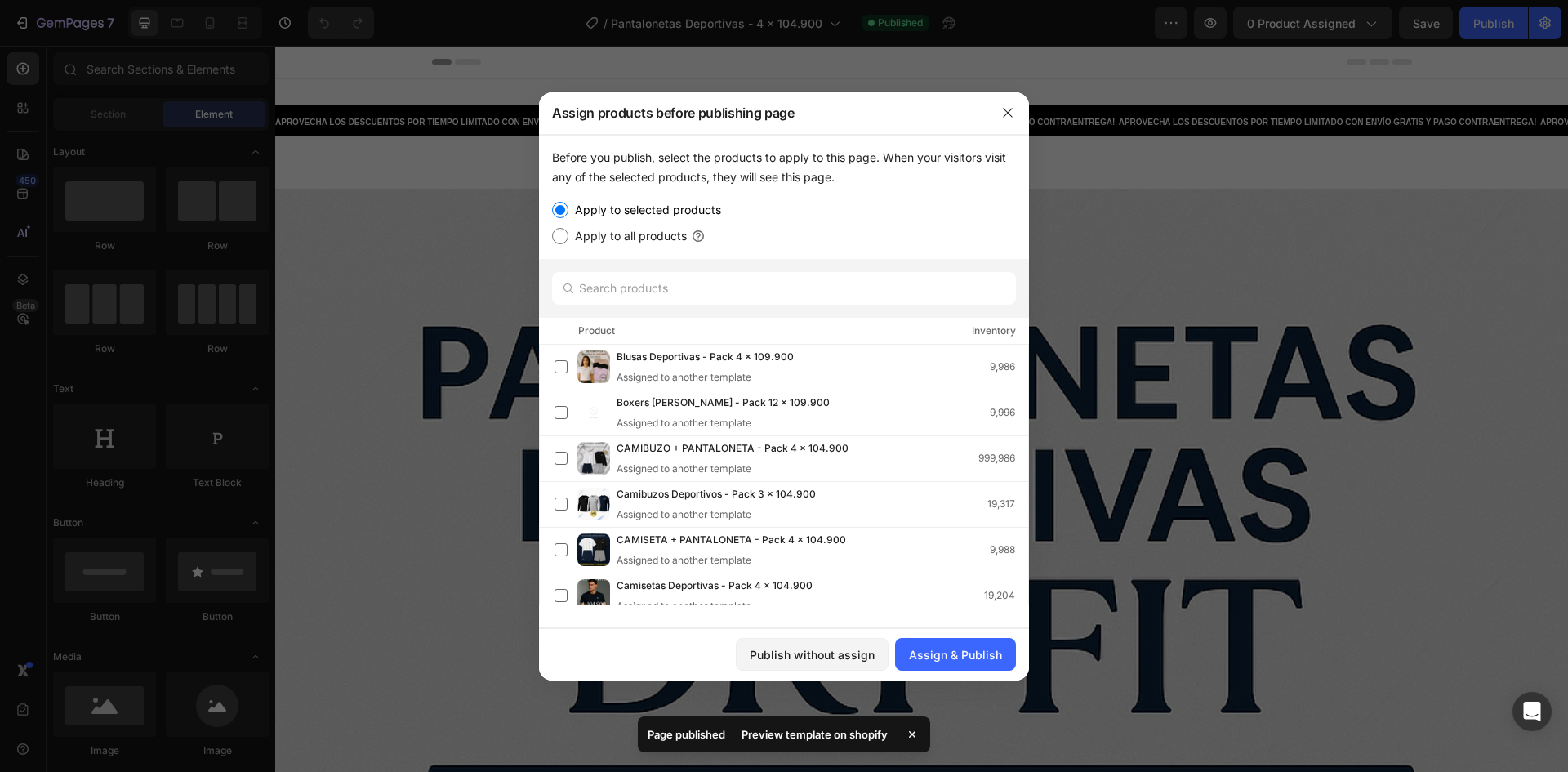
click at [1184, 17] on div at bounding box center [784, 386] width 1568 height 772
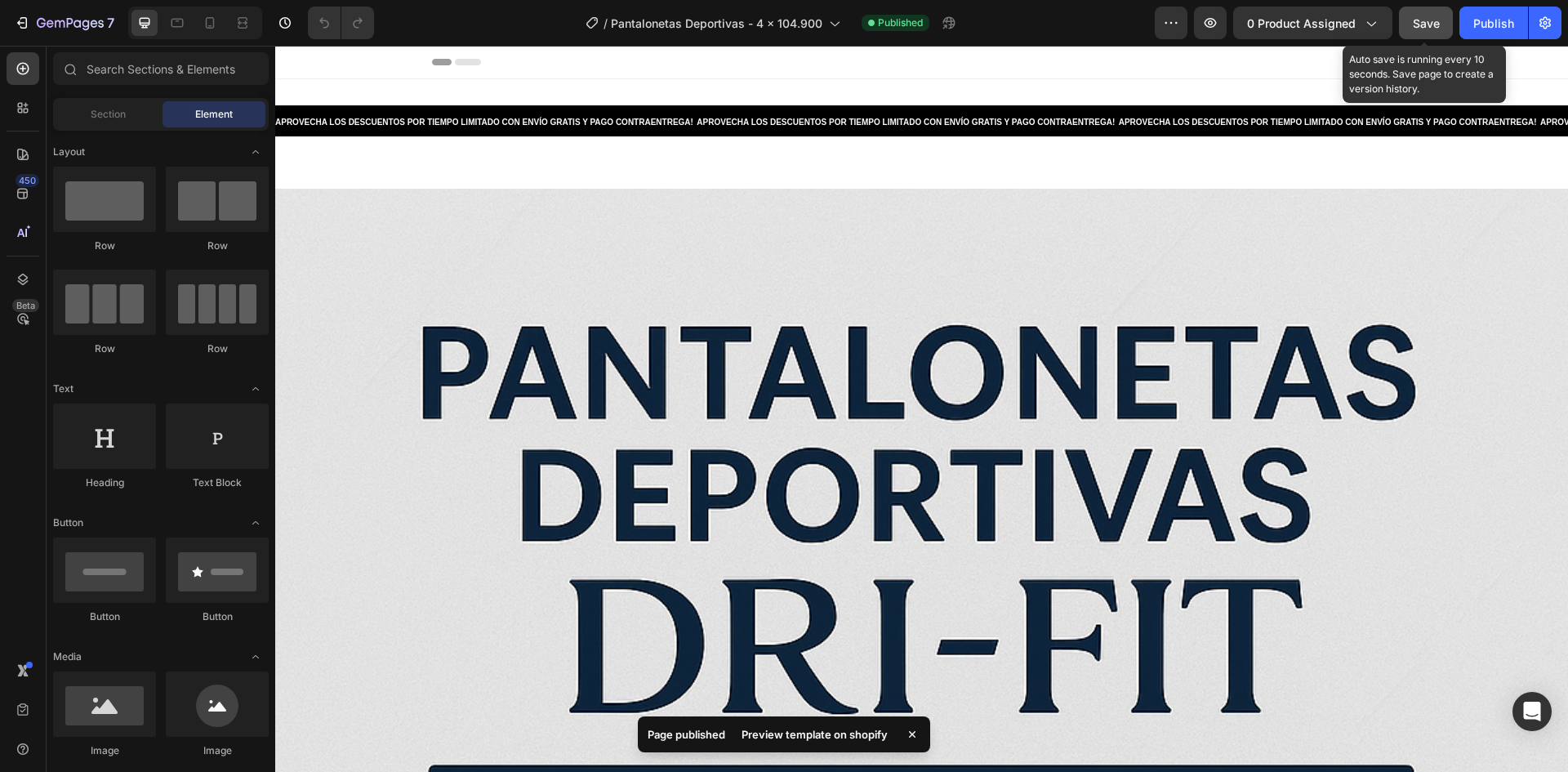
click at [1433, 32] on button "Save" at bounding box center [1425, 23] width 54 height 33
click at [1504, 21] on div "Publish" at bounding box center [1493, 24] width 41 height 17
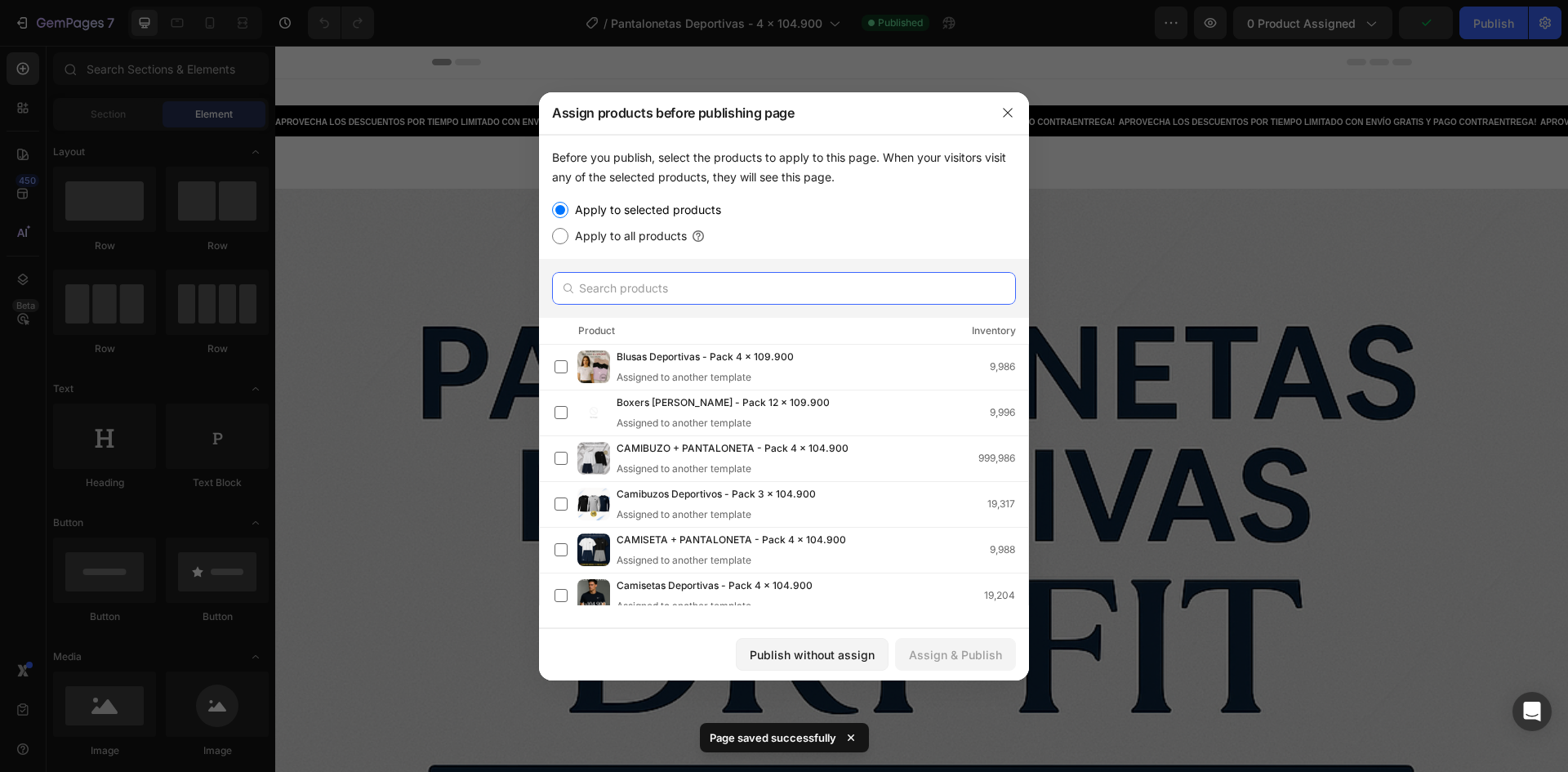
click at [658, 288] on input "text" at bounding box center [783, 288] width 464 height 33
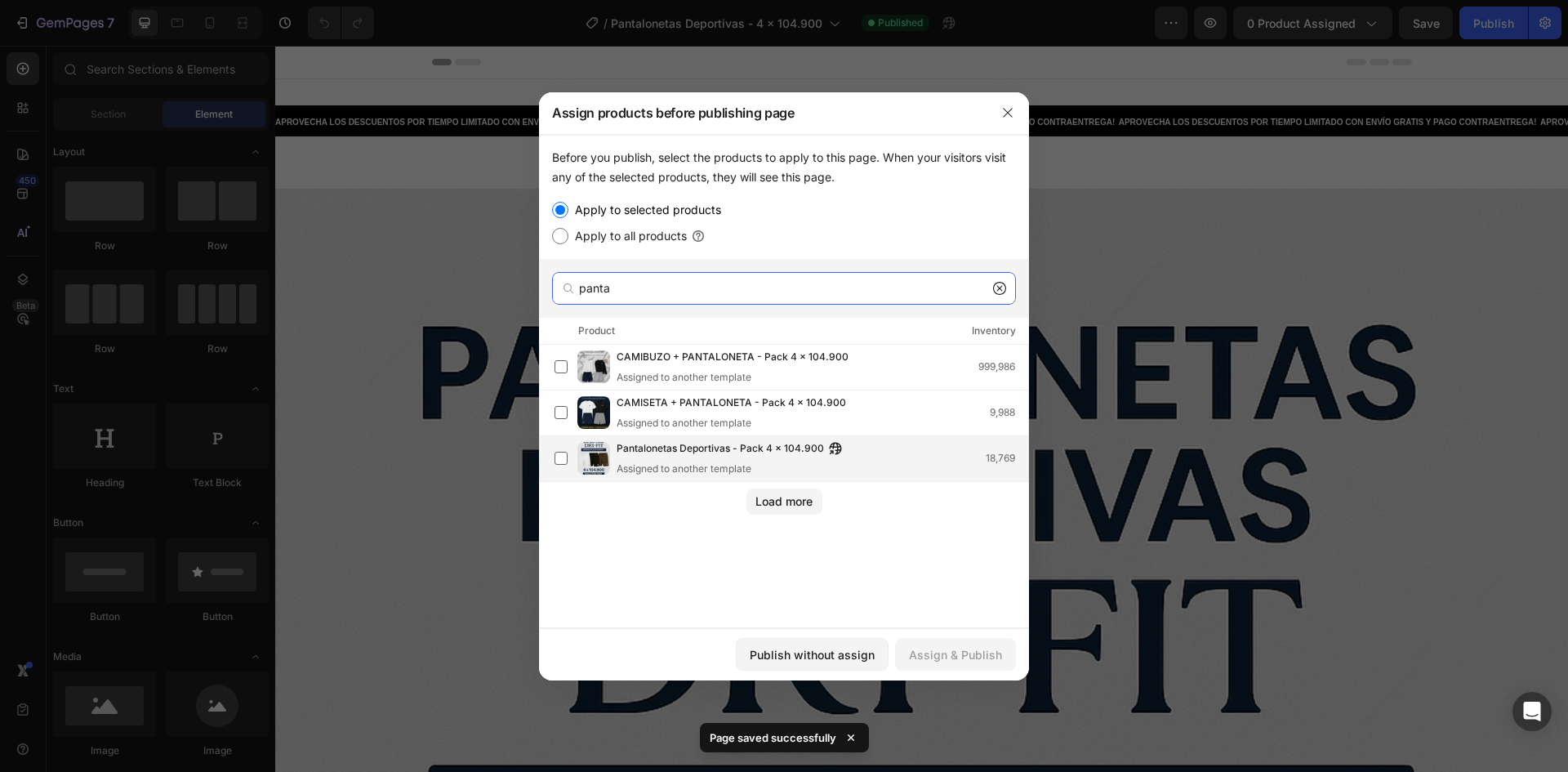
type input "panta"
click at [654, 452] on span "Pantalonetas Deportivas - Pack 4 x 104.900" at bounding box center [721, 449] width 208 height 18
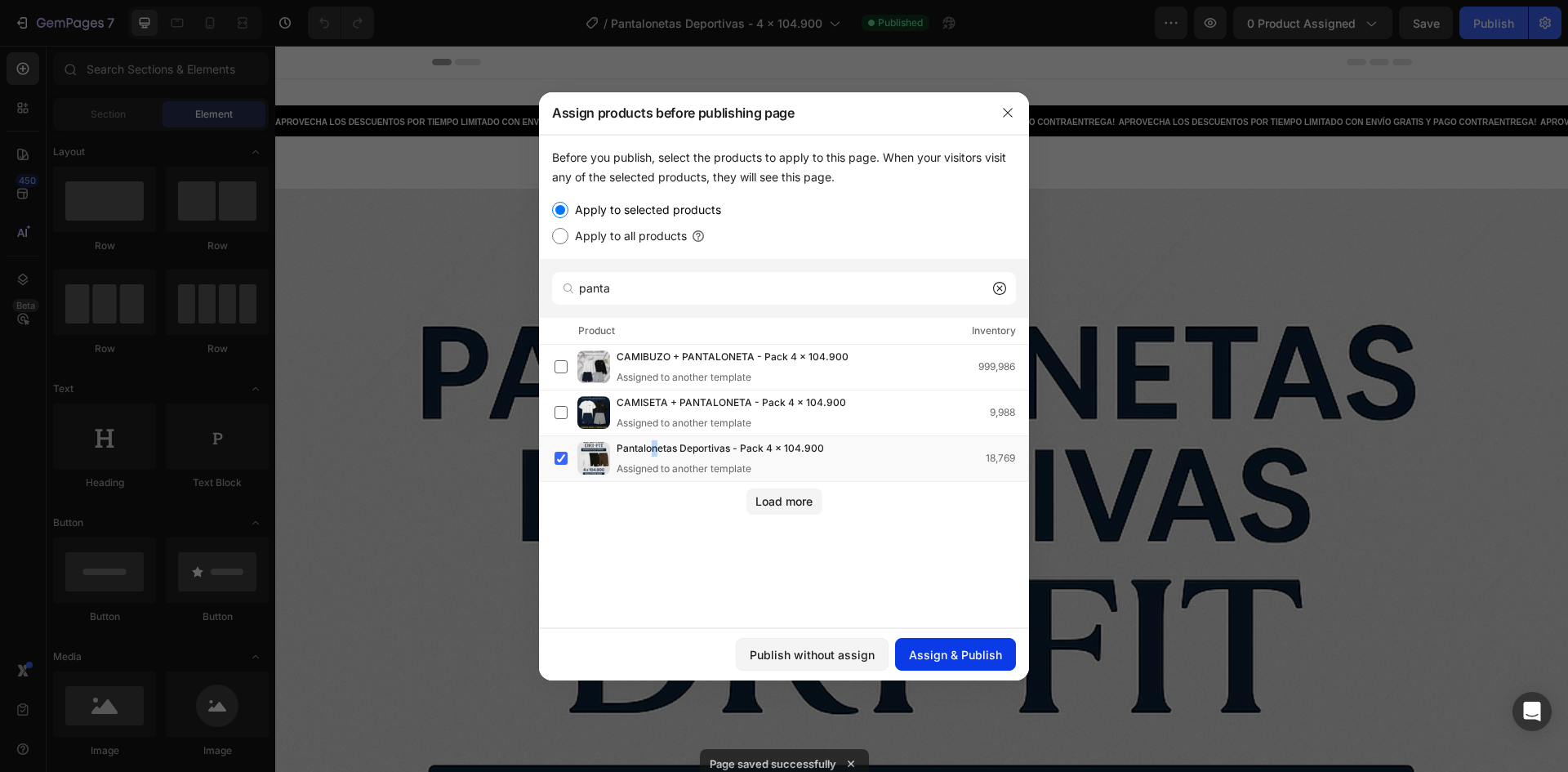
click at [979, 653] on div "Assign & Publish" at bounding box center [955, 655] width 94 height 17
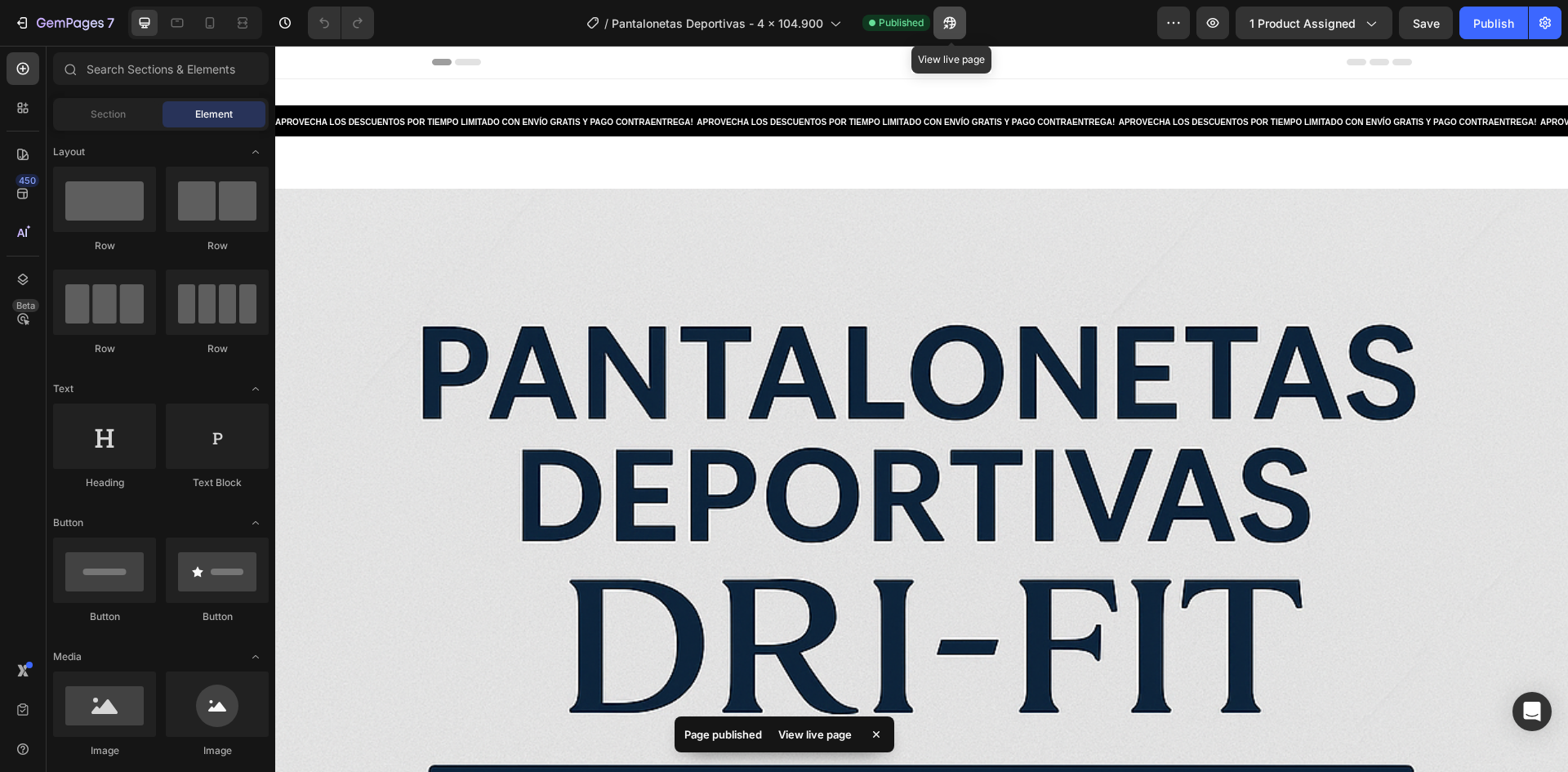
click at [944, 25] on icon "button" at bounding box center [949, 23] width 16 height 16
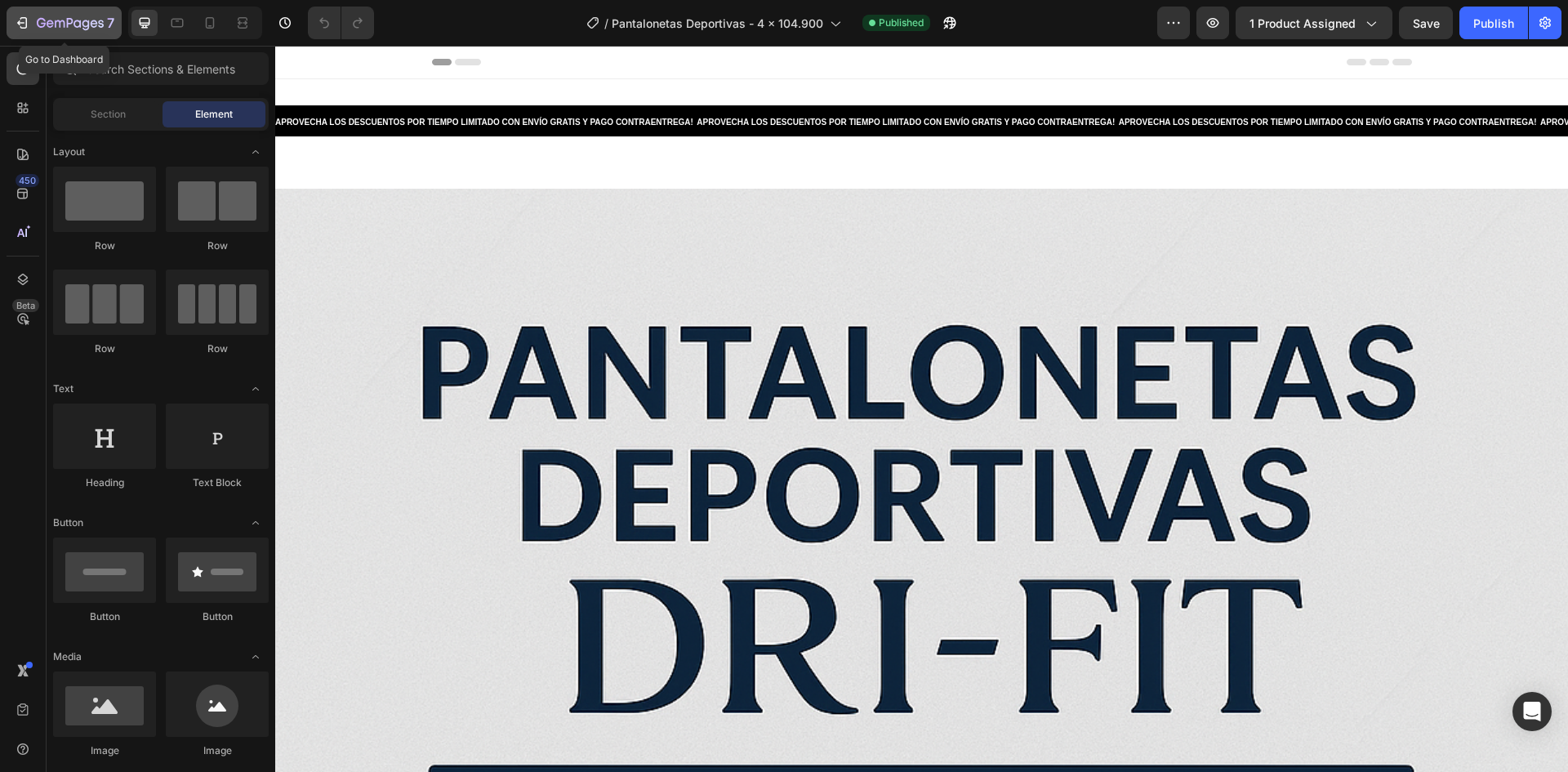
click at [65, 33] on button "7" at bounding box center [64, 23] width 115 height 33
